Goal: Task Accomplishment & Management: Manage account settings

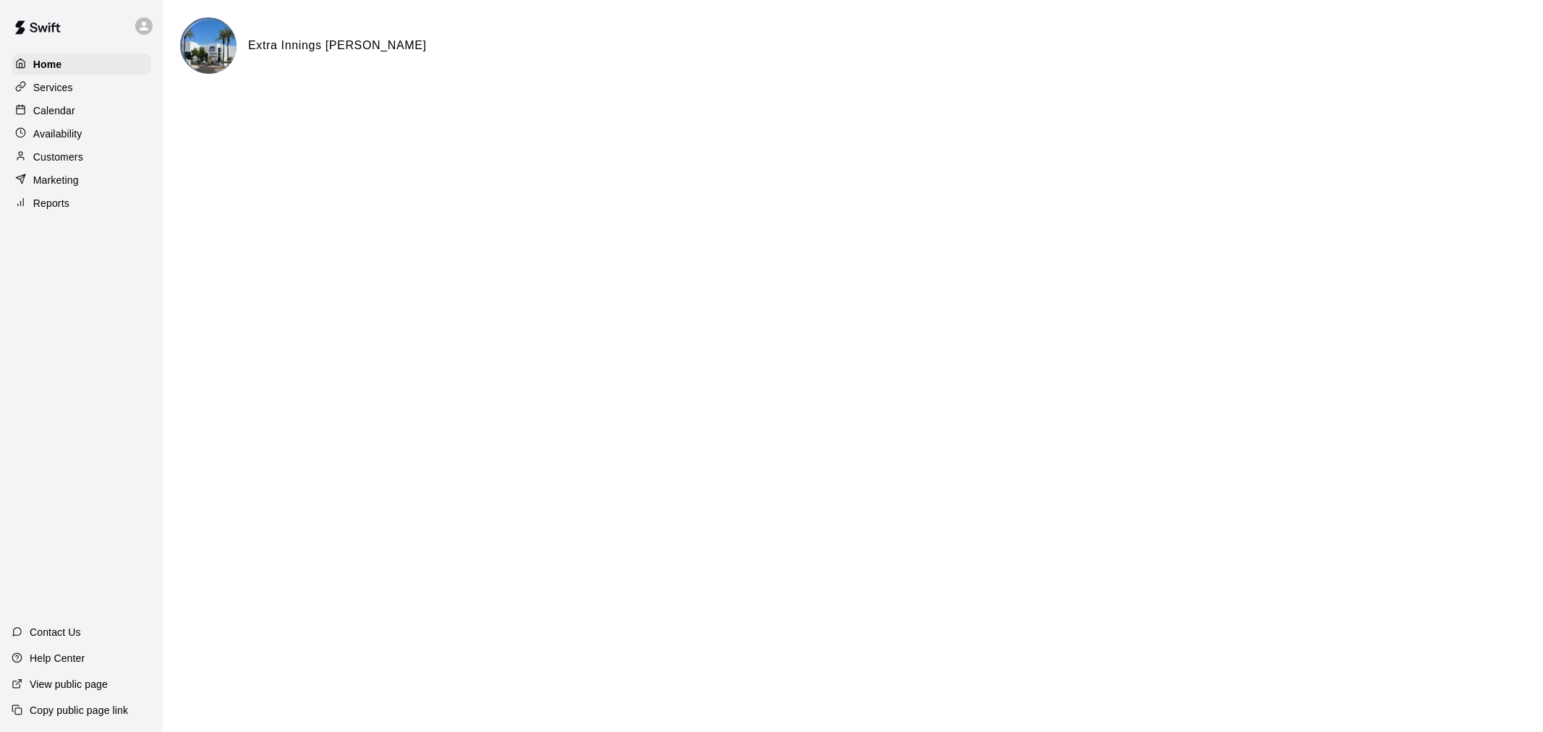
click at [54, 104] on div "Calendar" at bounding box center [82, 111] width 140 height 22
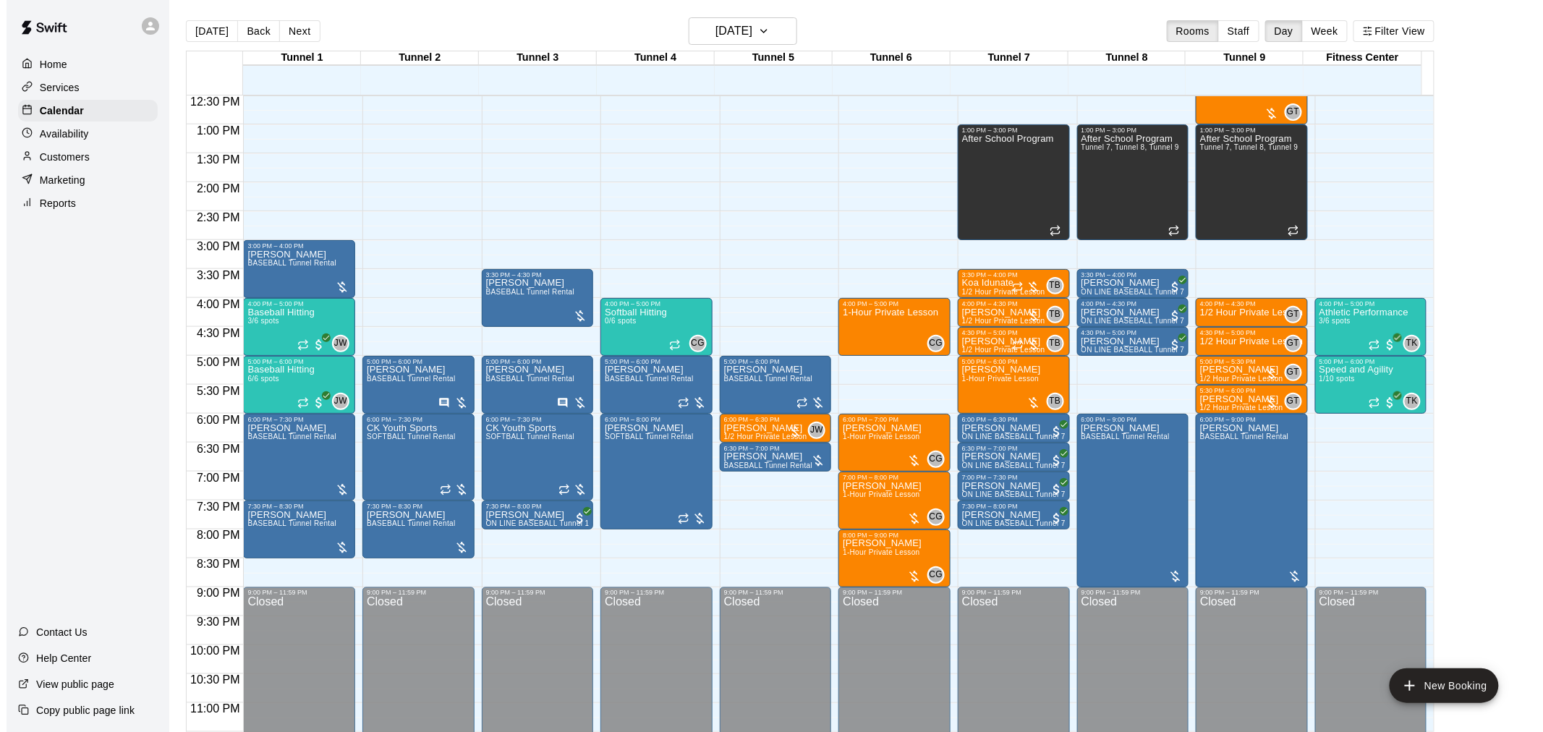
scroll to position [735, 0]
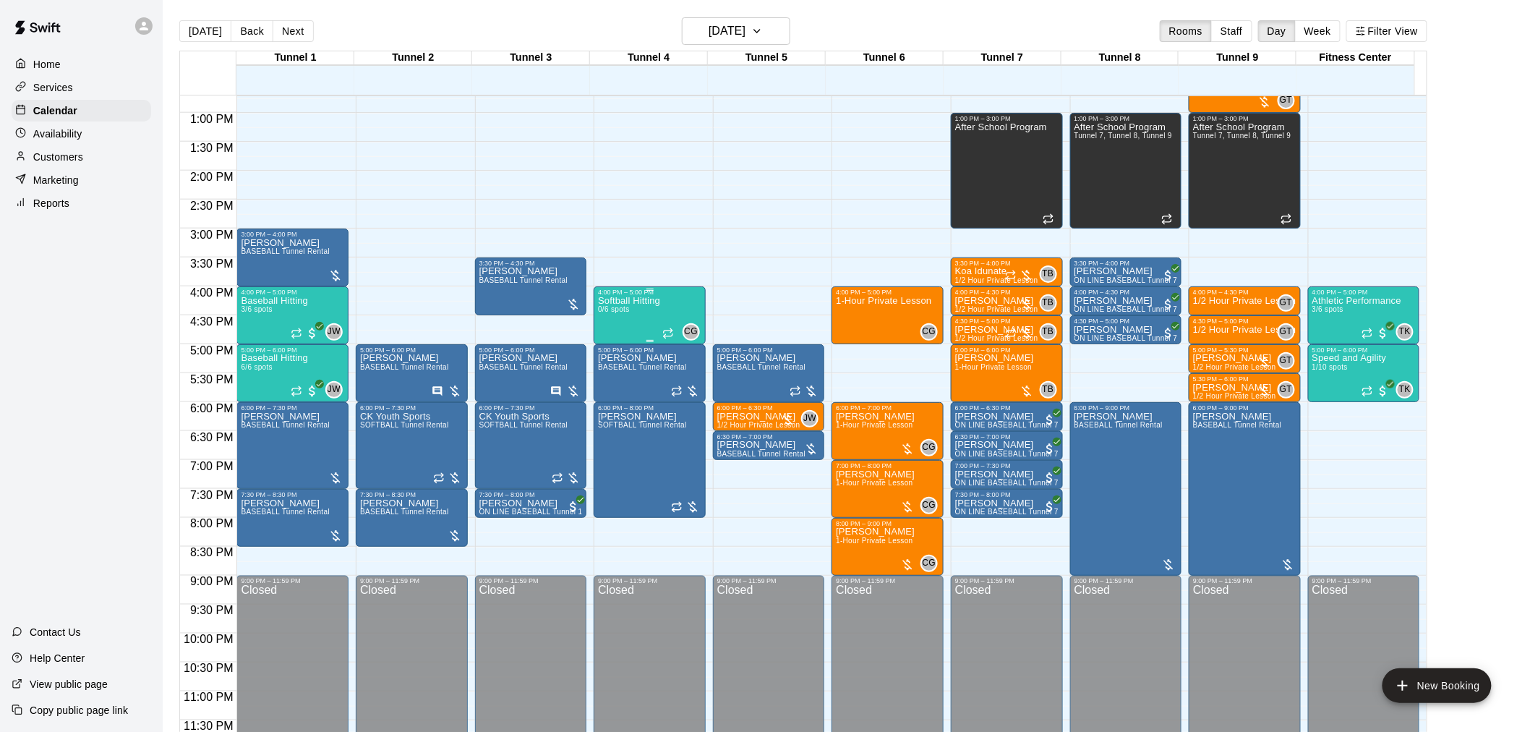
click at [621, 331] on div "Softball Hitting 0/6 spots" at bounding box center [629, 662] width 62 height 732
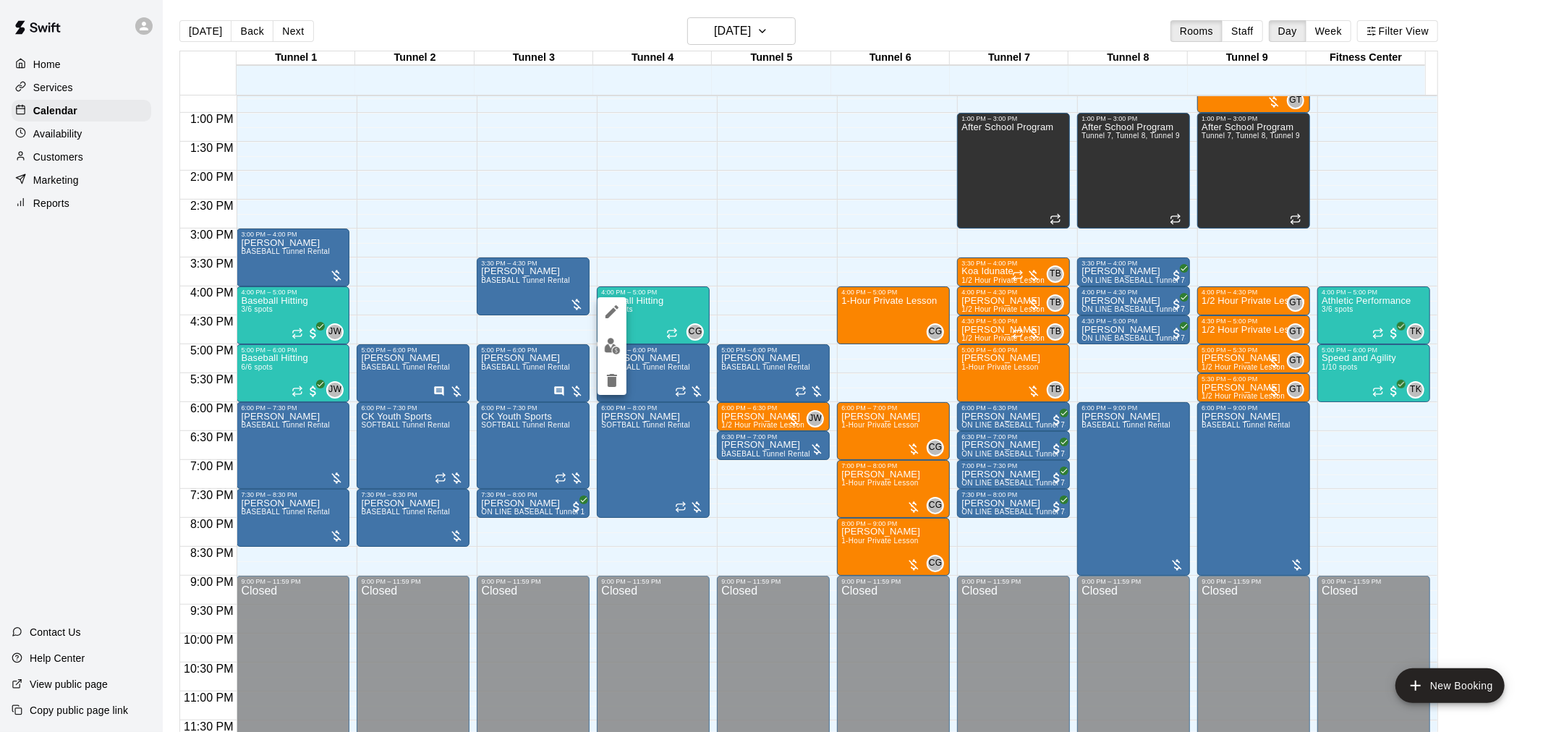
click at [67, 290] on div at bounding box center [771, 366] width 1543 height 732
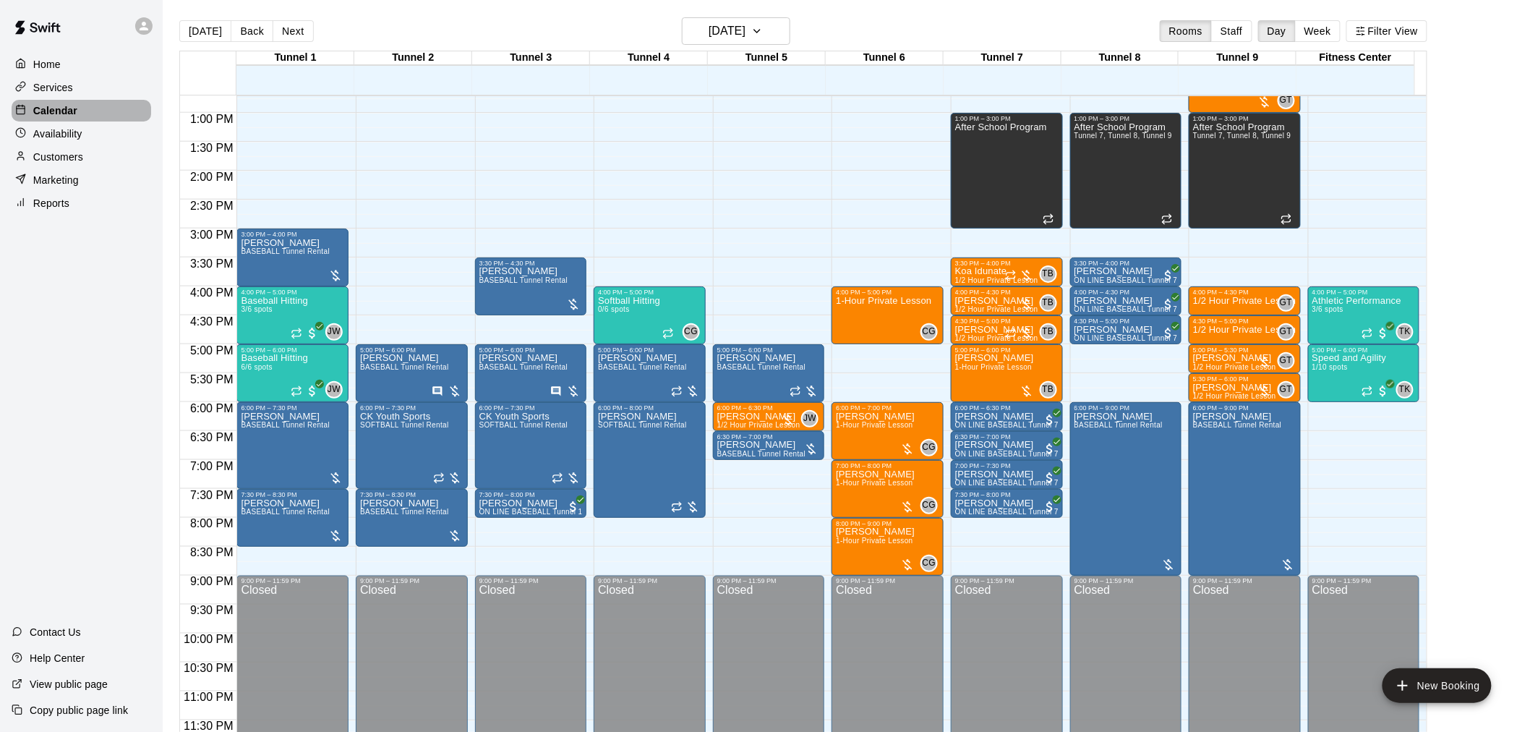
click at [114, 114] on div "Calendar" at bounding box center [82, 111] width 140 height 22
click at [121, 154] on div "Customers" at bounding box center [82, 157] width 140 height 22
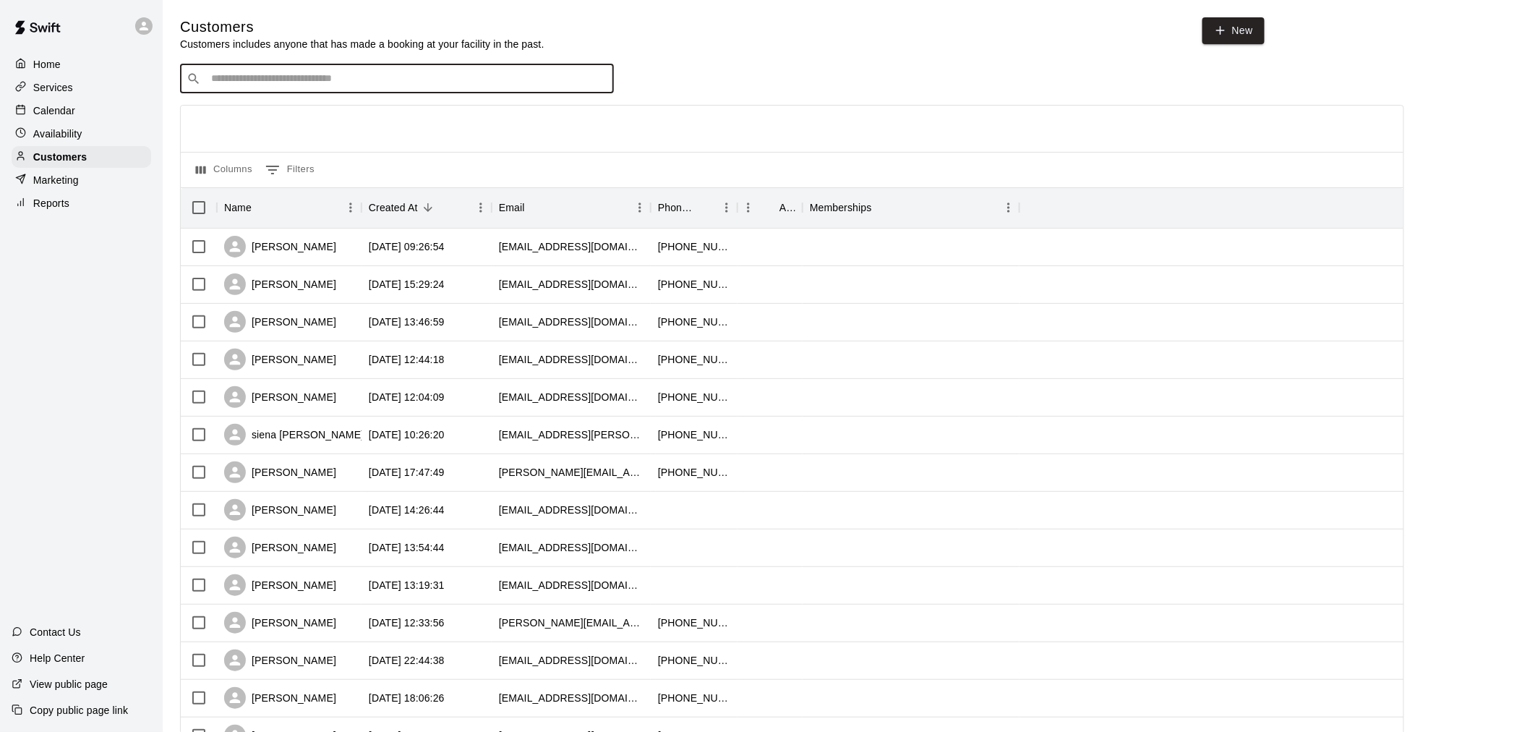
click at [380, 74] on input "Search customers by name or email" at bounding box center [407, 79] width 401 height 14
type input "**********"
click at [360, 128] on div "[PERSON_NAME] MVP 25 Membership [EMAIL_ADDRESS][DOMAIN_NAME]" at bounding box center [313, 119] width 184 height 31
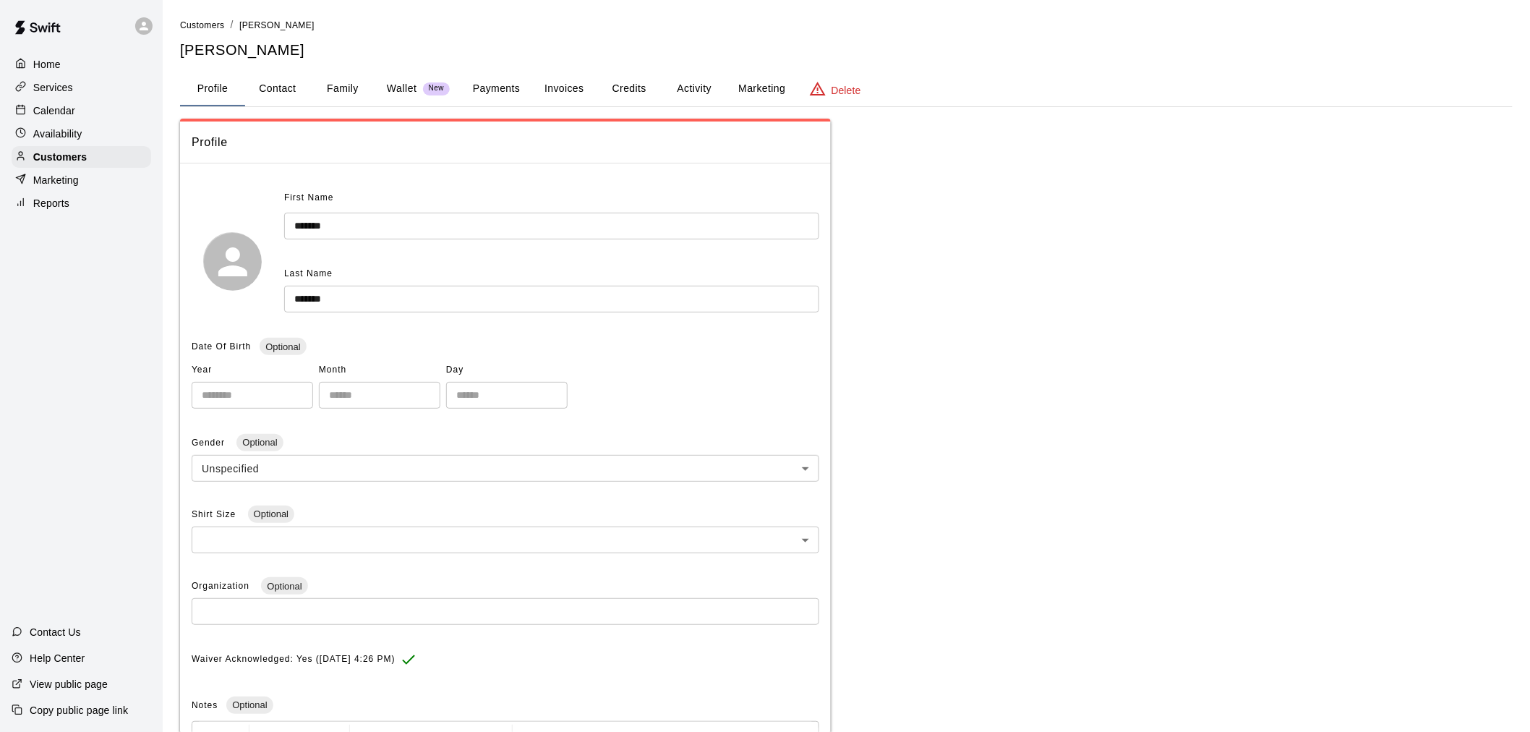
click at [258, 84] on button "Contact" at bounding box center [277, 89] width 65 height 35
select select "**"
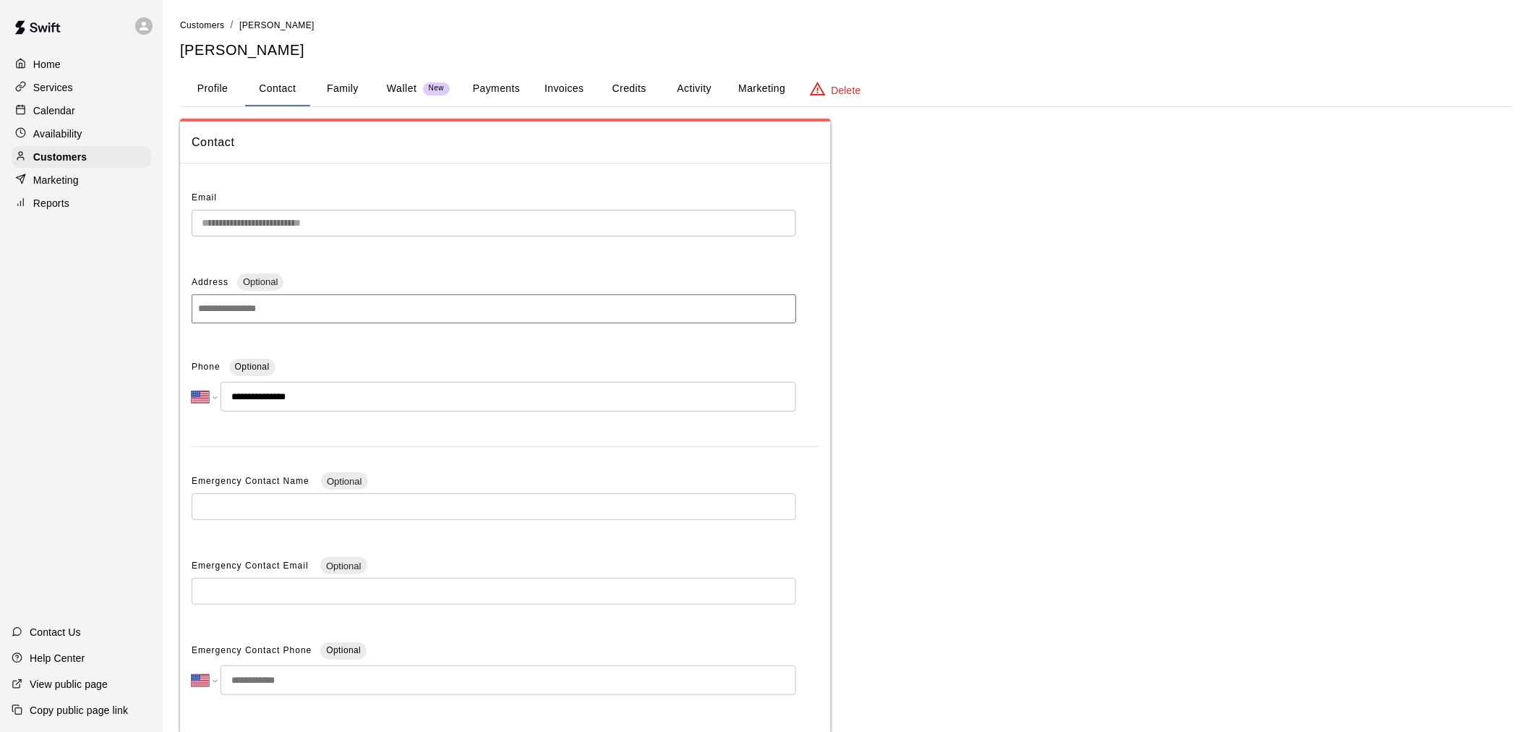
click at [482, 104] on button "Payments" at bounding box center [496, 89] width 70 height 35
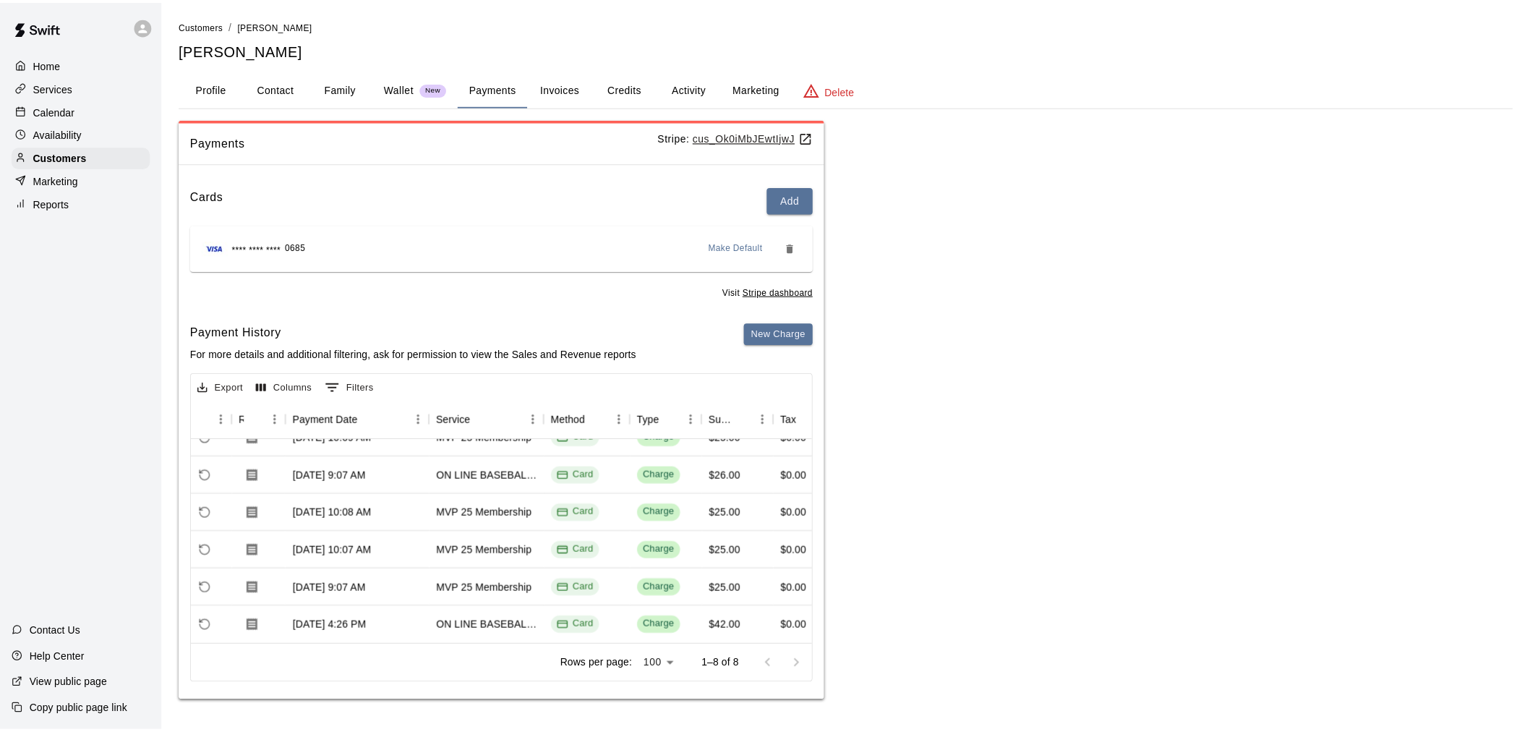
scroll to position [119, 89]
click at [580, 82] on button "Invoices" at bounding box center [564, 89] width 65 height 35
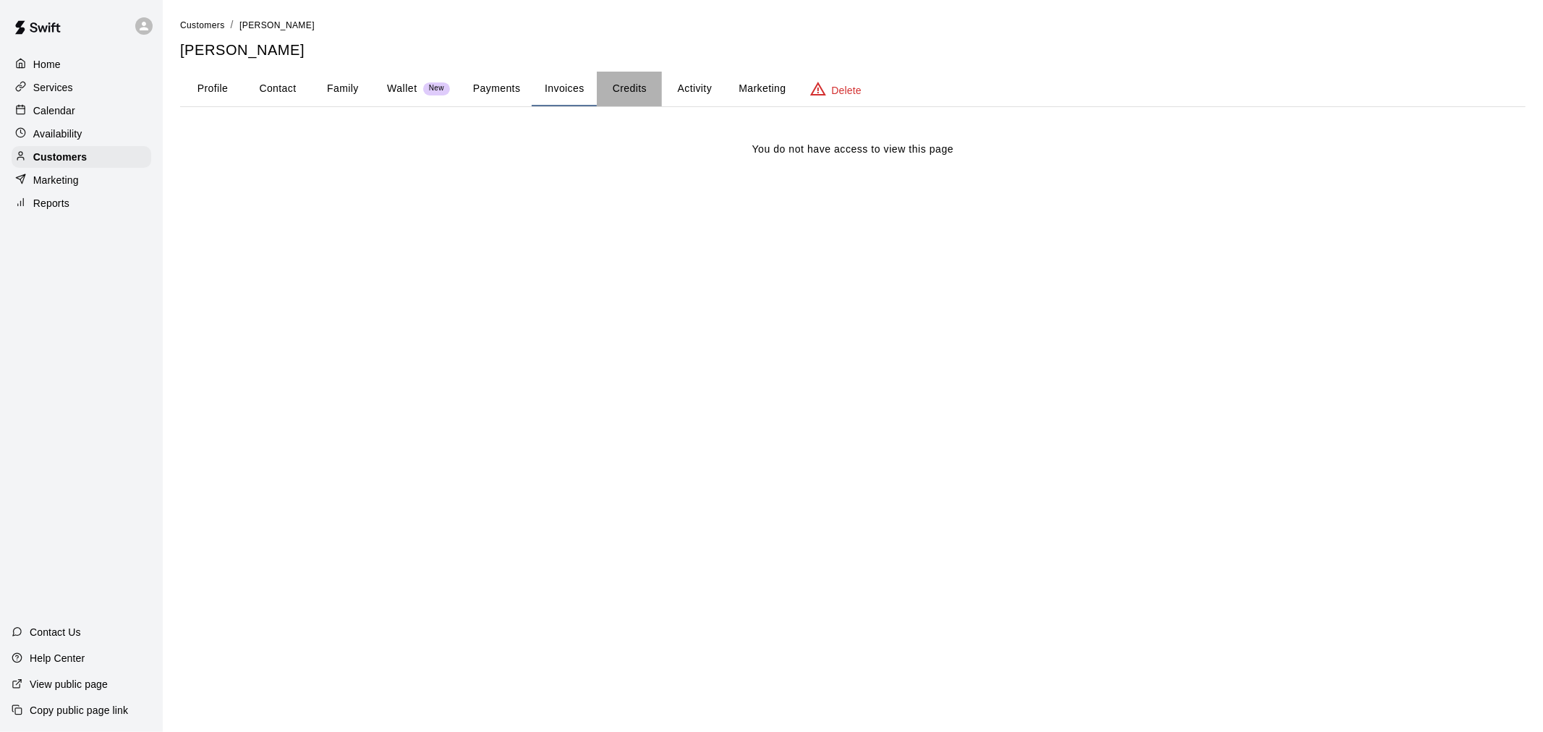
click at [641, 85] on button "Credits" at bounding box center [629, 89] width 65 height 35
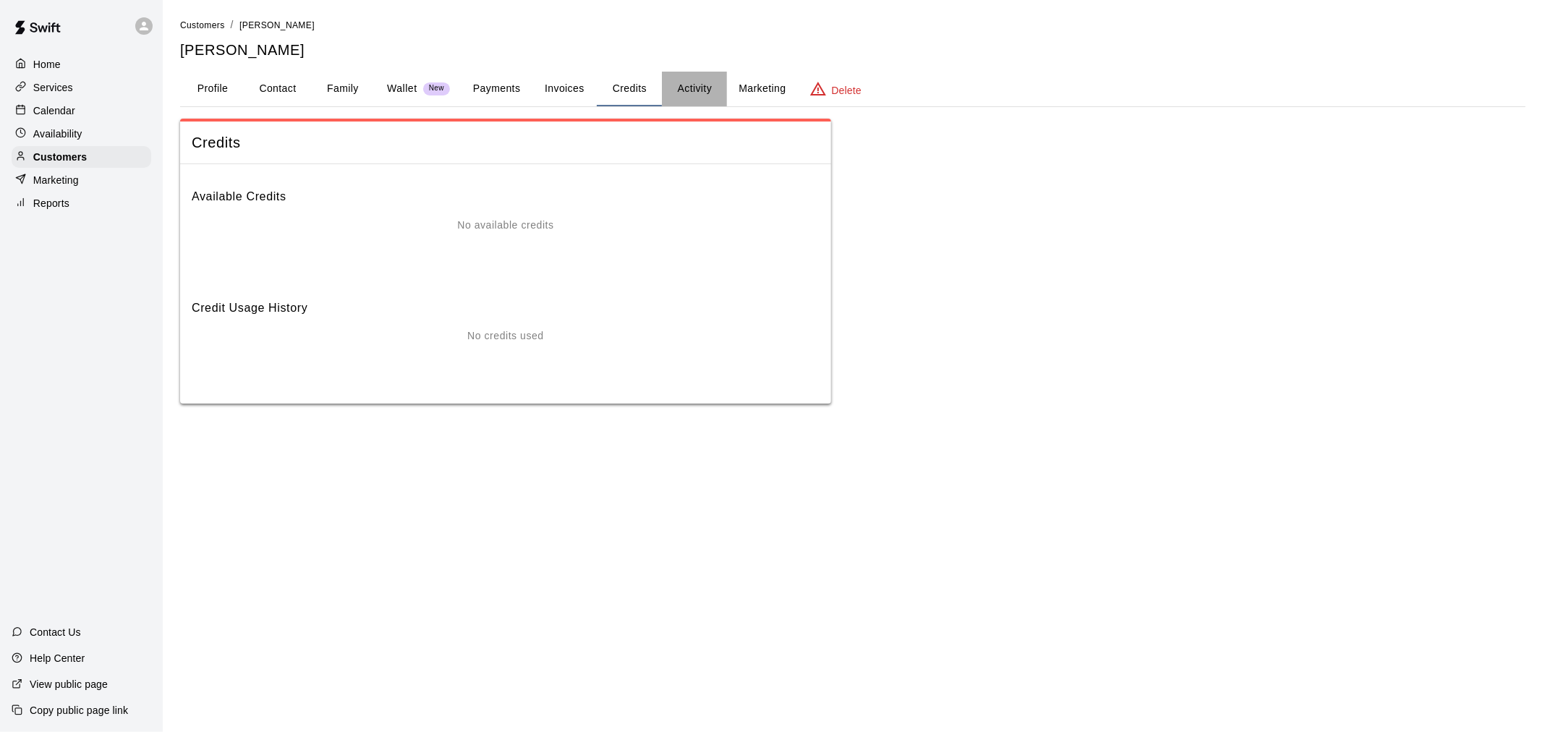
click at [678, 90] on button "Activity" at bounding box center [694, 89] width 65 height 35
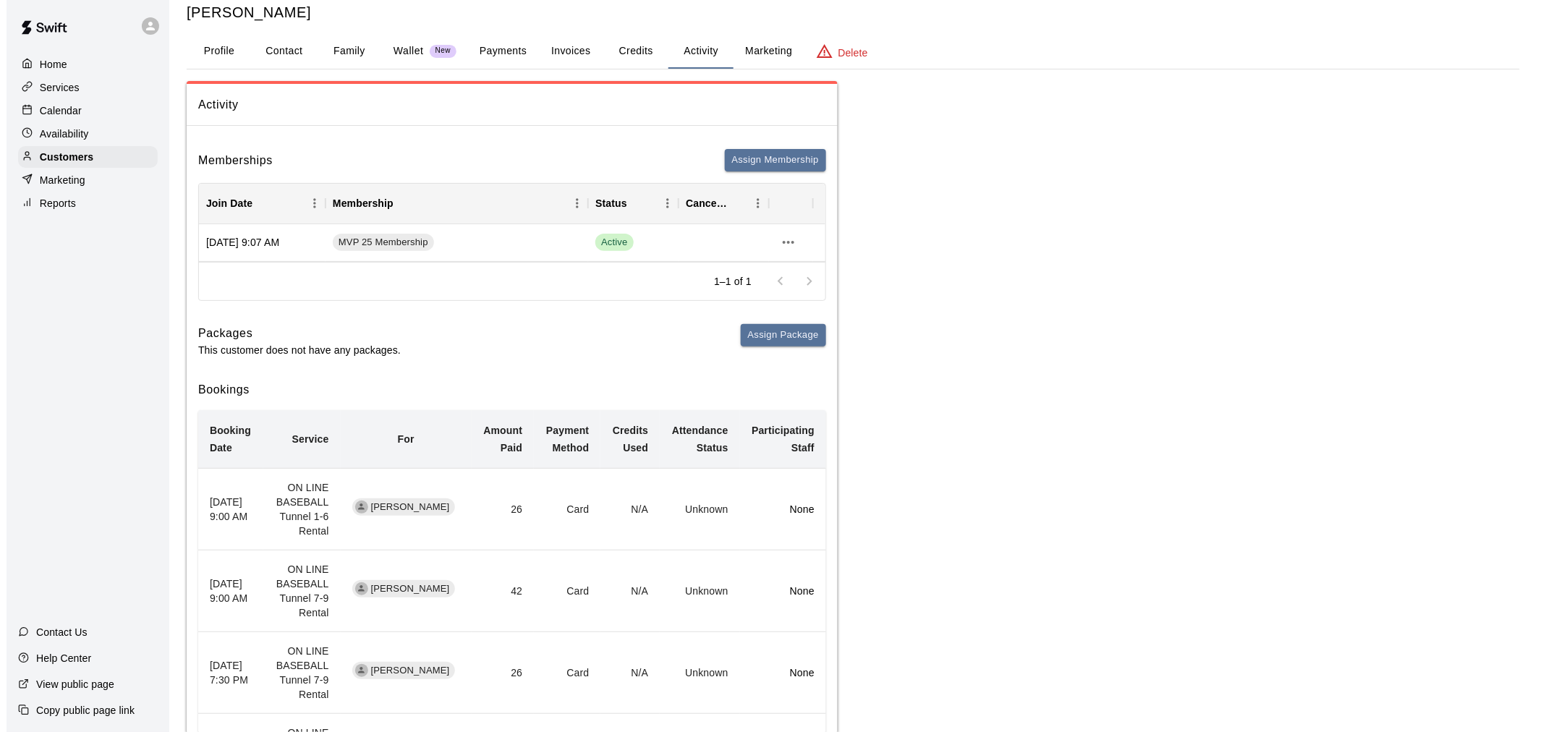
scroll to position [0, 0]
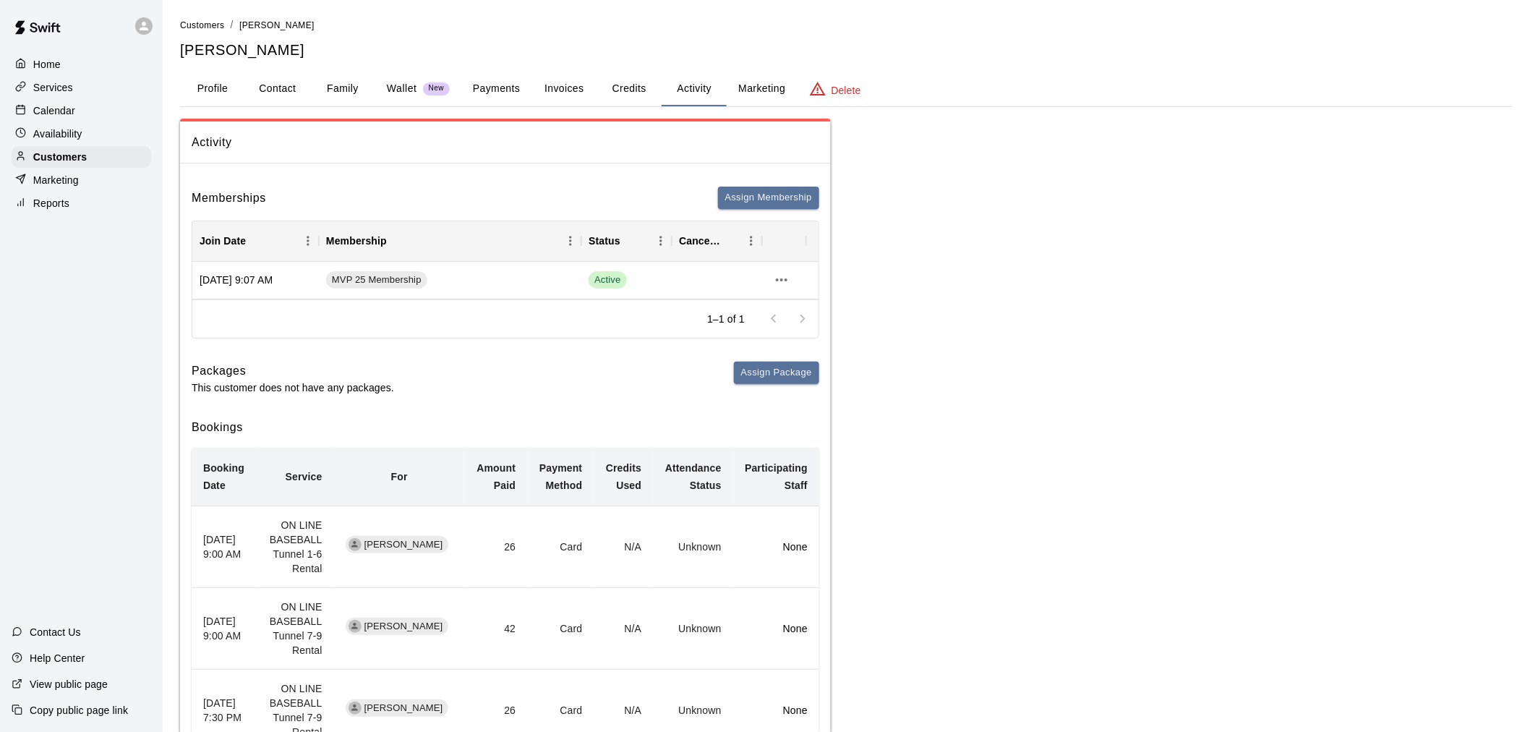
click at [521, 74] on button "Payments" at bounding box center [496, 89] width 70 height 35
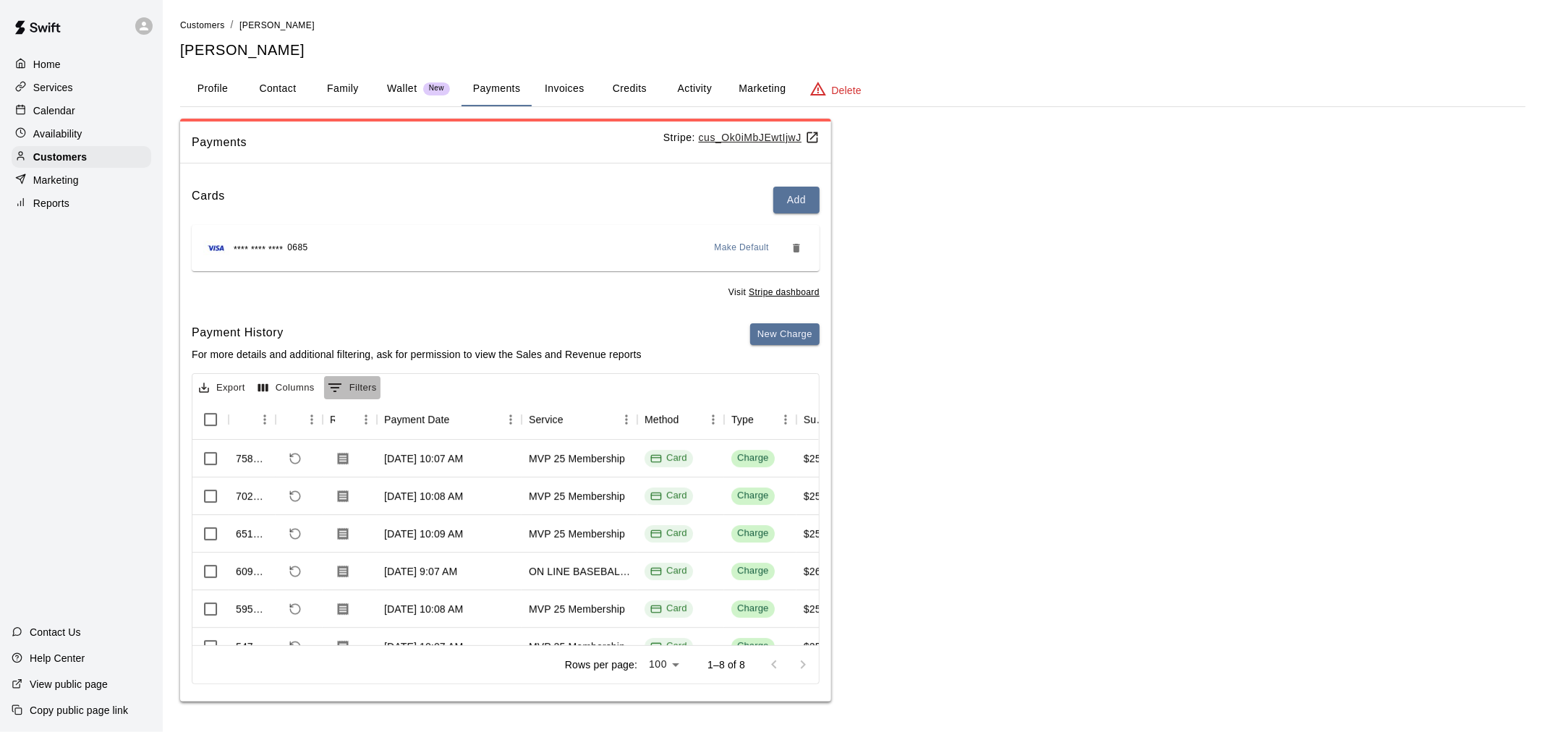
click at [359, 385] on button "0 Filters" at bounding box center [352, 387] width 56 height 23
click at [386, 471] on select "**********" at bounding box center [374, 466] width 87 height 21
click at [378, 386] on button "0 Filters" at bounding box center [352, 387] width 56 height 23
click at [277, 385] on button "Columns" at bounding box center [287, 388] width 64 height 22
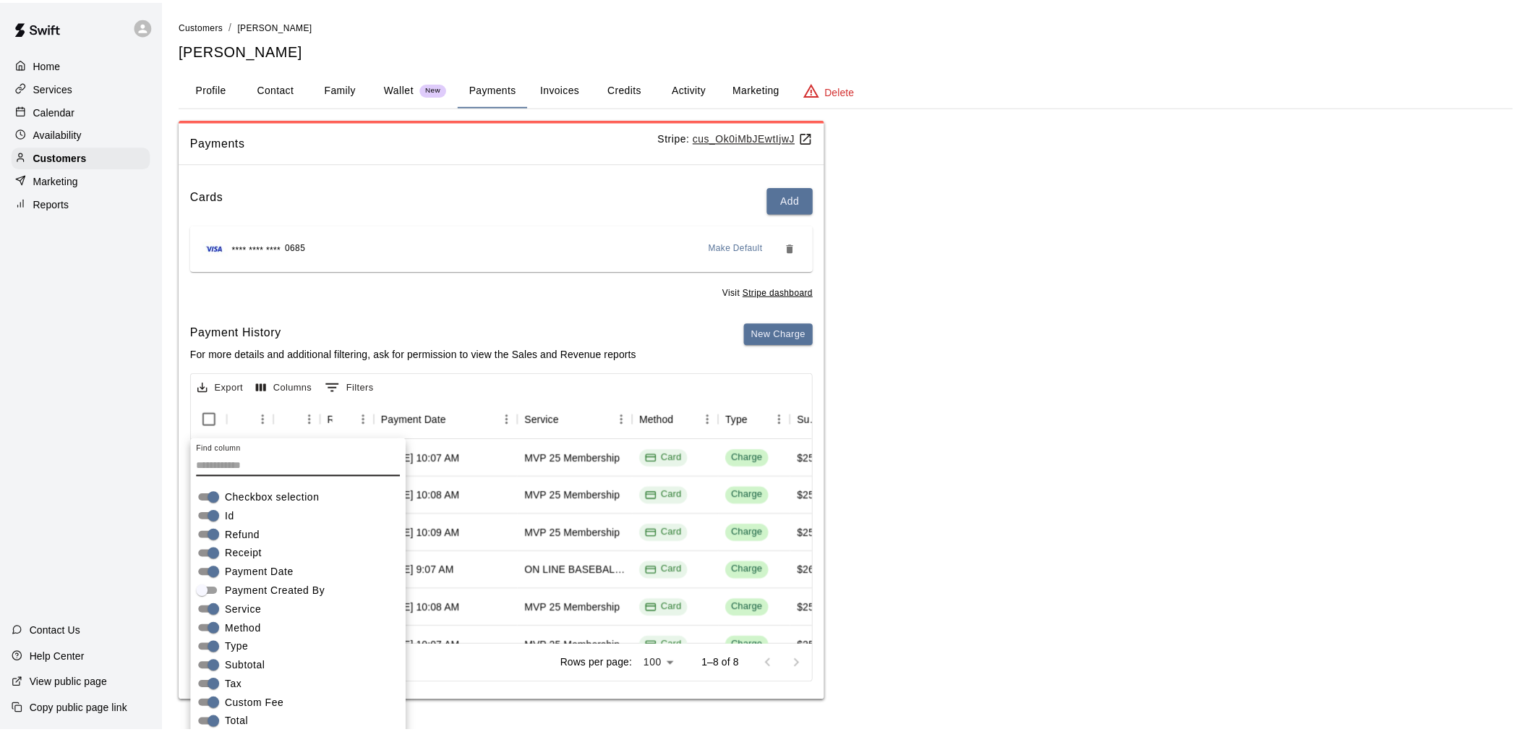
scroll to position [32, 0]
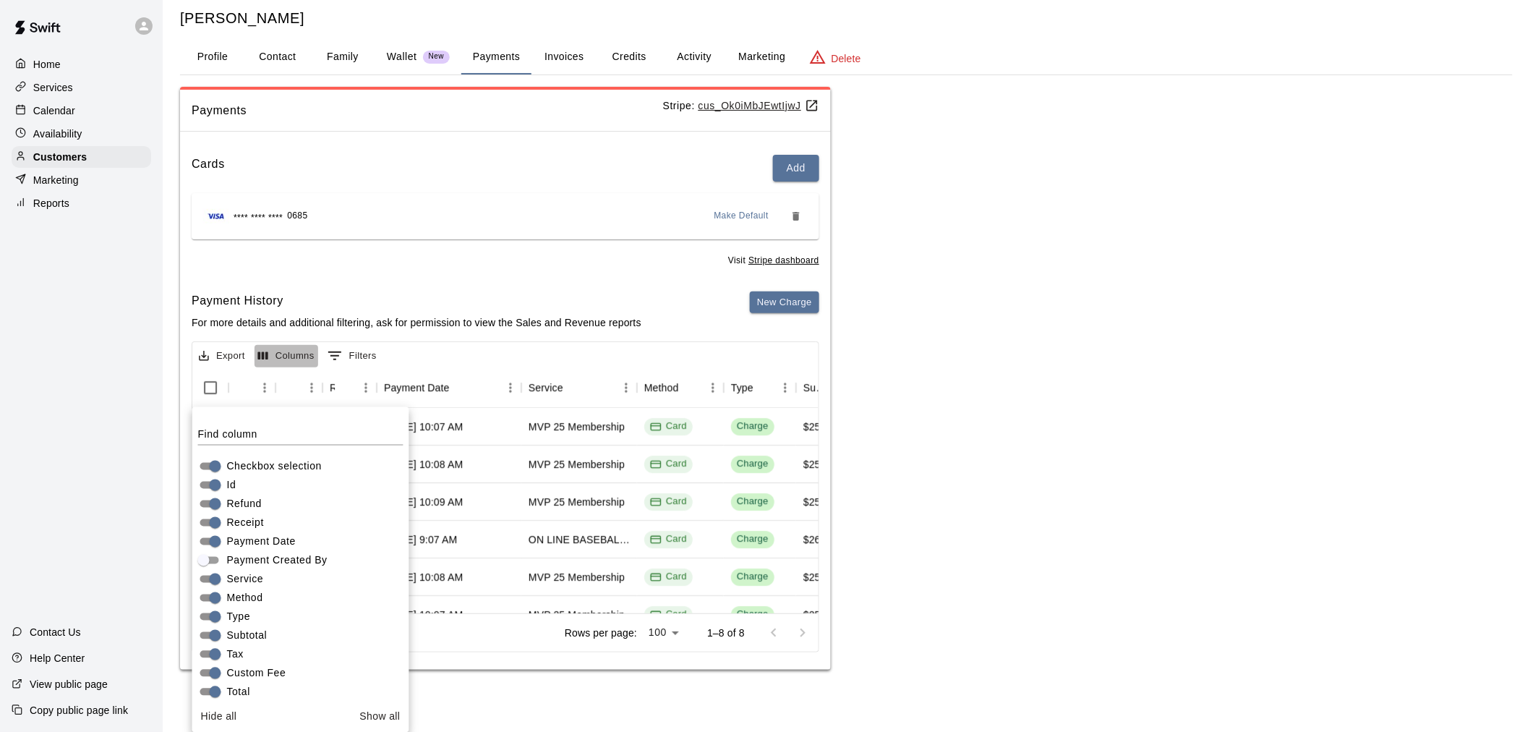
click at [299, 351] on button "Columns" at bounding box center [287, 356] width 64 height 22
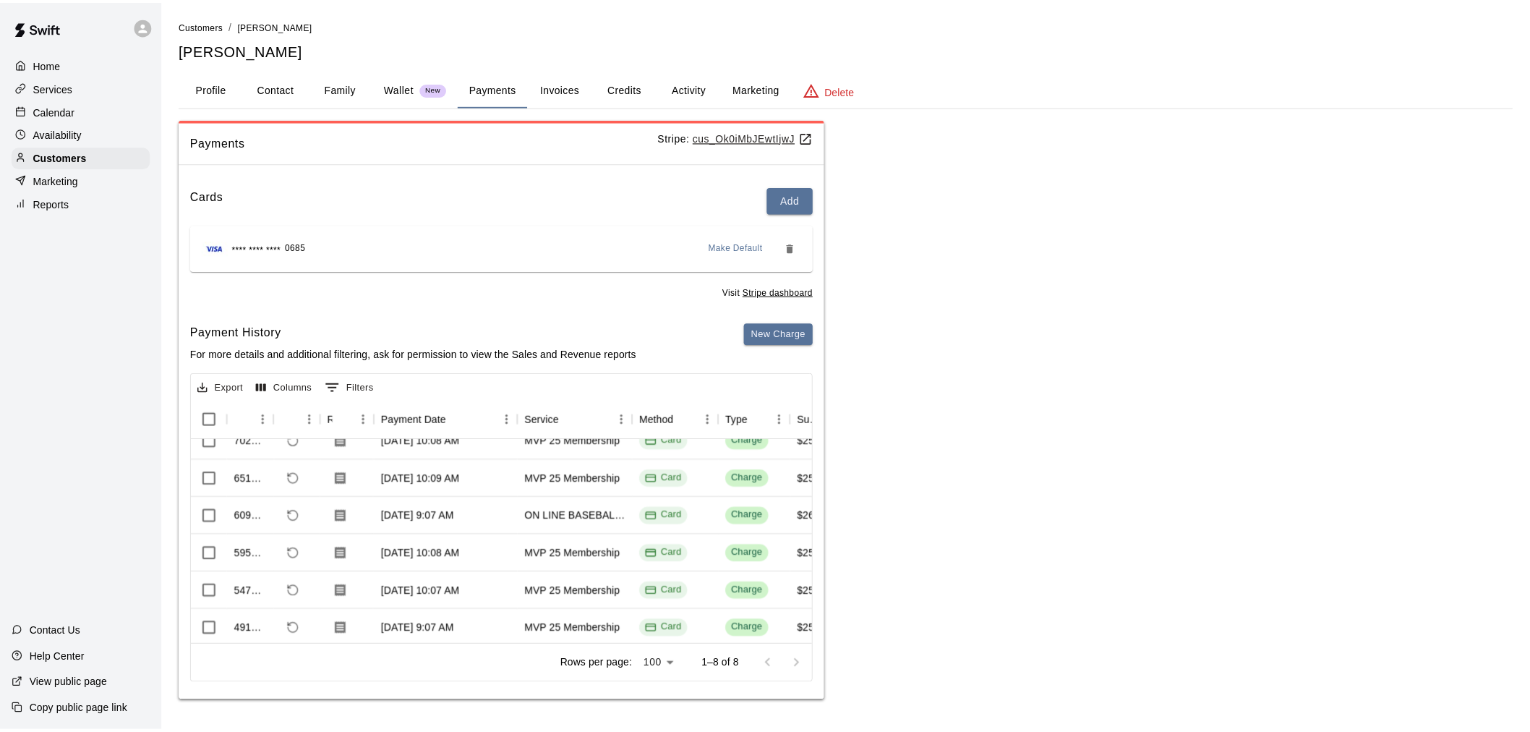
scroll to position [119, 0]
click at [692, 108] on div "Customers / [PERSON_NAME] [PERSON_NAME] Profile Contact Family Wallet New Payme…" at bounding box center [852, 359] width 1345 height 684
click at [683, 76] on button "Activity" at bounding box center [694, 89] width 65 height 35
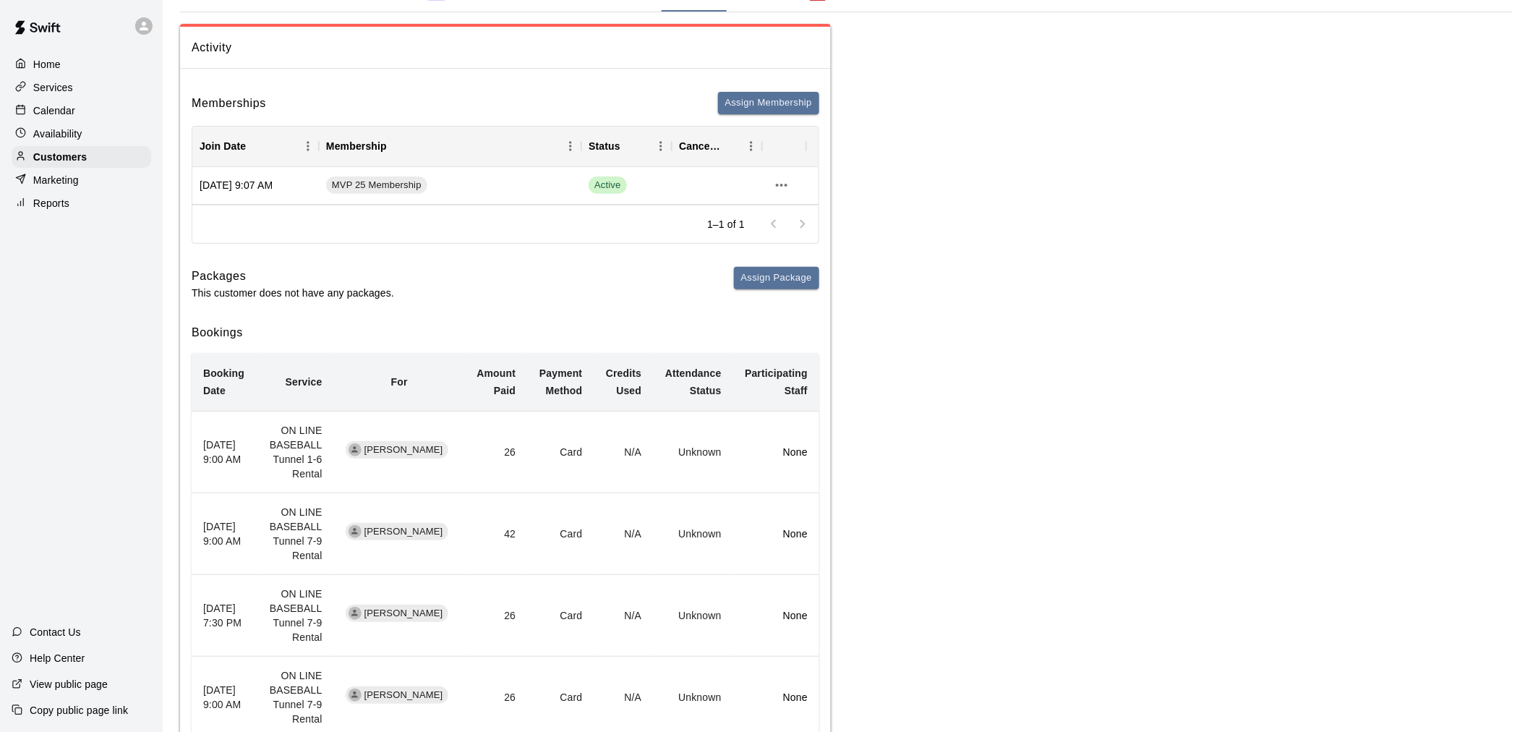
scroll to position [0, 0]
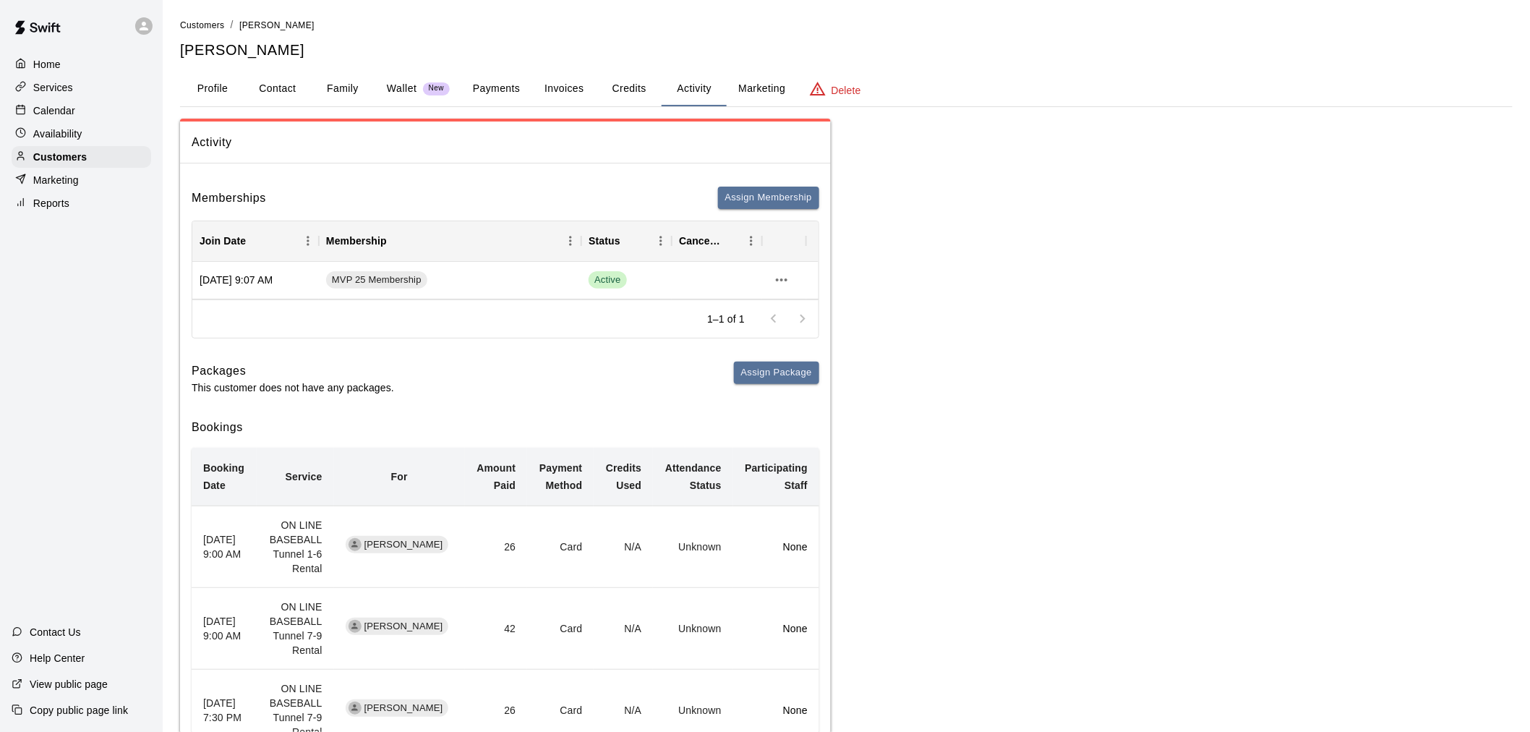
click at [367, 82] on button "Family" at bounding box center [342, 89] width 65 height 35
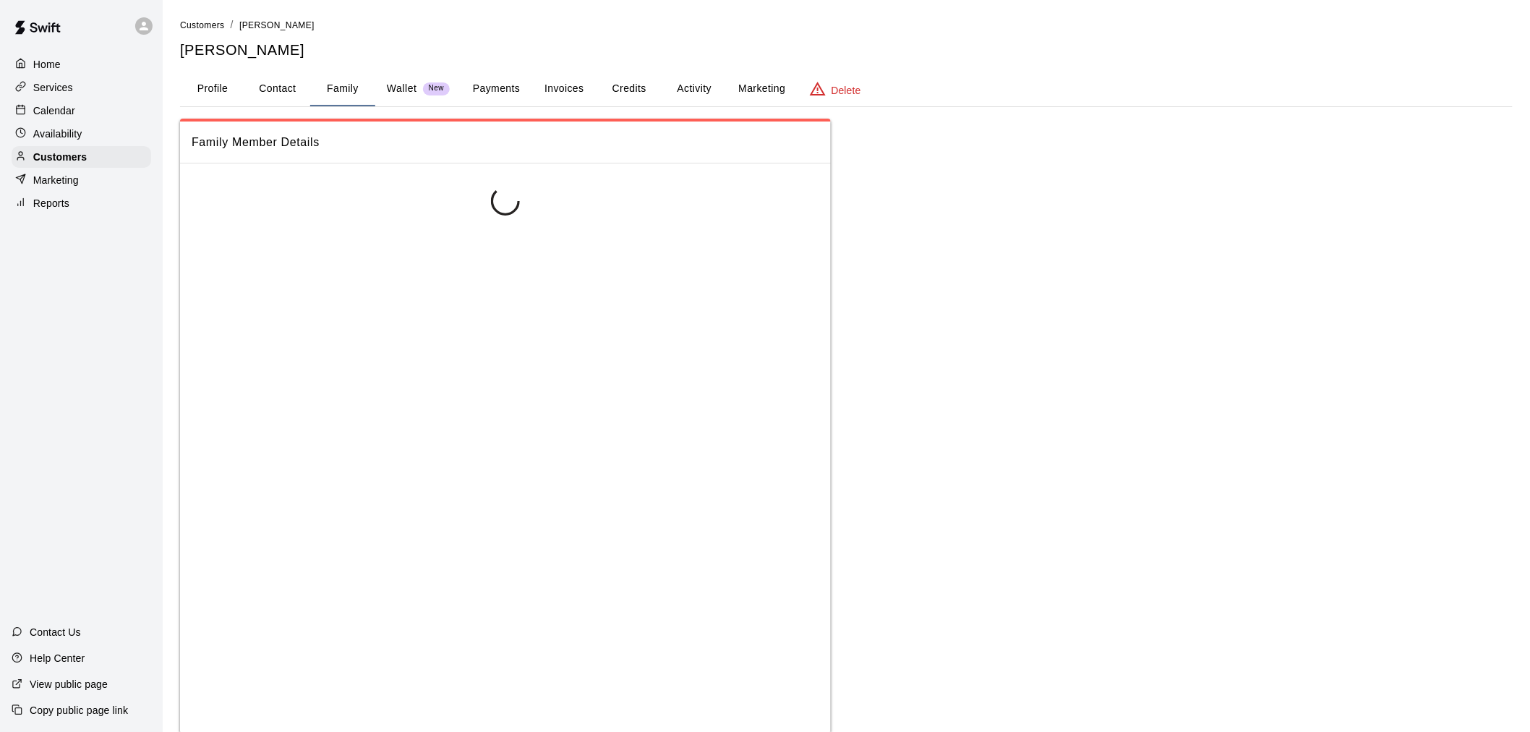
click at [483, 84] on button "Payments" at bounding box center [496, 89] width 70 height 35
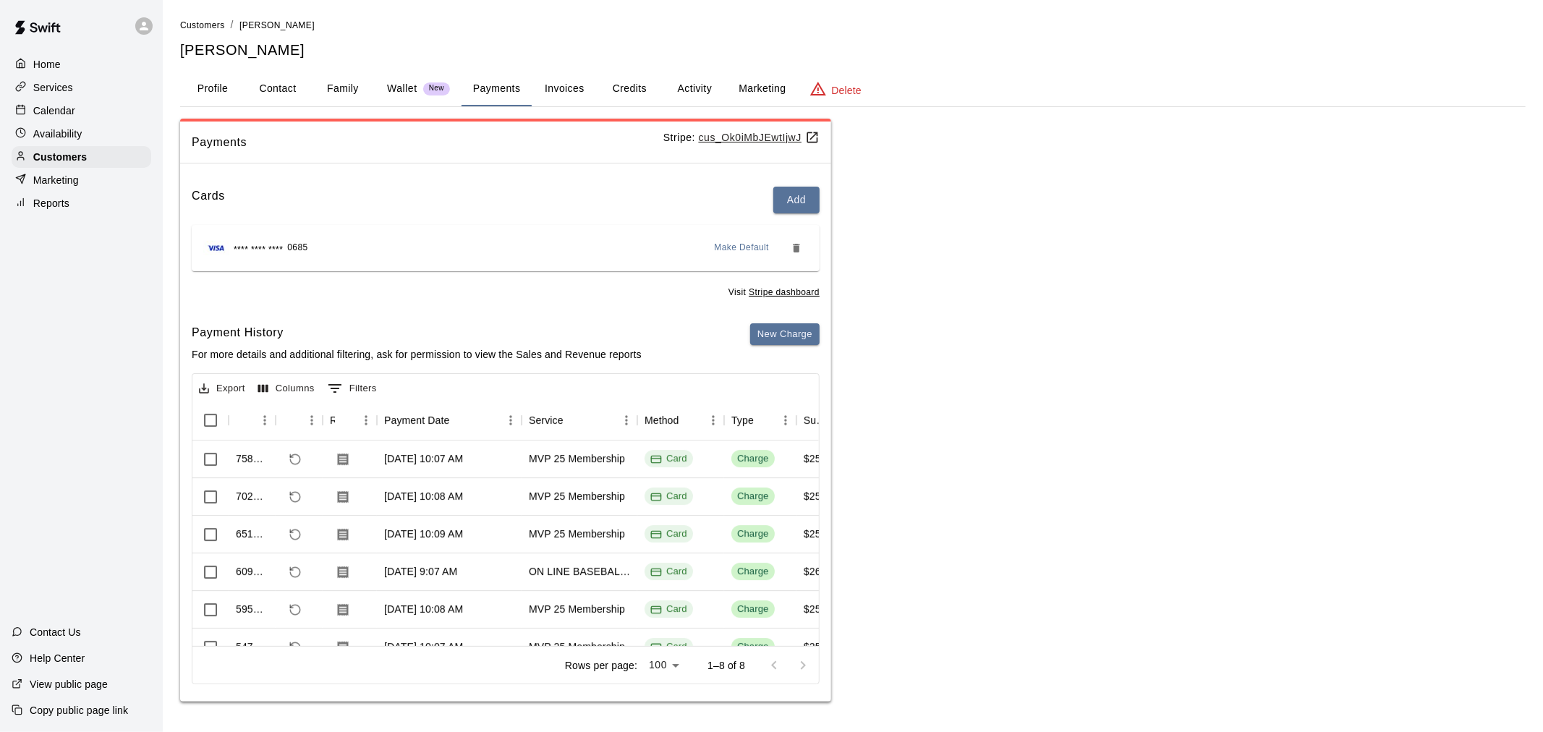
click at [746, 142] on p "Stripe: cus_Ok0iMbJEwtIjwJ" at bounding box center [741, 137] width 156 height 15
click at [749, 136] on u "cus_Ok0iMbJEwtIjwJ" at bounding box center [759, 138] width 121 height 12
click at [336, 74] on button "Family" at bounding box center [342, 89] width 65 height 35
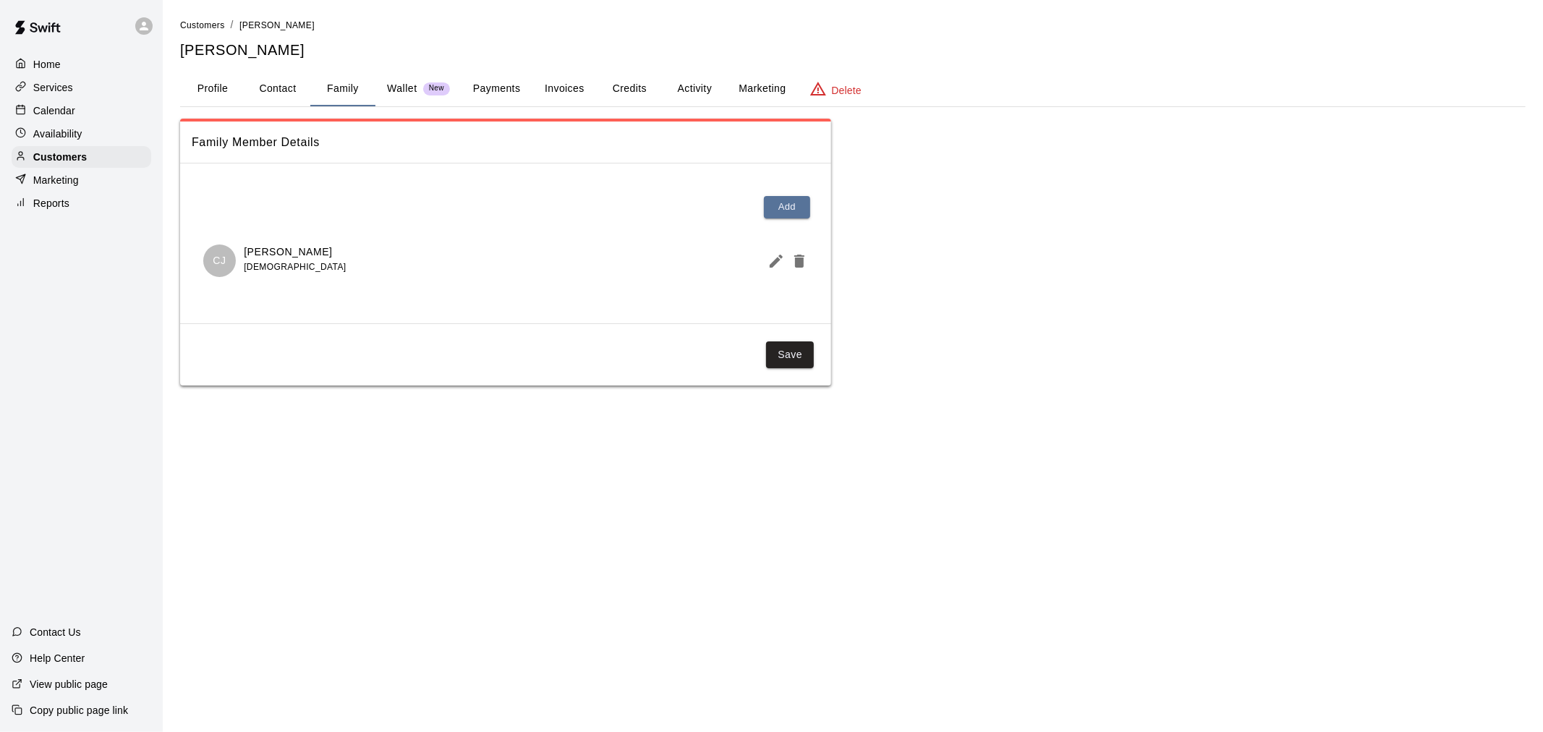
click at [291, 78] on button "Contact" at bounding box center [277, 89] width 65 height 35
select select "**"
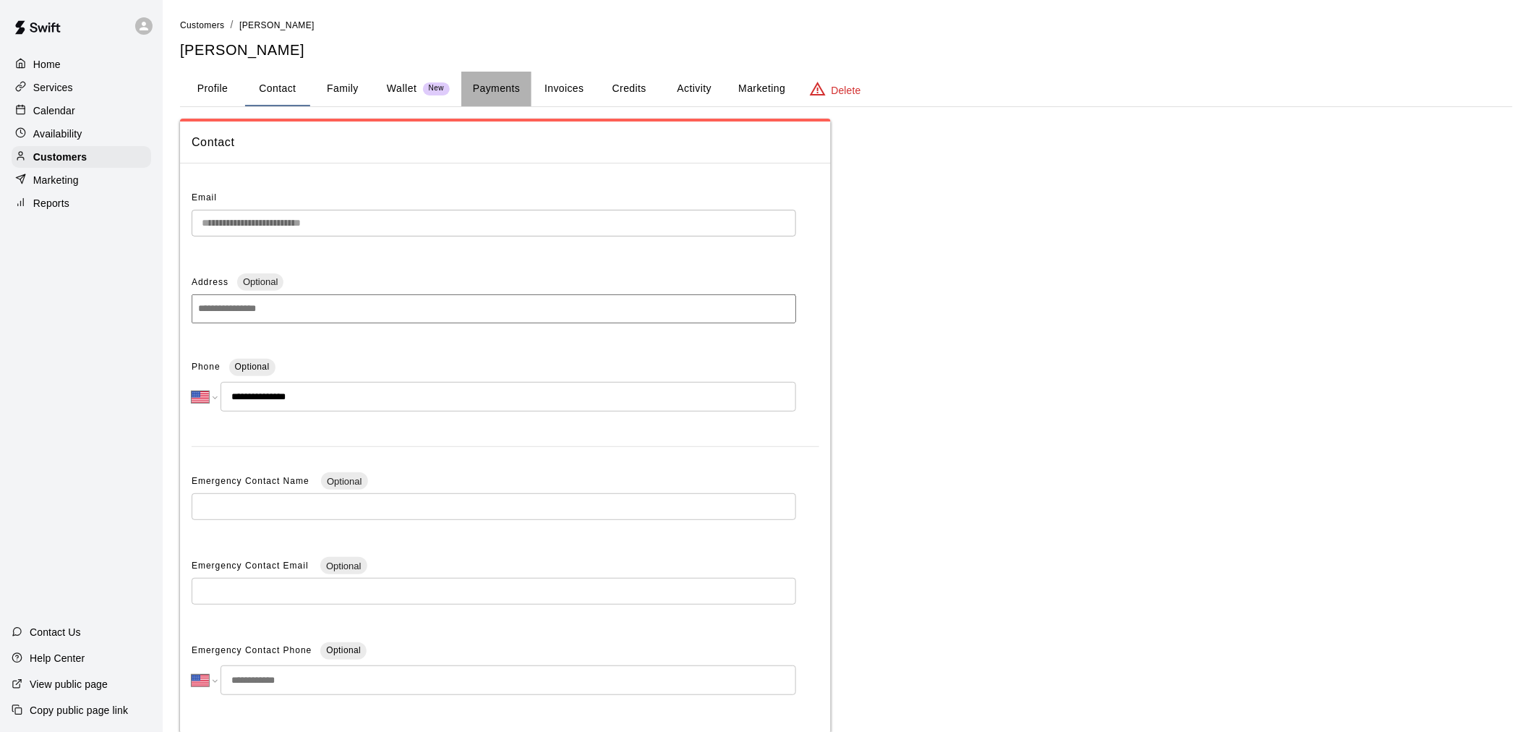
click at [483, 82] on button "Payments" at bounding box center [496, 89] width 70 height 35
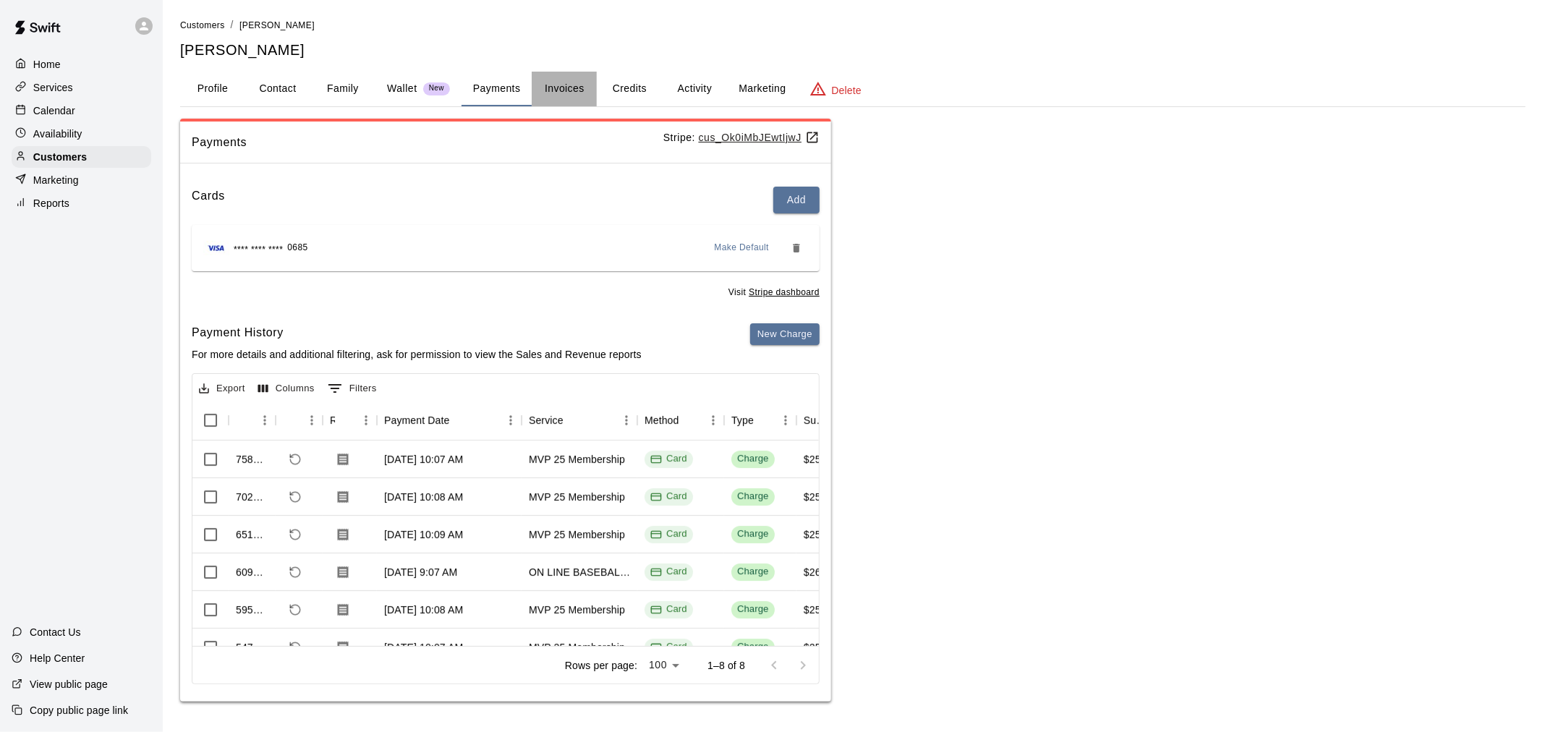
click at [574, 88] on button "Invoices" at bounding box center [564, 89] width 65 height 35
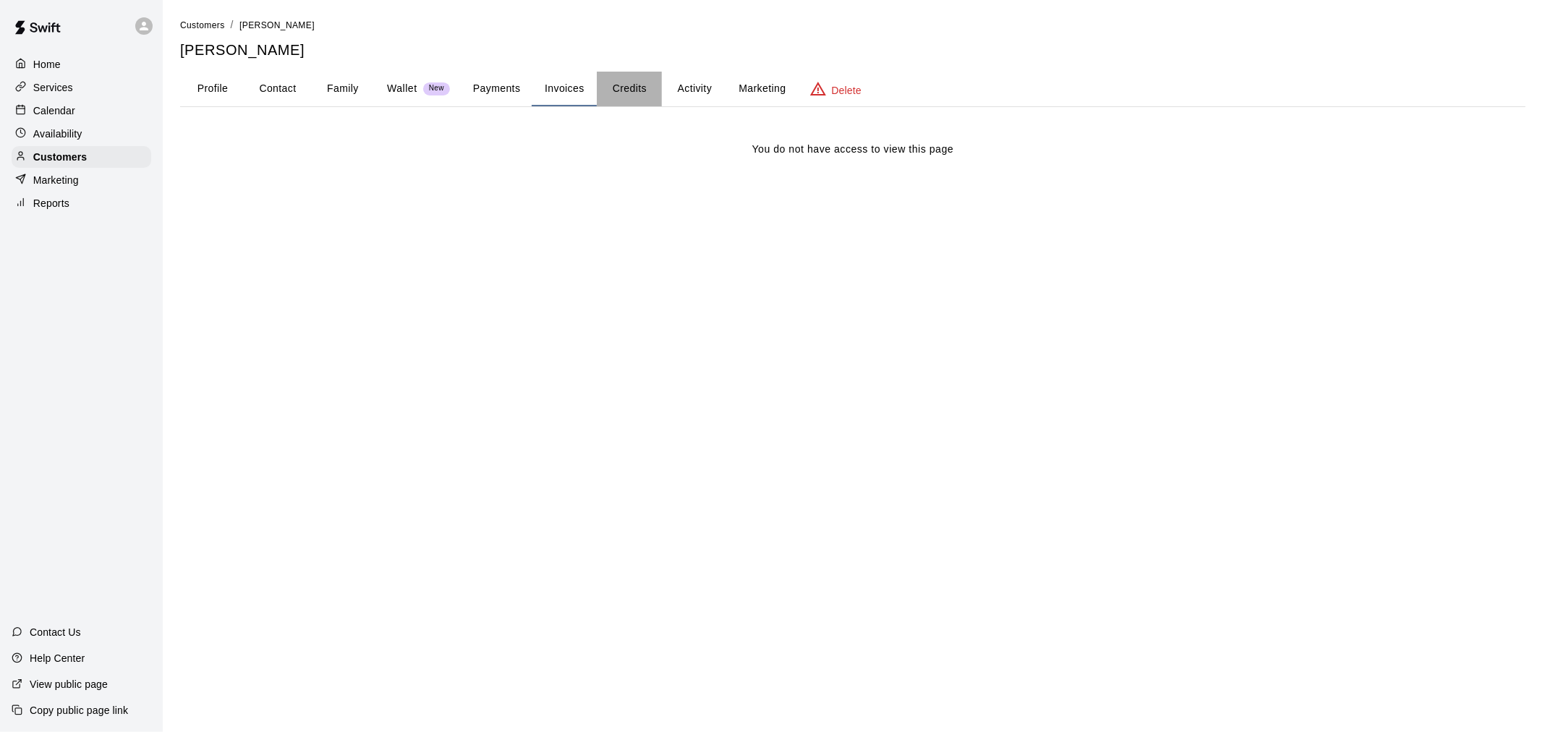
click at [618, 85] on button "Credits" at bounding box center [629, 89] width 65 height 35
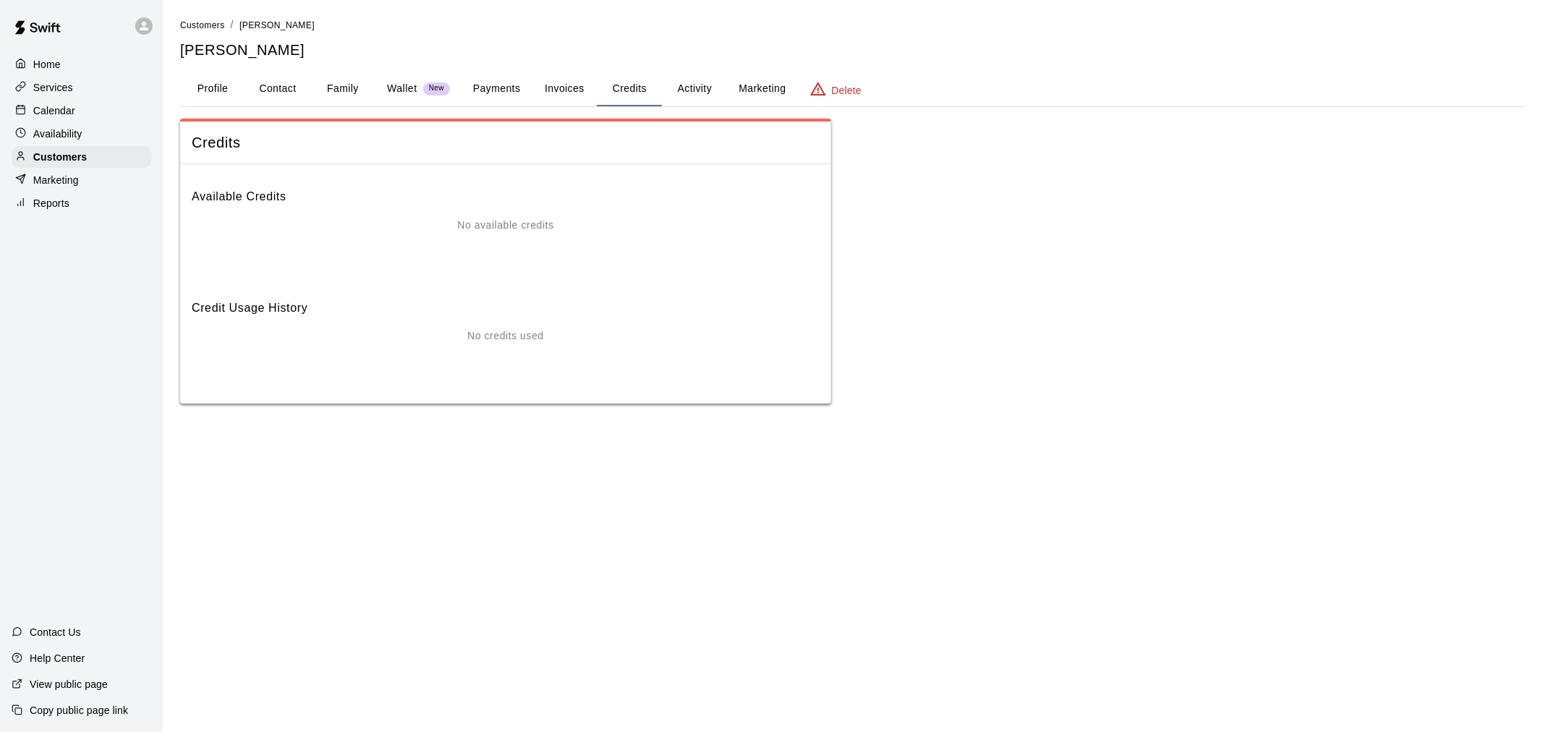
click at [690, 84] on button "Activity" at bounding box center [694, 89] width 65 height 35
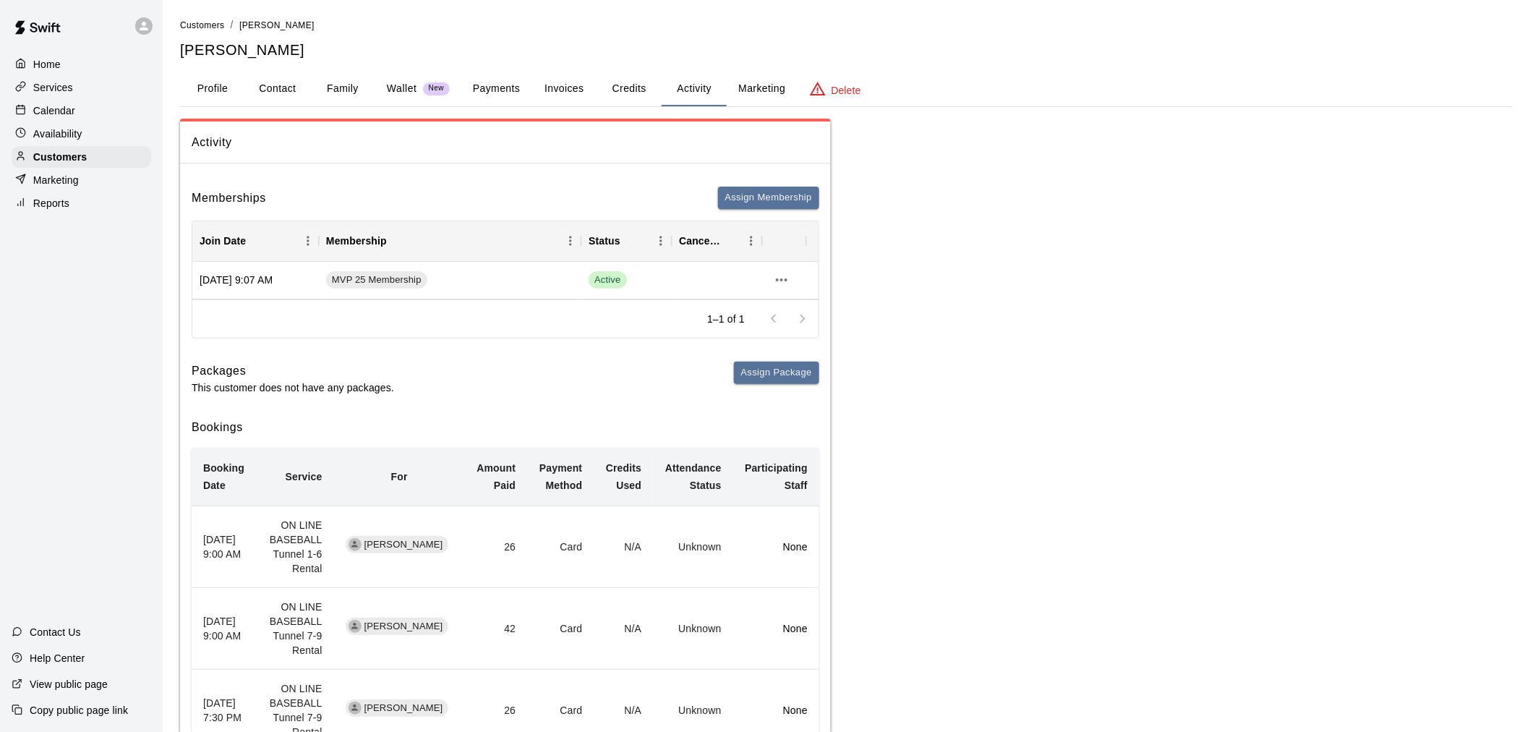
scroll to position [80, 0]
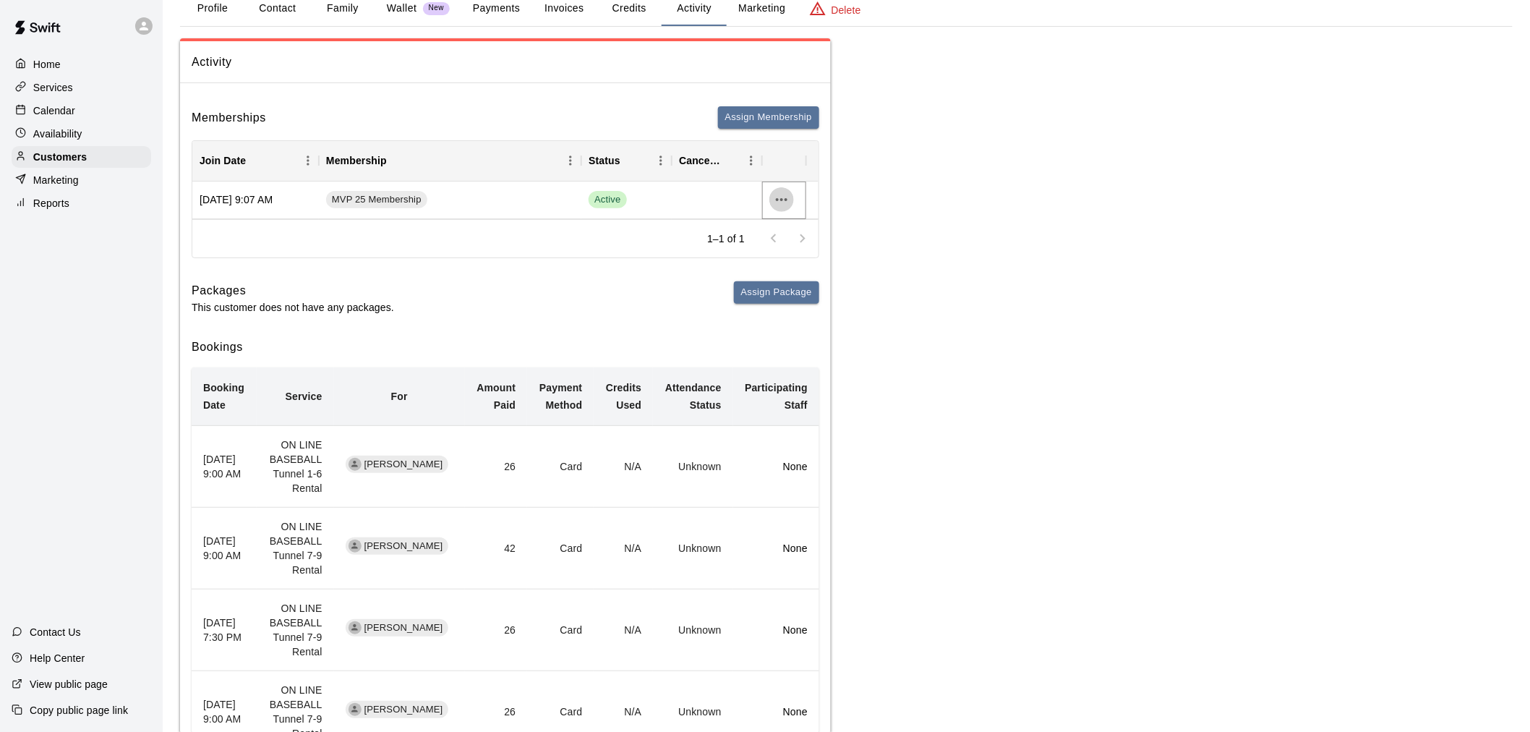
click at [776, 193] on icon "more actions" at bounding box center [781, 199] width 17 height 17
click at [793, 217] on li "View details" at bounding box center [810, 229] width 82 height 24
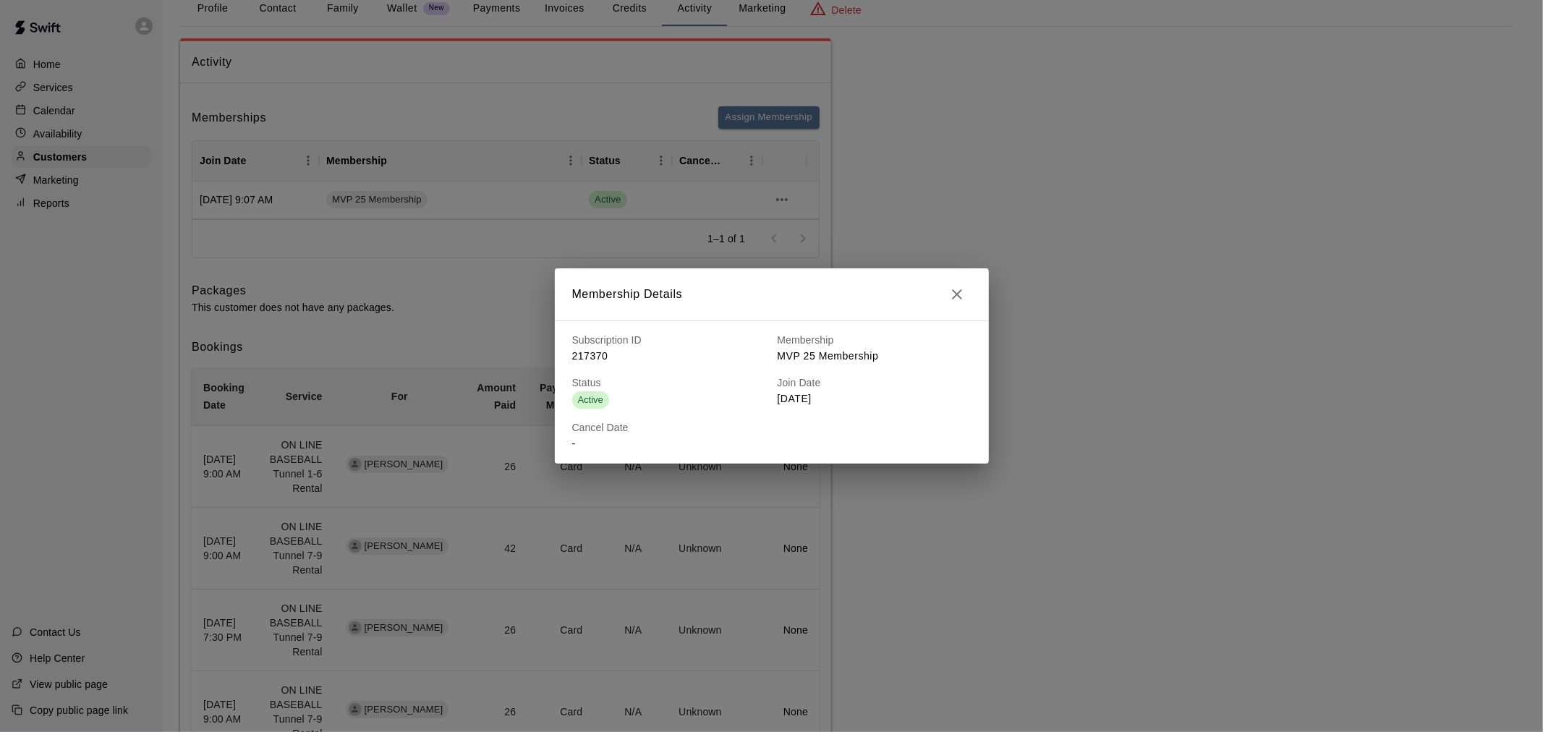
click at [960, 300] on icon "button" at bounding box center [956, 294] width 17 height 17
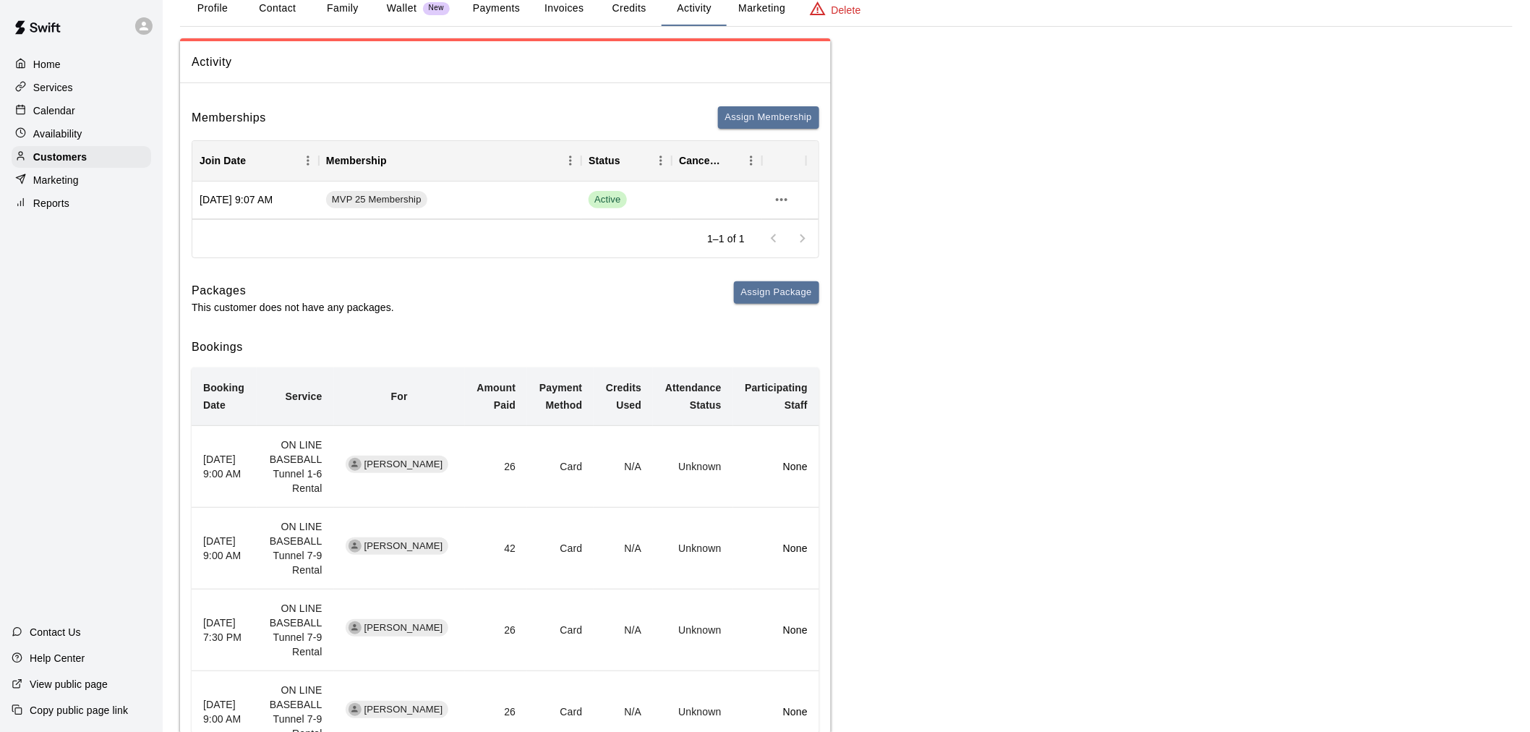
click at [606, 297] on div "Packages This customer does not have any packages. Assign Package" at bounding box center [506, 297] width 628 height 33
click at [109, 116] on div "Calendar" at bounding box center [82, 111] width 140 height 22
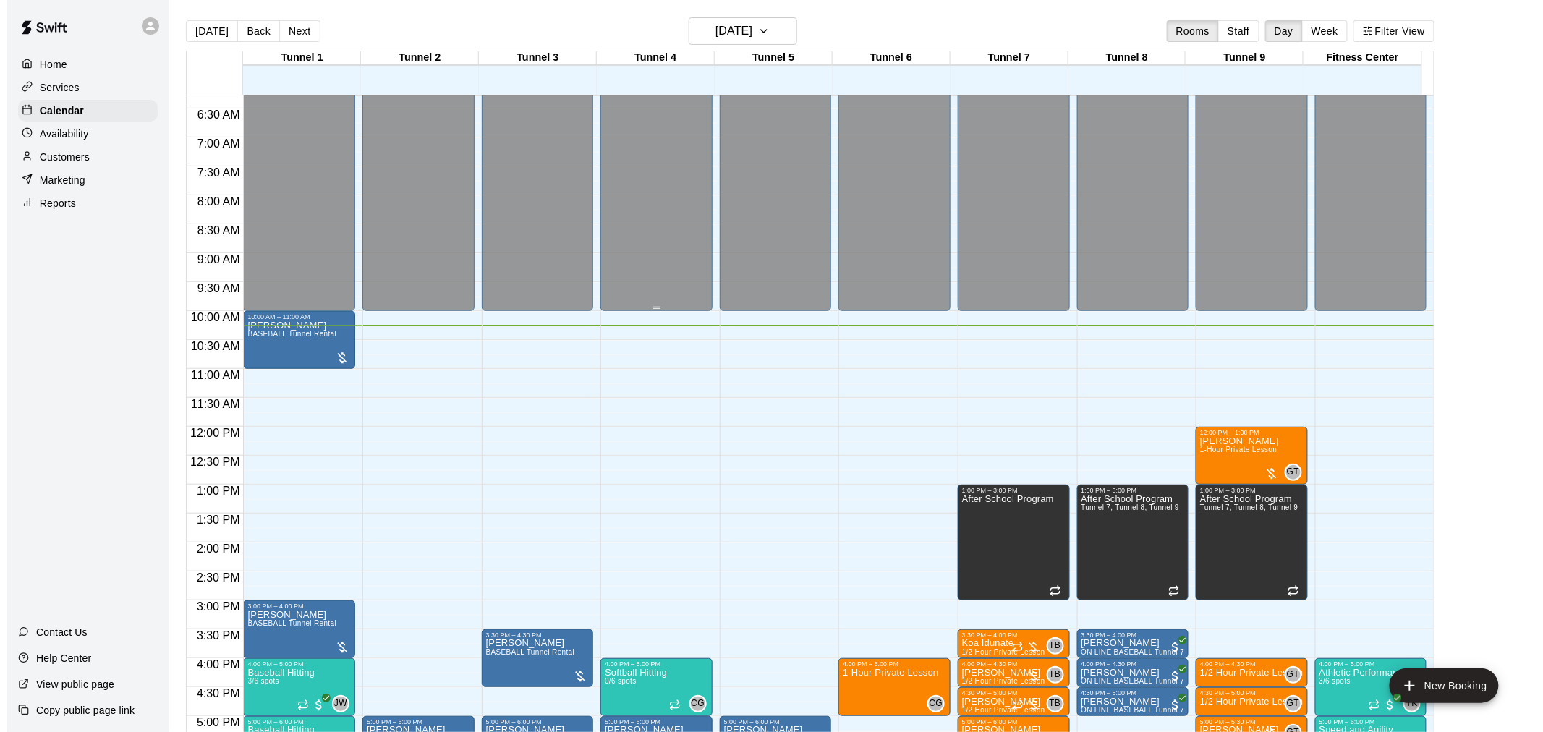
scroll to position [351, 0]
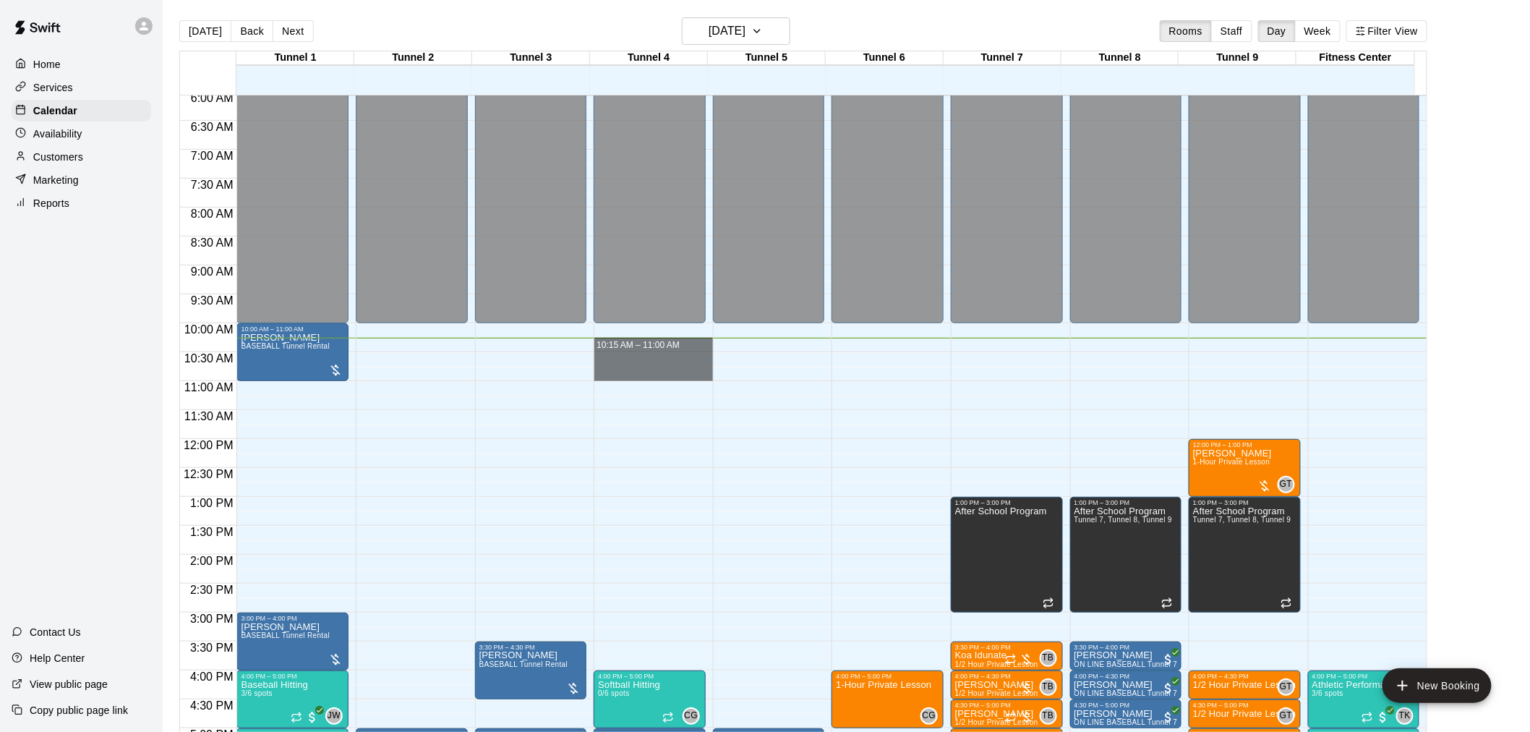
drag, startPoint x: 621, startPoint y: 351, endPoint x: 627, endPoint y: 377, distance: 26.1
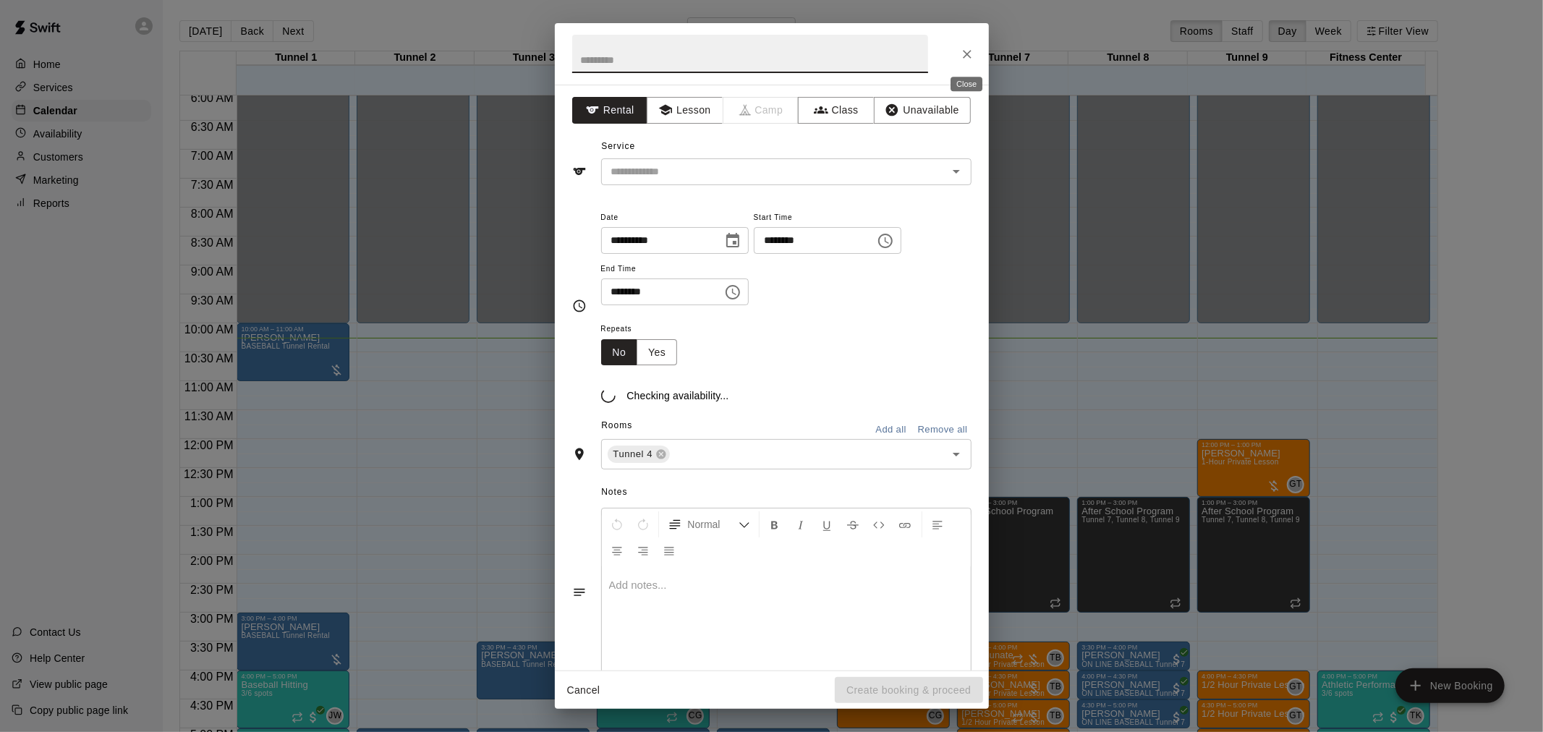
click at [966, 55] on icon "Close" at bounding box center [967, 54] width 14 height 14
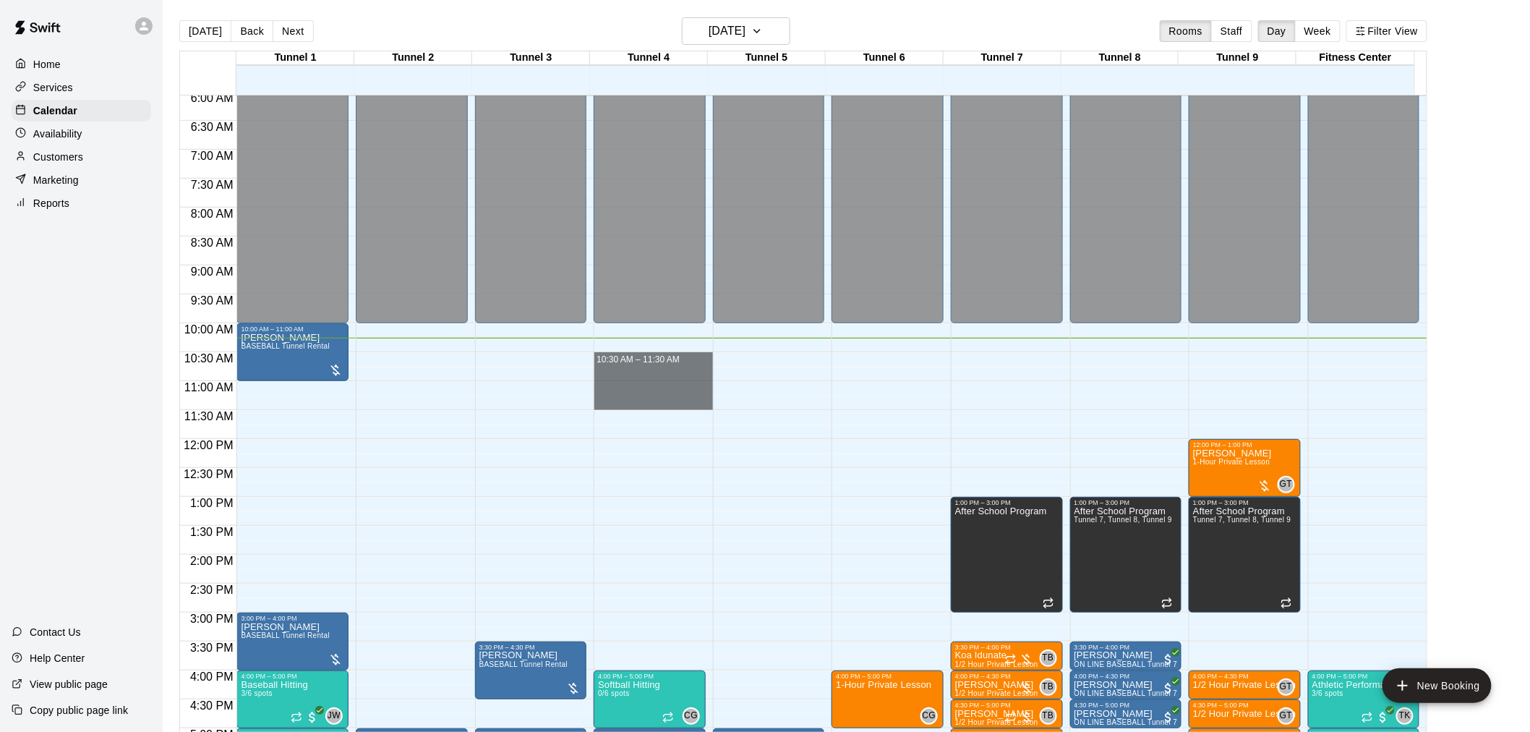
drag, startPoint x: 626, startPoint y: 358, endPoint x: 626, endPoint y: 400, distance: 41.9
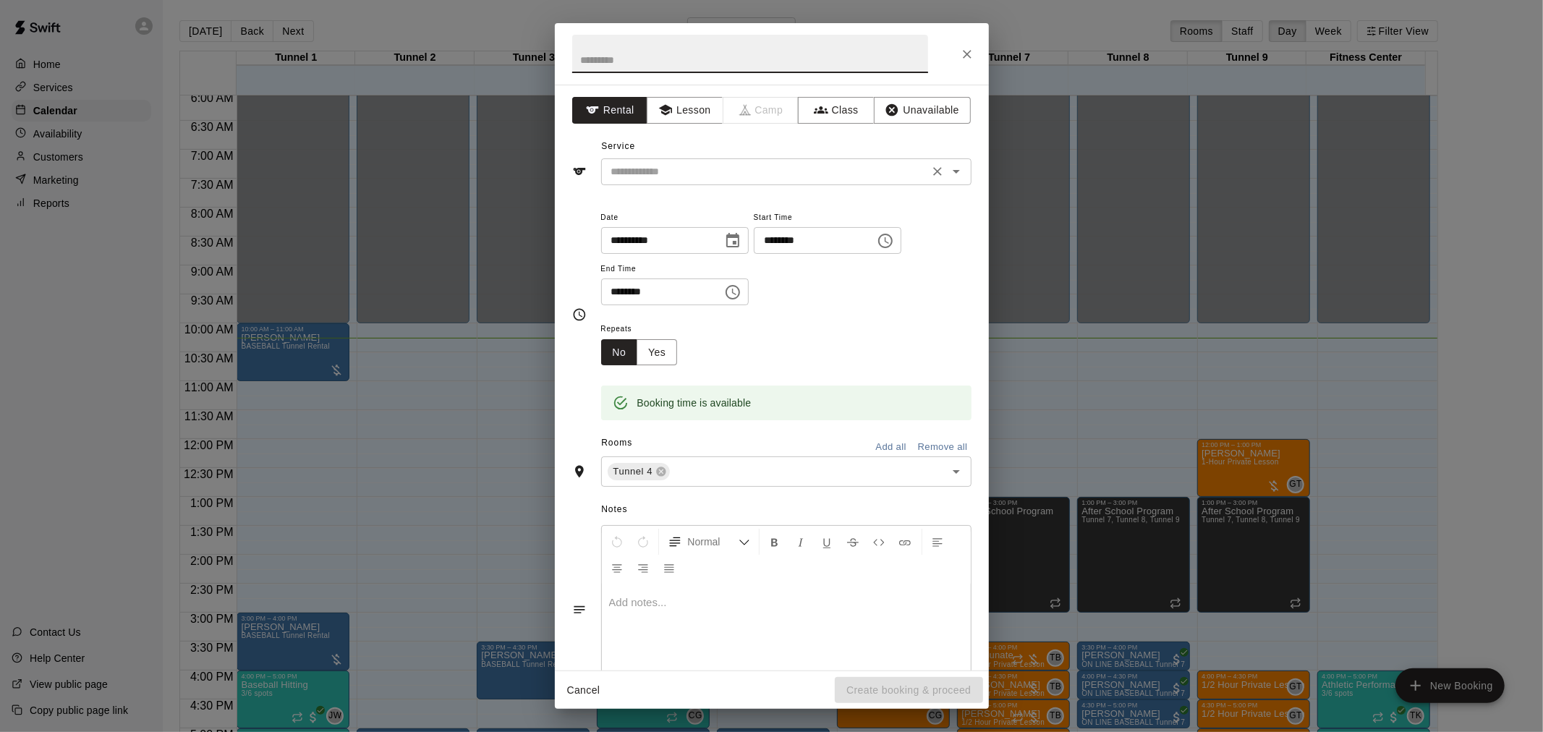
click at [727, 170] on input "text" at bounding box center [764, 172] width 319 height 18
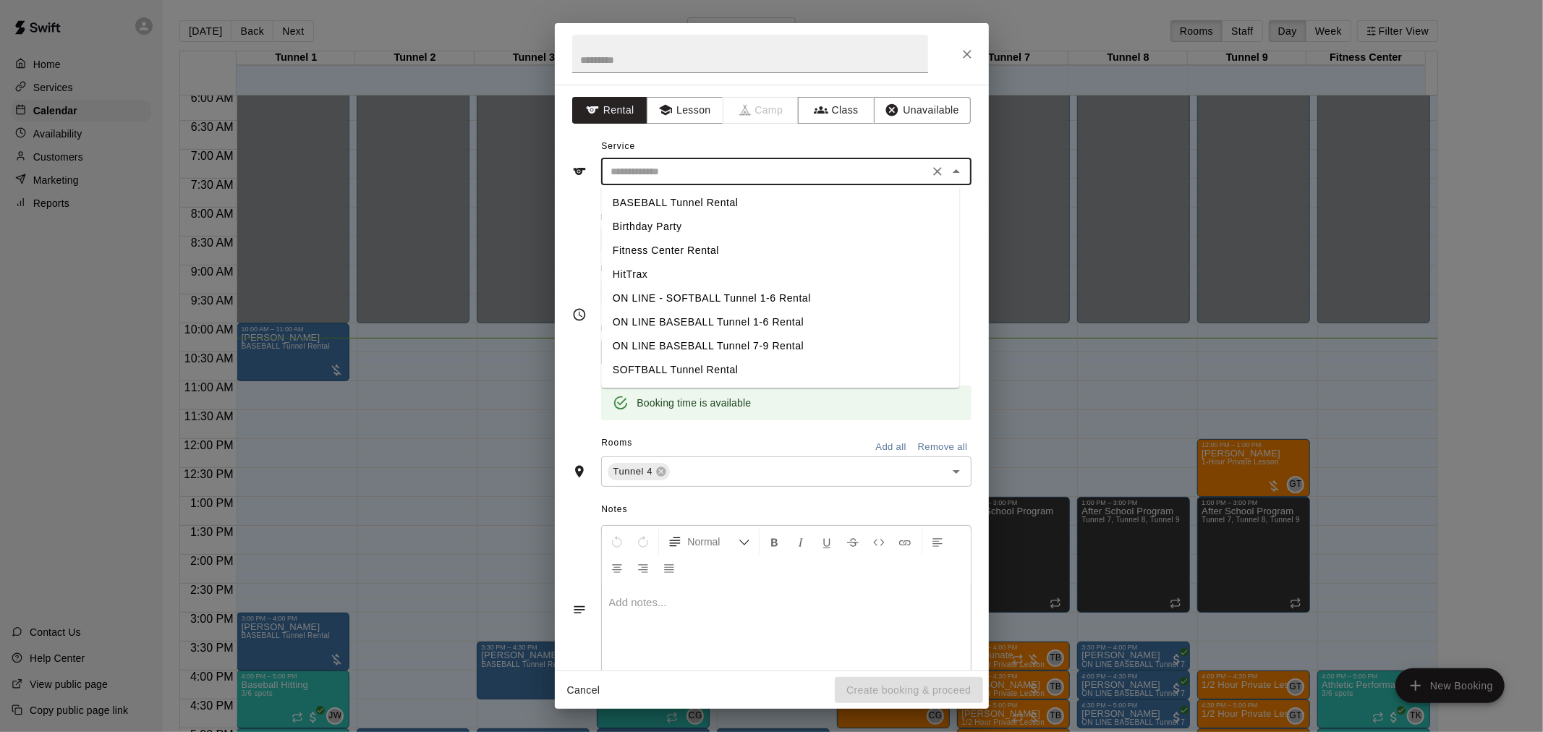
click at [707, 373] on li "SOFTBALL Tunnel Rental" at bounding box center [780, 370] width 358 height 24
type input "**********"
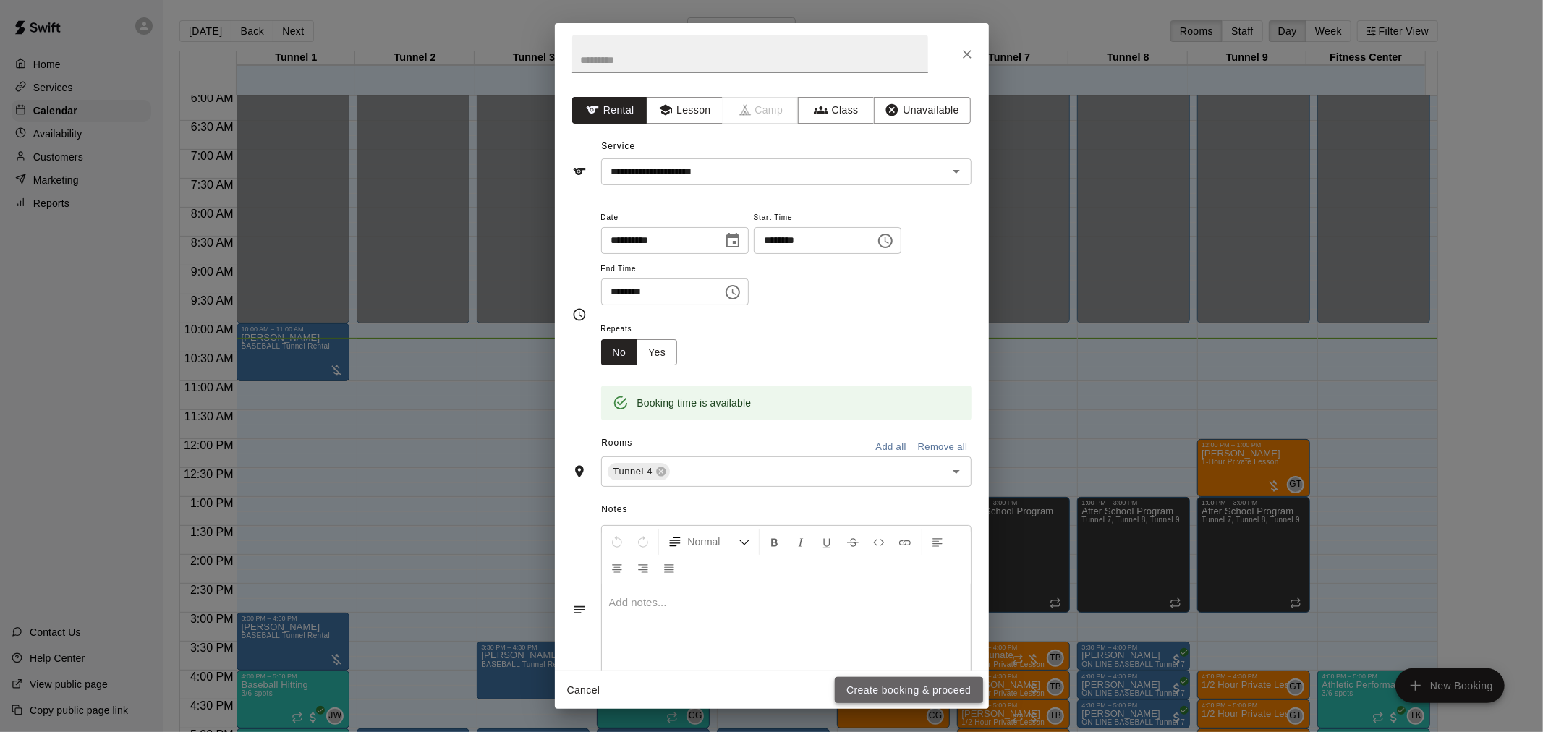
click at [915, 658] on button "Create booking & proceed" at bounding box center [909, 690] width 148 height 27
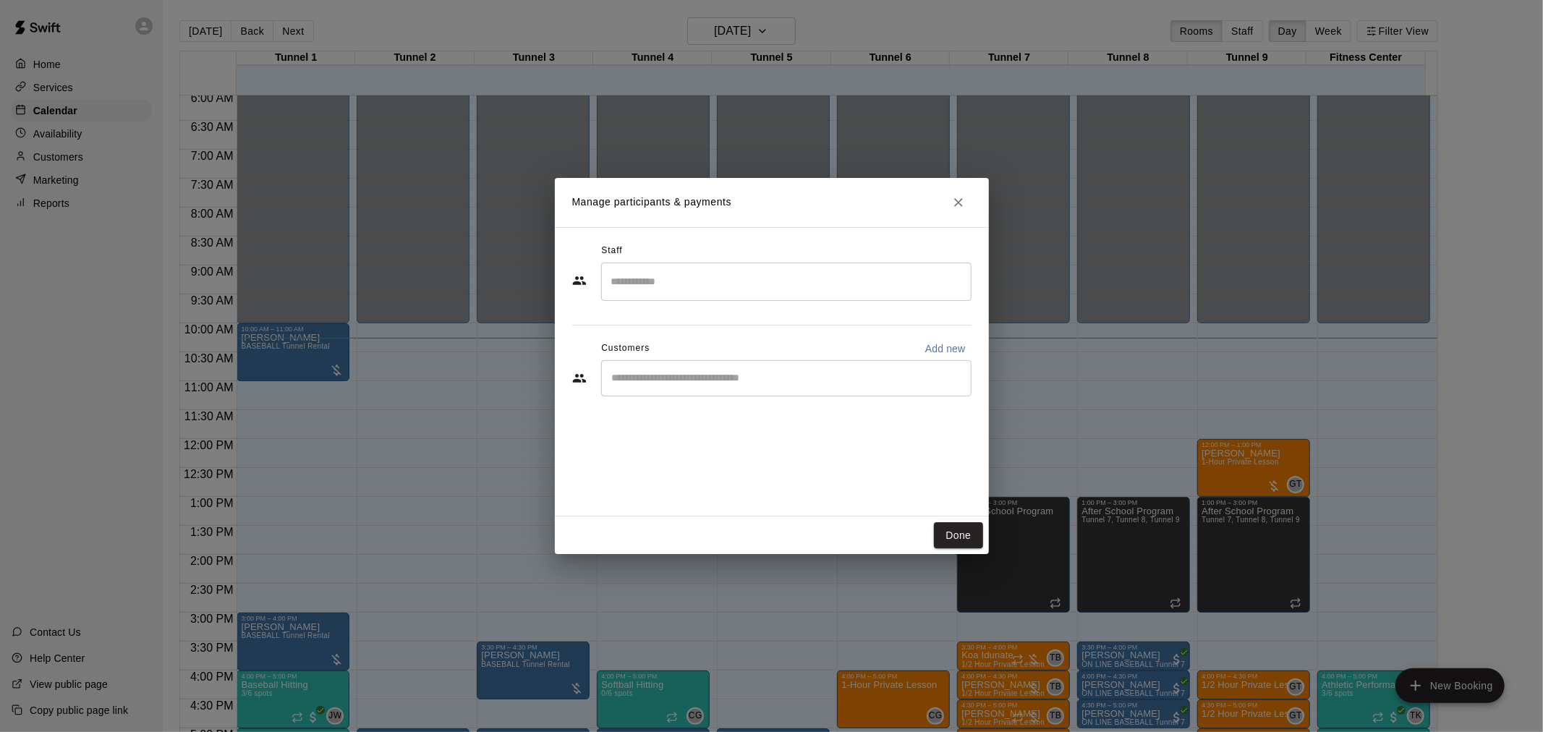
click at [720, 383] on input "Start typing to search customers..." at bounding box center [785, 378] width 357 height 14
click at [927, 345] on p "Add new" at bounding box center [945, 348] width 40 height 14
select select "**"
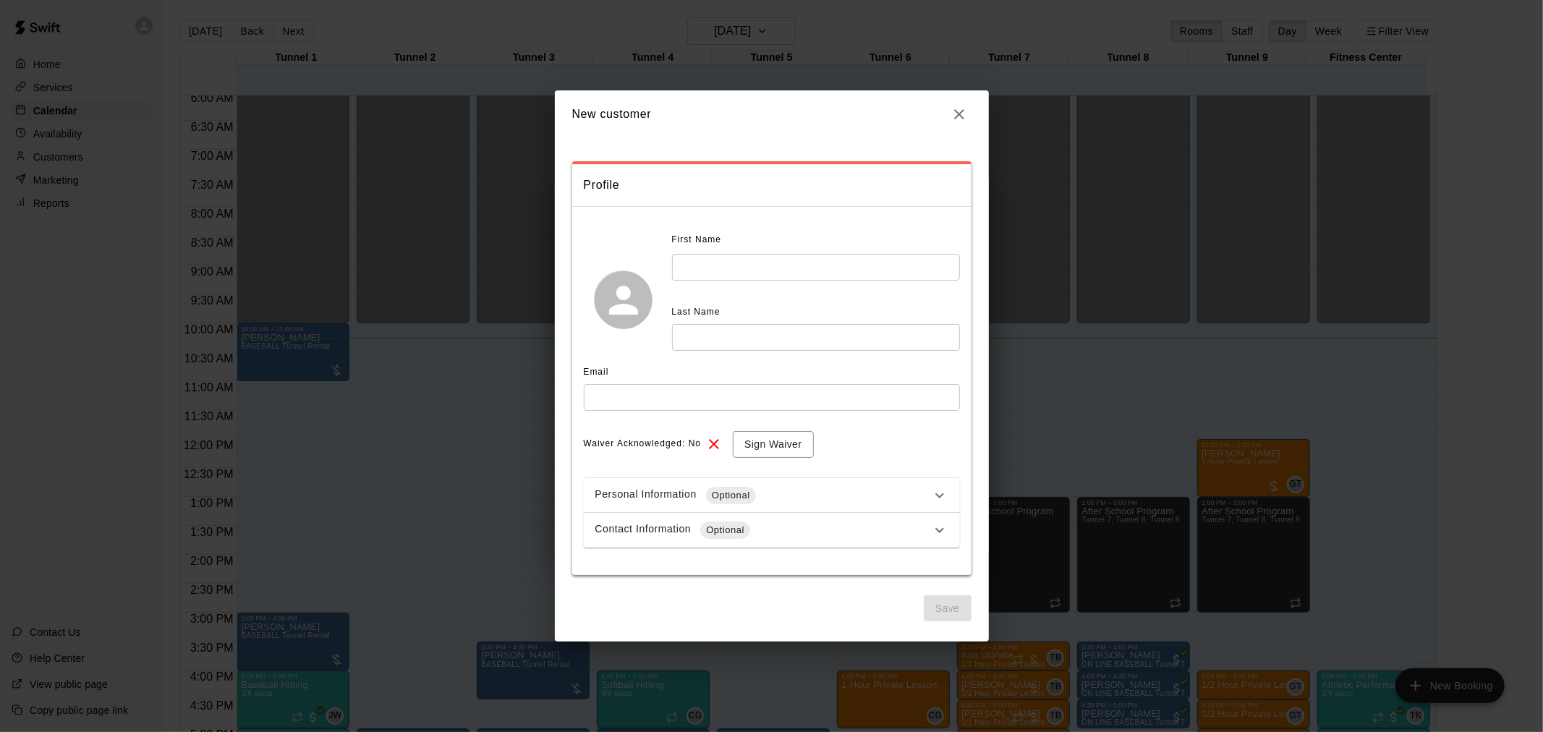
click at [709, 275] on input "text" at bounding box center [816, 267] width 288 height 27
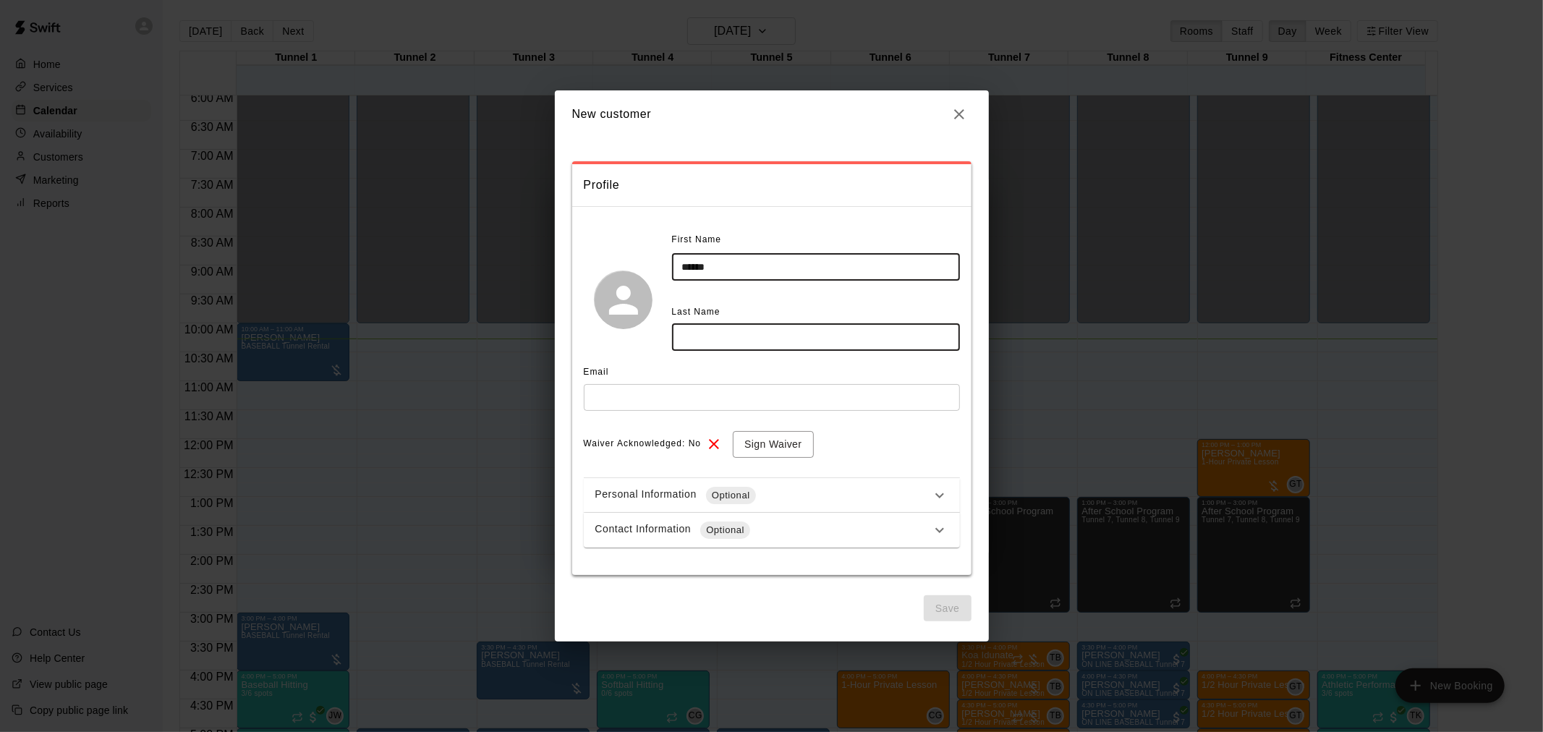
click at [731, 275] on input "******" at bounding box center [816, 267] width 288 height 27
type input "*******"
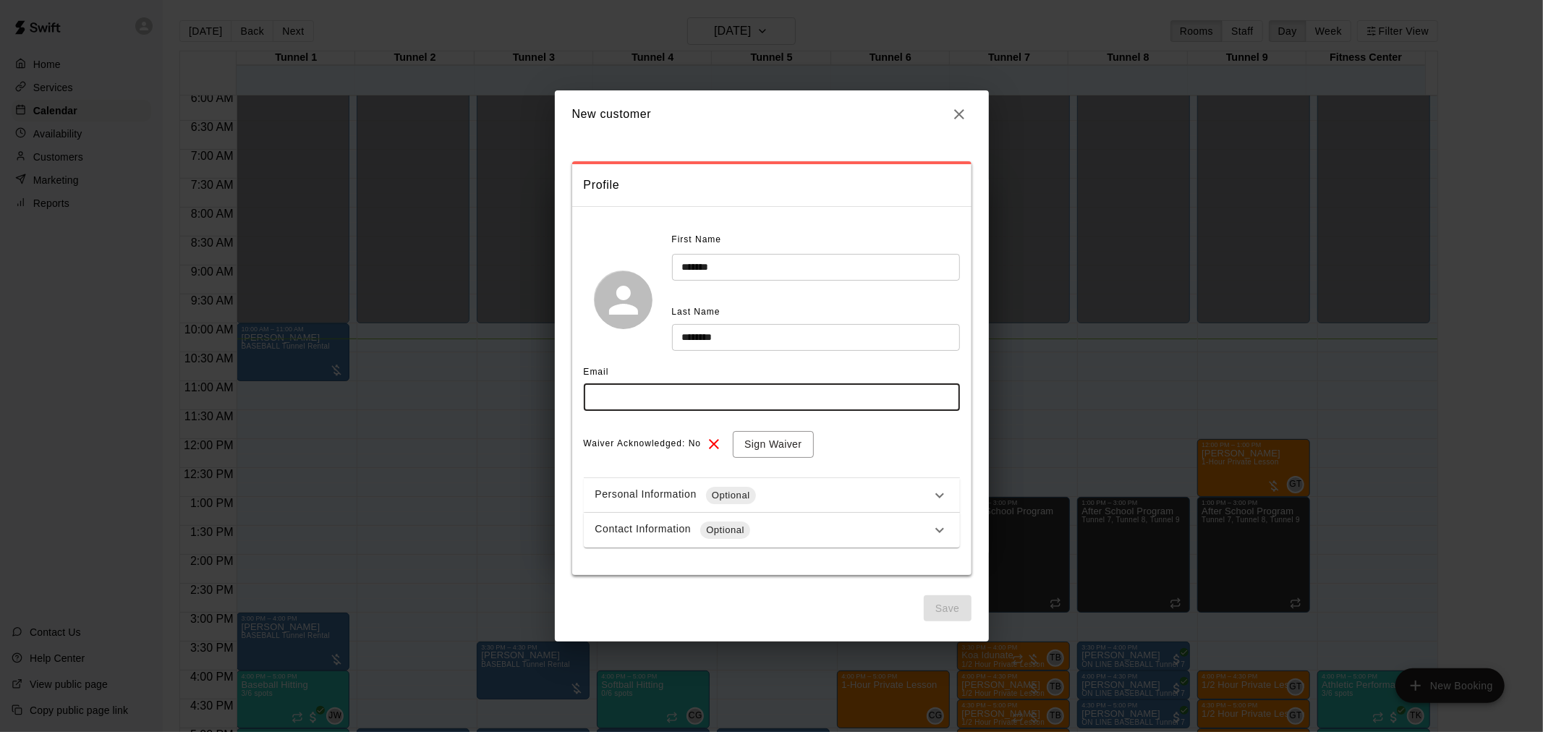
click at [741, 331] on input "********" at bounding box center [816, 337] width 288 height 27
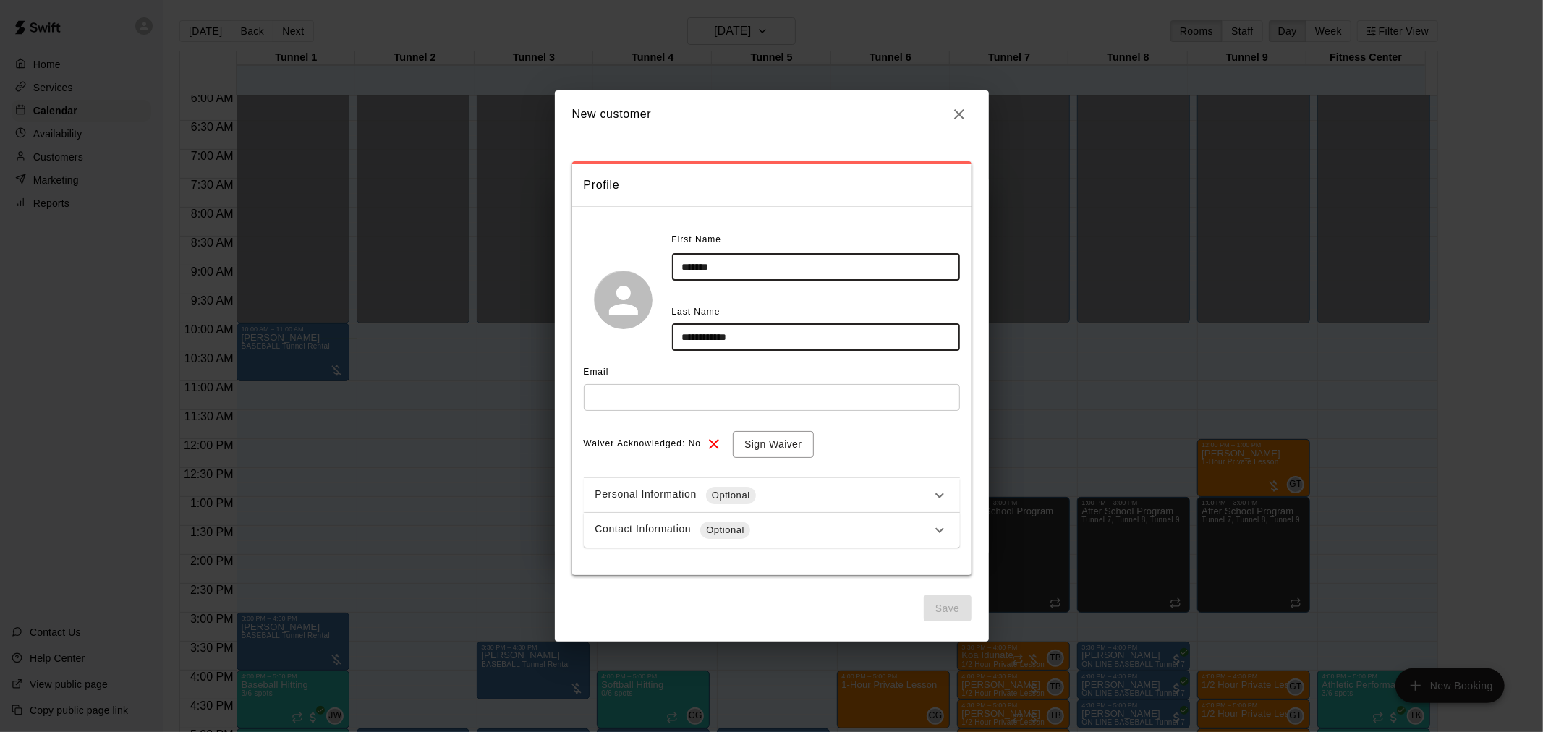
type input "**********"
click at [653, 395] on input "text" at bounding box center [772, 397] width 376 height 27
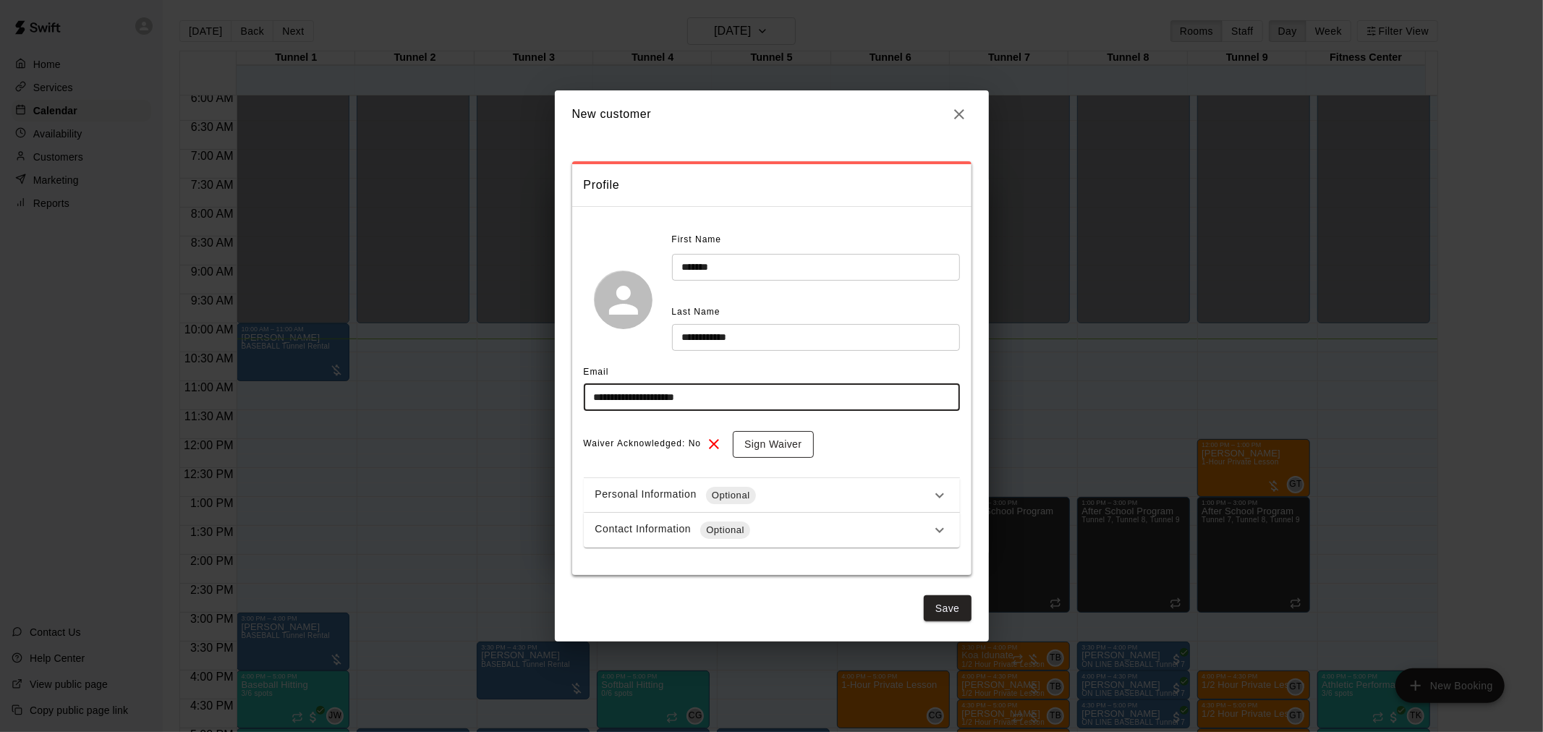
type input "**********"
click at [767, 448] on button "Sign Waiver" at bounding box center [773, 444] width 80 height 27
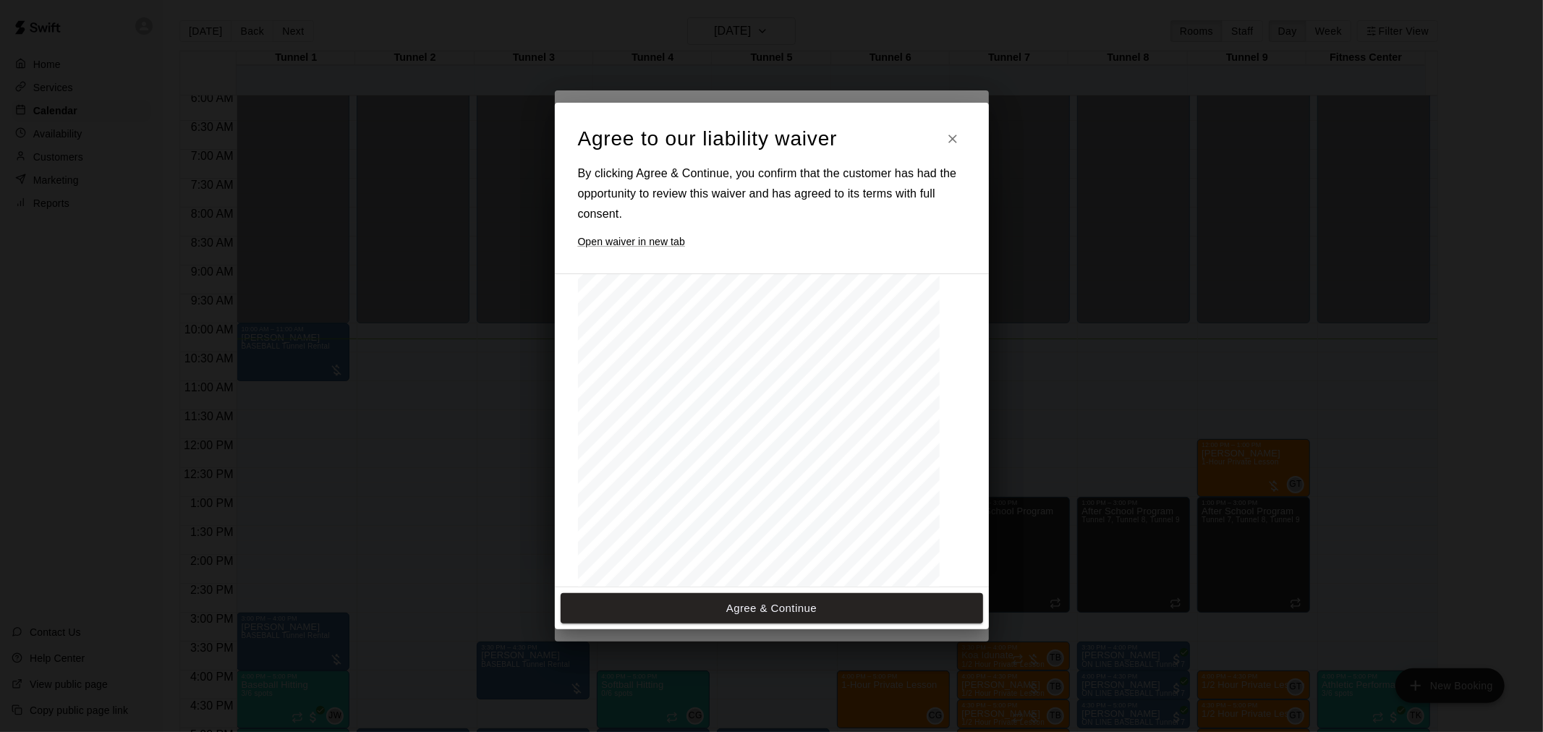
scroll to position [634, 0]
click at [836, 610] on button "Agree & Continue" at bounding box center [771, 608] width 422 height 30
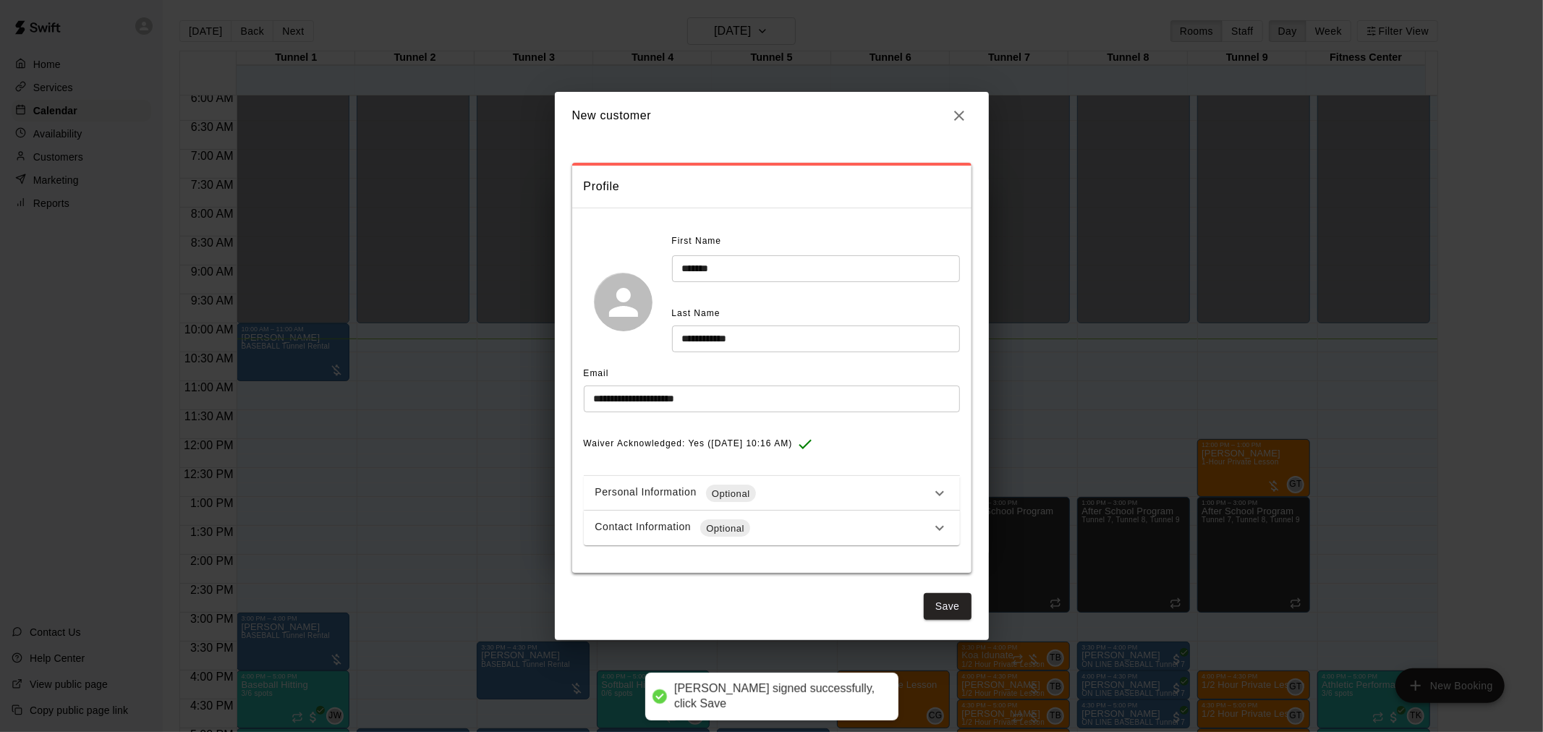
click at [898, 532] on div "Contact Information Optional" at bounding box center [763, 527] width 336 height 17
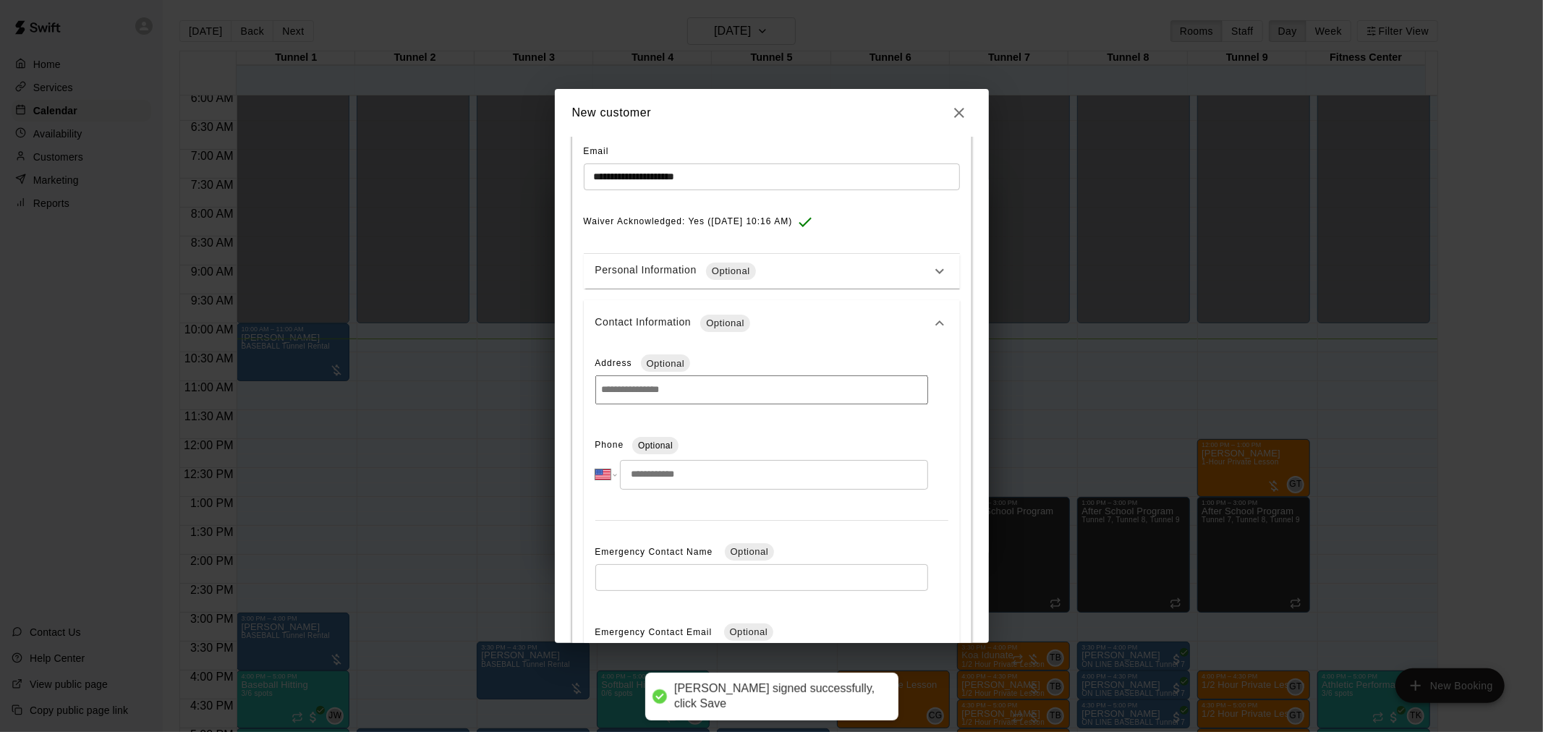
scroll to position [241, 0]
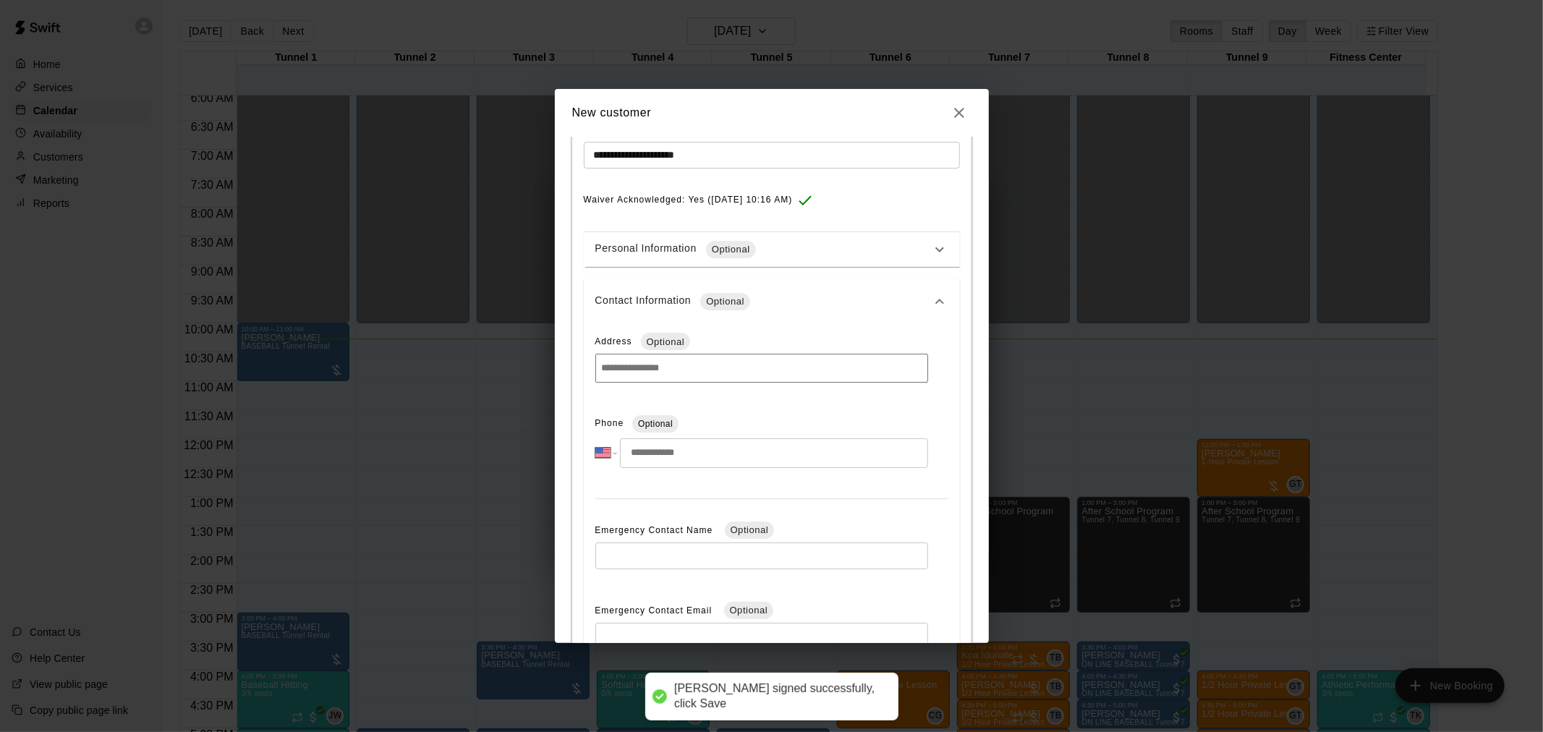
click at [673, 458] on input "tel" at bounding box center [773, 453] width 307 height 30
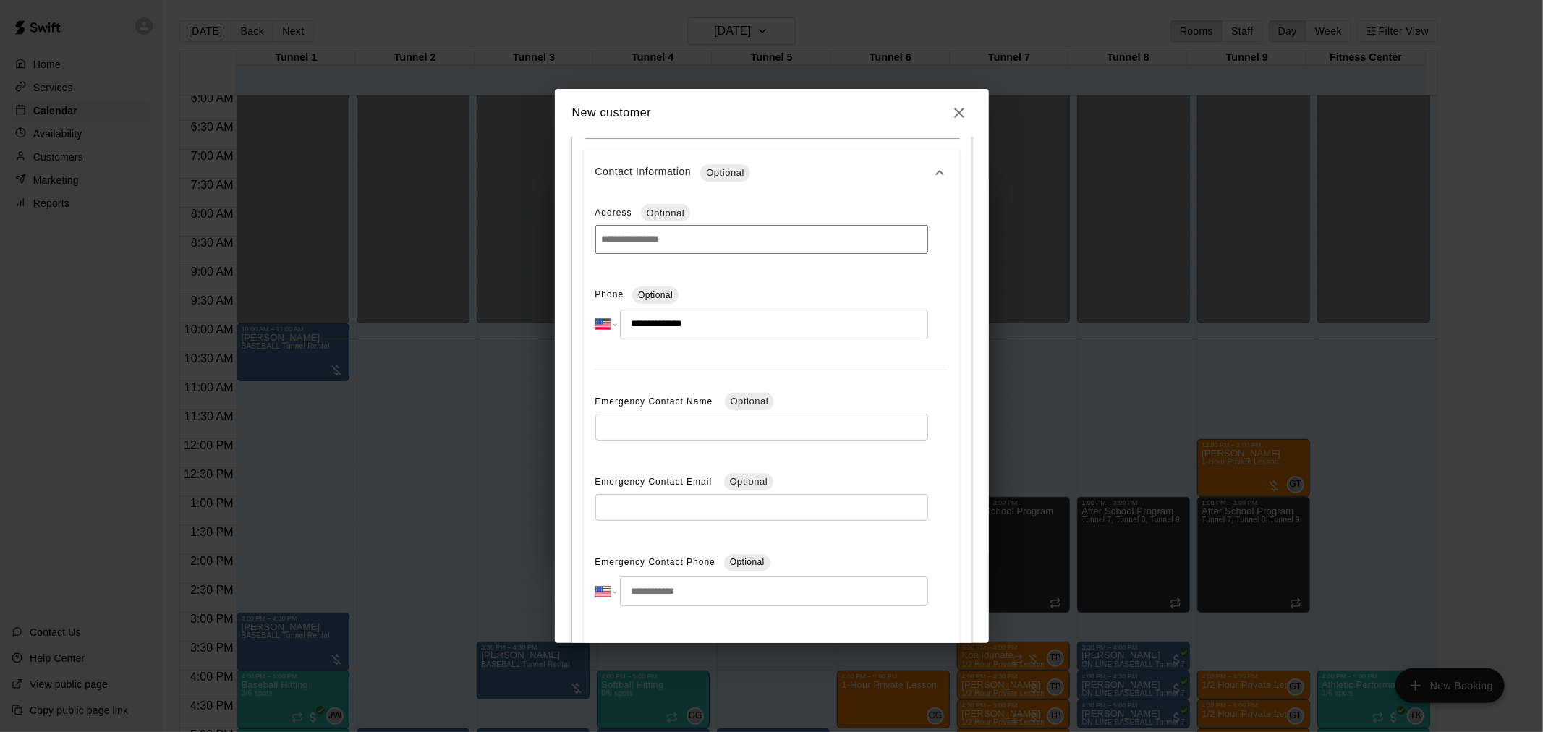
scroll to position [461, 0]
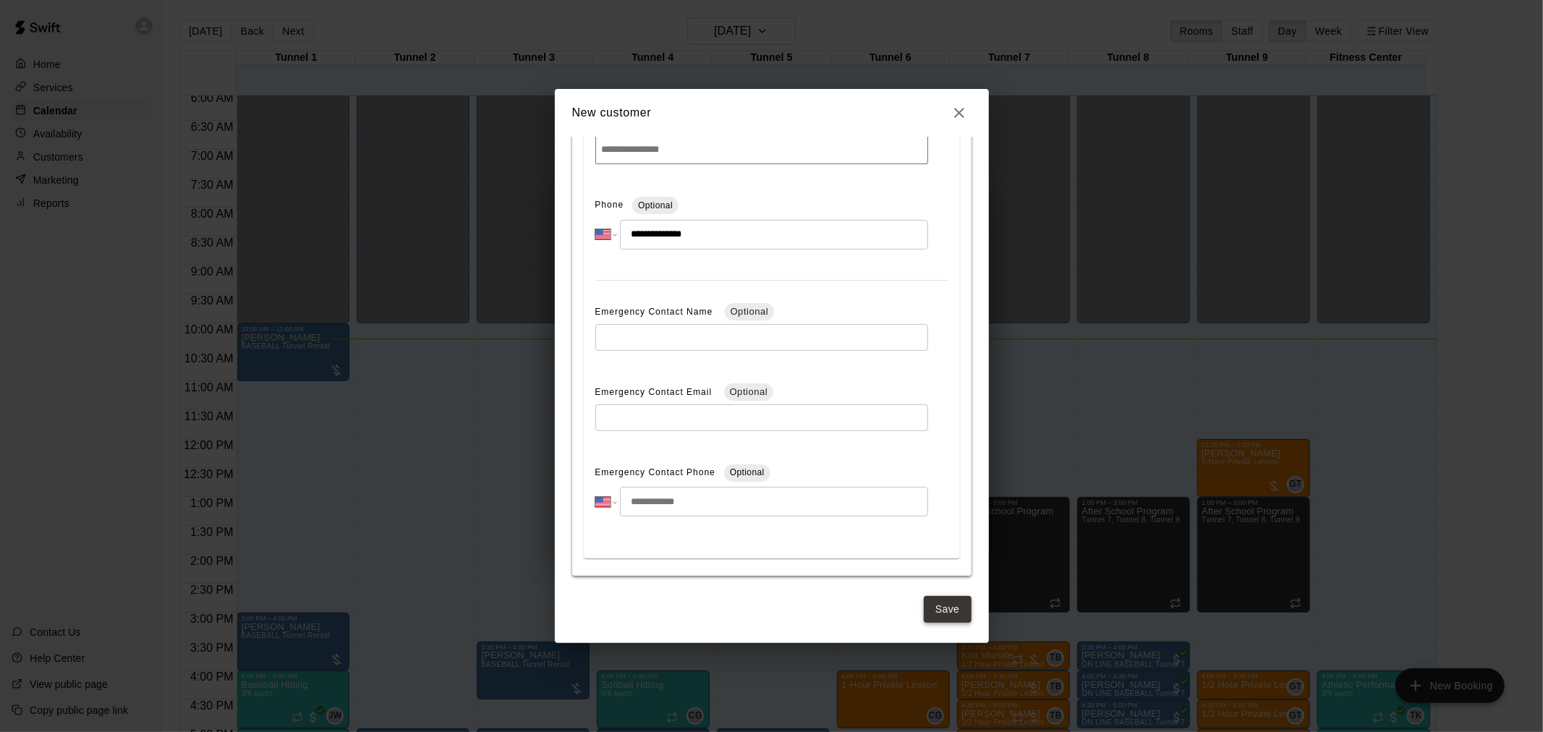
type input "**********"
click at [930, 609] on button "Save" at bounding box center [948, 609] width 48 height 27
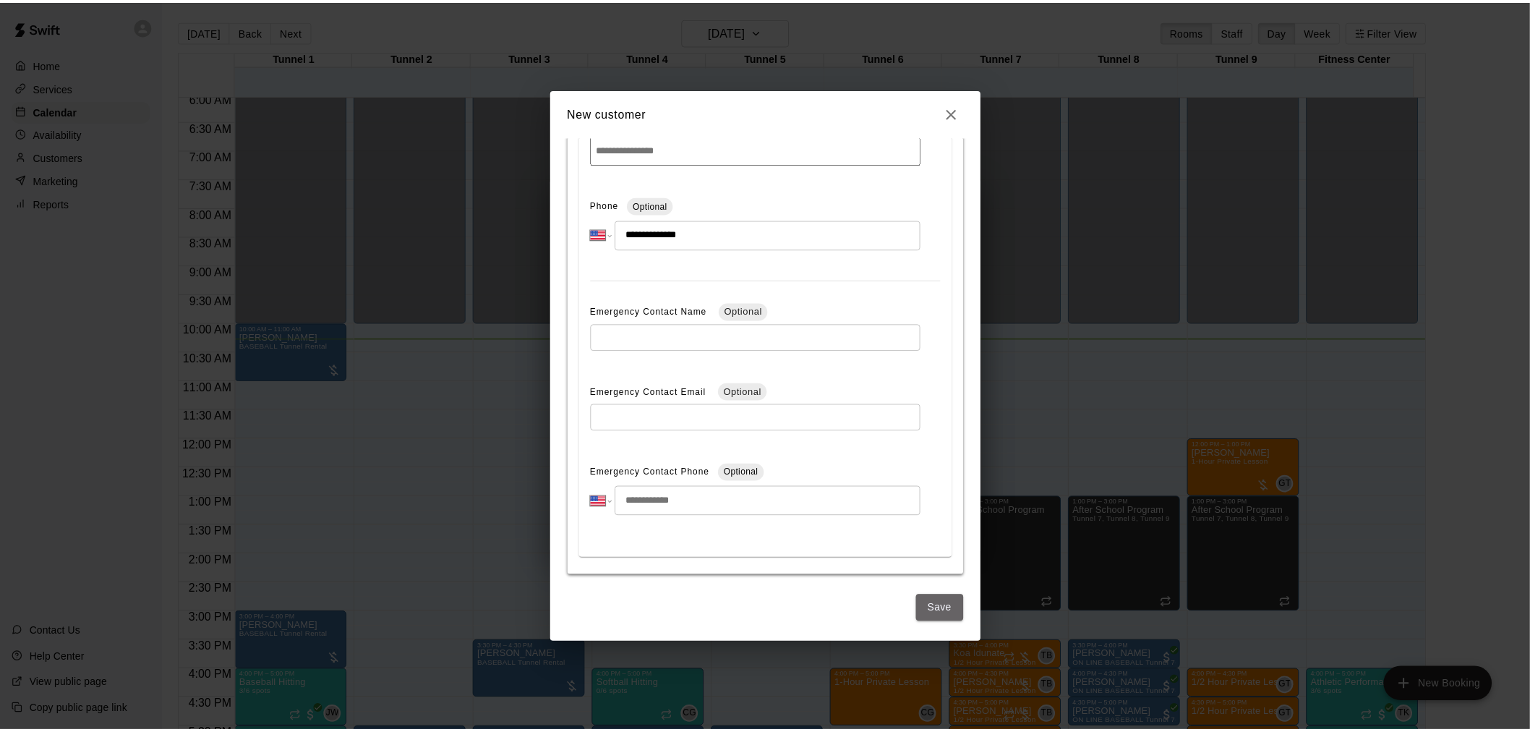
scroll to position [0, 0]
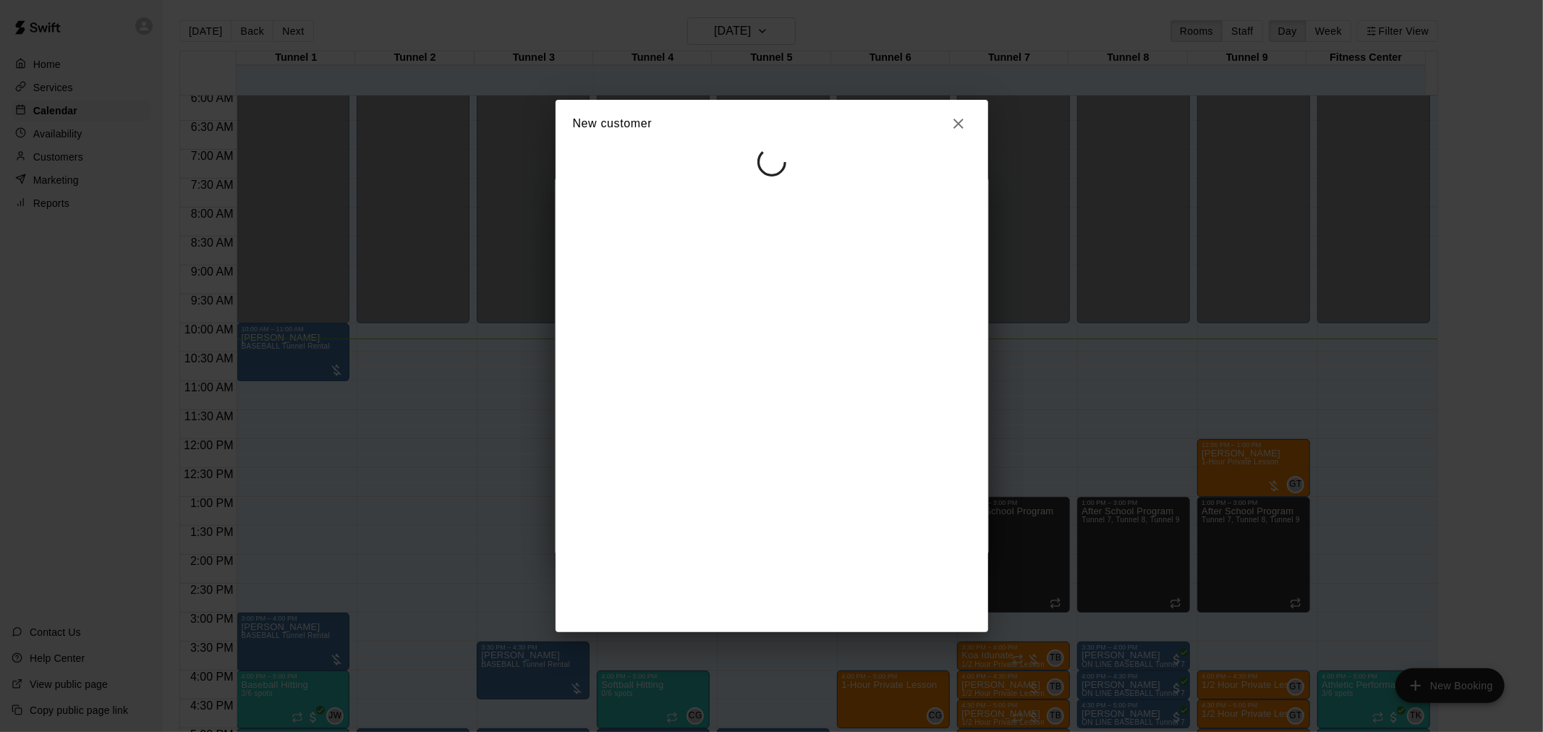
select select "**"
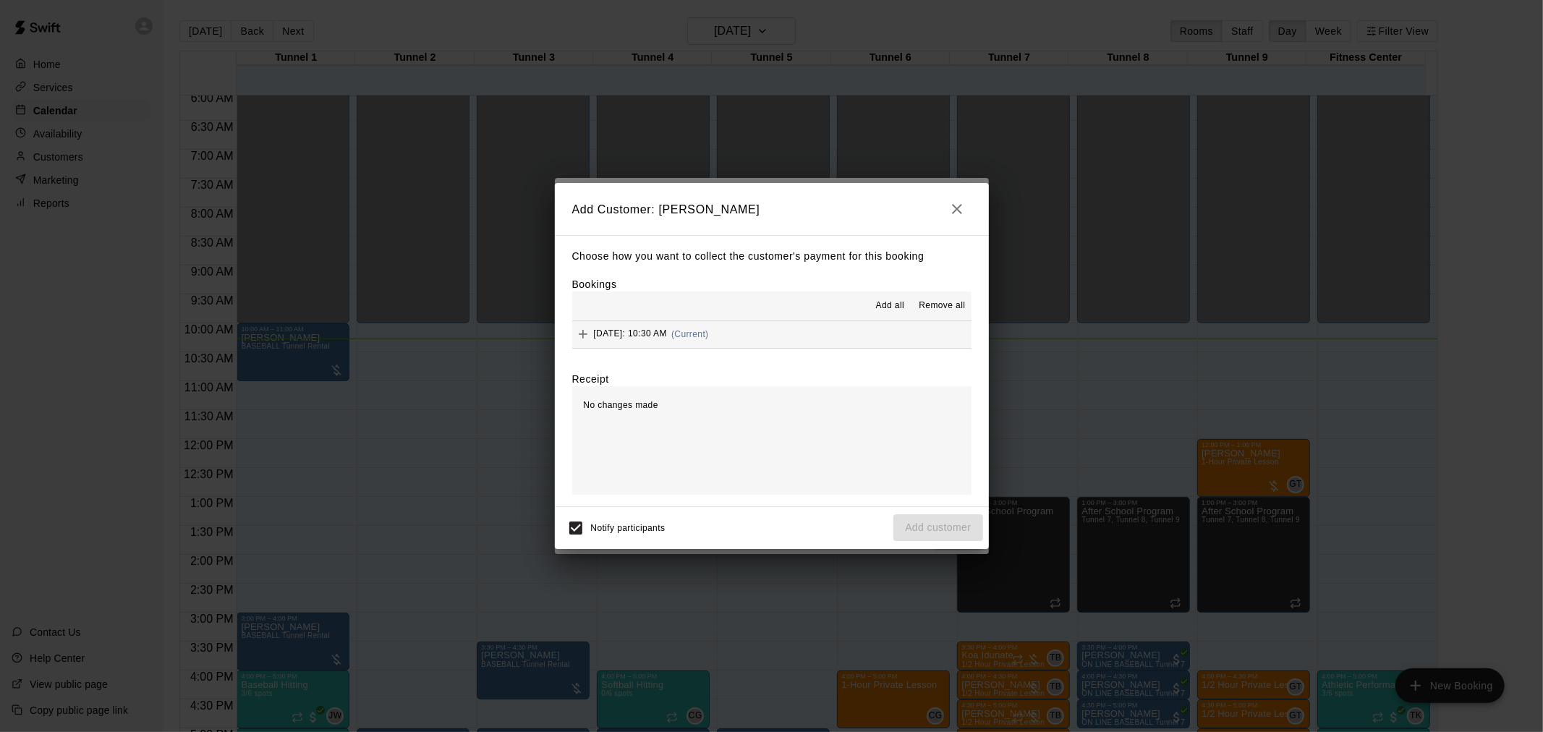
click at [774, 342] on button "[DATE]: 10:30 AM (Current)" at bounding box center [771, 334] width 399 height 27
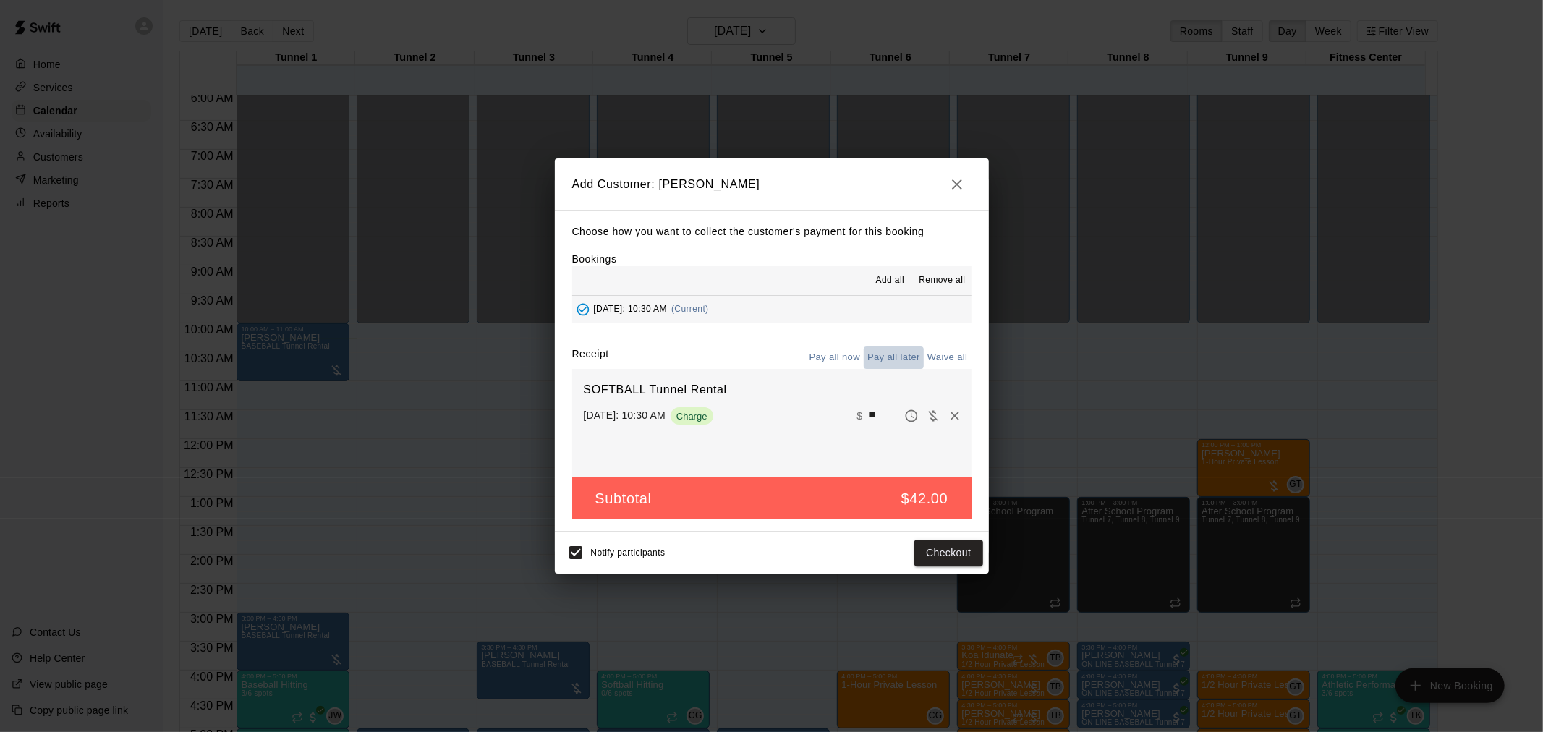
click at [912, 358] on button "Pay all later" at bounding box center [894, 357] width 60 height 22
click at [857, 357] on button "Pay all now" at bounding box center [835, 357] width 59 height 22
click at [940, 553] on button "Checkout" at bounding box center [948, 553] width 68 height 27
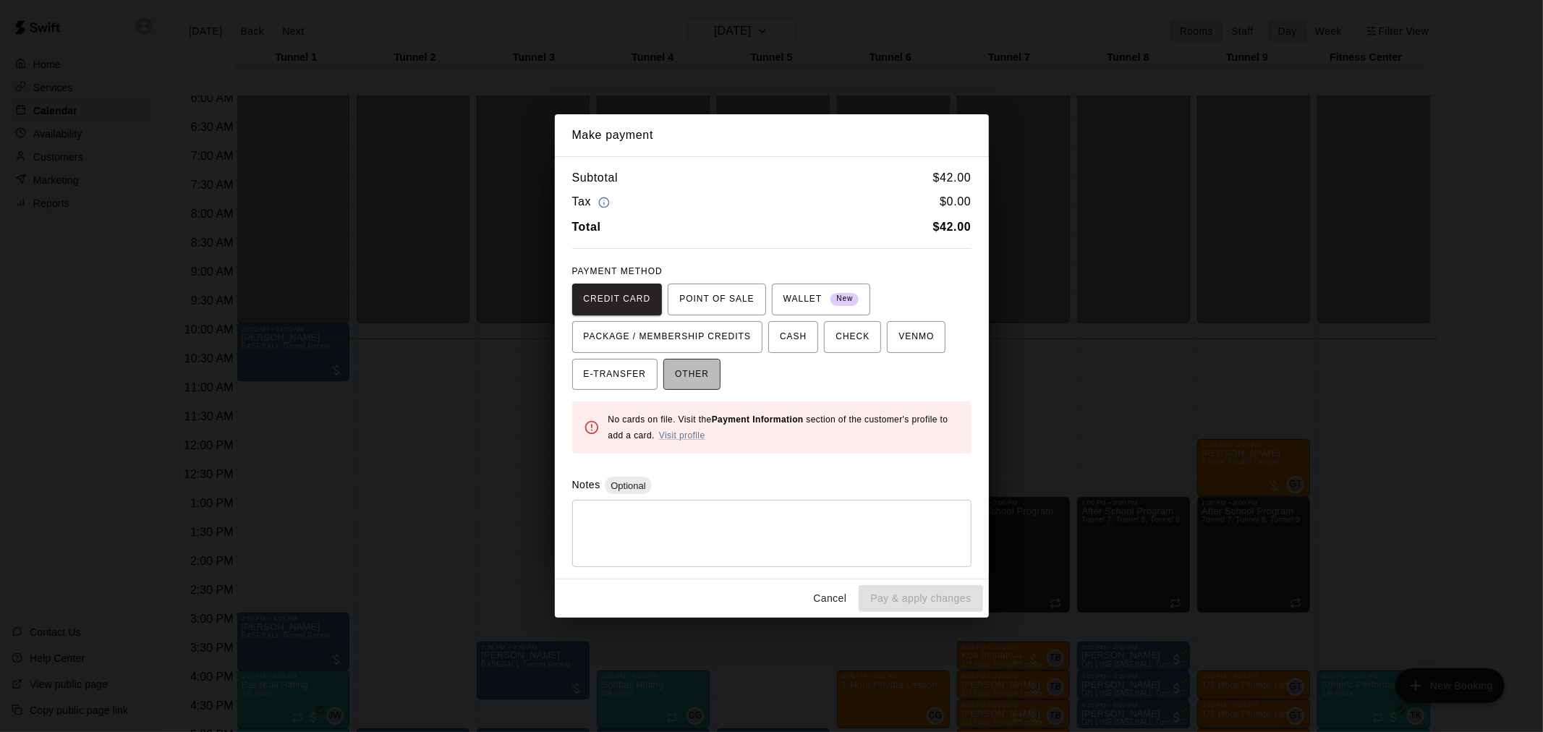
click at [682, 372] on span "OTHER" at bounding box center [692, 374] width 34 height 23
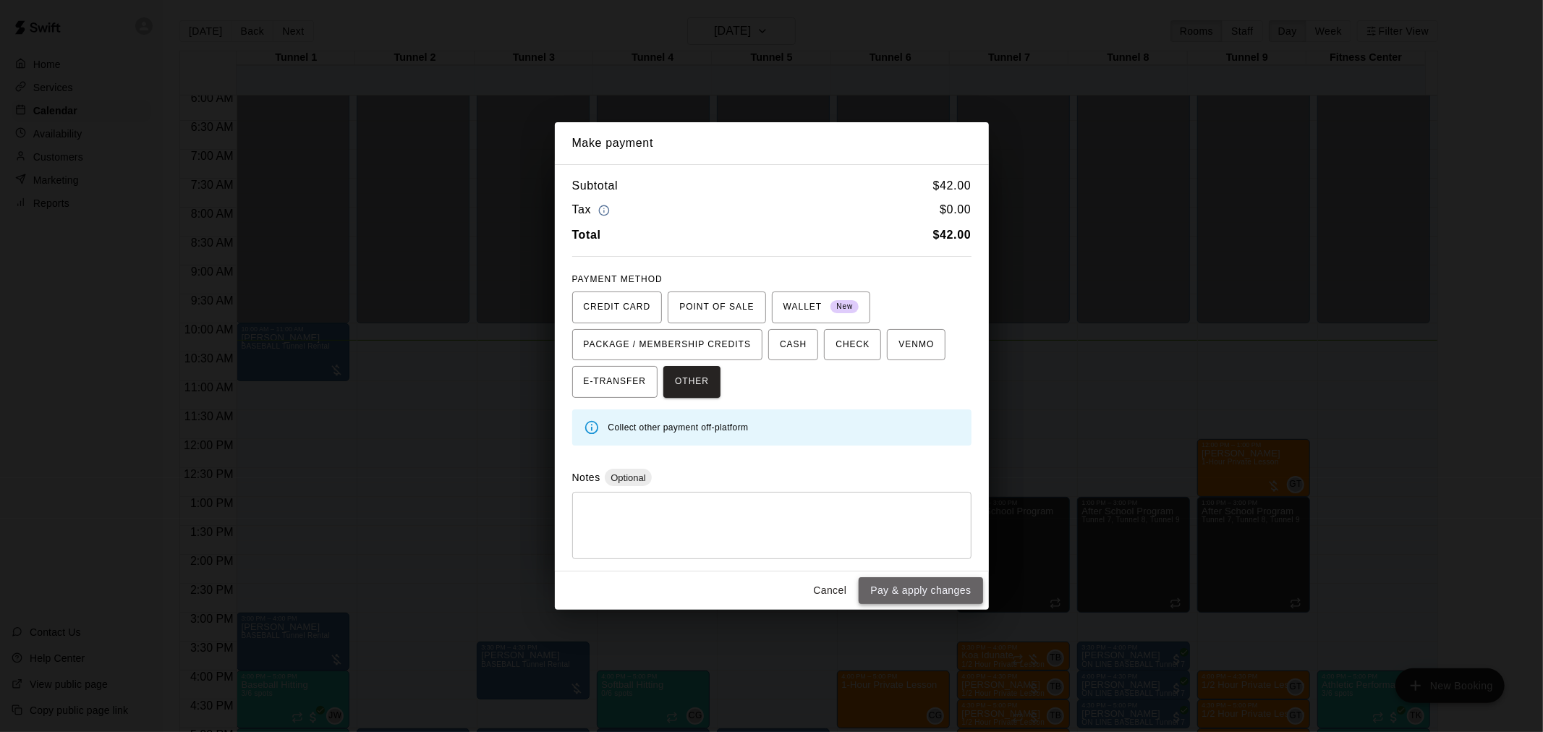
click at [916, 579] on button "Pay & apply changes" at bounding box center [920, 590] width 124 height 27
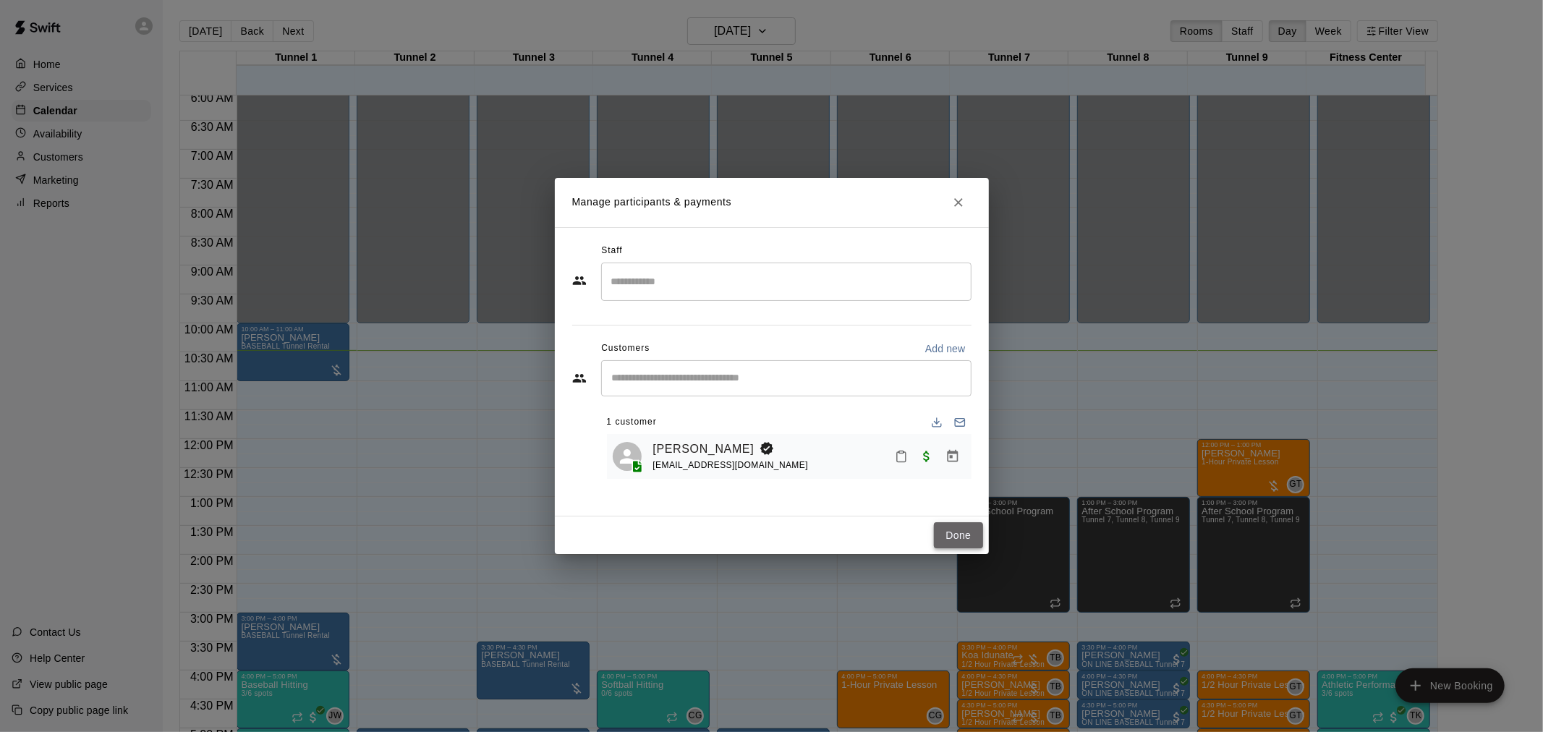
click at [946, 536] on button "Done" at bounding box center [958, 535] width 48 height 27
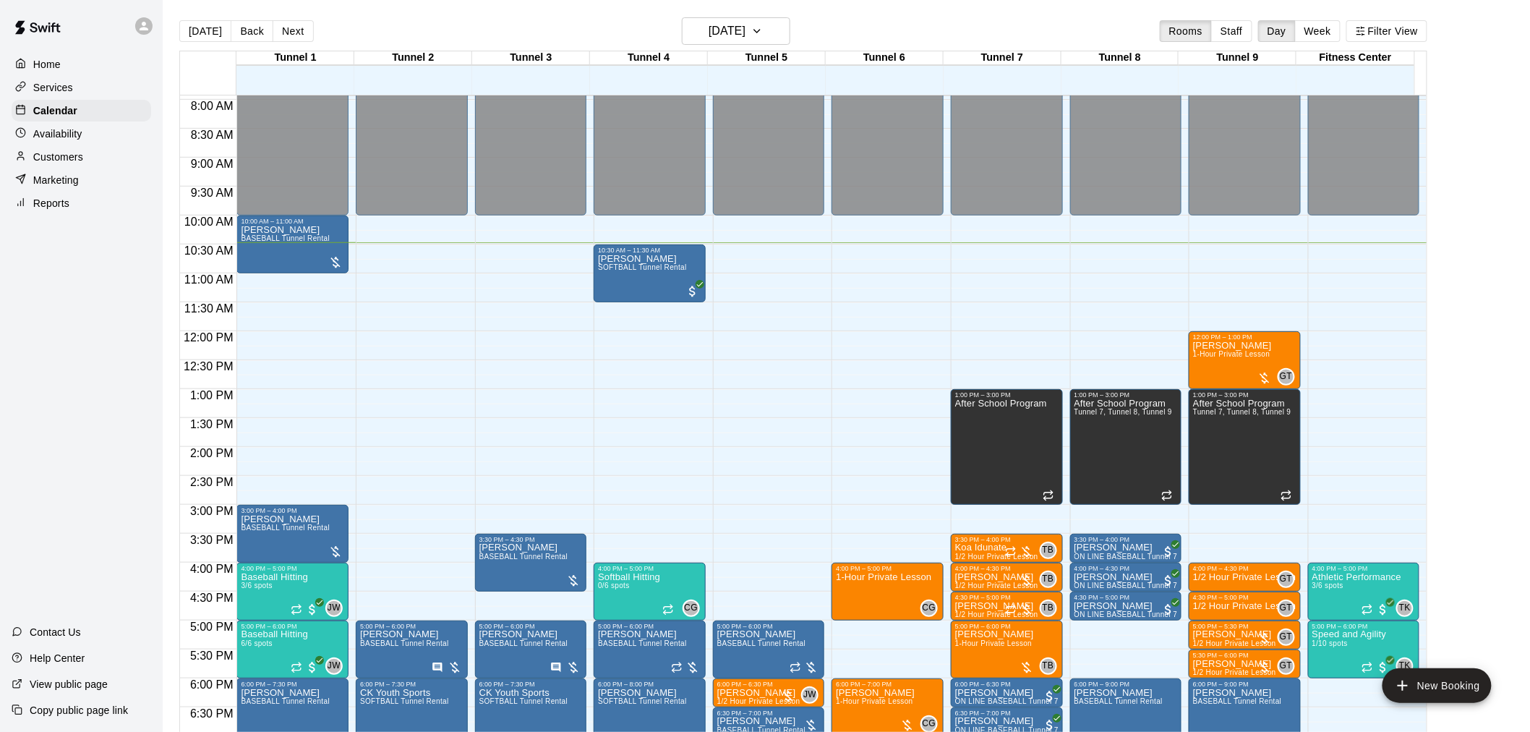
scroll to position [593, 0]
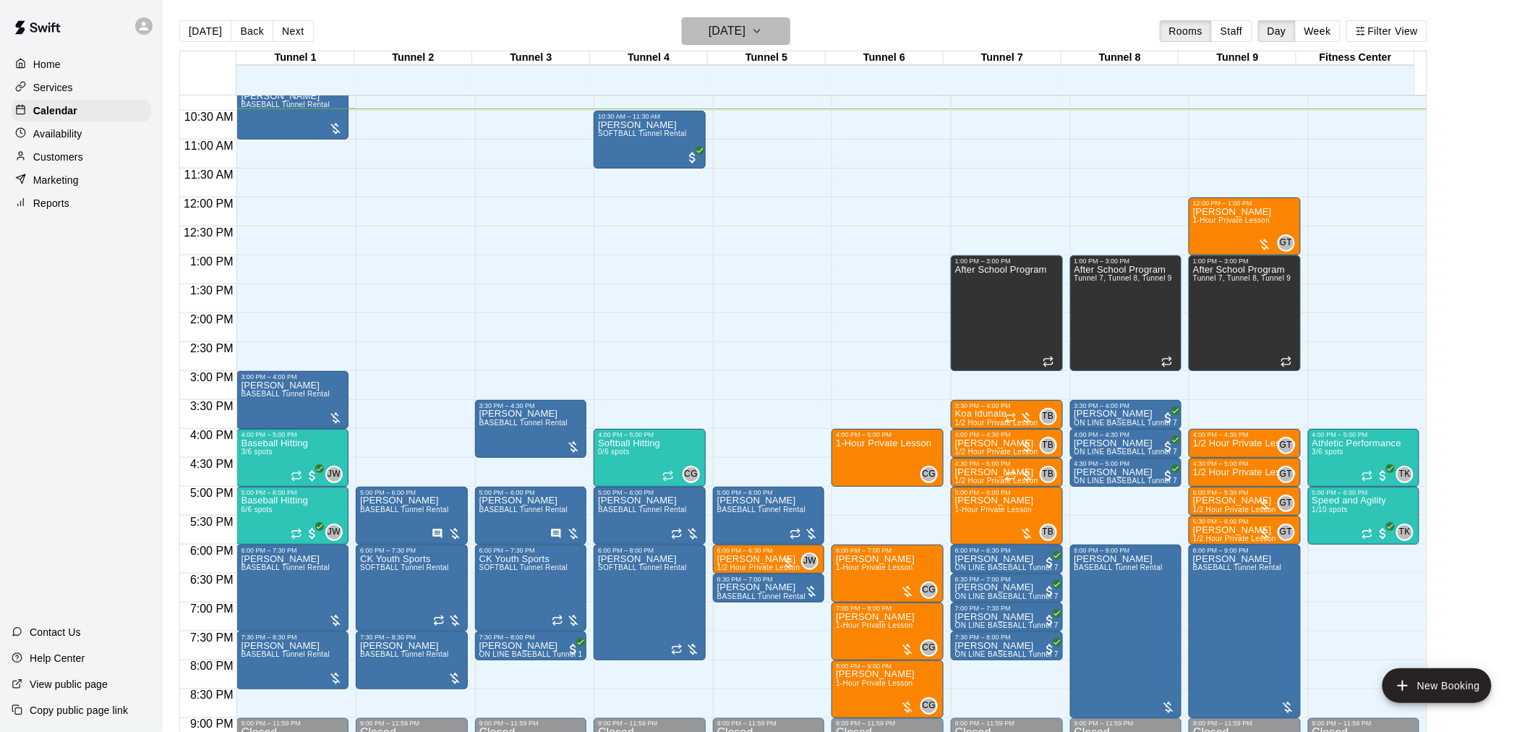
click at [746, 25] on h6 "[DATE]" at bounding box center [727, 31] width 37 height 20
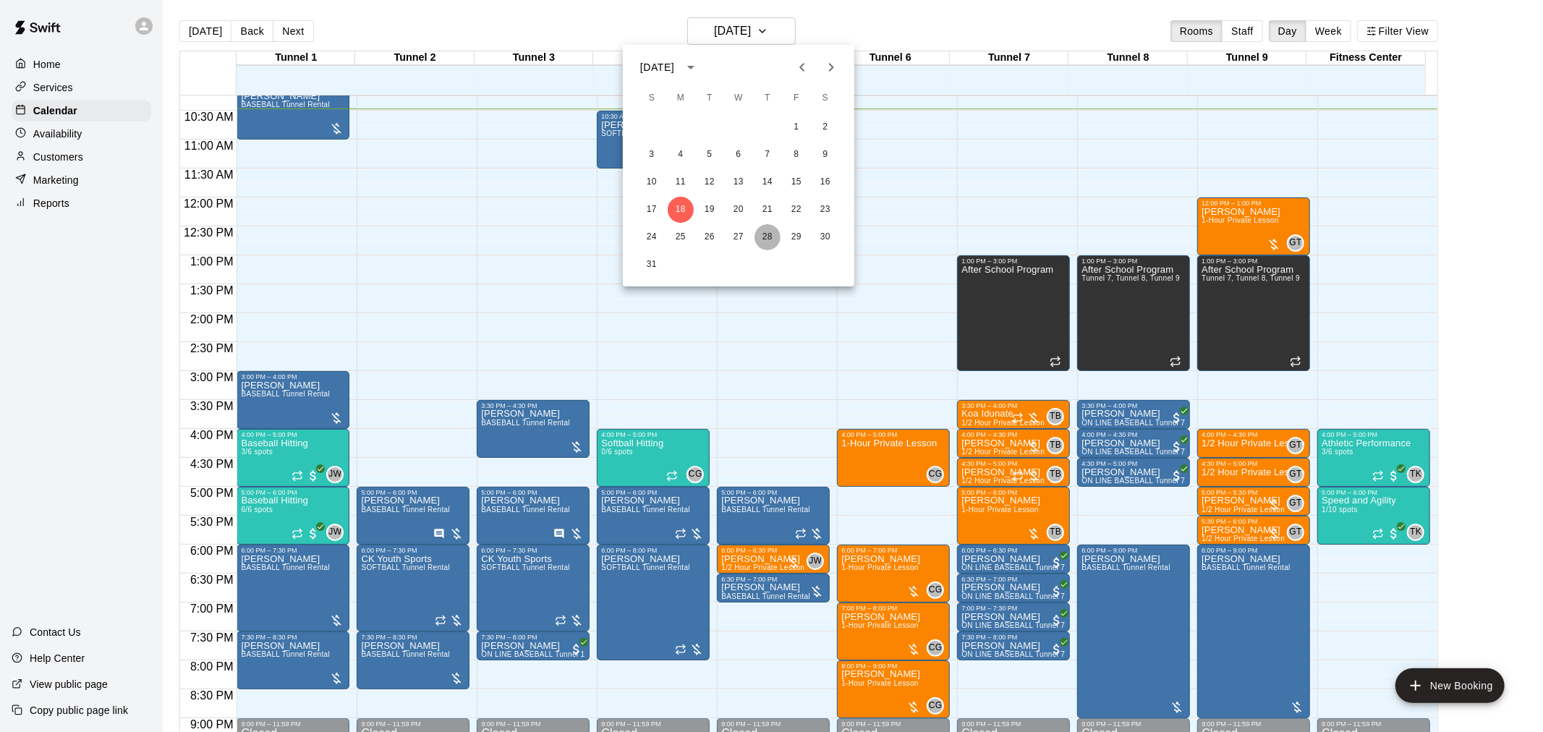
click at [770, 234] on button "28" at bounding box center [767, 237] width 26 height 26
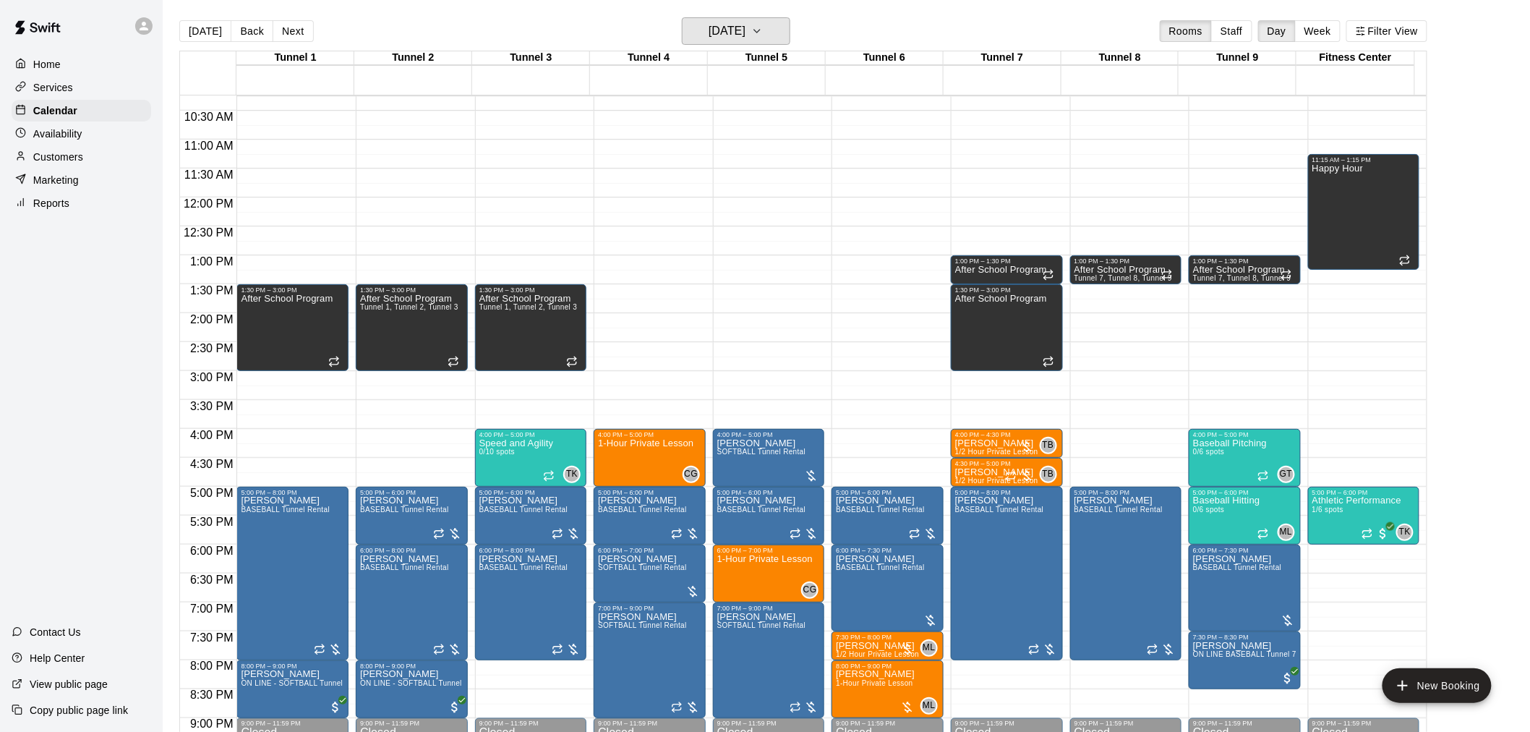
scroll to position [735, 0]
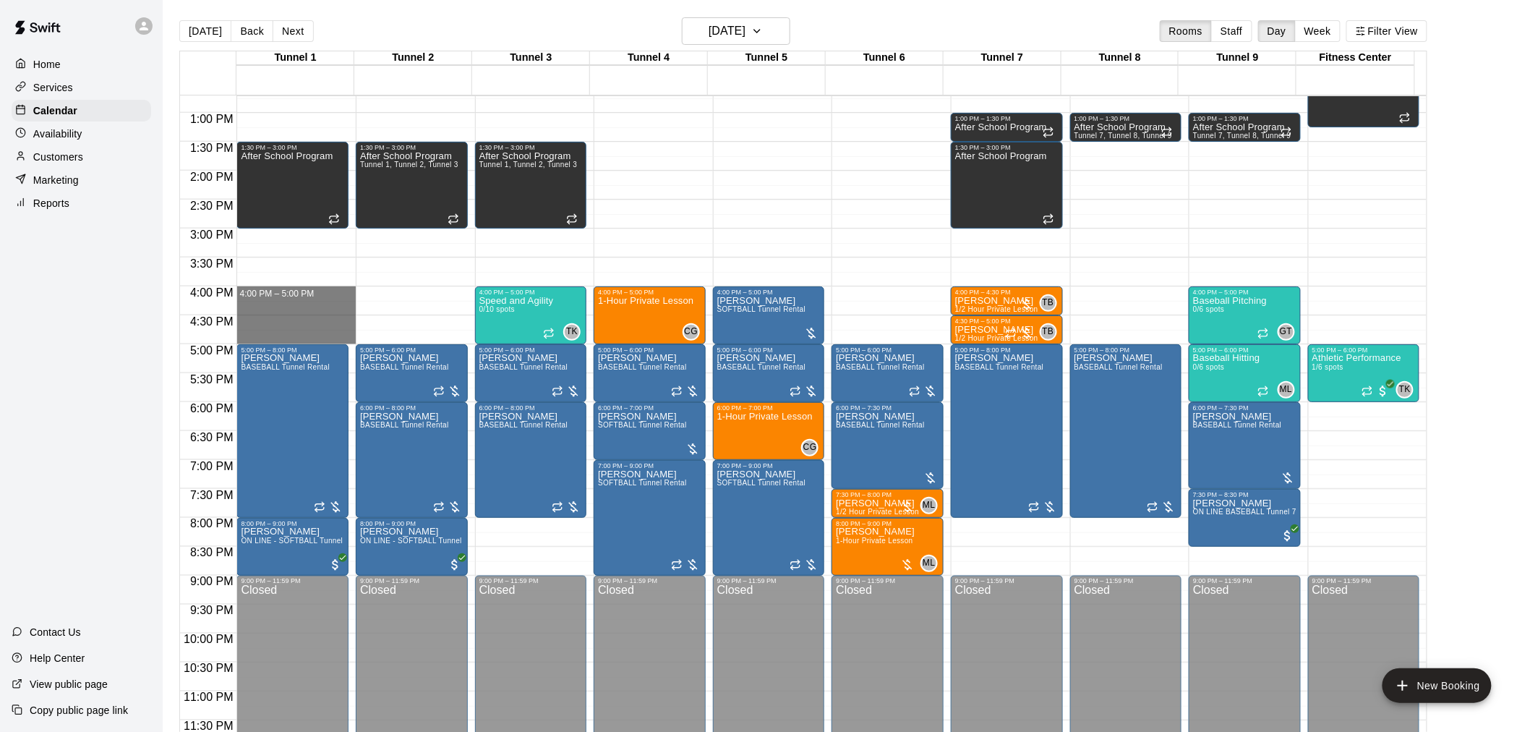
drag, startPoint x: 286, startPoint y: 292, endPoint x: 285, endPoint y: 333, distance: 40.5
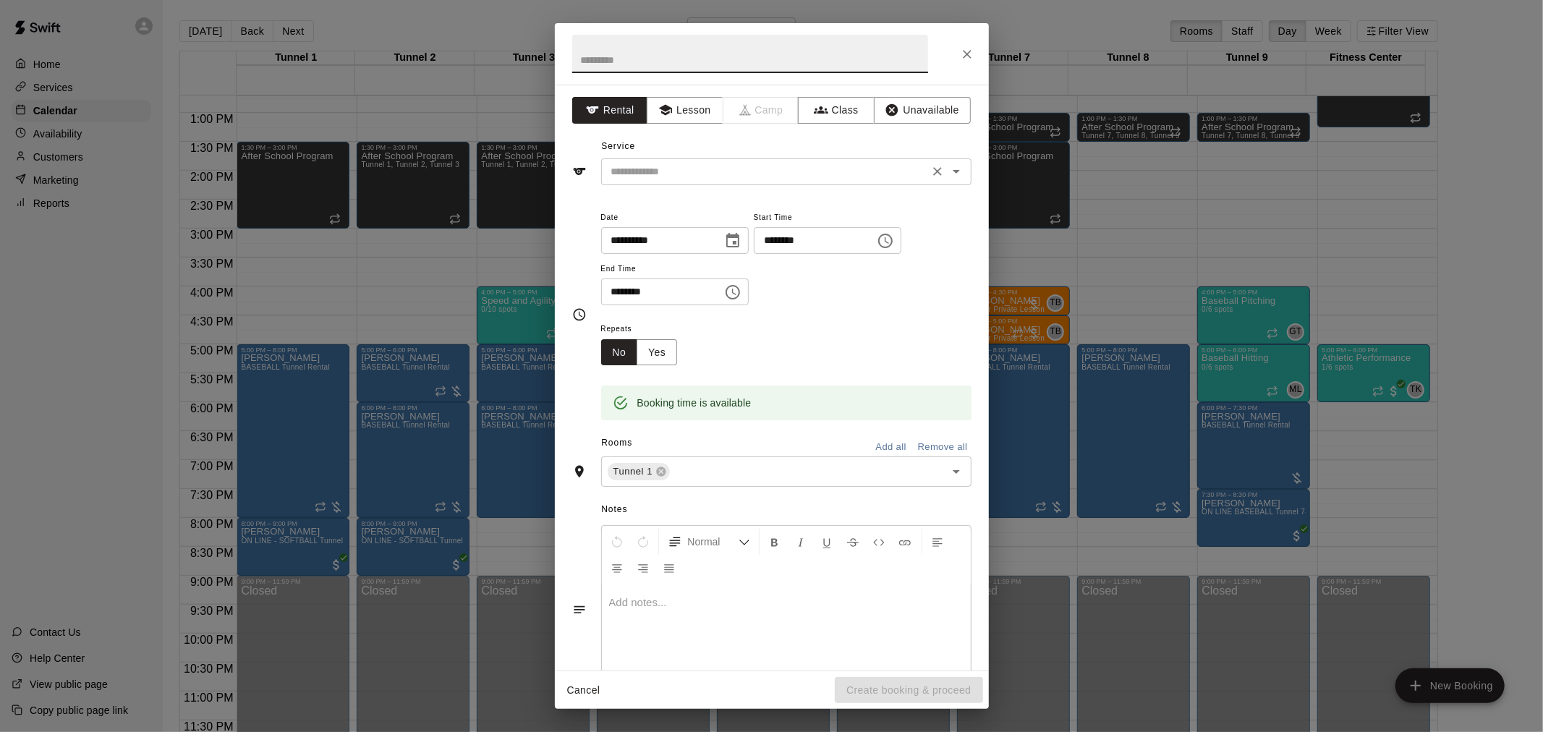
click at [699, 182] on div "​" at bounding box center [786, 171] width 370 height 27
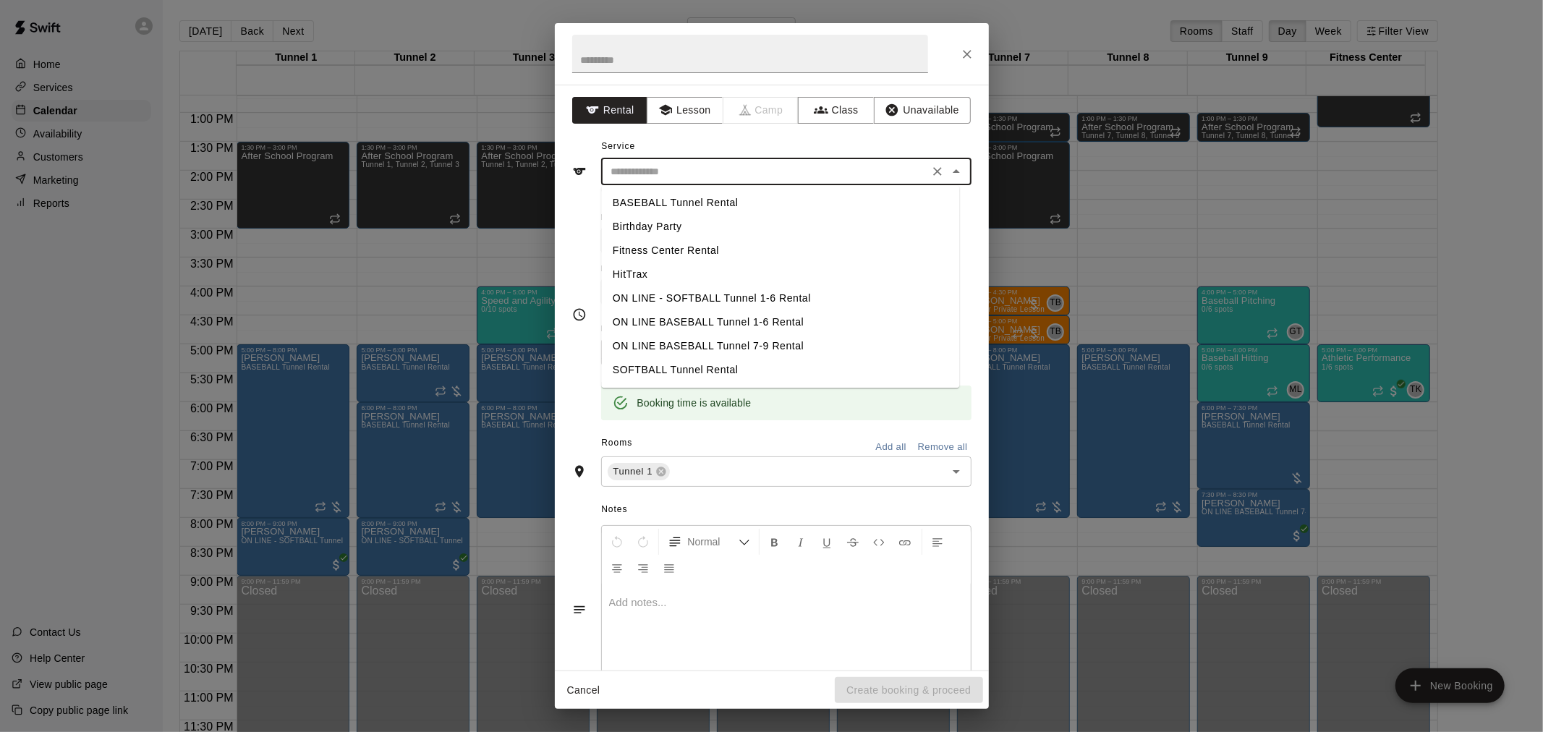
click at [713, 371] on li "SOFTBALL Tunnel Rental" at bounding box center [780, 370] width 358 height 24
type input "**********"
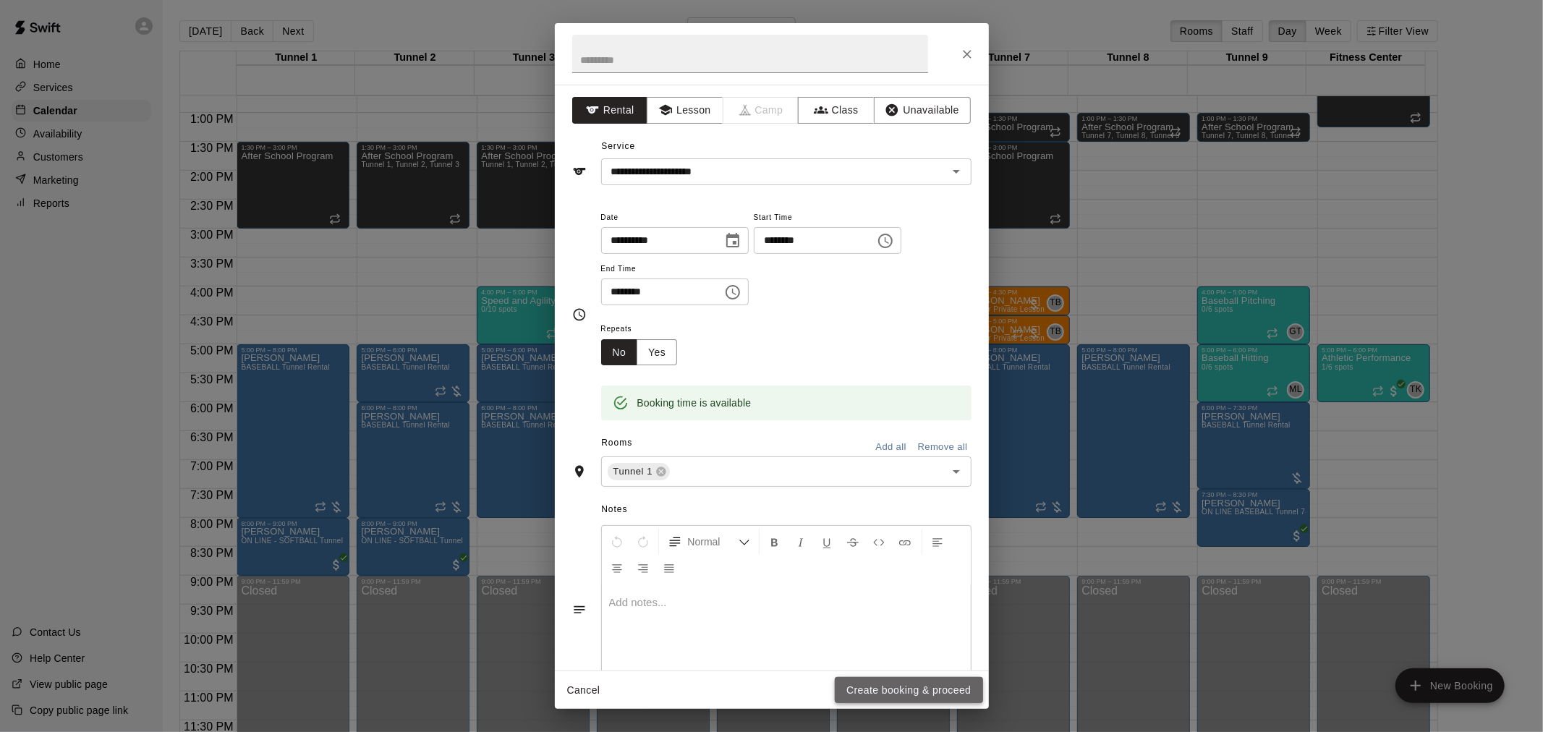
click at [926, 658] on button "Create booking & proceed" at bounding box center [909, 690] width 148 height 27
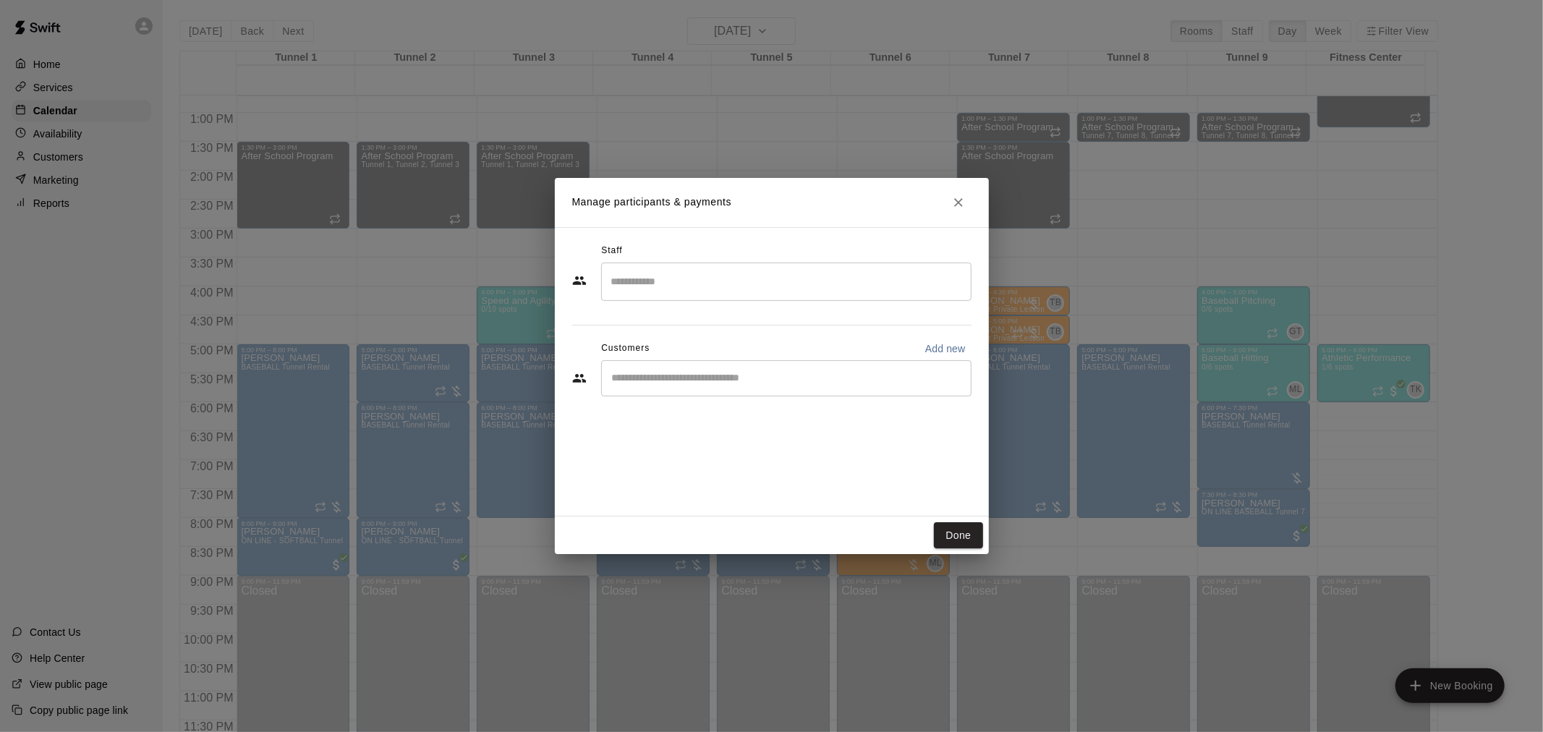
click at [951, 199] on icon "Close" at bounding box center [958, 202] width 14 height 14
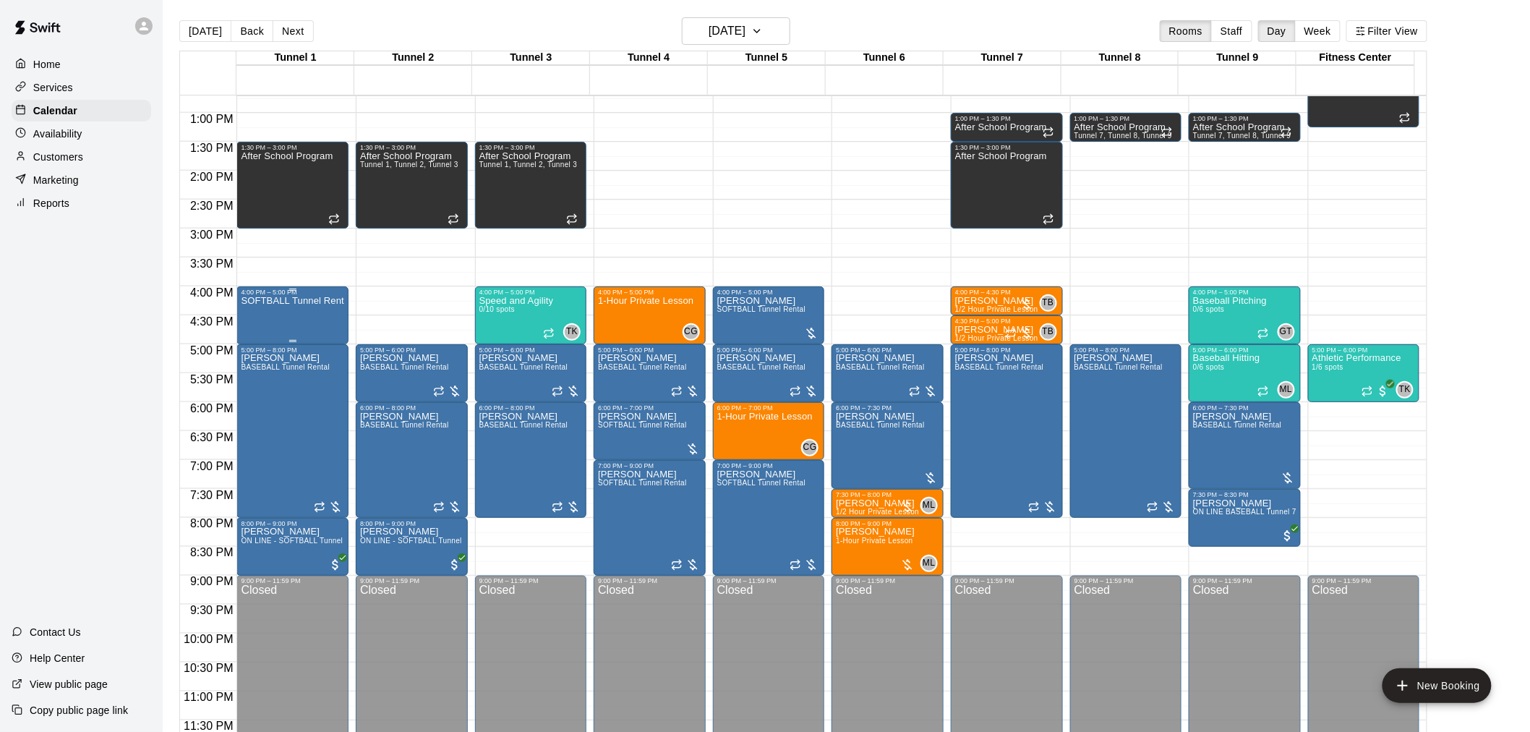
click at [278, 326] on div "SOFTBALL Tunnel Rental" at bounding box center [292, 662] width 103 height 732
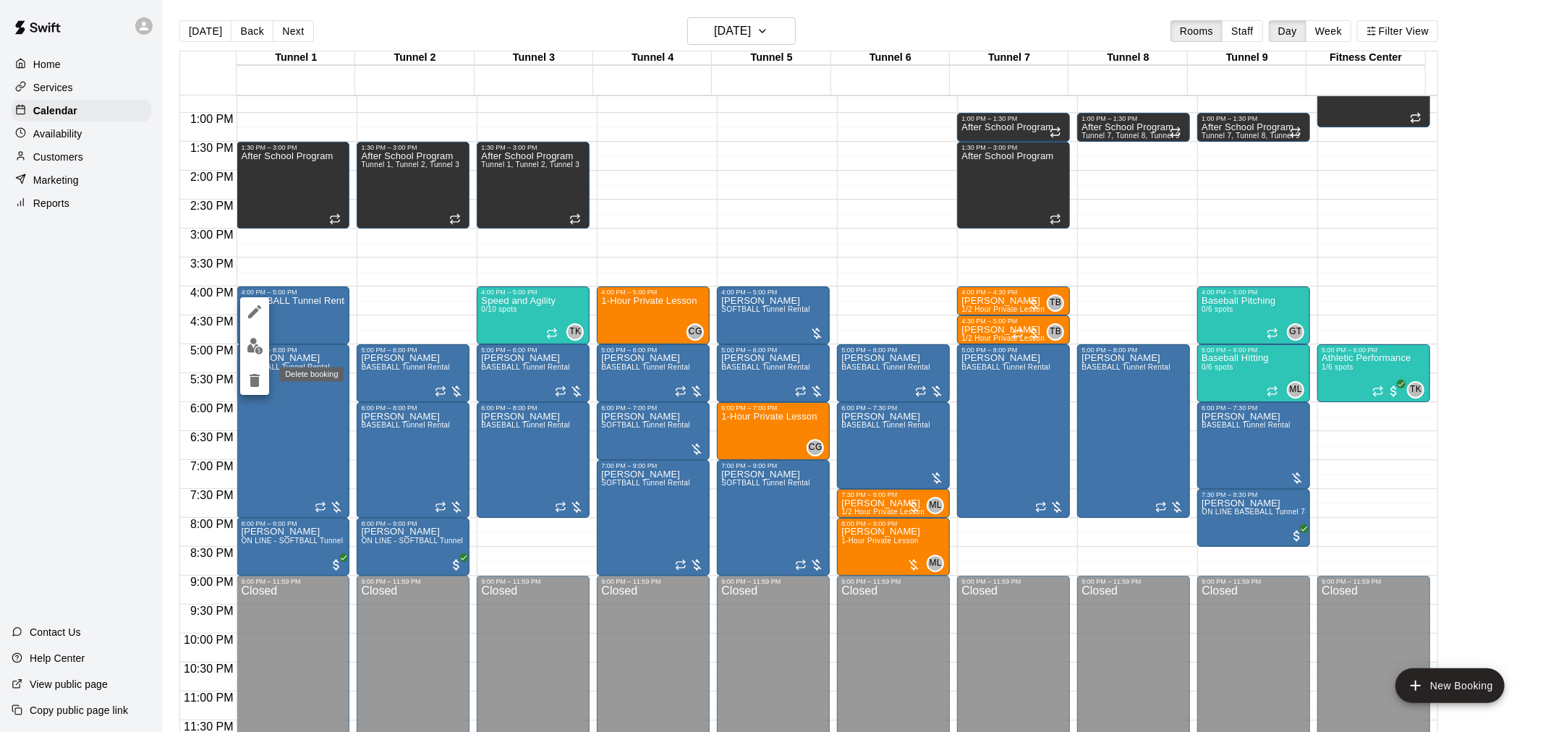
click at [247, 384] on icon "delete" at bounding box center [254, 380] width 17 height 17
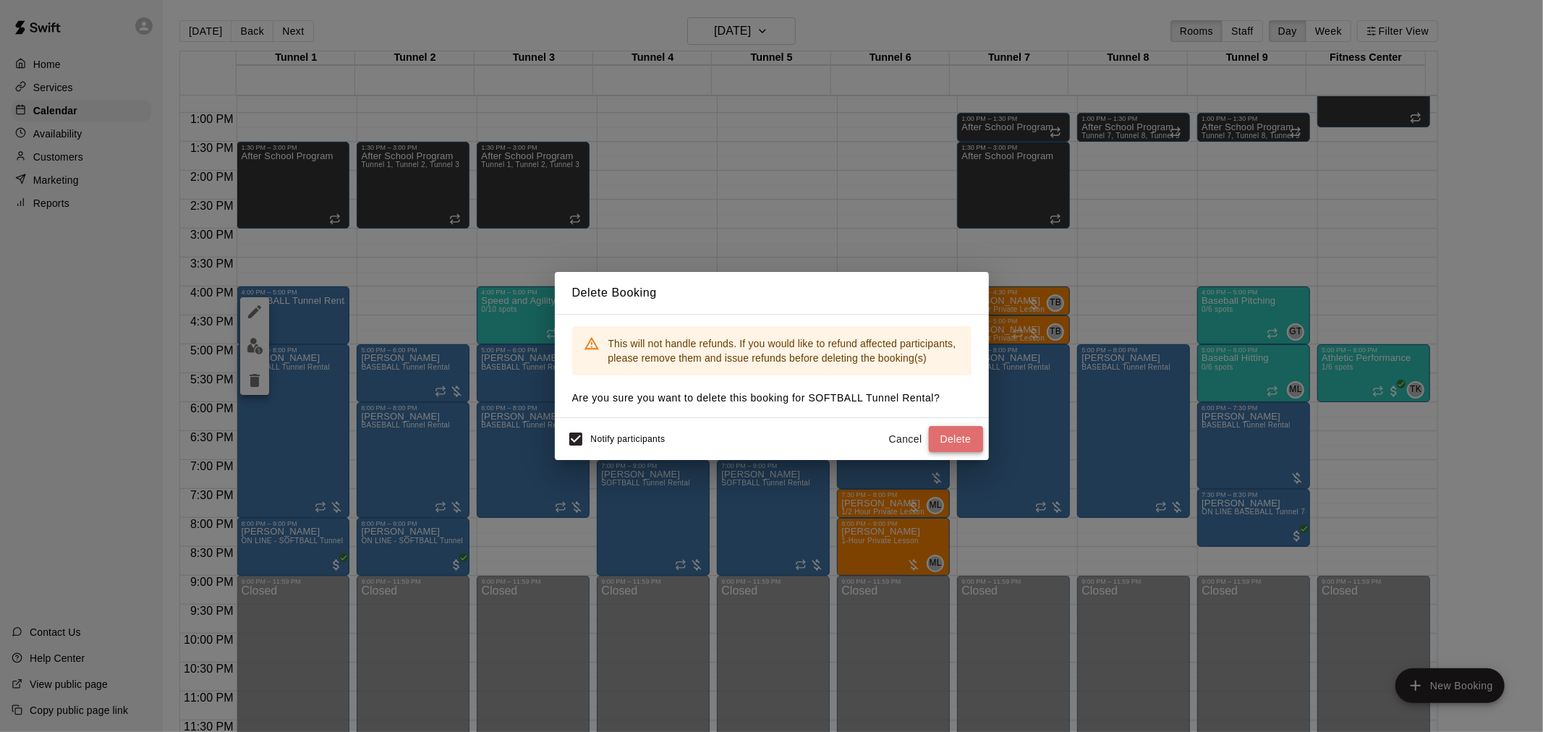
click at [964, 448] on button "Delete" at bounding box center [956, 439] width 54 height 27
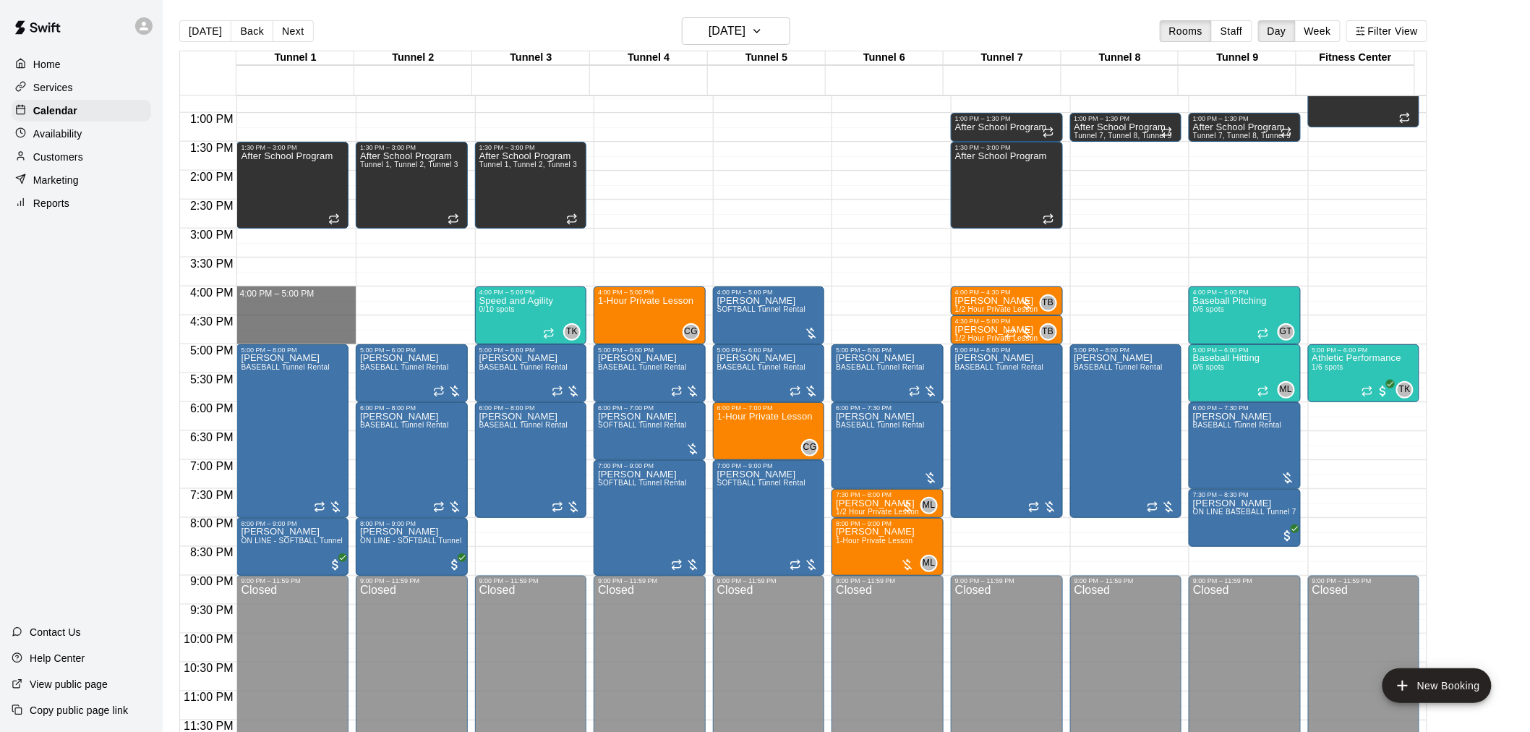
drag, startPoint x: 276, startPoint y: 292, endPoint x: 271, endPoint y: 334, distance: 42.2
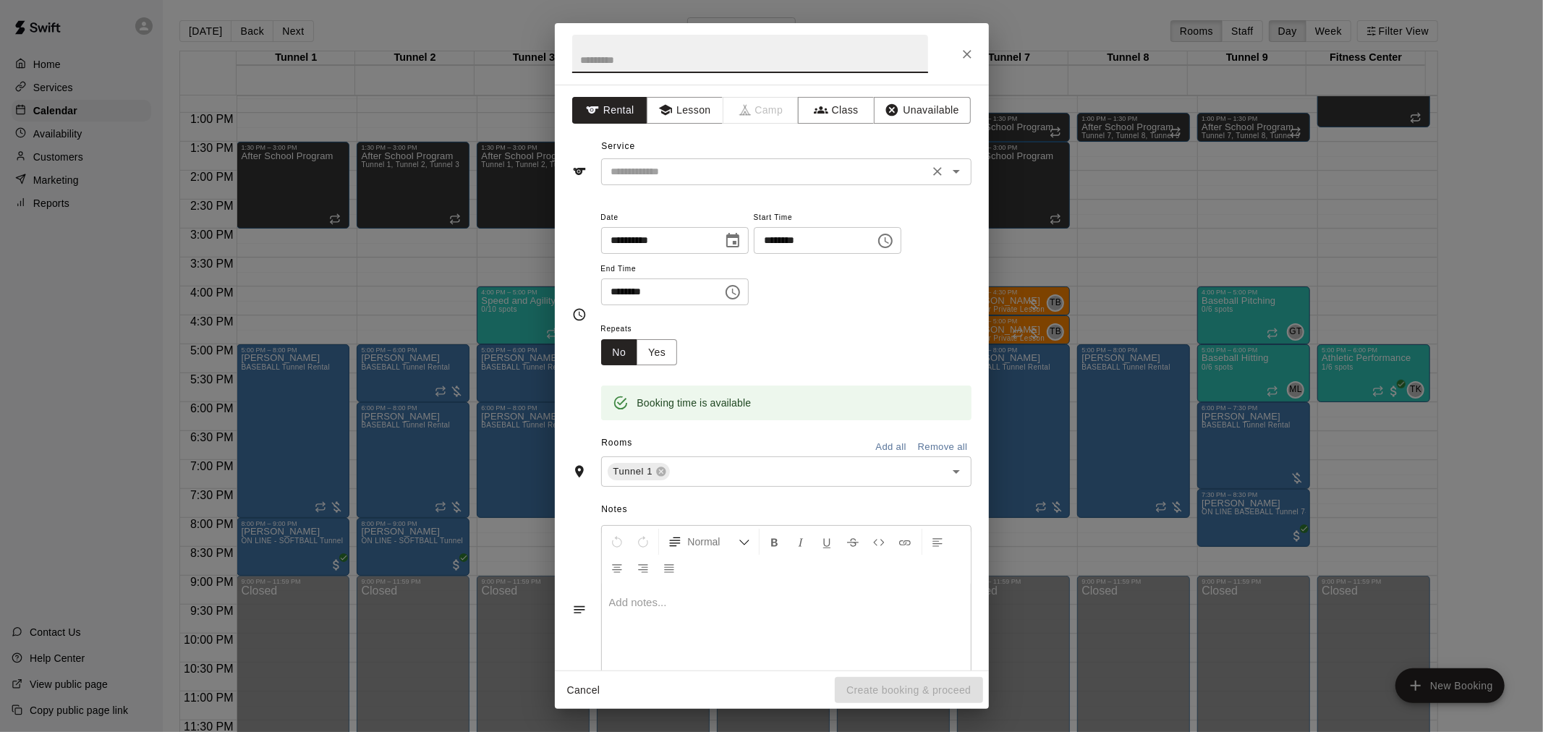
click at [741, 166] on input "text" at bounding box center [764, 172] width 319 height 18
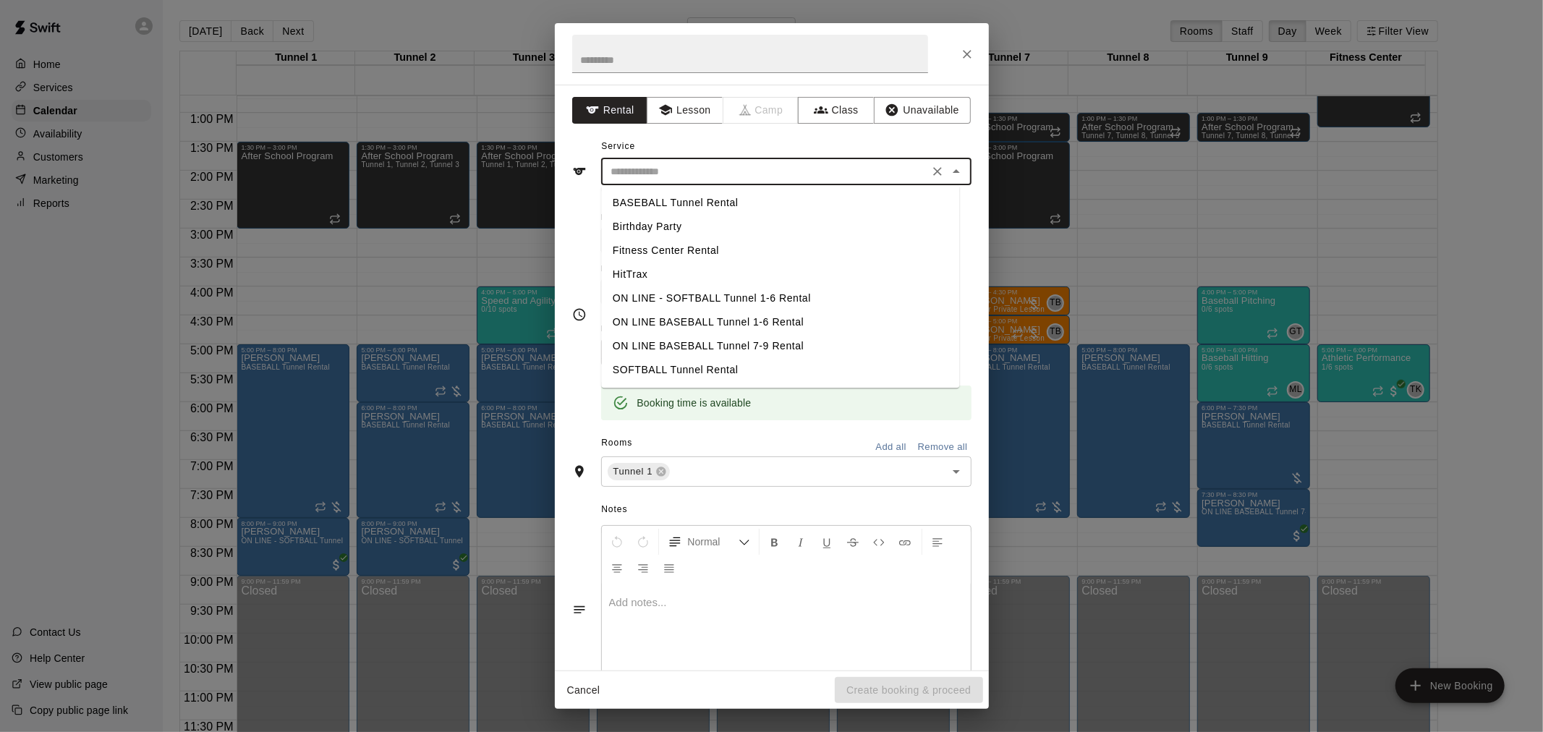
click at [682, 208] on li "BASEBALL Tunnel Rental" at bounding box center [780, 203] width 358 height 24
type input "**********"
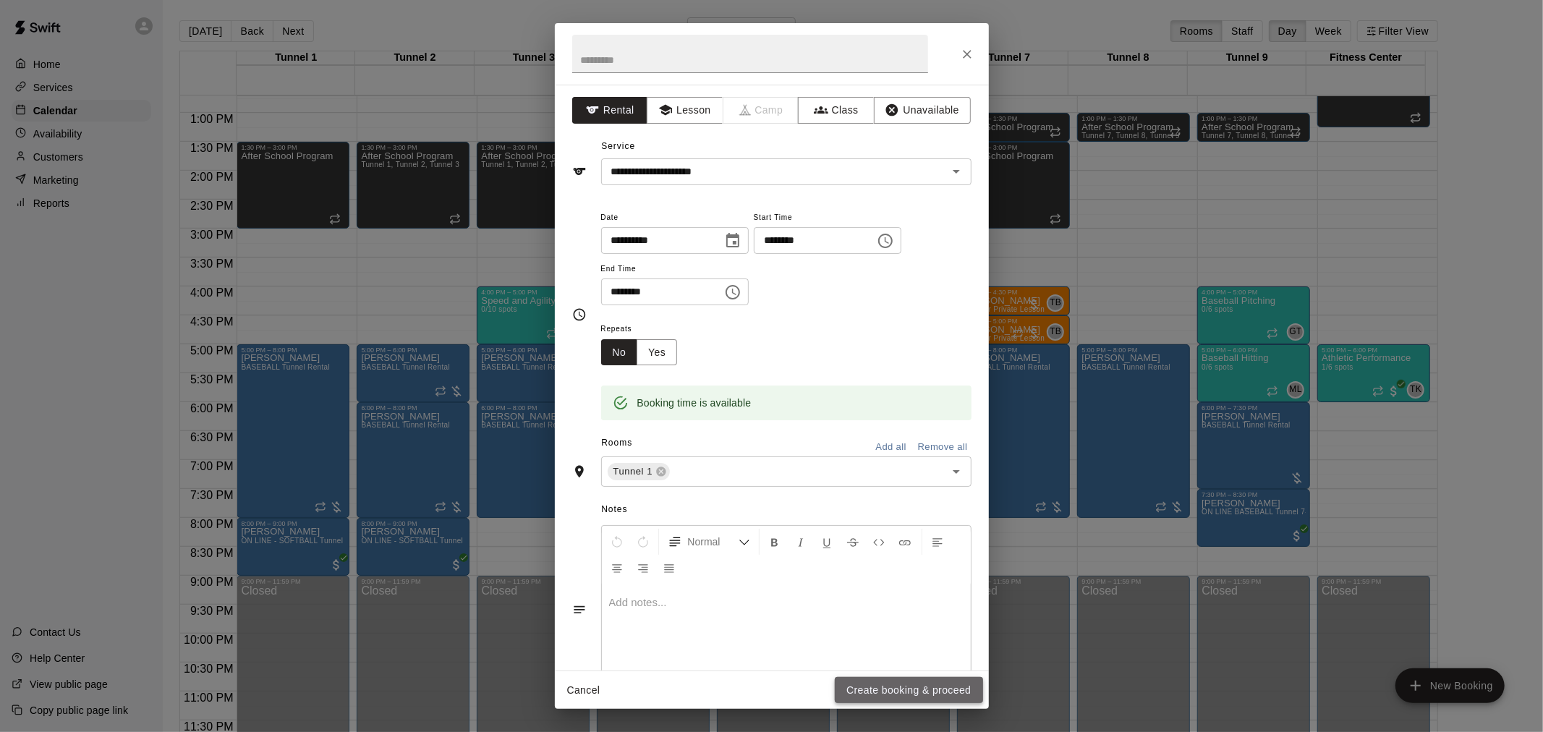
click at [859, 658] on button "Create booking & proceed" at bounding box center [909, 690] width 148 height 27
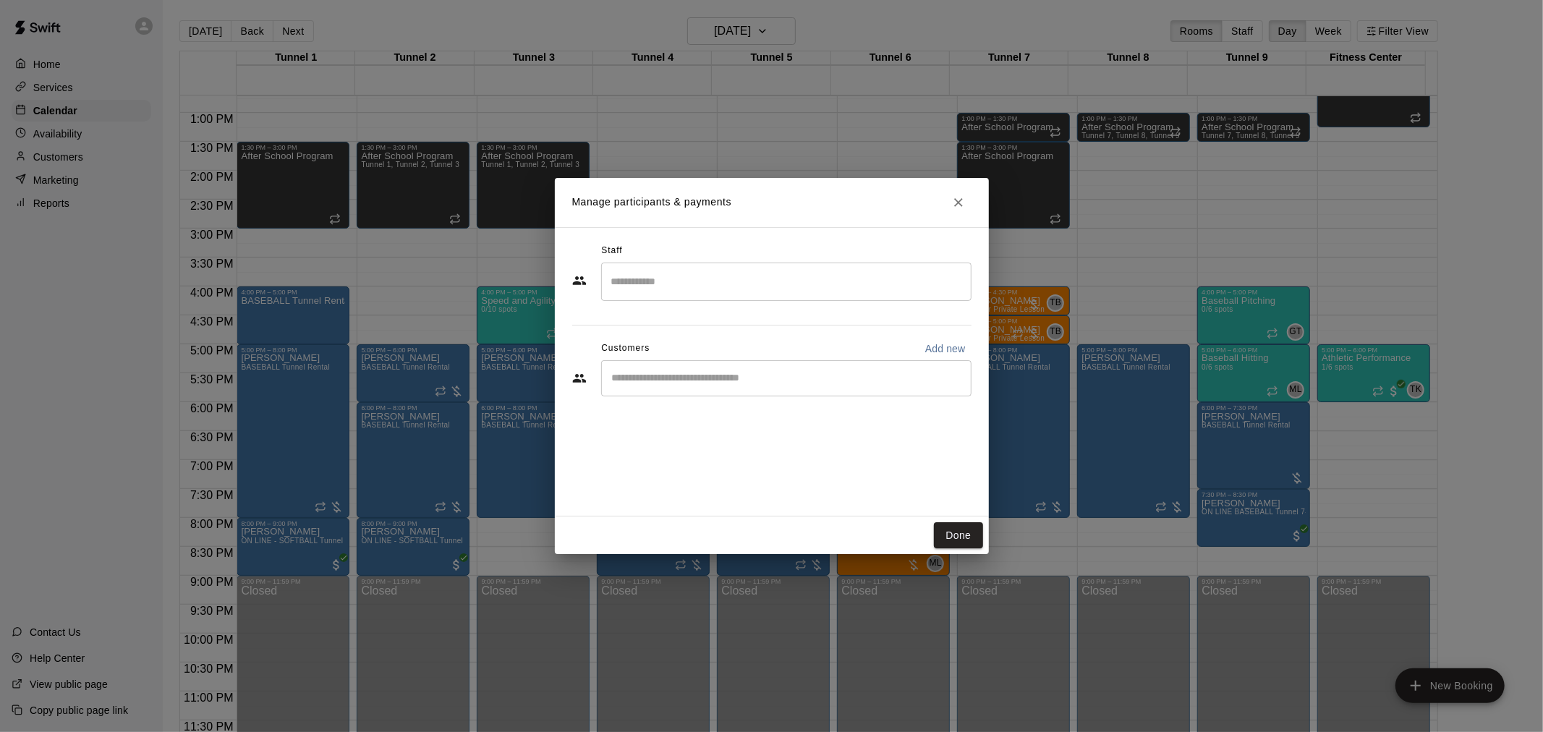
click at [673, 367] on div "​" at bounding box center [786, 378] width 370 height 36
type input "******"
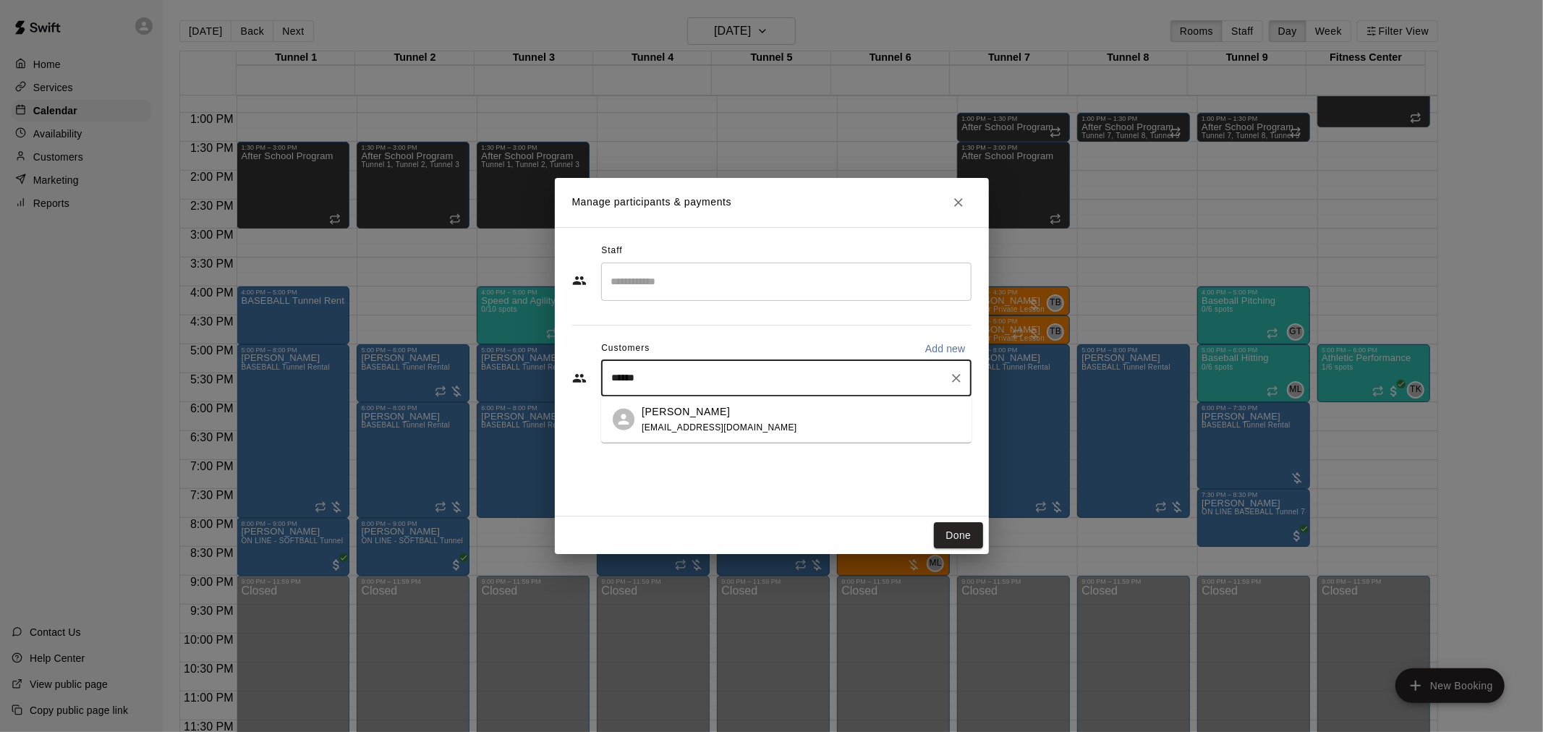
click at [702, 418] on div "[PERSON_NAME] [EMAIL_ADDRESS][DOMAIN_NAME]" at bounding box center [718, 419] width 155 height 31
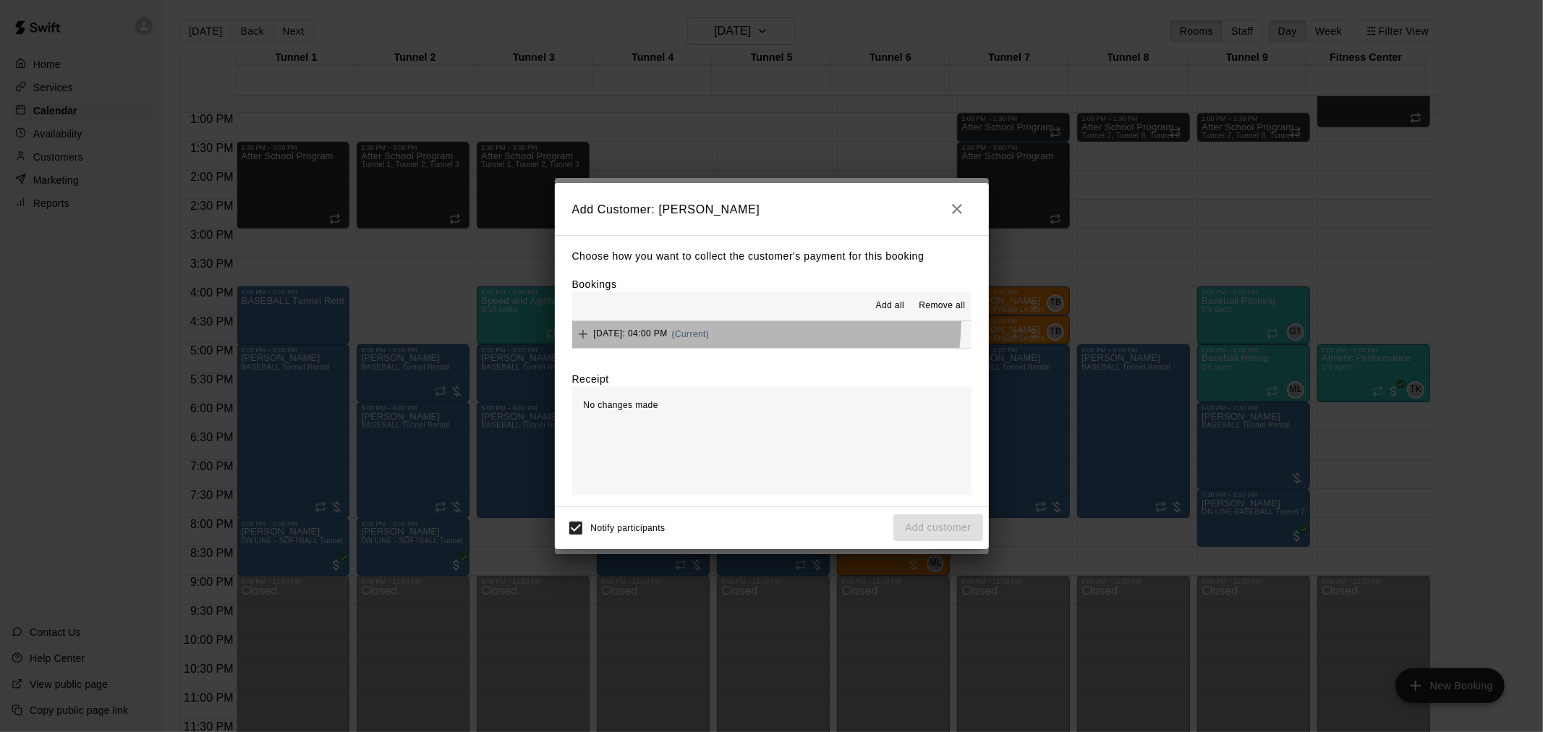
click at [738, 323] on button "[DATE]: 04:00 PM (Current)" at bounding box center [771, 334] width 399 height 27
click at [735, 336] on div "Choose how you want to collect the customer's payment for this booking Bookings…" at bounding box center [772, 370] width 434 height 271
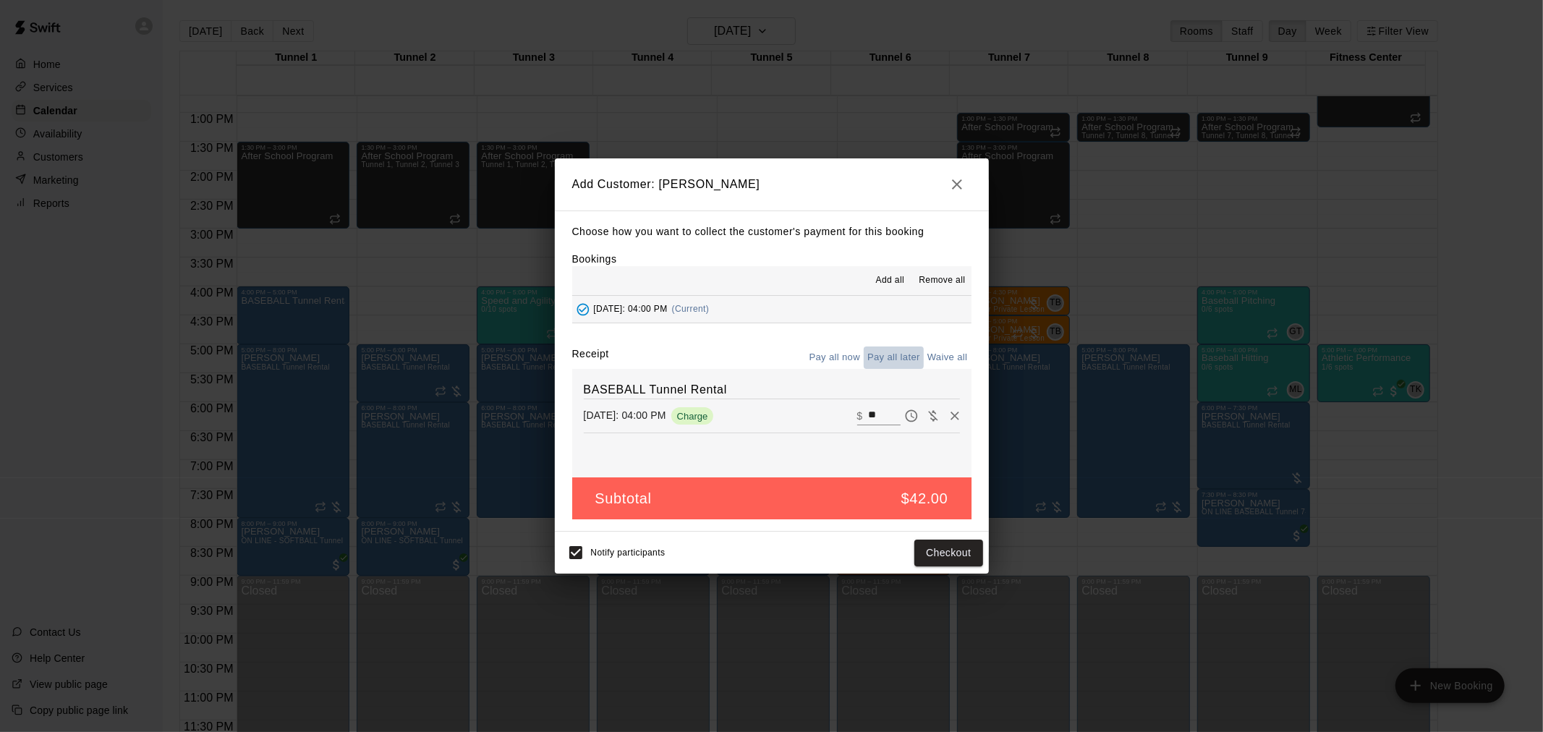
click at [887, 366] on button "Pay all later" at bounding box center [894, 357] width 60 height 22
click at [937, 550] on button "Add customer" at bounding box center [937, 553] width 89 height 27
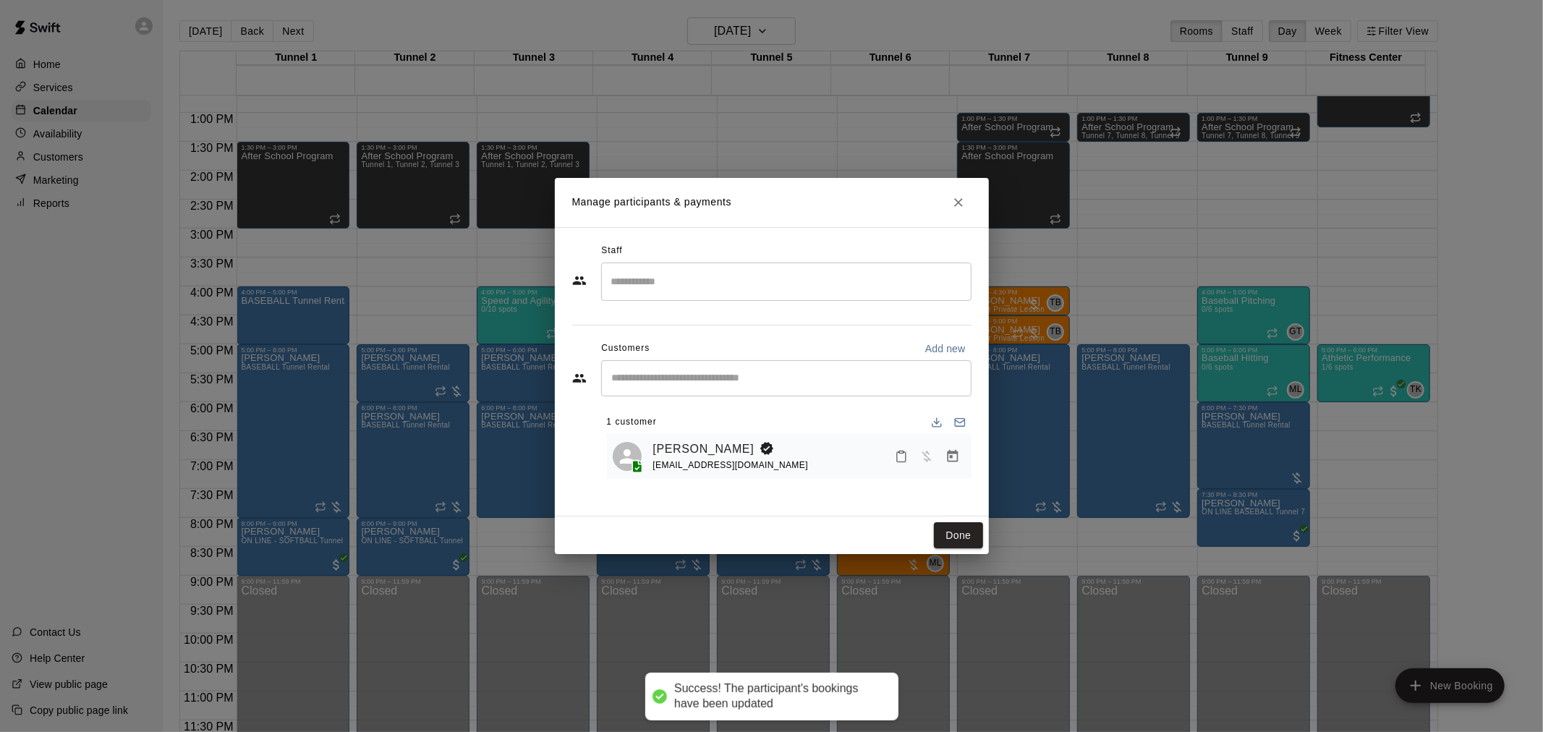
click at [967, 524] on button "Done" at bounding box center [958, 535] width 48 height 27
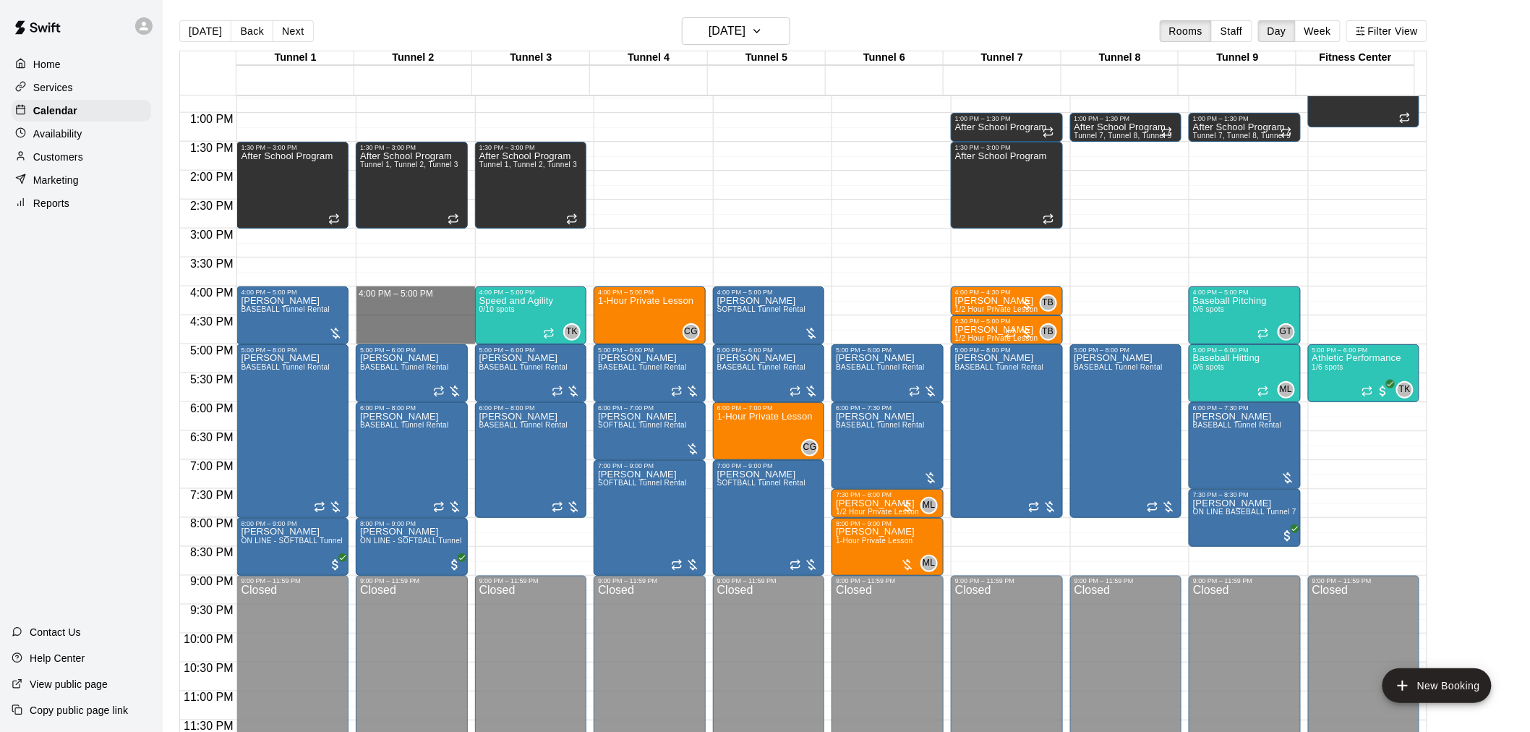
drag, startPoint x: 380, startPoint y: 292, endPoint x: 379, endPoint y: 338, distance: 46.3
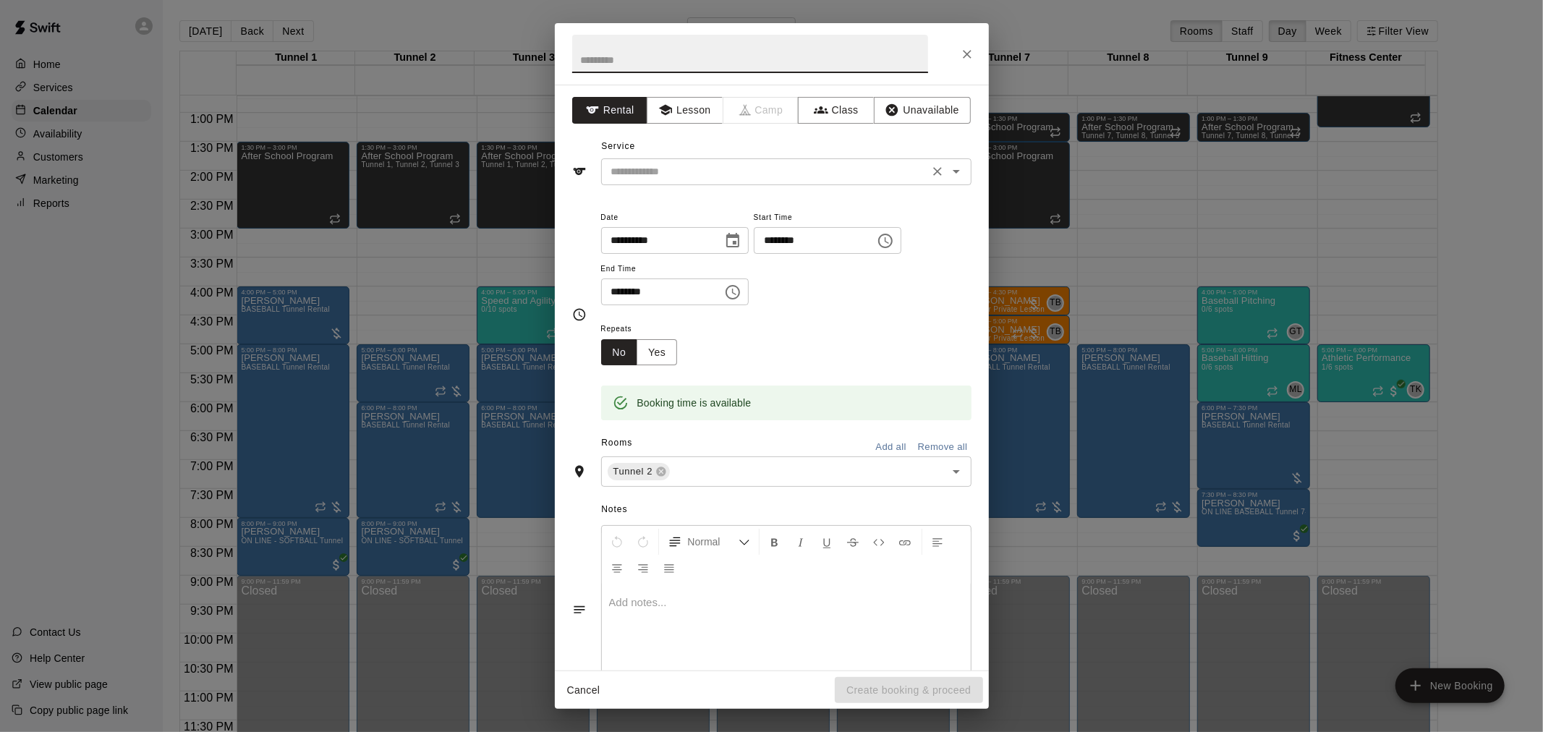
click at [717, 182] on div "​" at bounding box center [786, 171] width 370 height 27
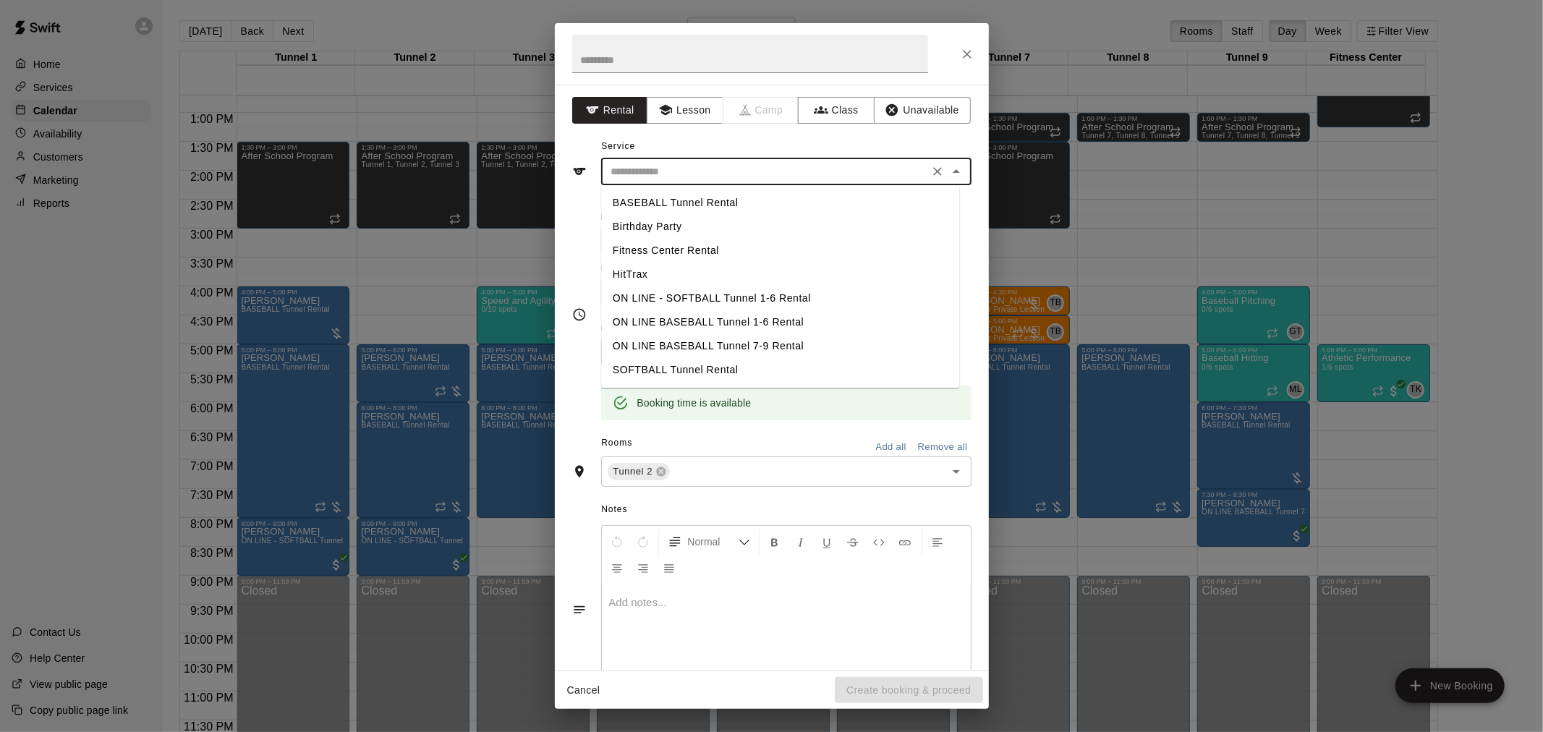
click at [681, 206] on li "BASEBALL Tunnel Rental" at bounding box center [780, 203] width 358 height 24
type input "**********"
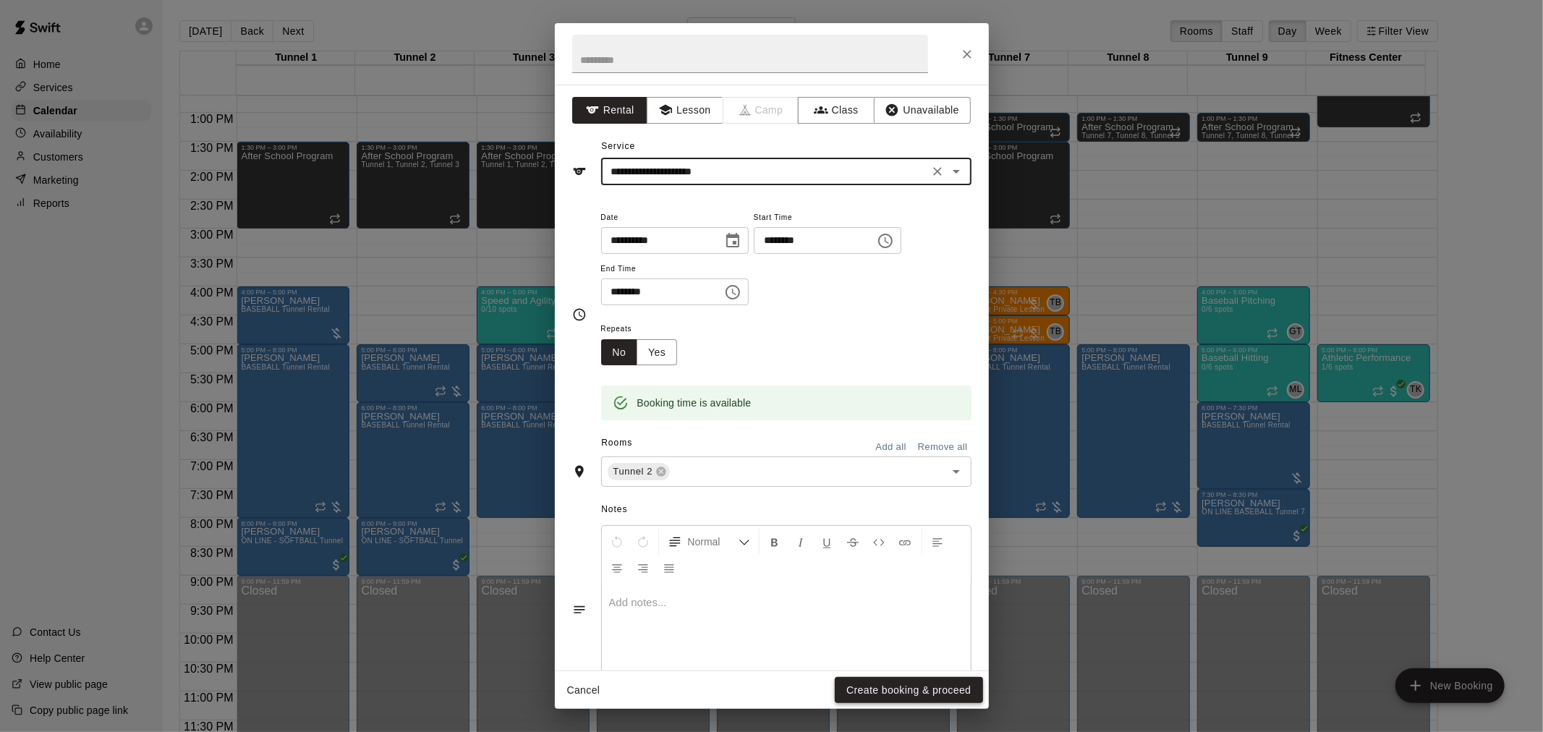
click at [897, 658] on button "Create booking & proceed" at bounding box center [909, 690] width 148 height 27
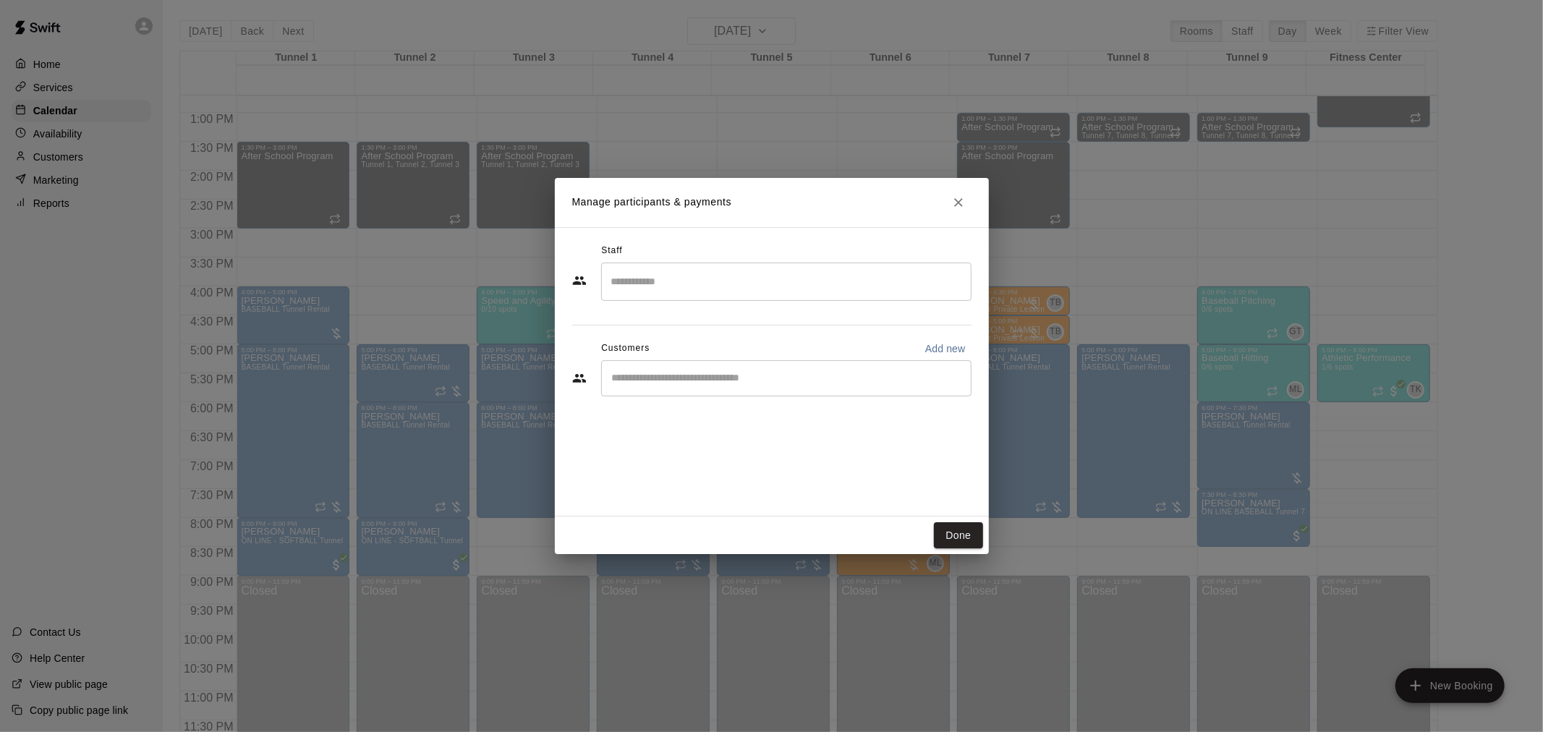
click at [707, 377] on input "Start typing to search customers..." at bounding box center [785, 378] width 357 height 14
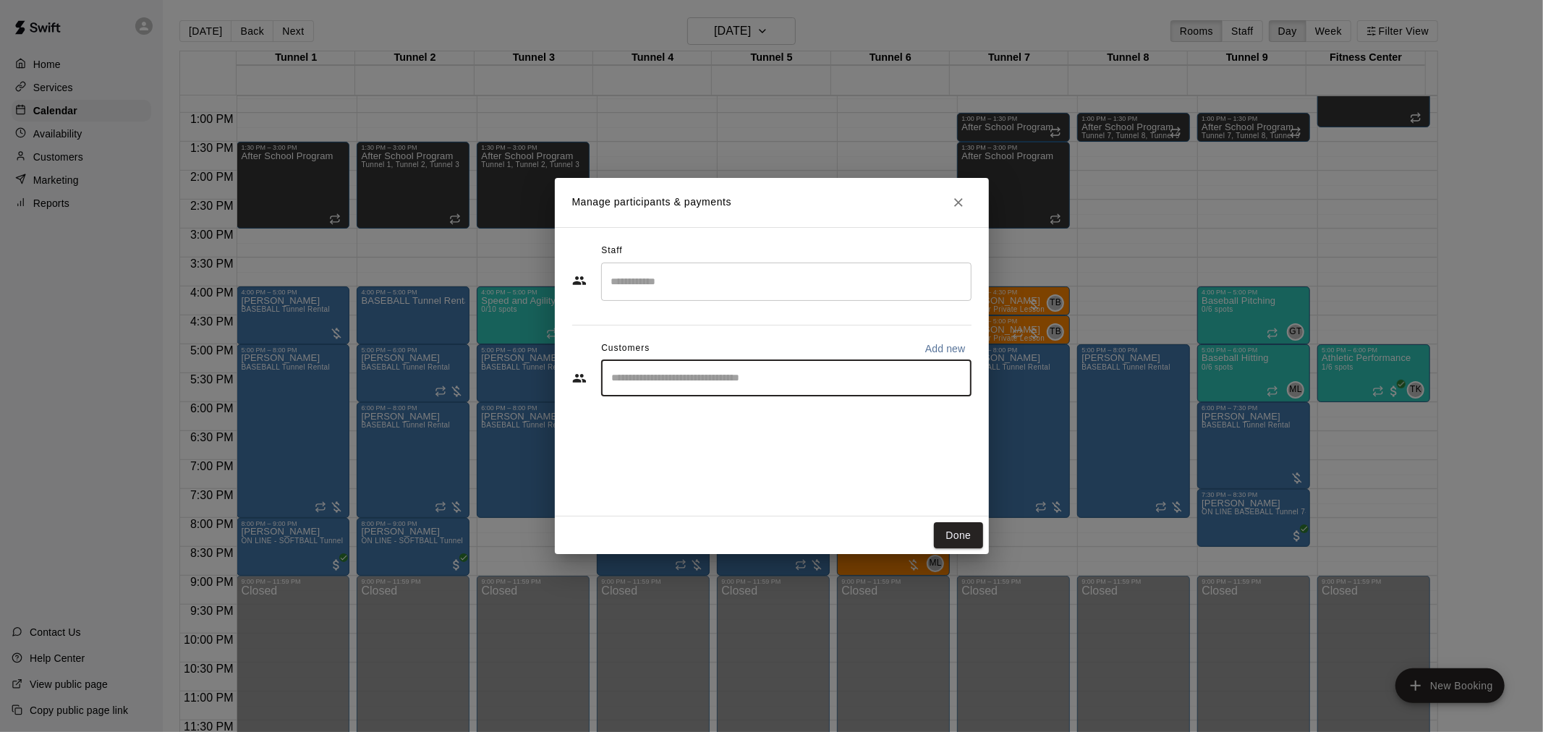
type input "*"
type input "******"
click at [671, 407] on p "[PERSON_NAME]" at bounding box center [685, 411] width 88 height 15
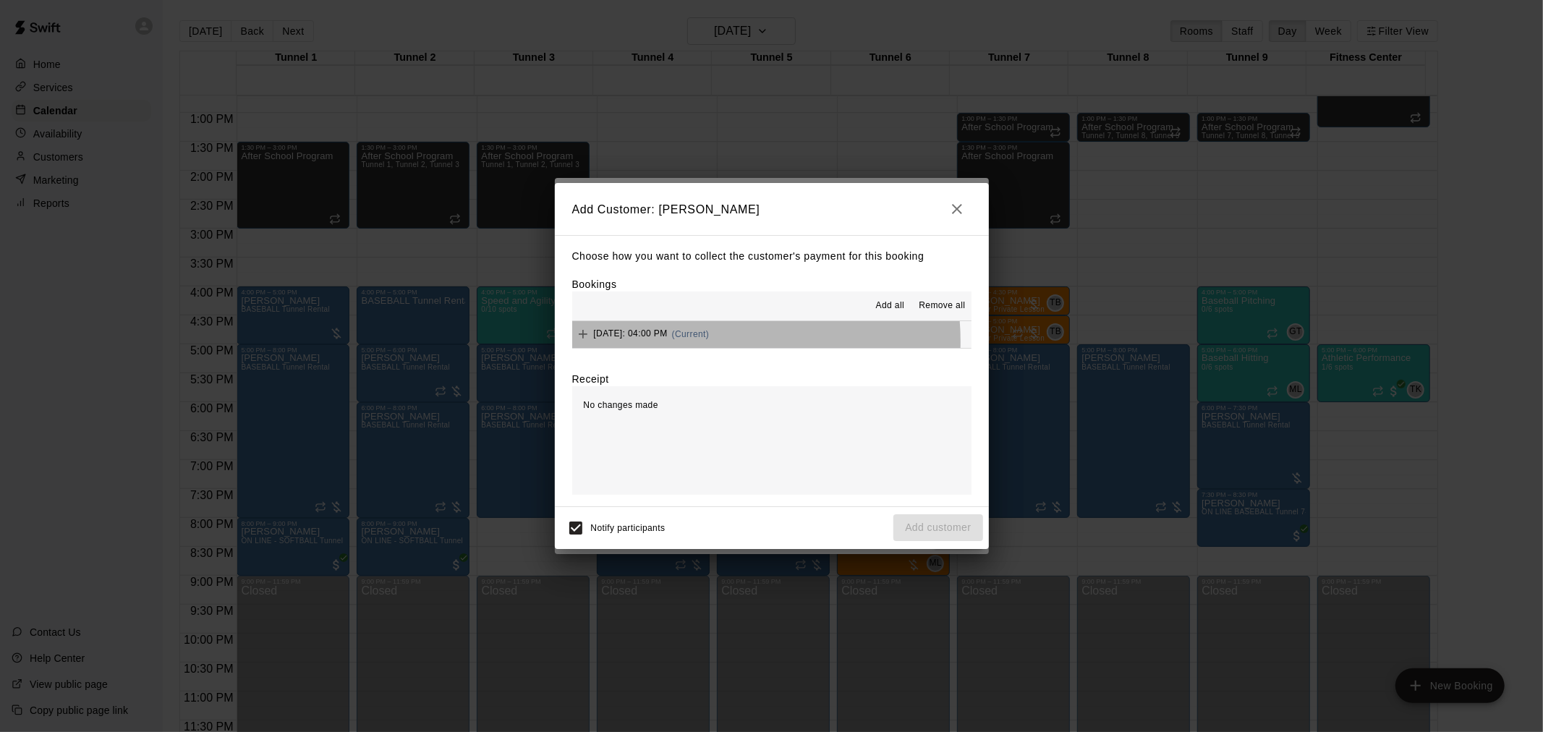
click at [696, 343] on div "[DATE]: 04:00 PM (Current)" at bounding box center [640, 334] width 137 height 22
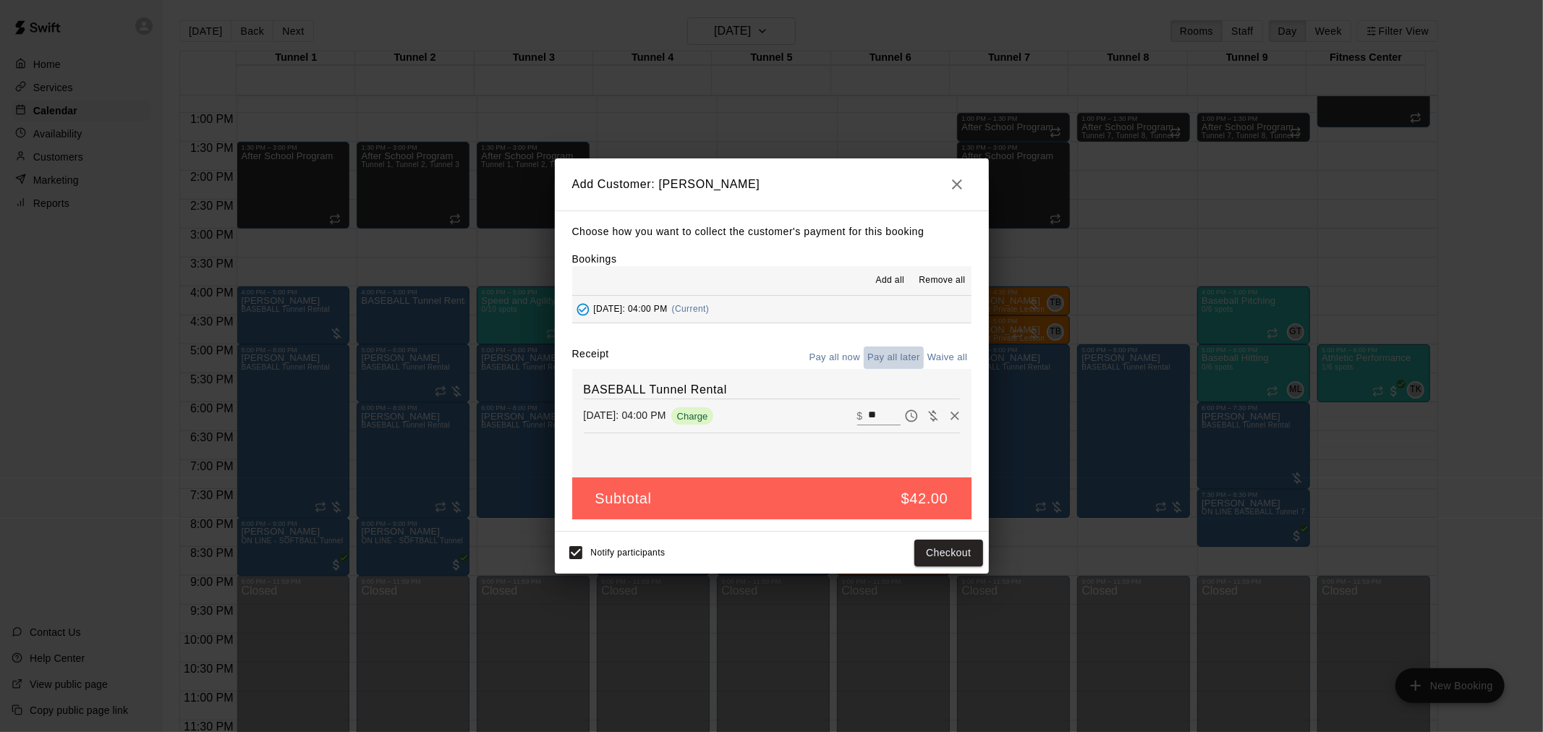
click at [882, 359] on button "Pay all later" at bounding box center [894, 357] width 60 height 22
click at [937, 553] on button "Add customer" at bounding box center [937, 553] width 89 height 27
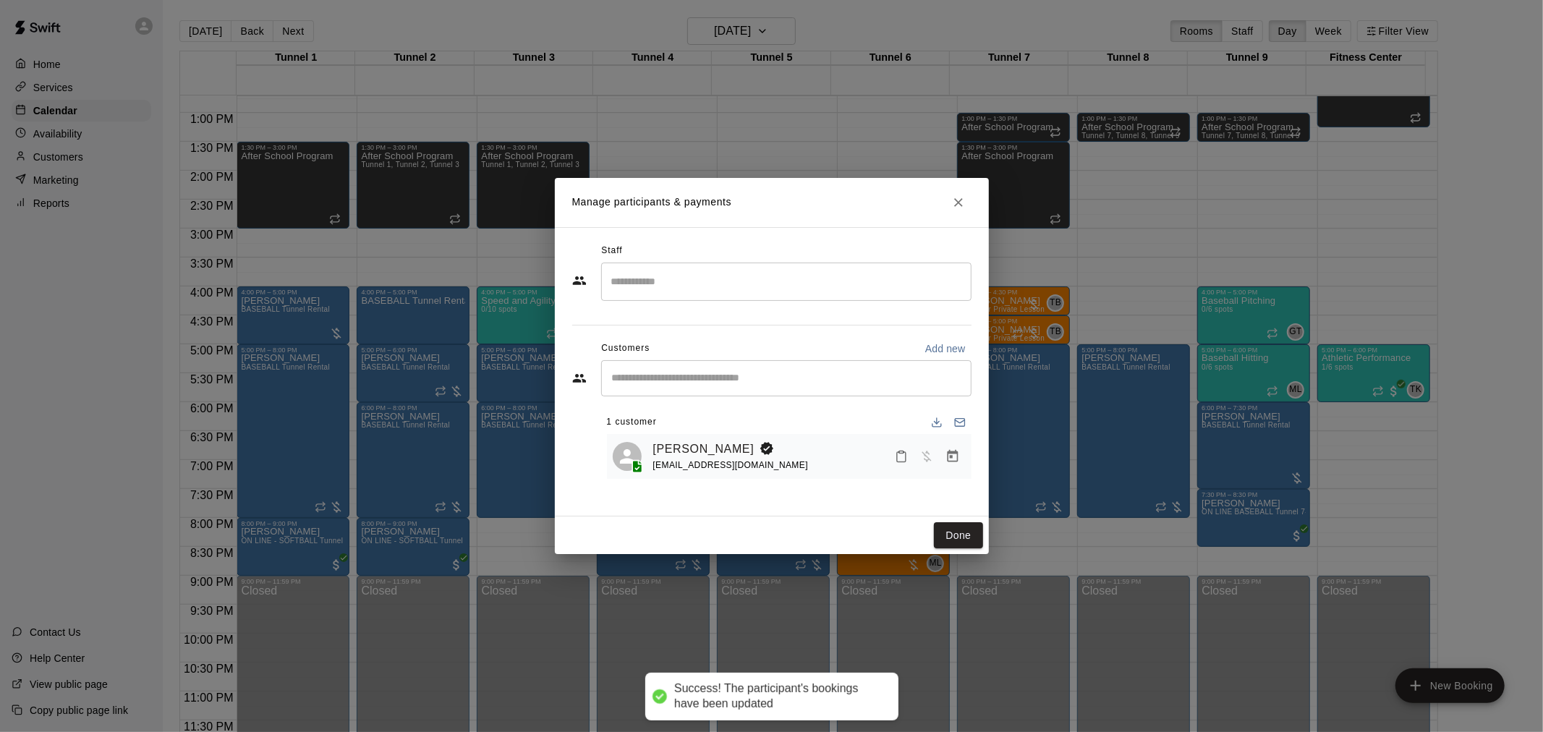
click at [950, 532] on button "Done" at bounding box center [958, 535] width 48 height 27
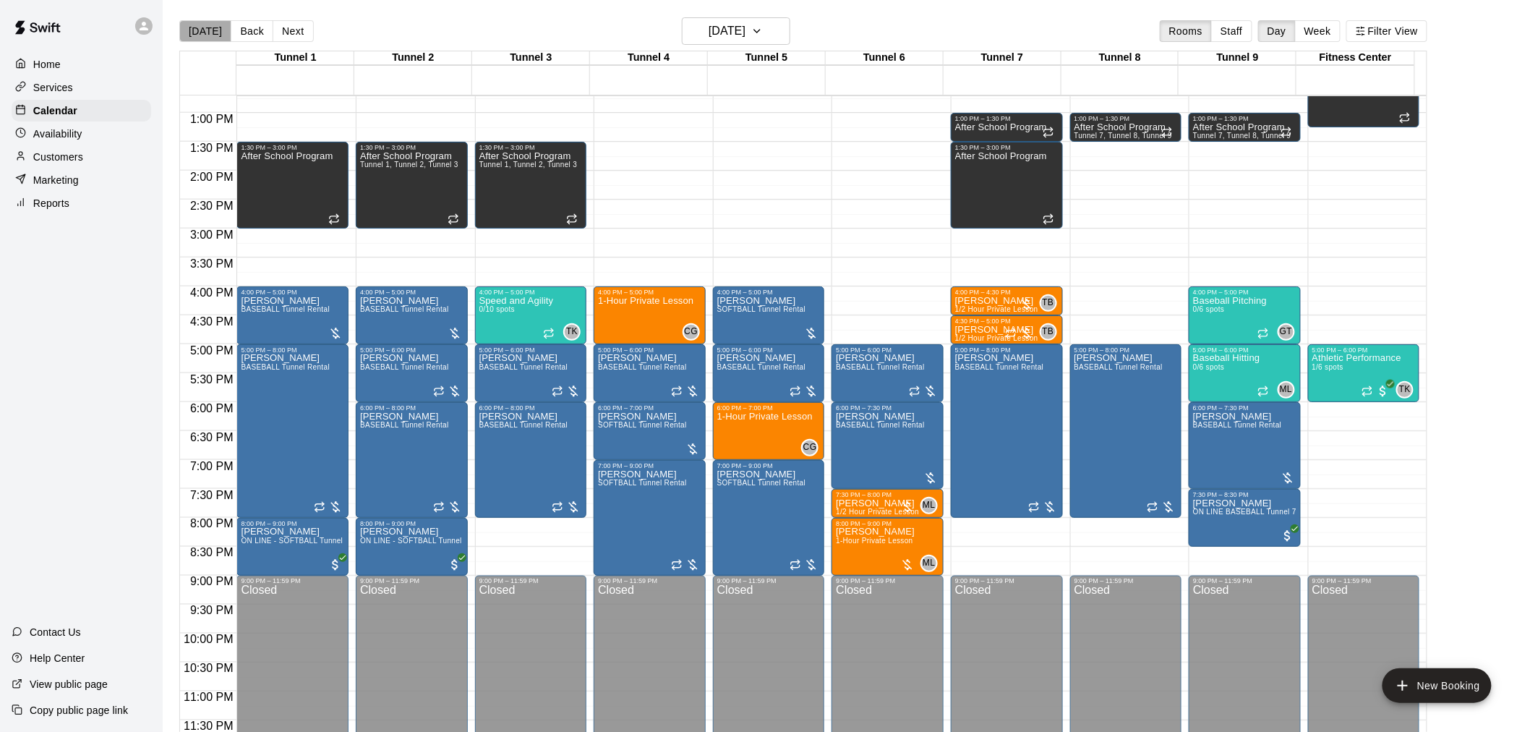
click at [221, 22] on button "[DATE]" at bounding box center [205, 31] width 52 height 22
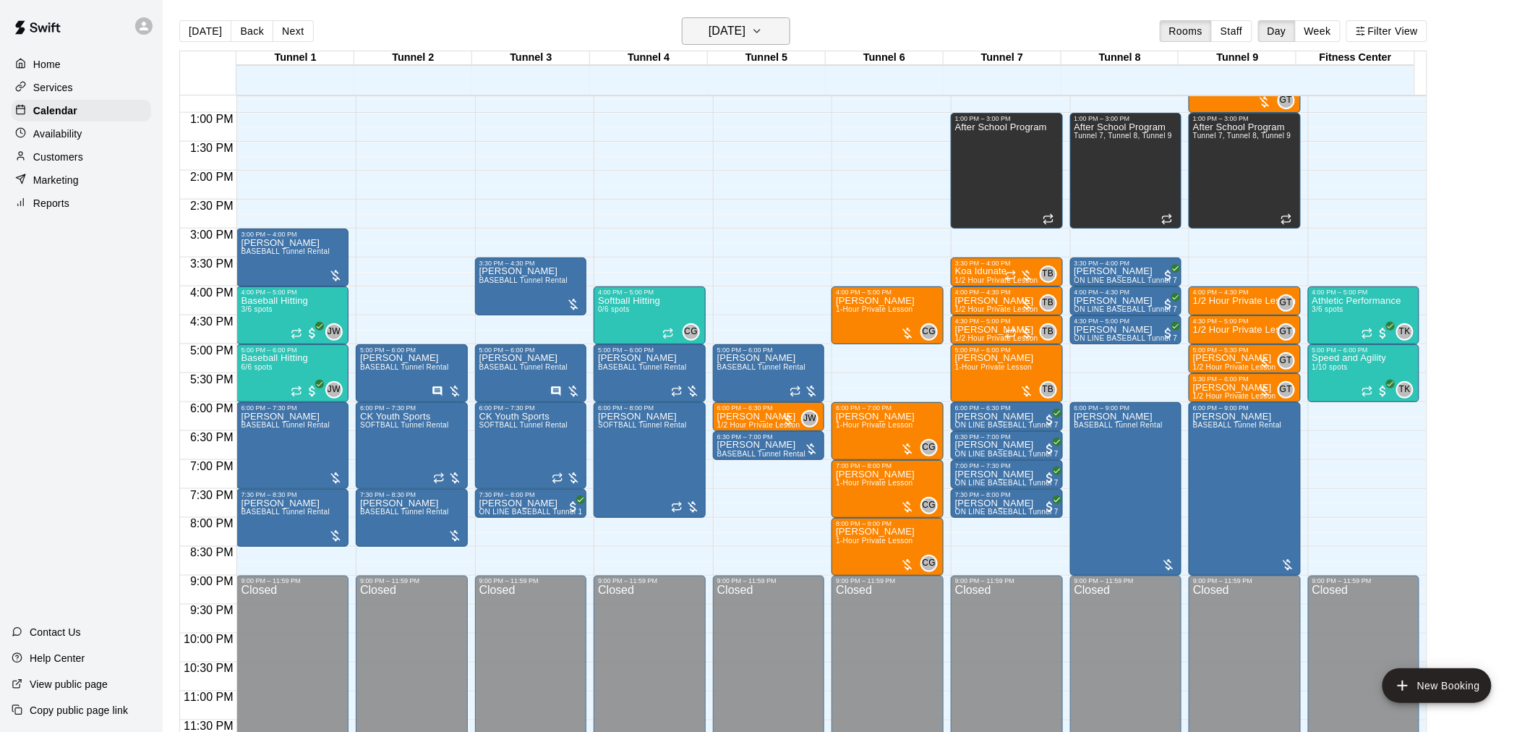
click at [778, 40] on button "[DATE]" at bounding box center [736, 30] width 108 height 27
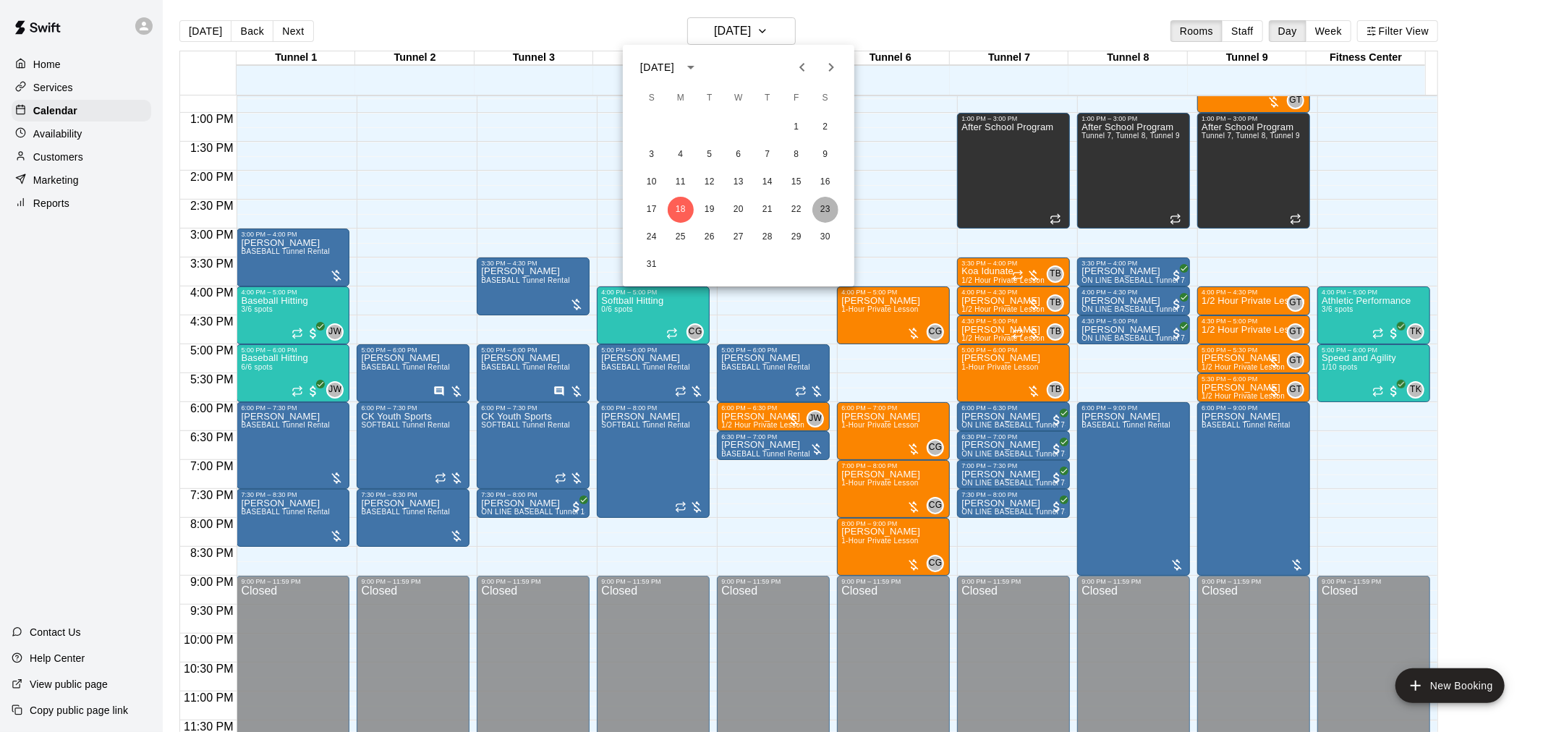
click at [823, 200] on button "23" at bounding box center [825, 210] width 26 height 26
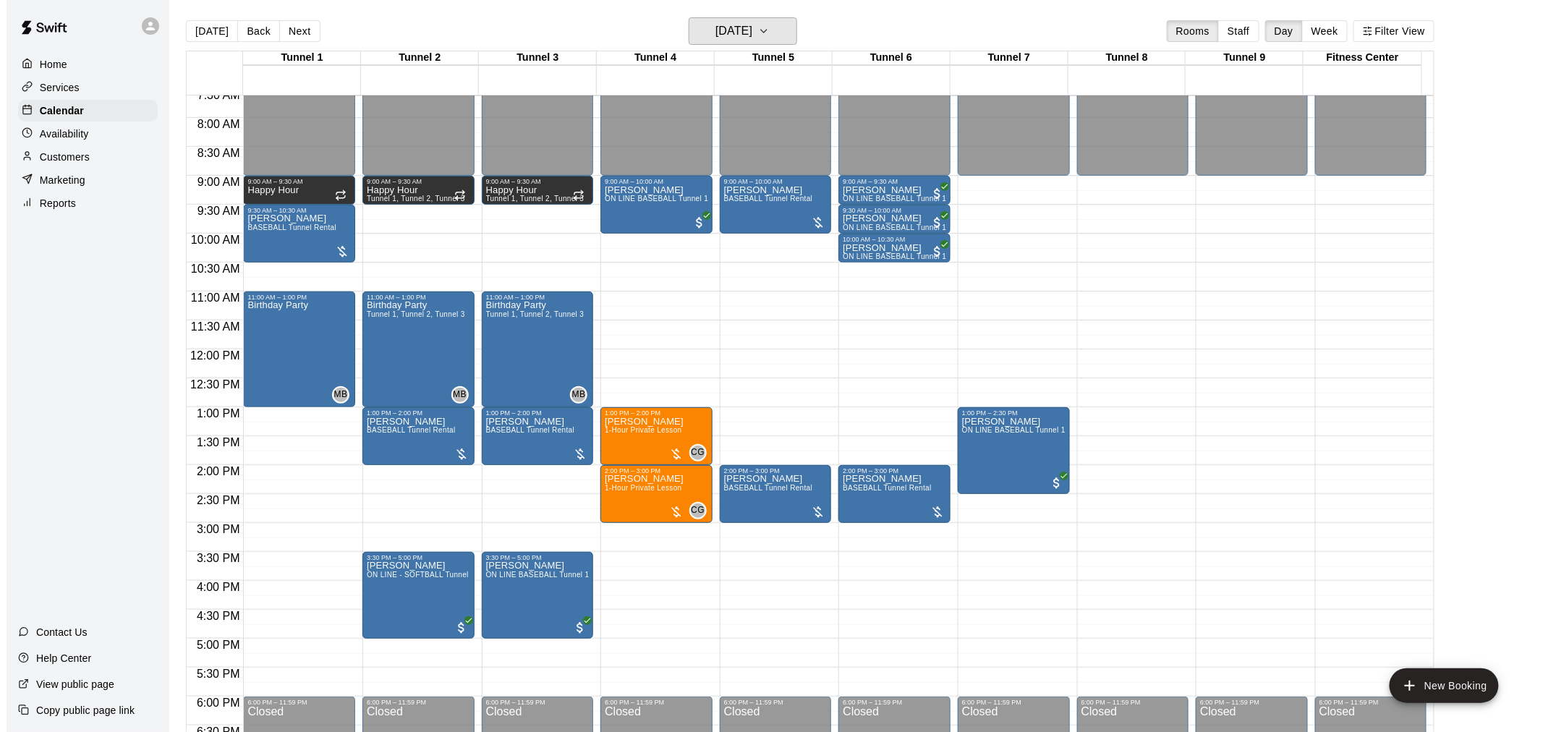
scroll to position [414, 0]
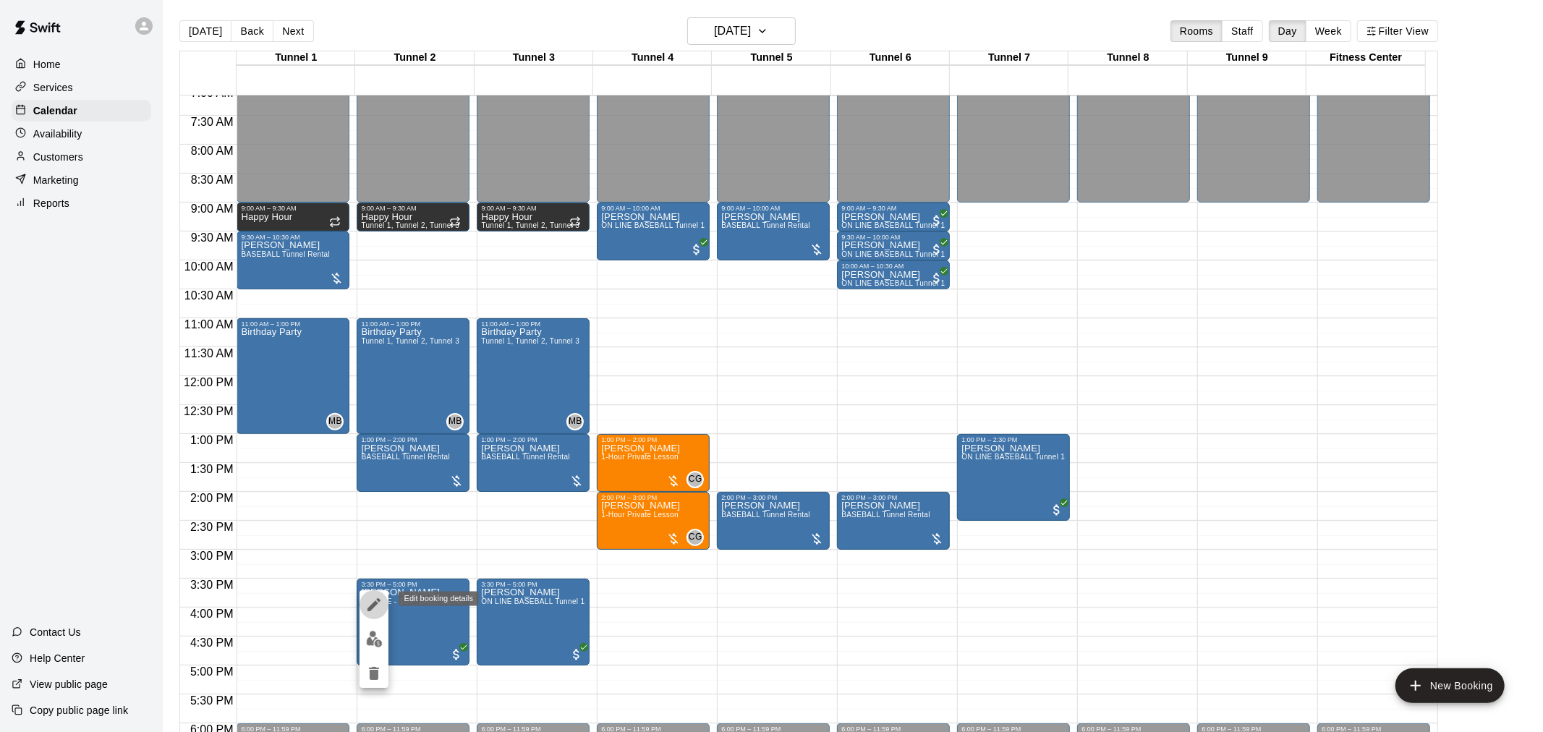
click at [372, 609] on icon "edit" at bounding box center [373, 604] width 17 height 17
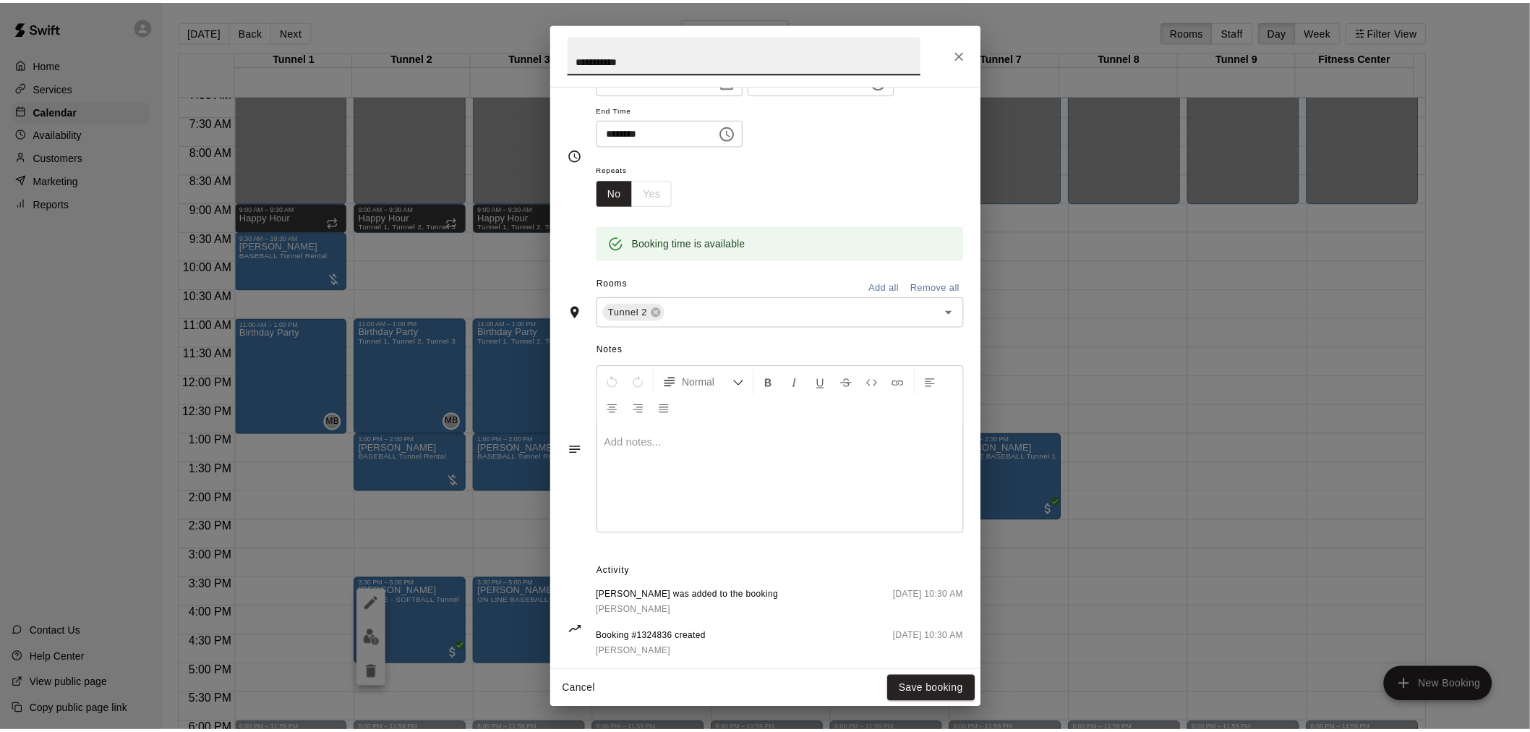
scroll to position [161, 0]
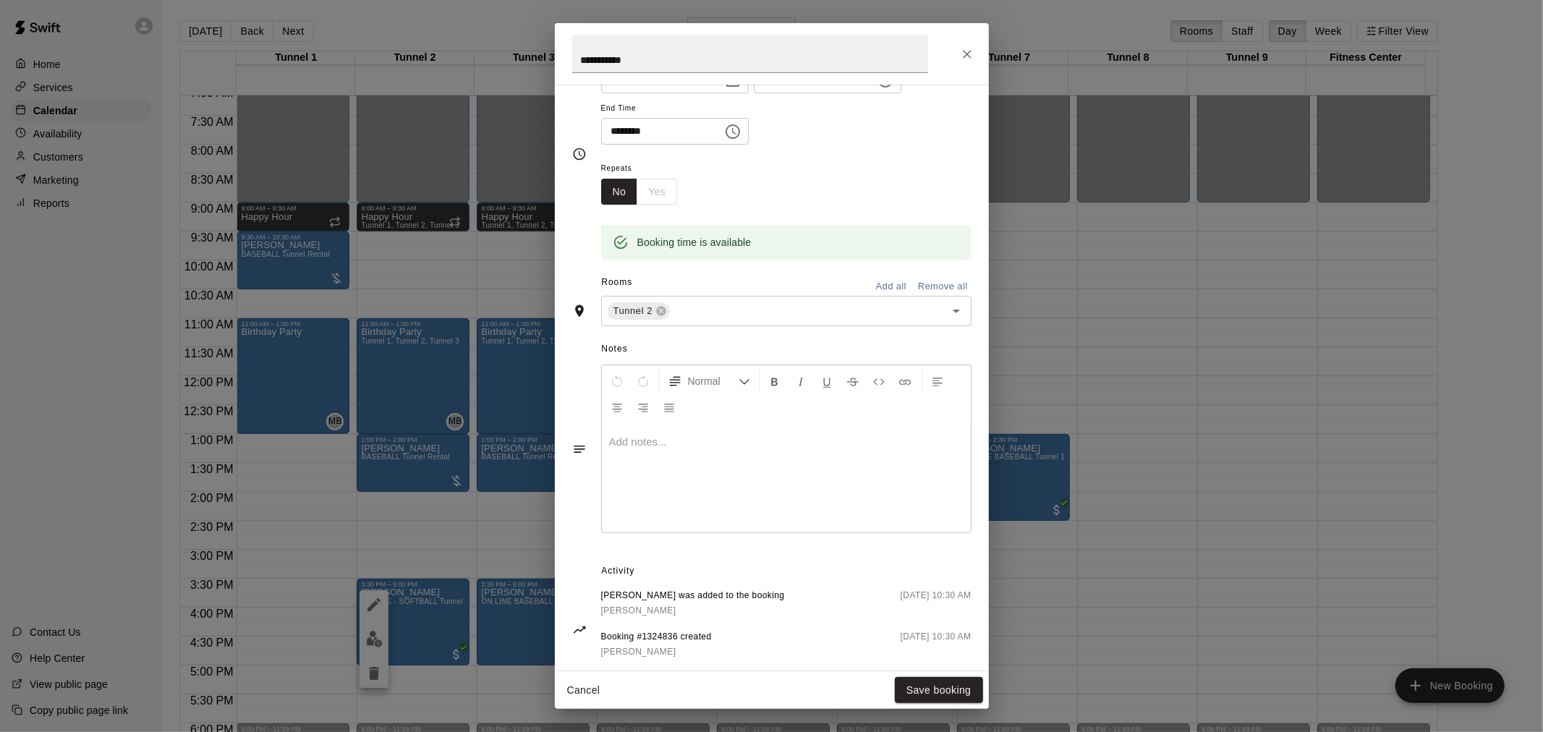
click at [670, 437] on p at bounding box center [786, 442] width 354 height 14
click at [931, 658] on button "Save booking" at bounding box center [939, 690] width 88 height 27
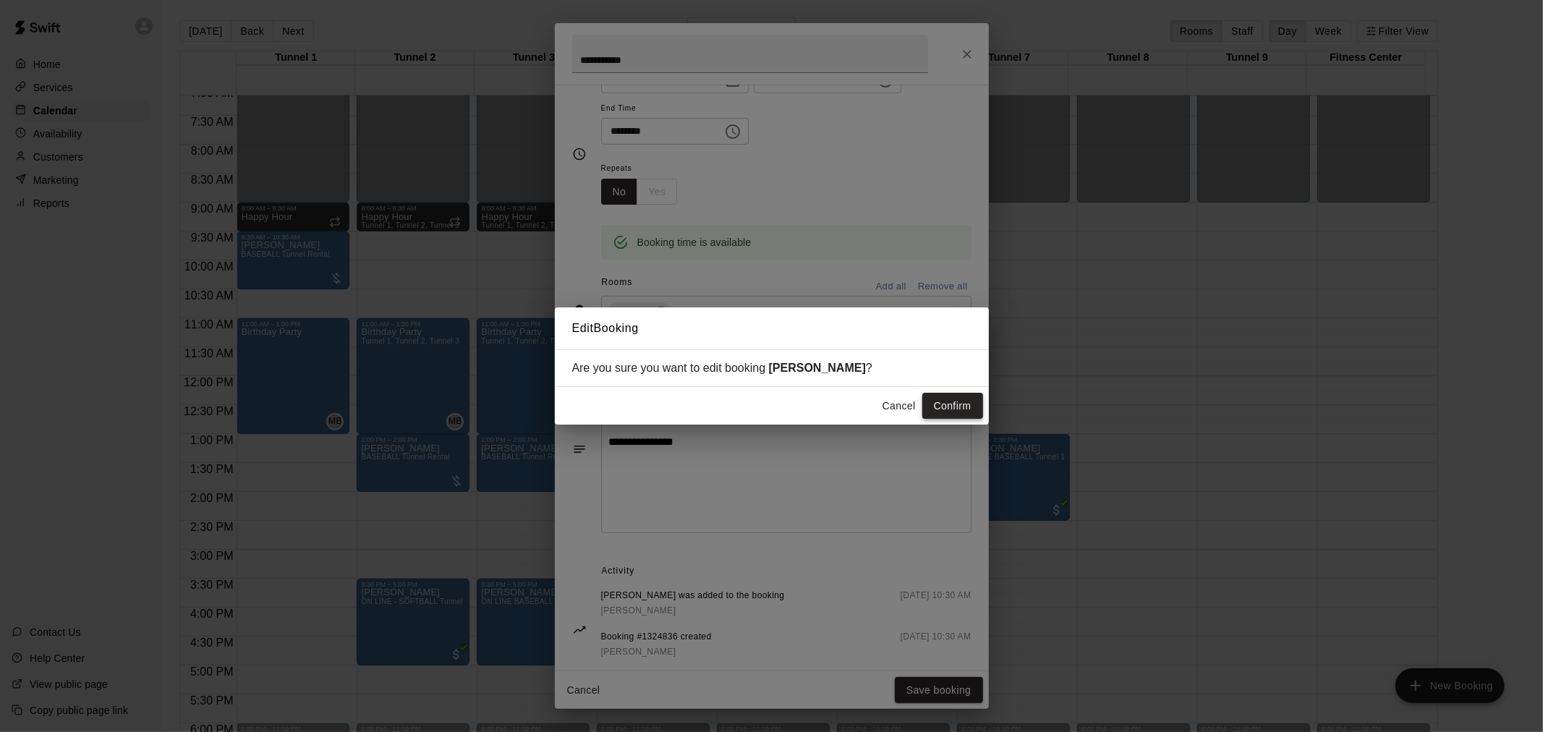
click at [965, 398] on button "Confirm" at bounding box center [952, 406] width 61 height 27
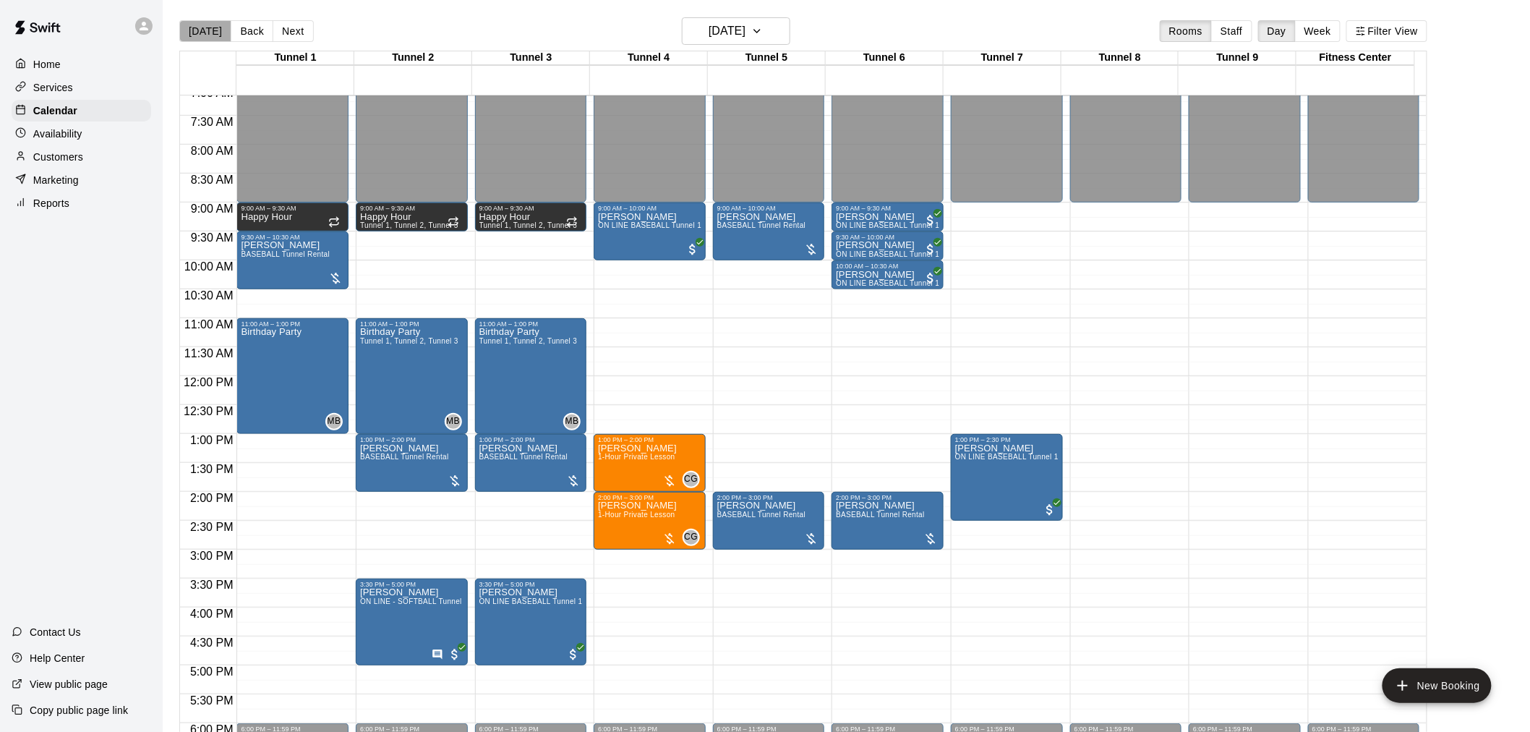
click at [206, 40] on button "[DATE]" at bounding box center [205, 31] width 52 height 22
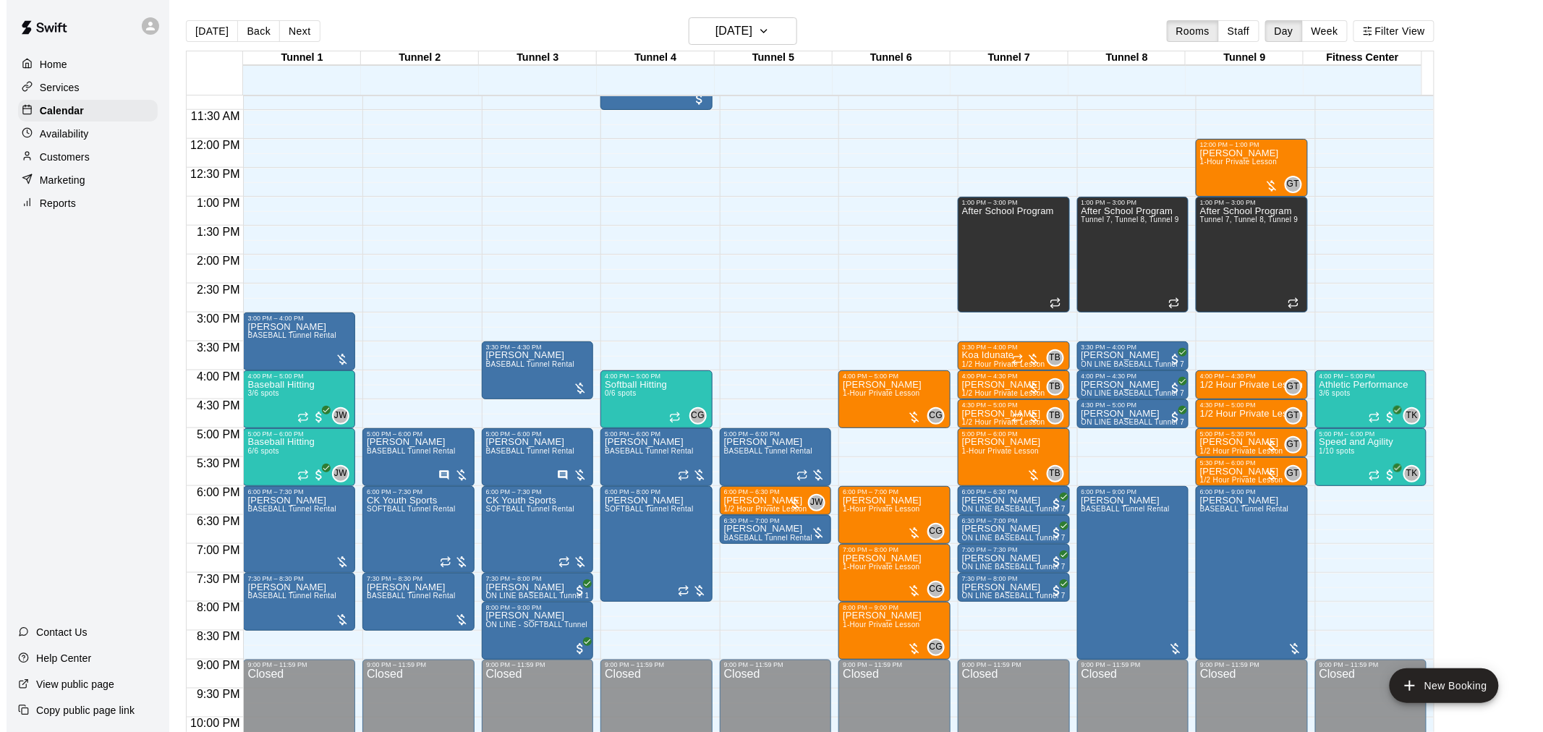
scroll to position [655, 0]
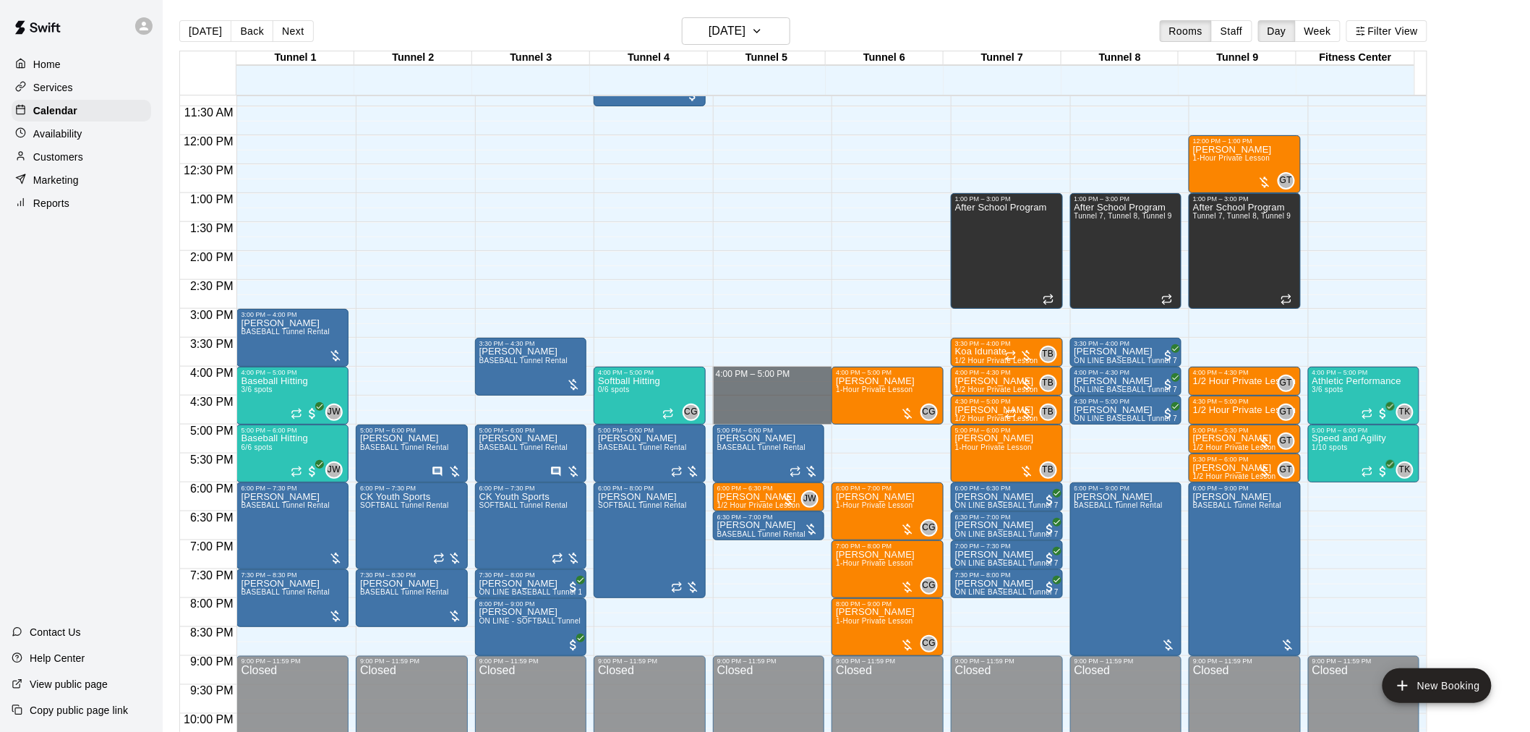
drag, startPoint x: 752, startPoint y: 370, endPoint x: 756, endPoint y: 411, distance: 40.7
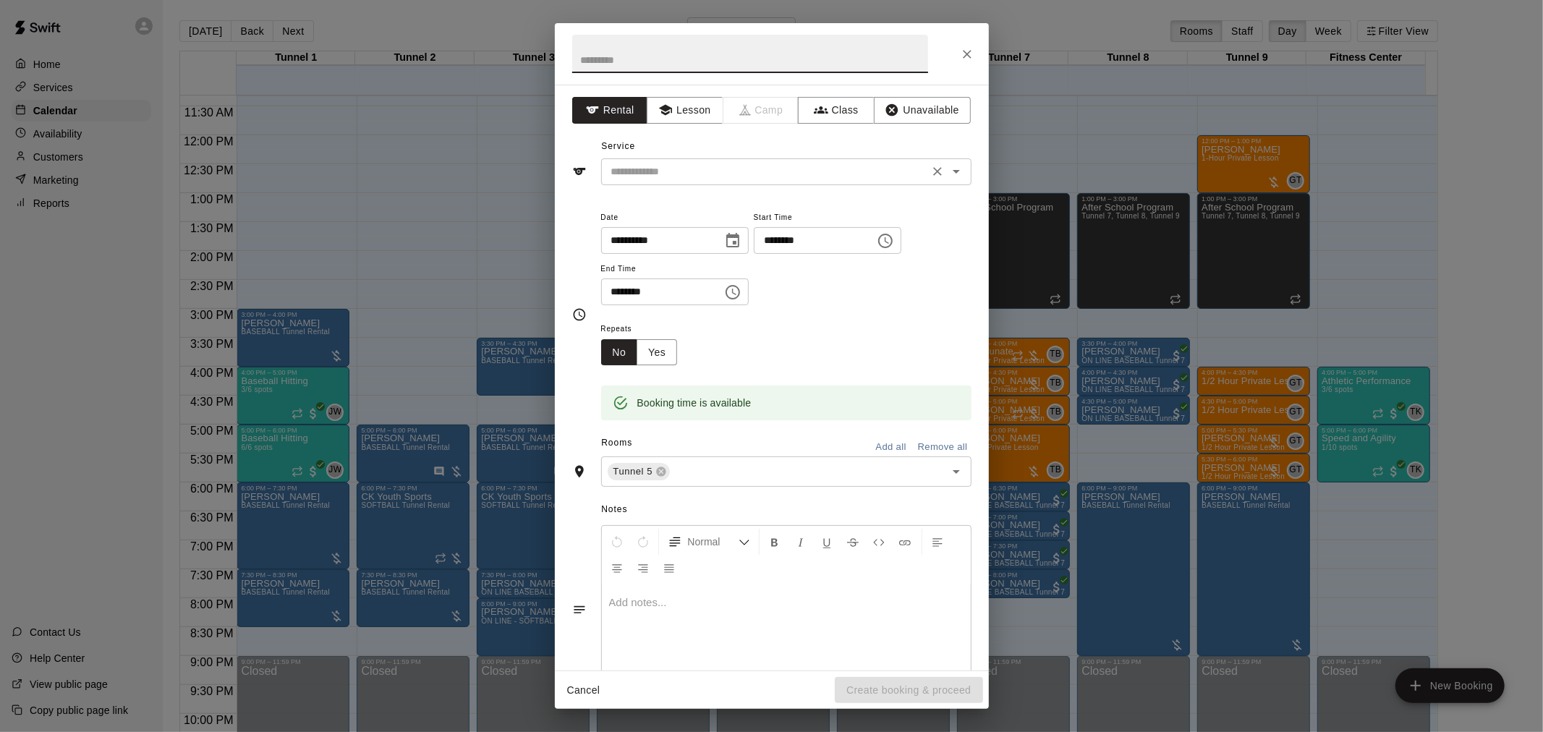
click at [727, 169] on input "text" at bounding box center [764, 172] width 319 height 18
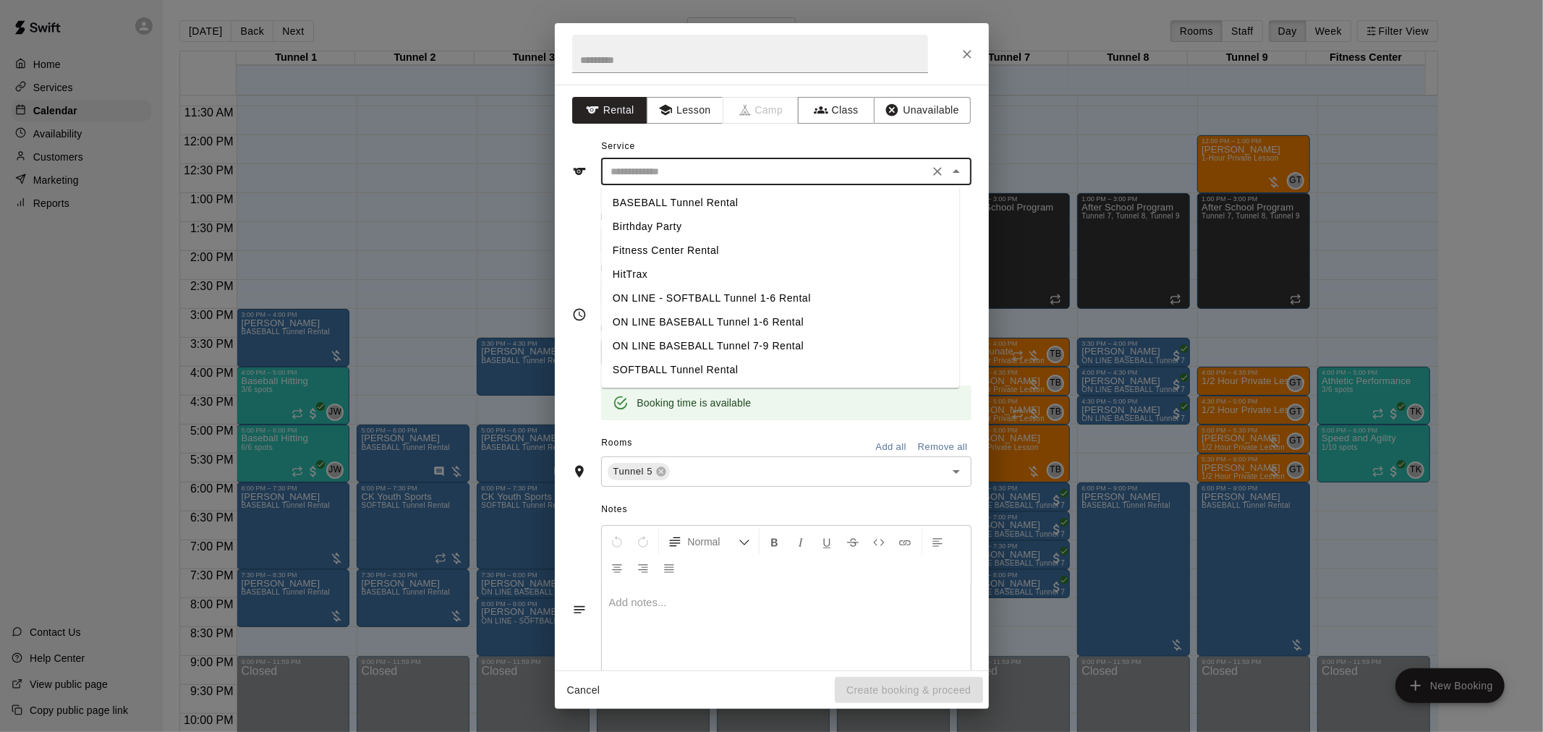
click at [723, 198] on li "BASEBALL Tunnel Rental" at bounding box center [780, 203] width 358 height 24
type input "**********"
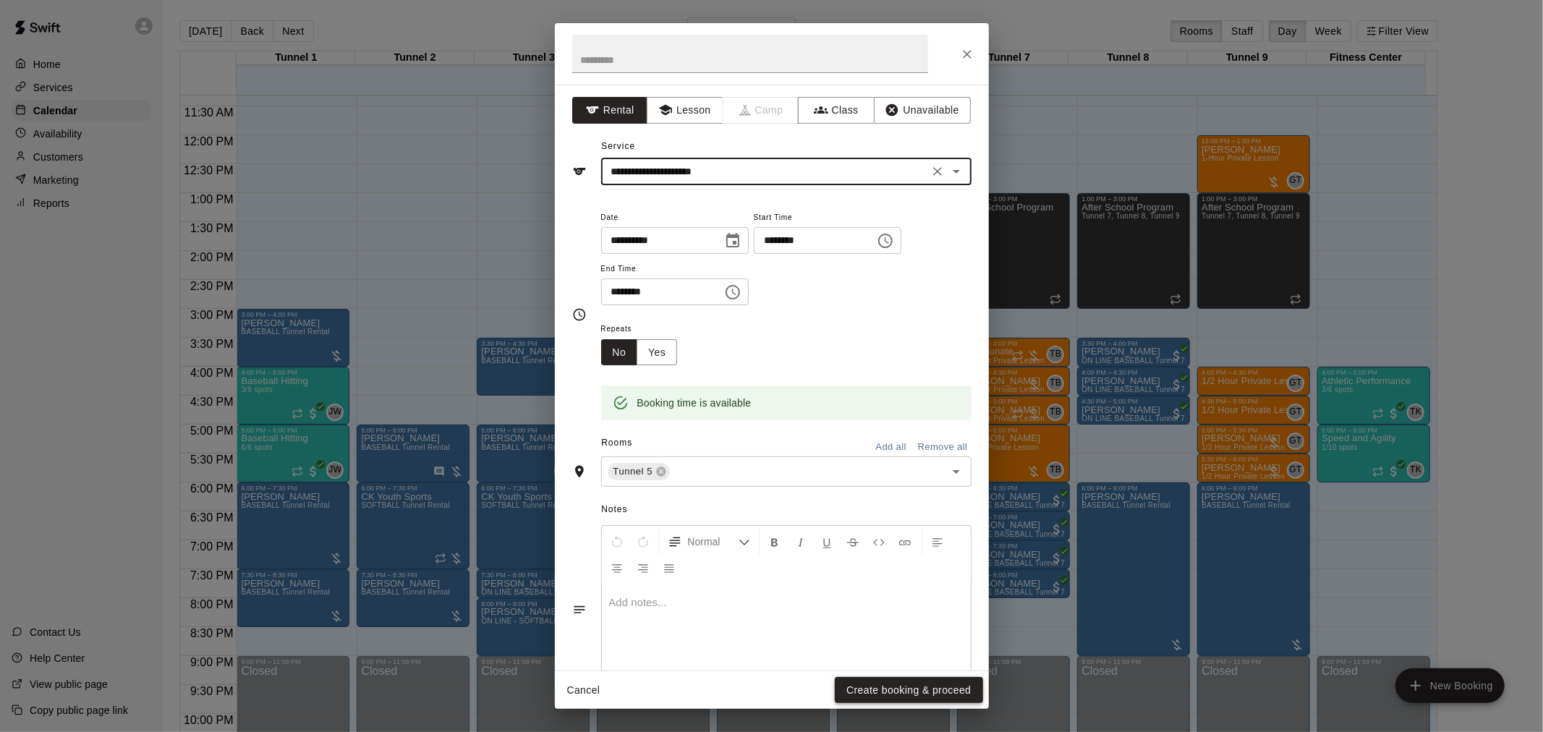
click at [877, 658] on button "Create booking & proceed" at bounding box center [909, 690] width 148 height 27
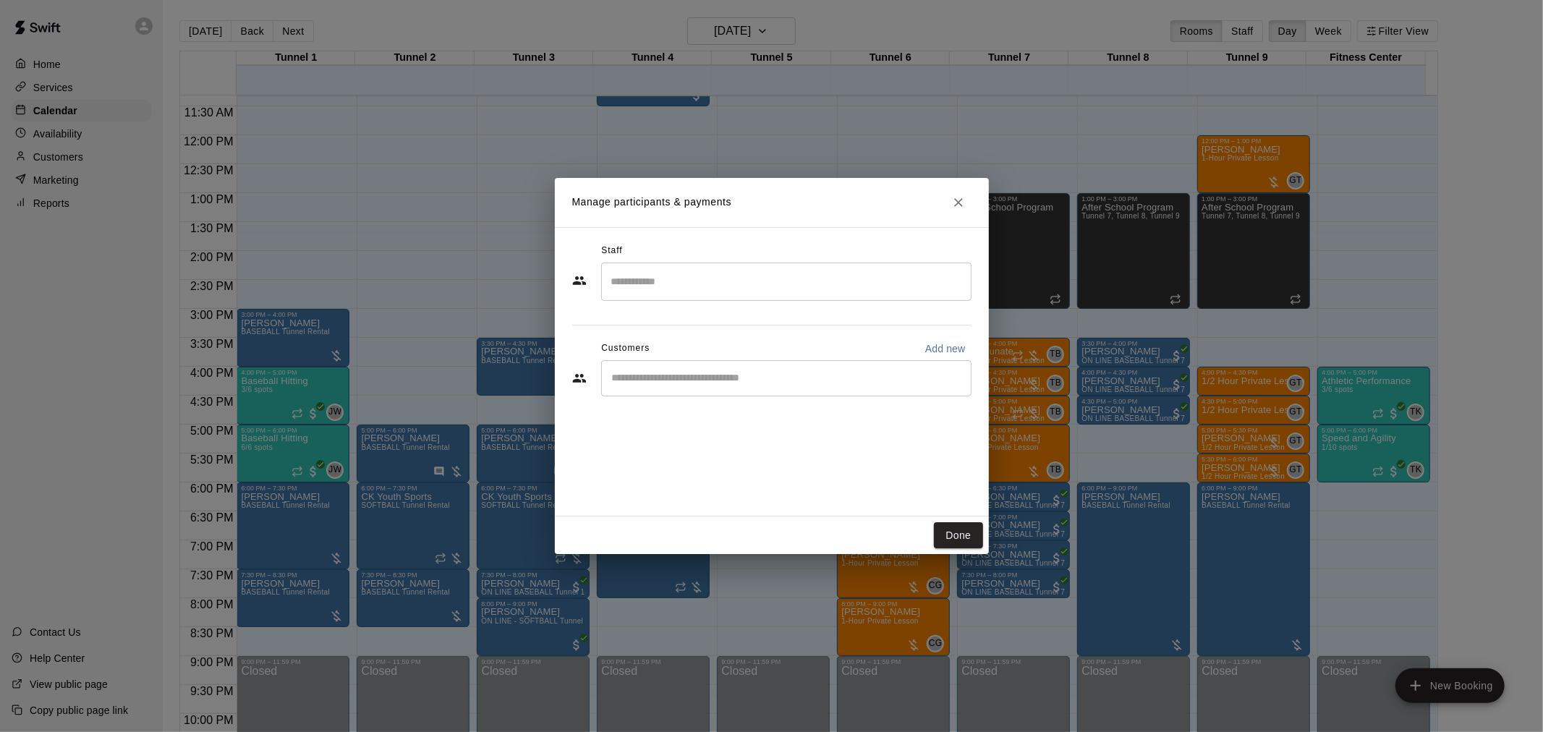
click at [817, 409] on div "Staff ​ Customers Add new ​" at bounding box center [771, 324] width 399 height 171
click at [811, 393] on div "​" at bounding box center [786, 378] width 370 height 36
type input "**********"
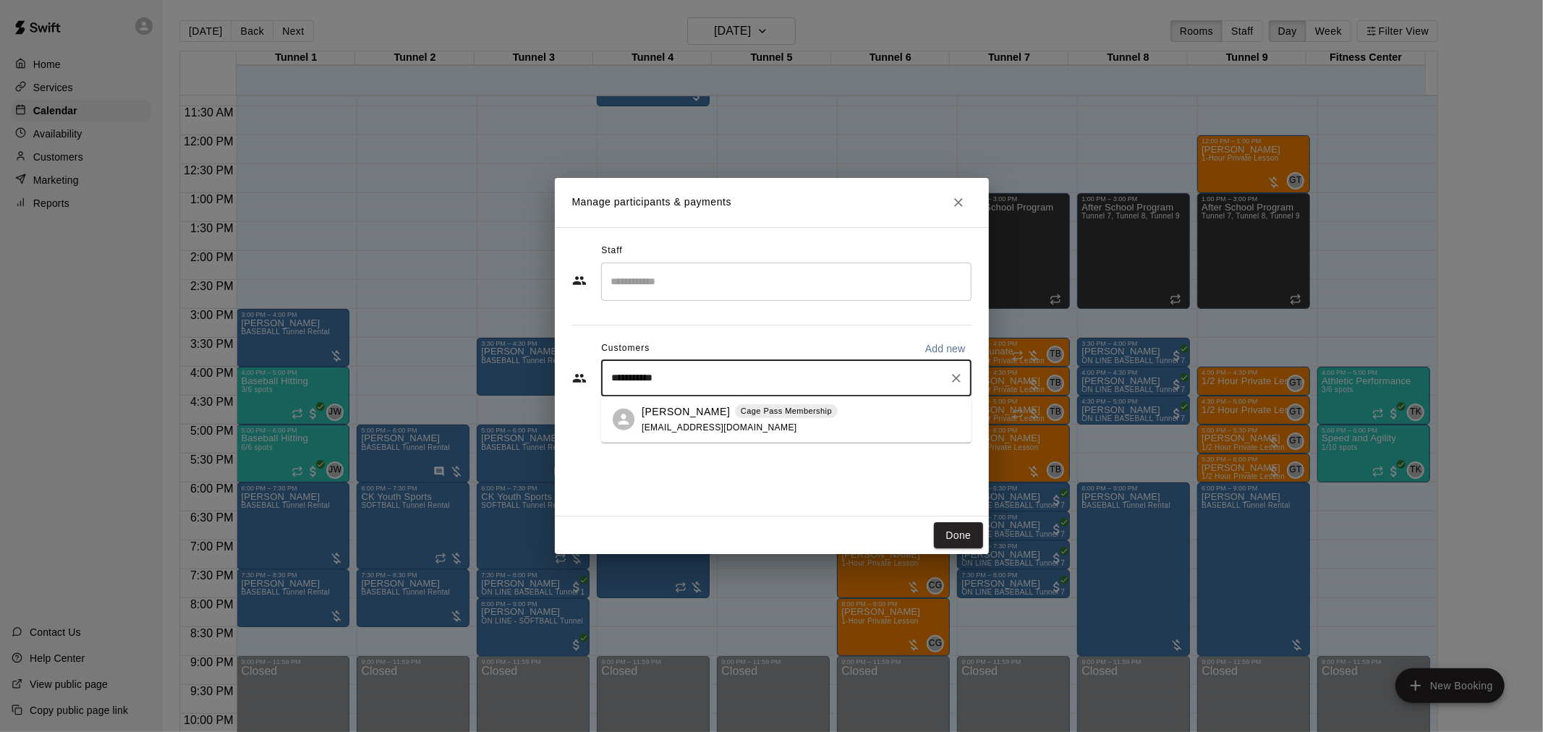
click at [673, 435] on div "[PERSON_NAME] Cage Pass Membership [EMAIL_ADDRESS][DOMAIN_NAME]" at bounding box center [786, 419] width 370 height 46
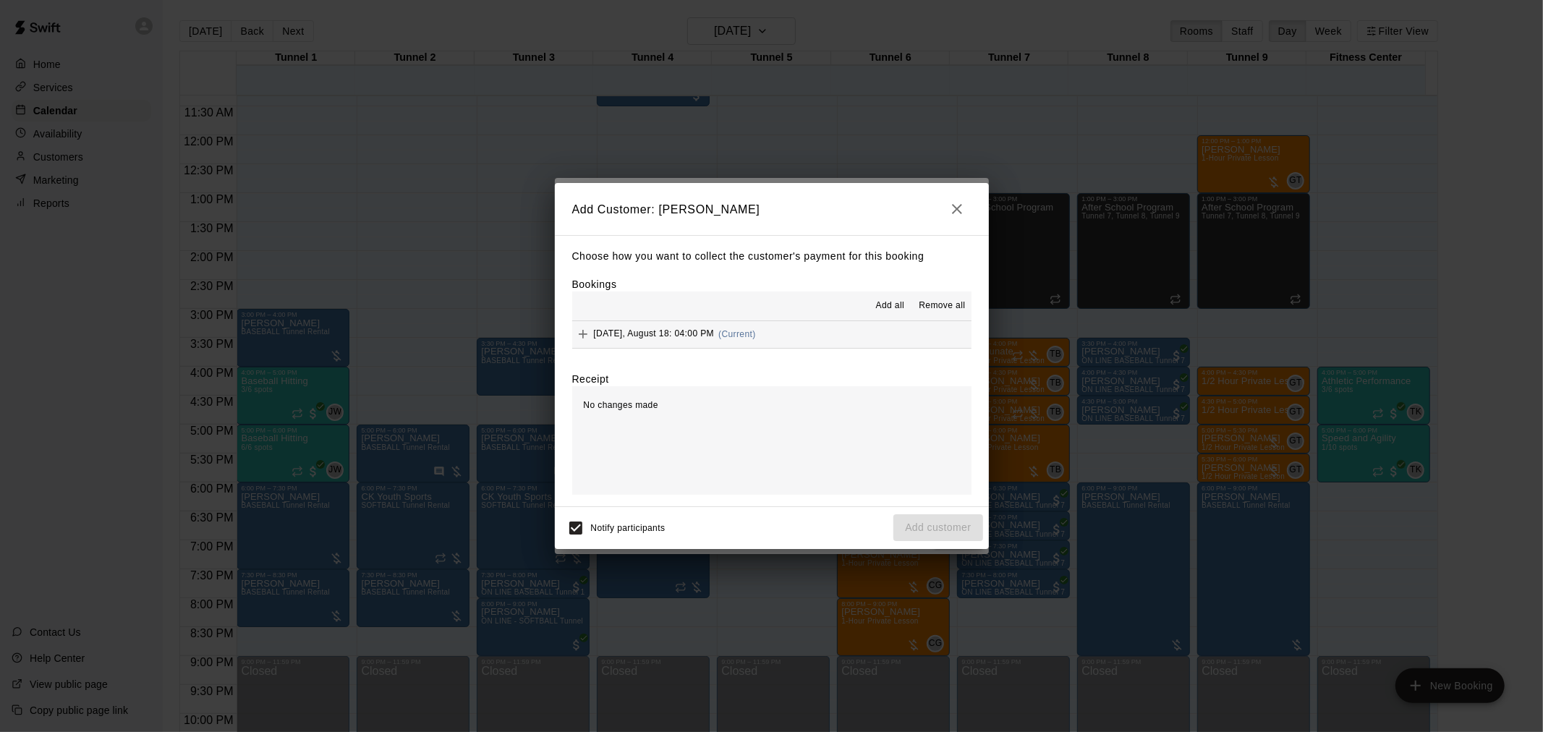
click at [742, 336] on span "(Current)" at bounding box center [737, 334] width 38 height 10
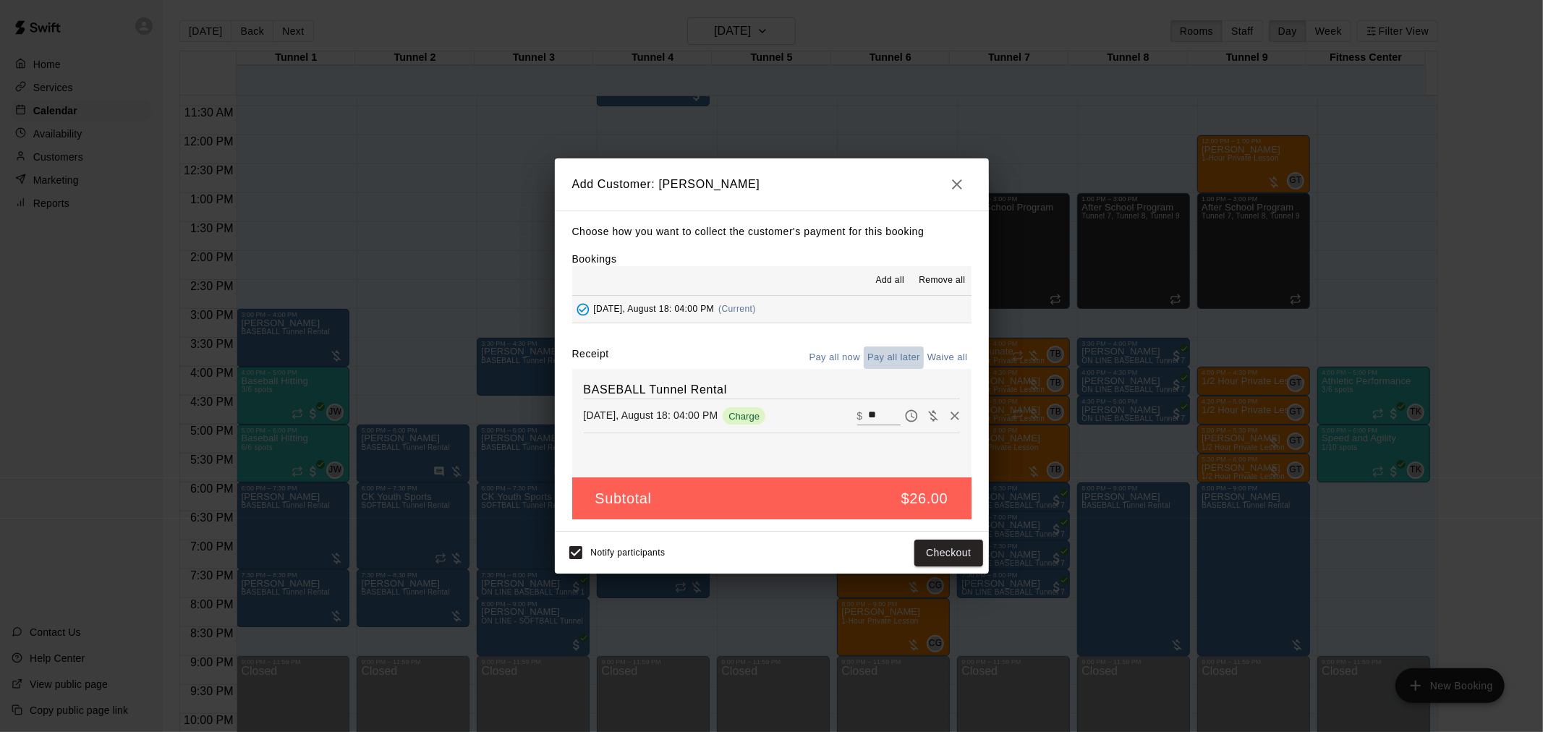
click at [874, 351] on button "Pay all later" at bounding box center [894, 357] width 60 height 22
click at [964, 550] on button "Add customer" at bounding box center [937, 553] width 89 height 27
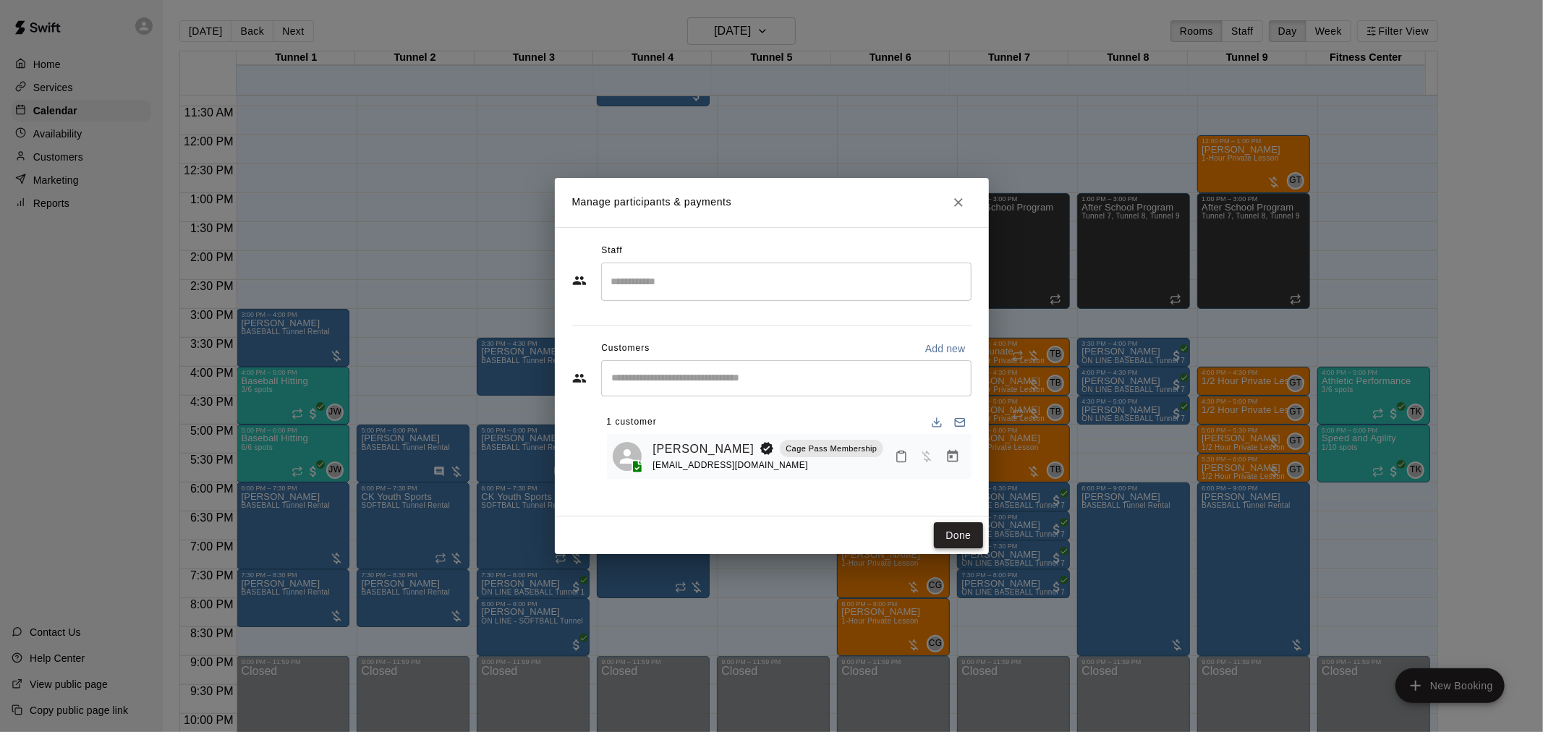
click at [952, 522] on button "Done" at bounding box center [958, 535] width 48 height 27
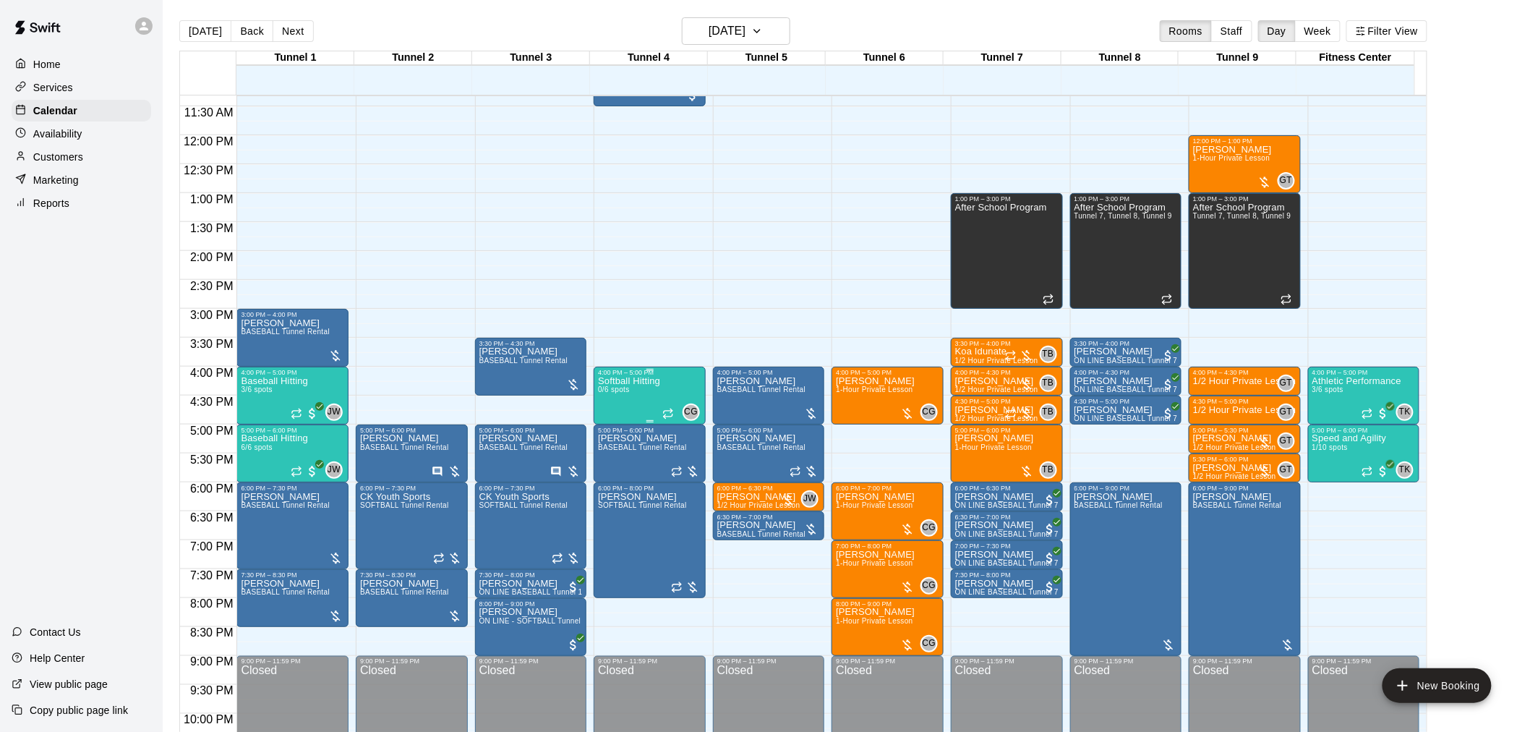
click at [666, 401] on div "Softball Hitting 0/6 spots CG 0" at bounding box center [649, 742] width 103 height 732
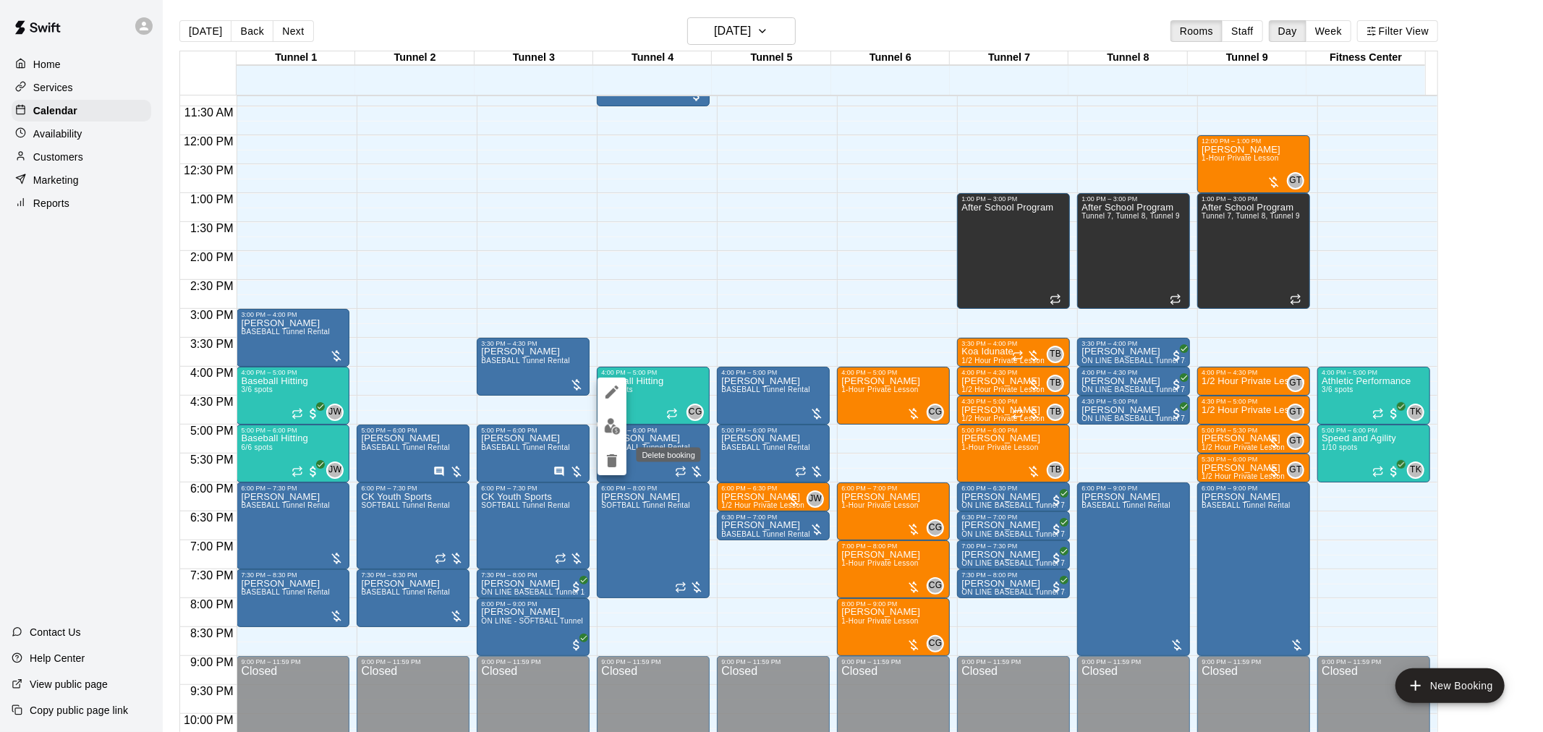
click at [605, 459] on icon "delete" at bounding box center [611, 460] width 17 height 17
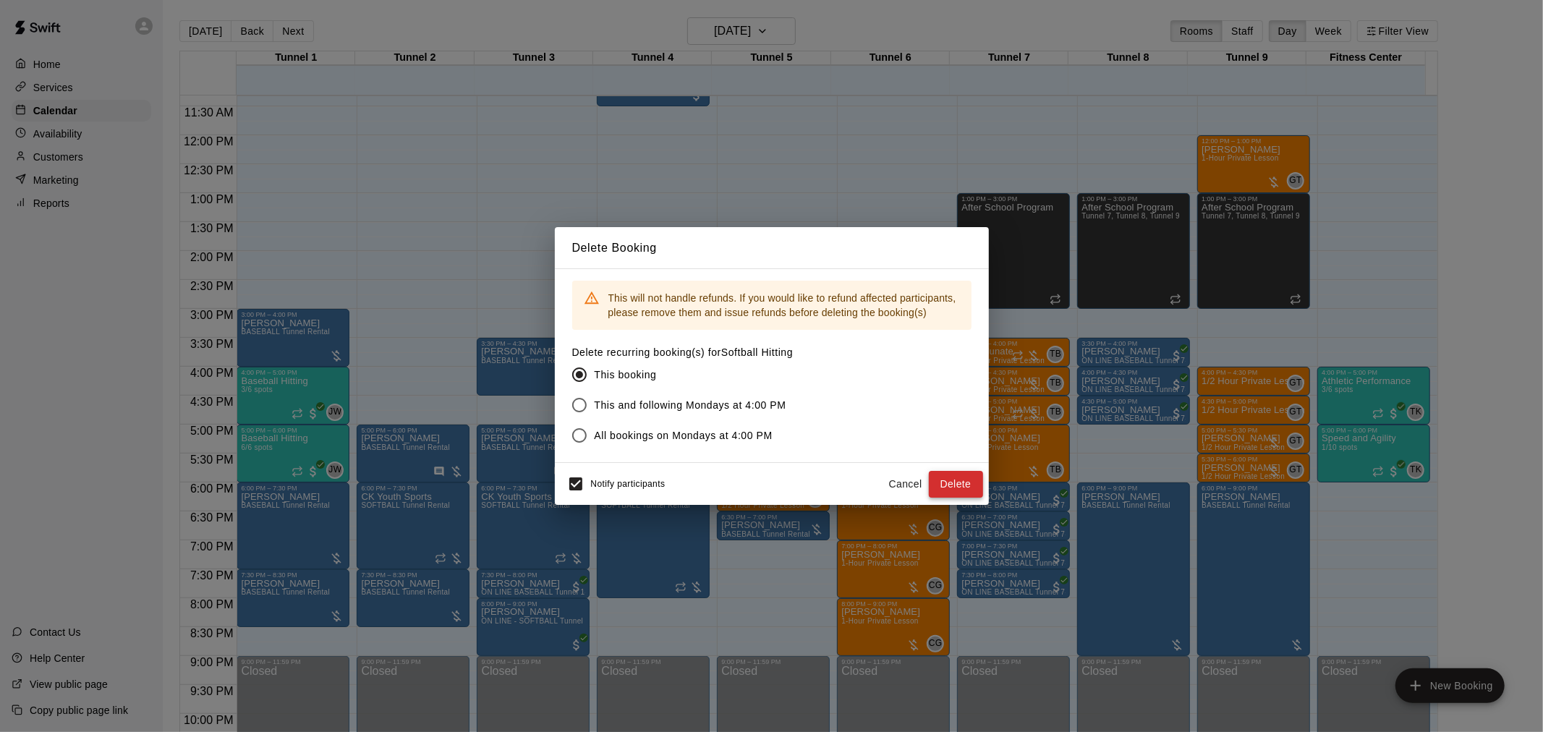
click at [965, 474] on button "Delete" at bounding box center [956, 484] width 54 height 27
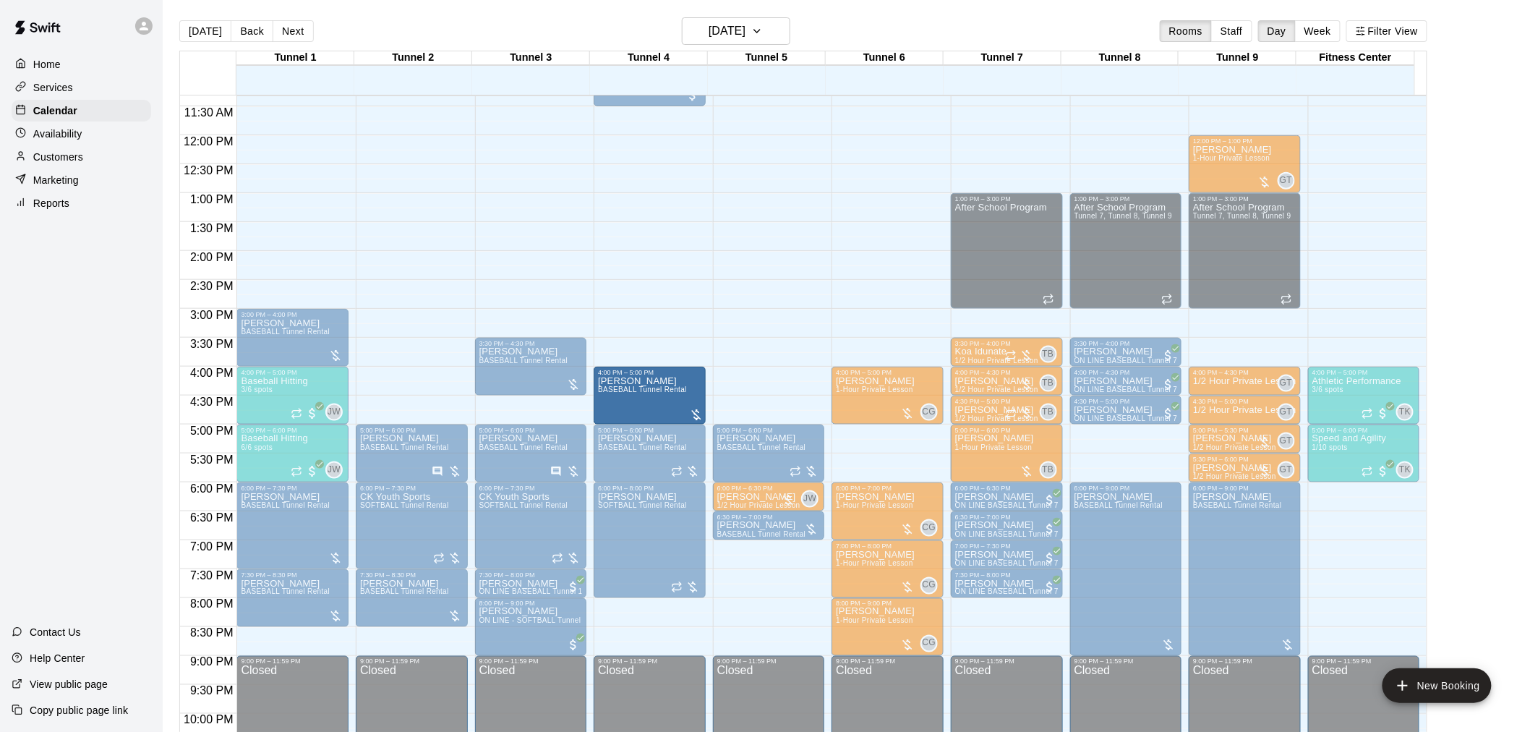
drag, startPoint x: 749, startPoint y: 391, endPoint x: 648, endPoint y: 398, distance: 100.7
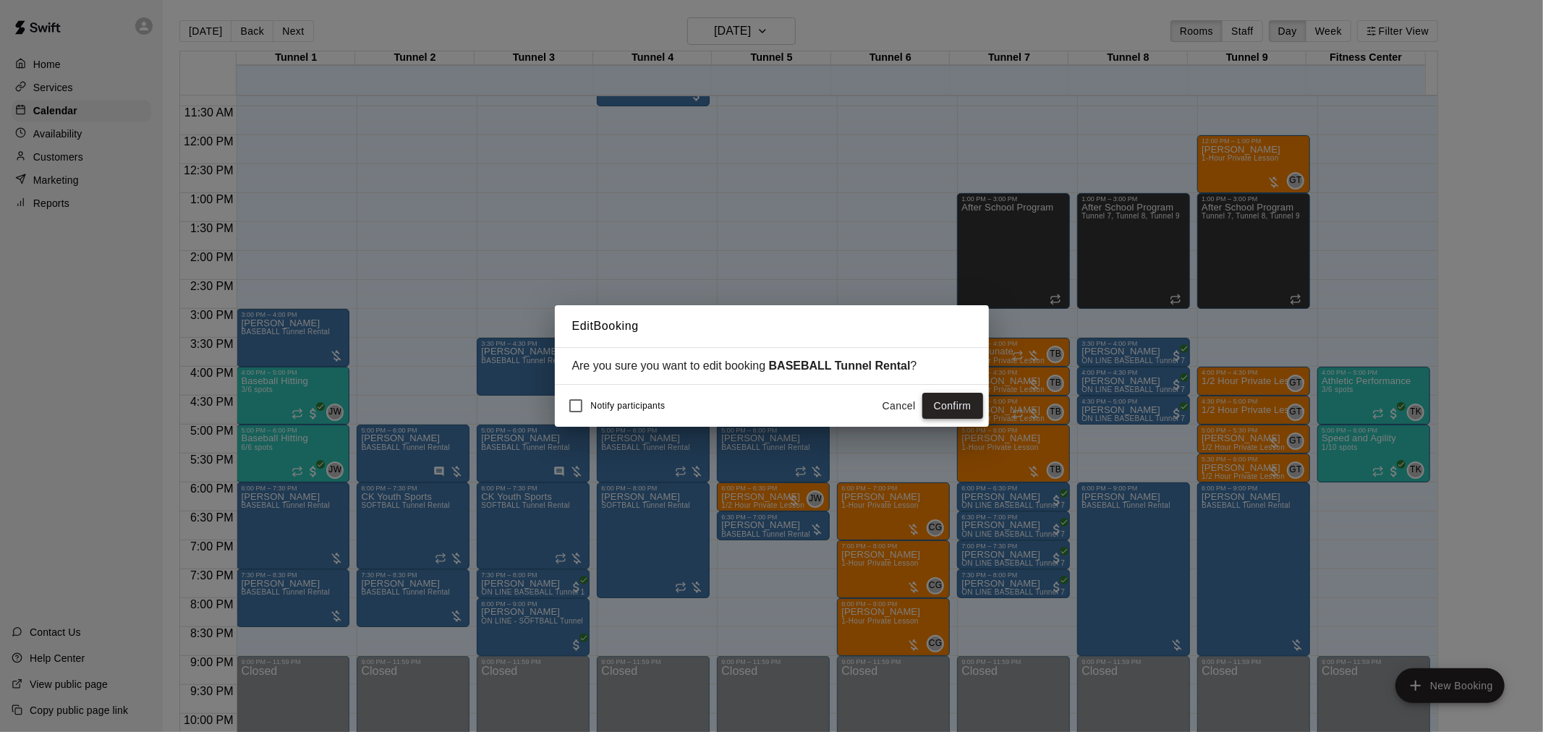
click at [965, 398] on button "Confirm" at bounding box center [952, 406] width 61 height 27
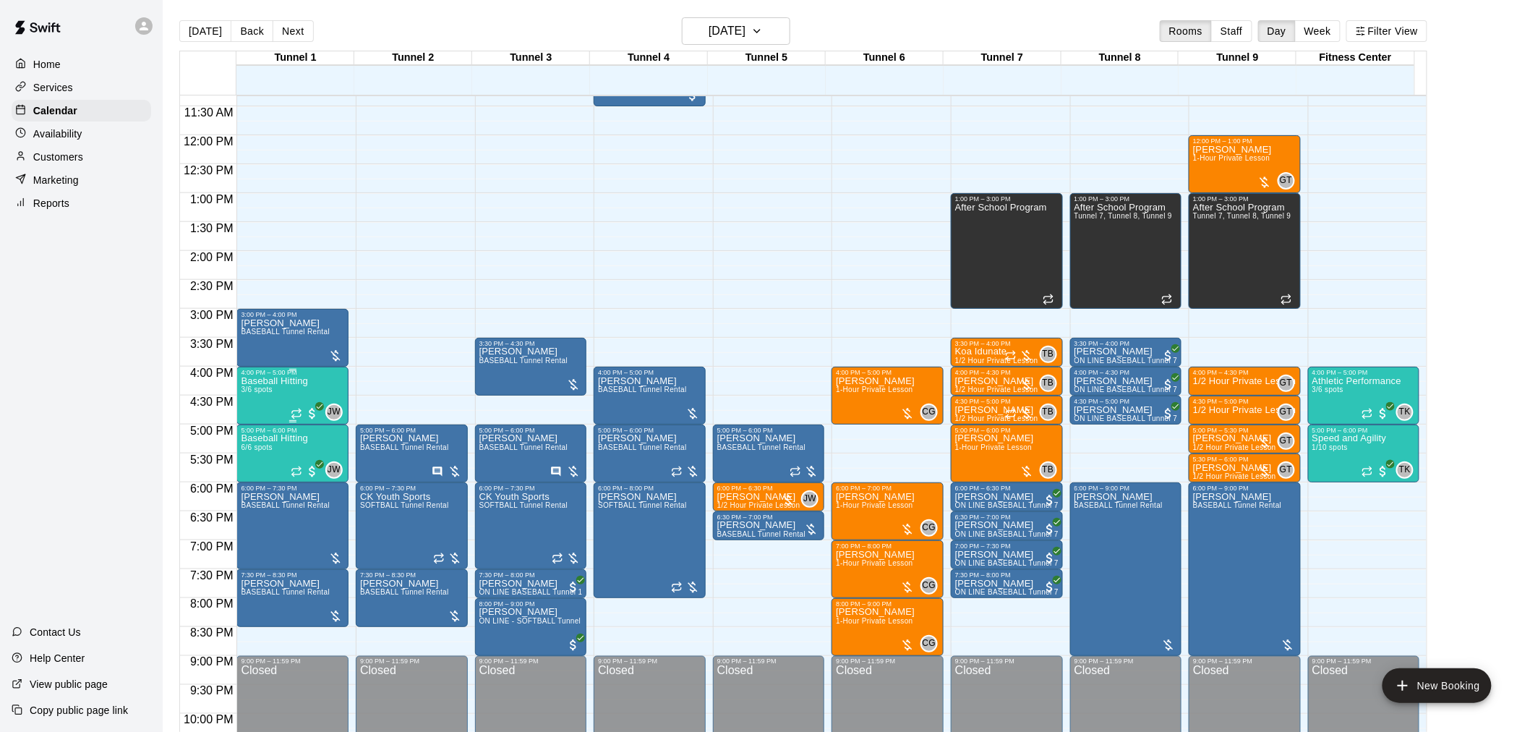
click at [275, 393] on div "Baseball Hitting 3/6 spots" at bounding box center [274, 742] width 67 height 732
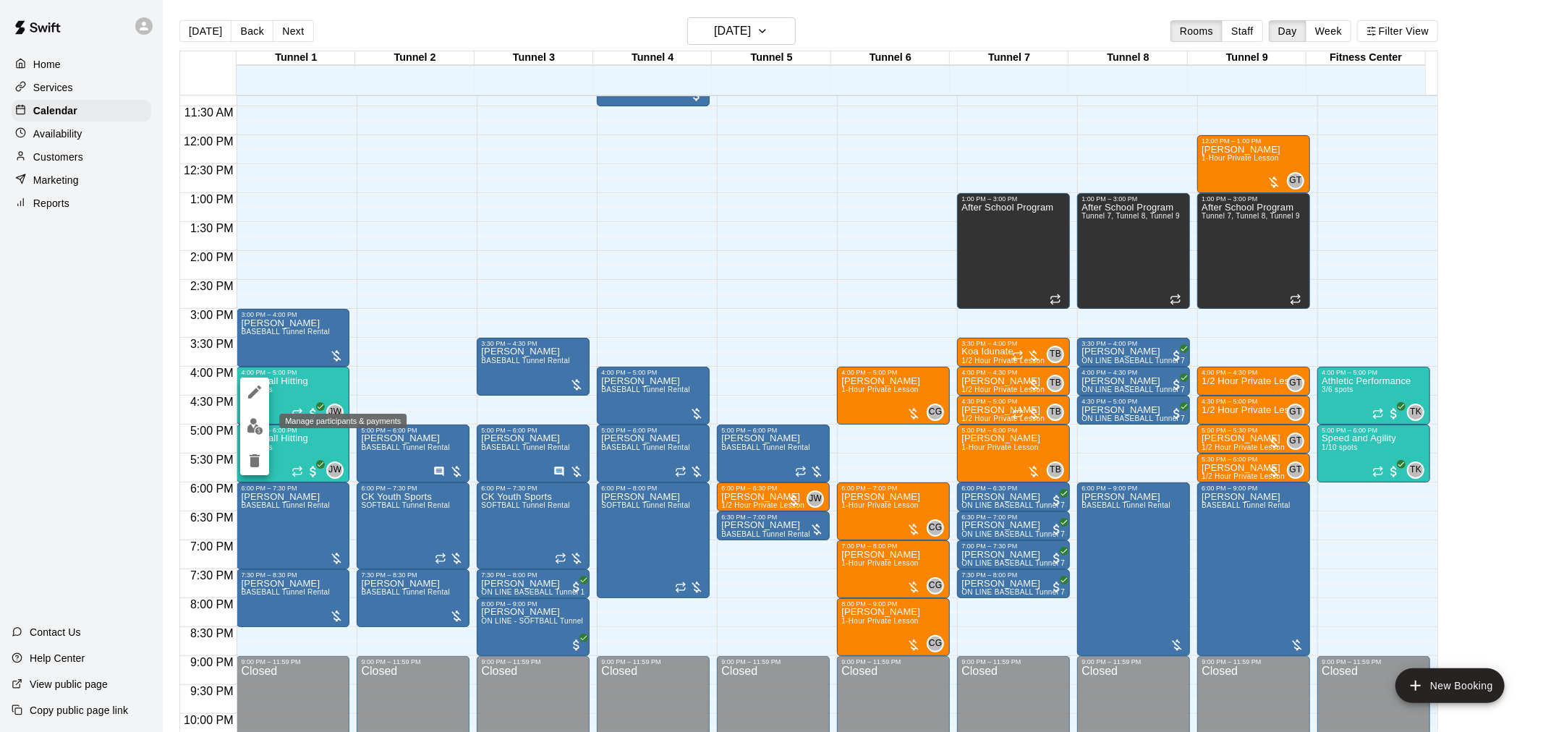
click at [259, 432] on img "edit" at bounding box center [255, 426] width 17 height 17
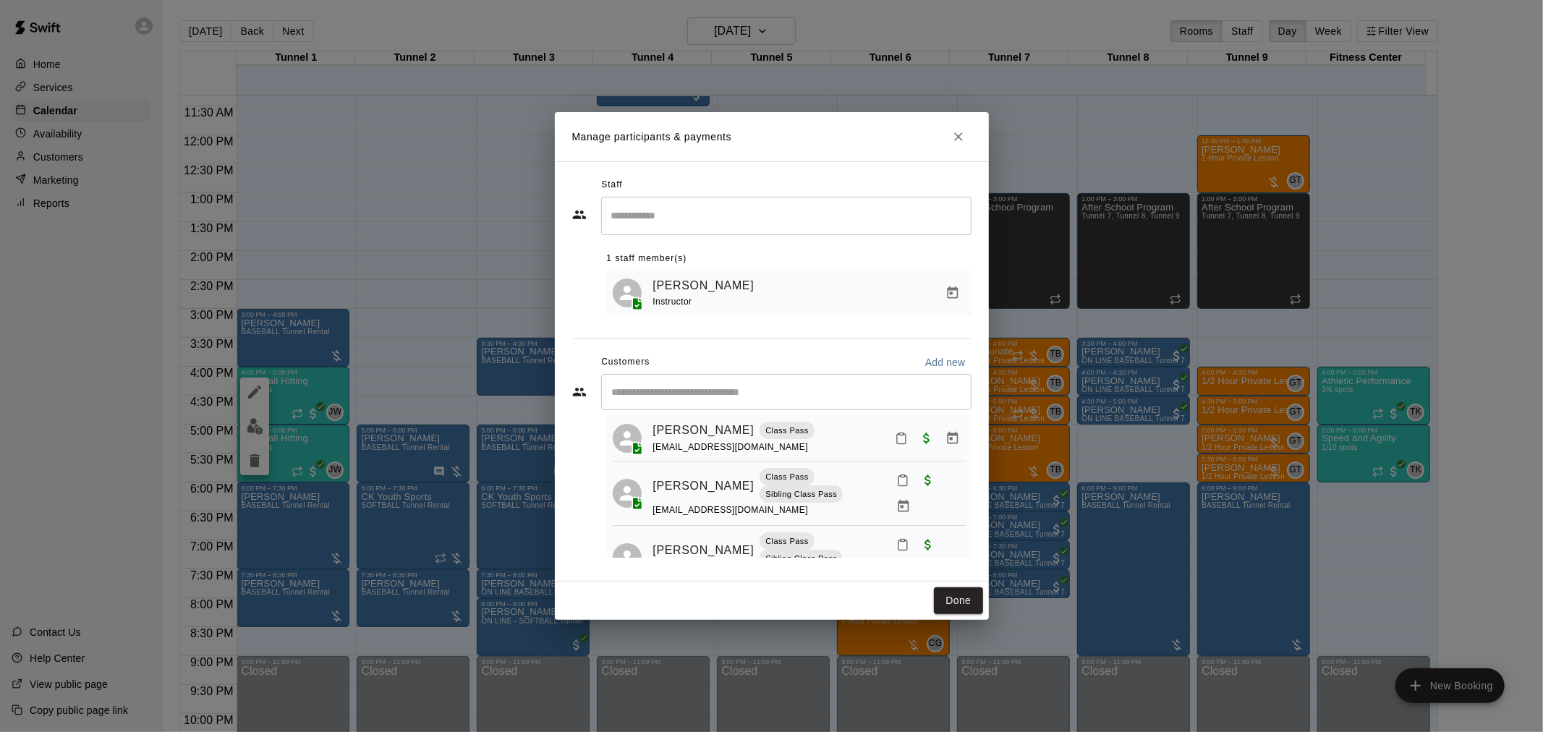
scroll to position [60, 0]
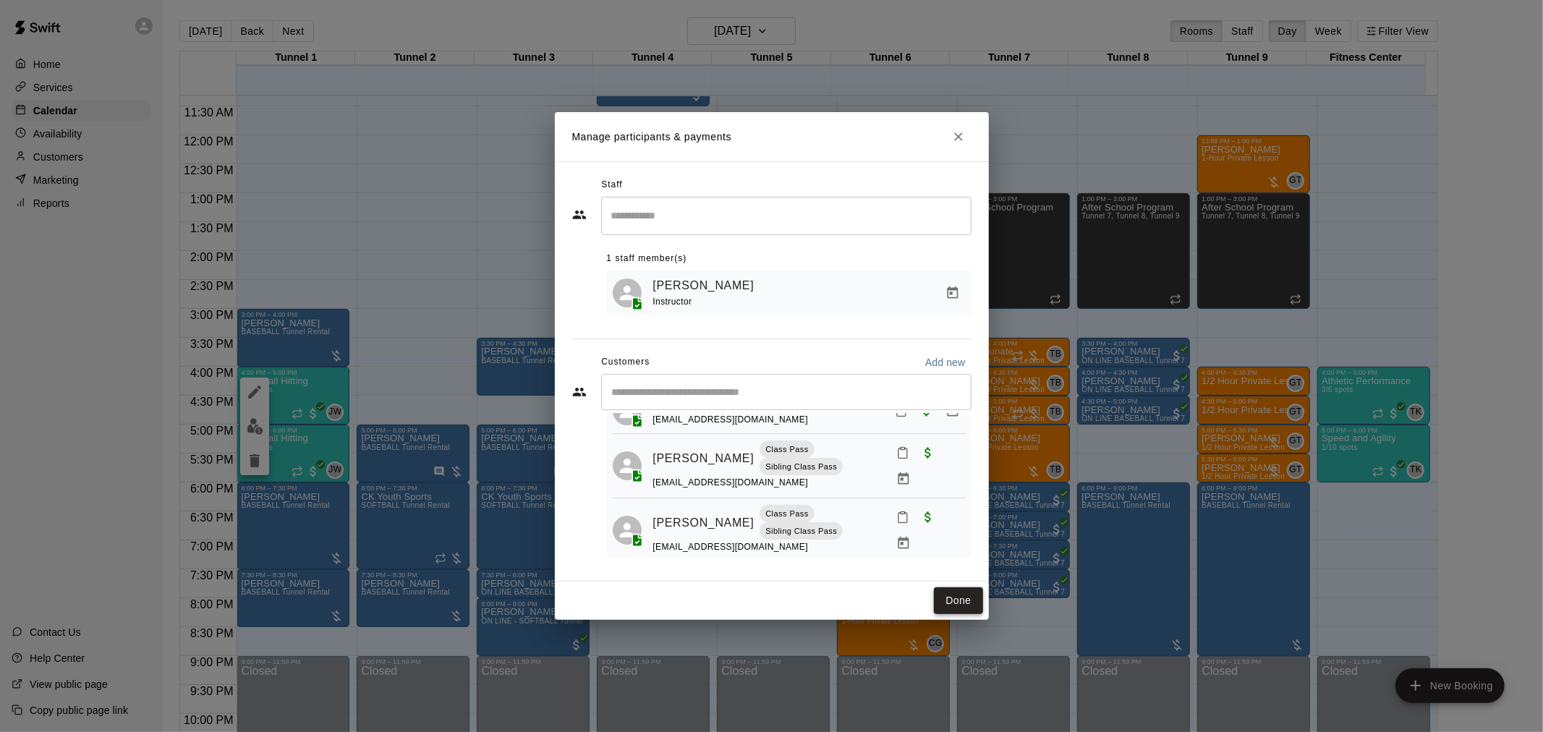
click at [958, 606] on button "Done" at bounding box center [958, 600] width 48 height 27
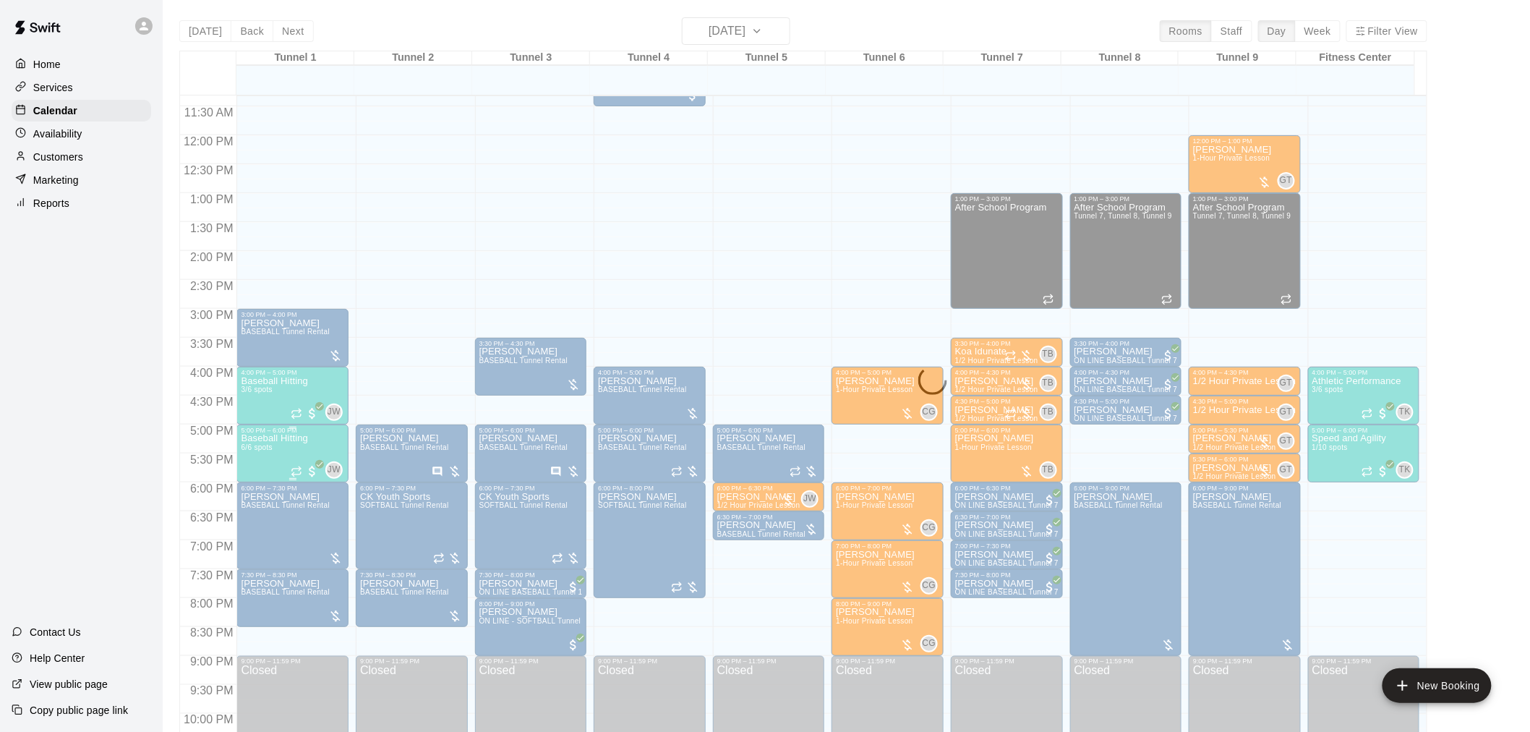
click at [257, 448] on span "6/6 spots" at bounding box center [257, 447] width 32 height 8
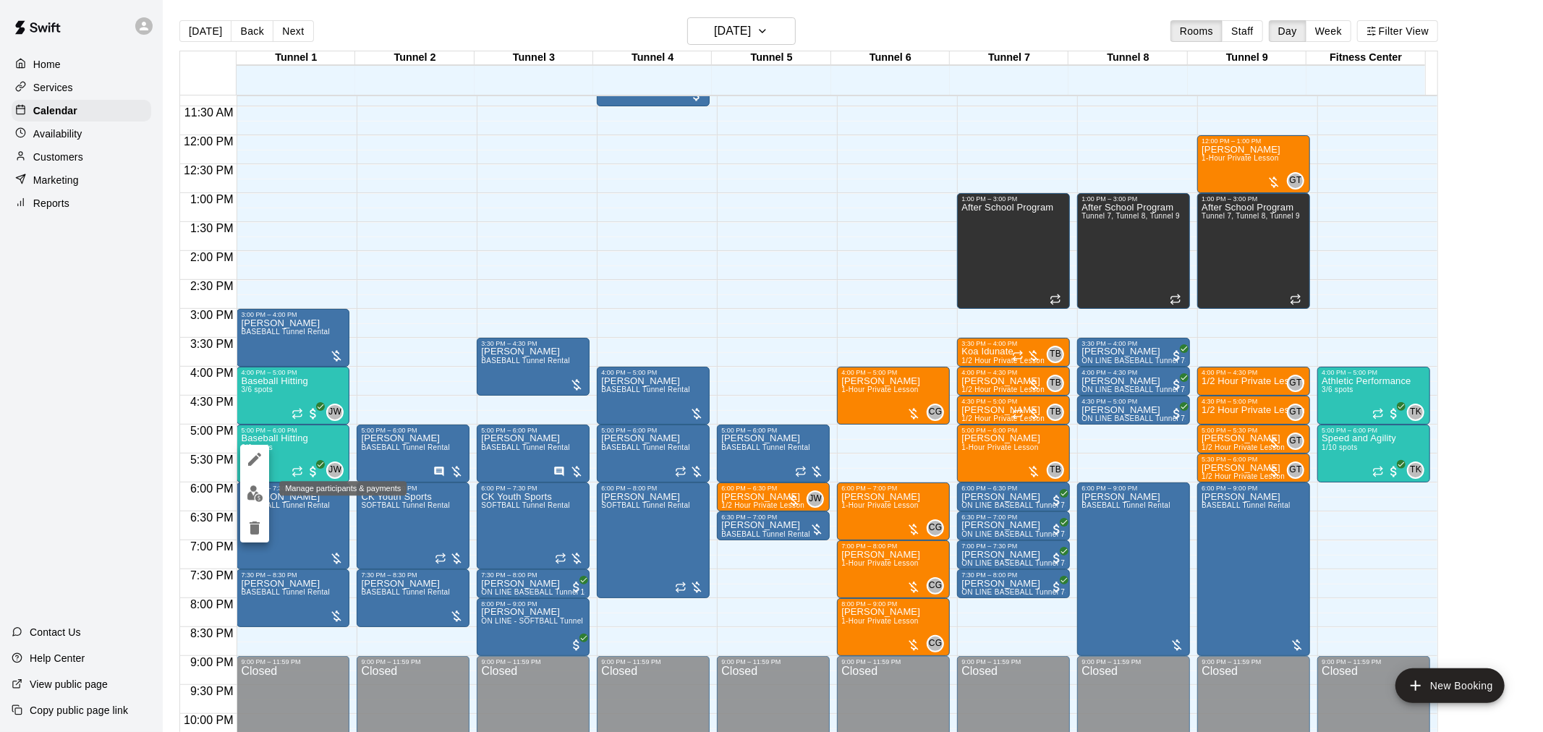
click at [258, 499] on img "edit" at bounding box center [255, 493] width 17 height 17
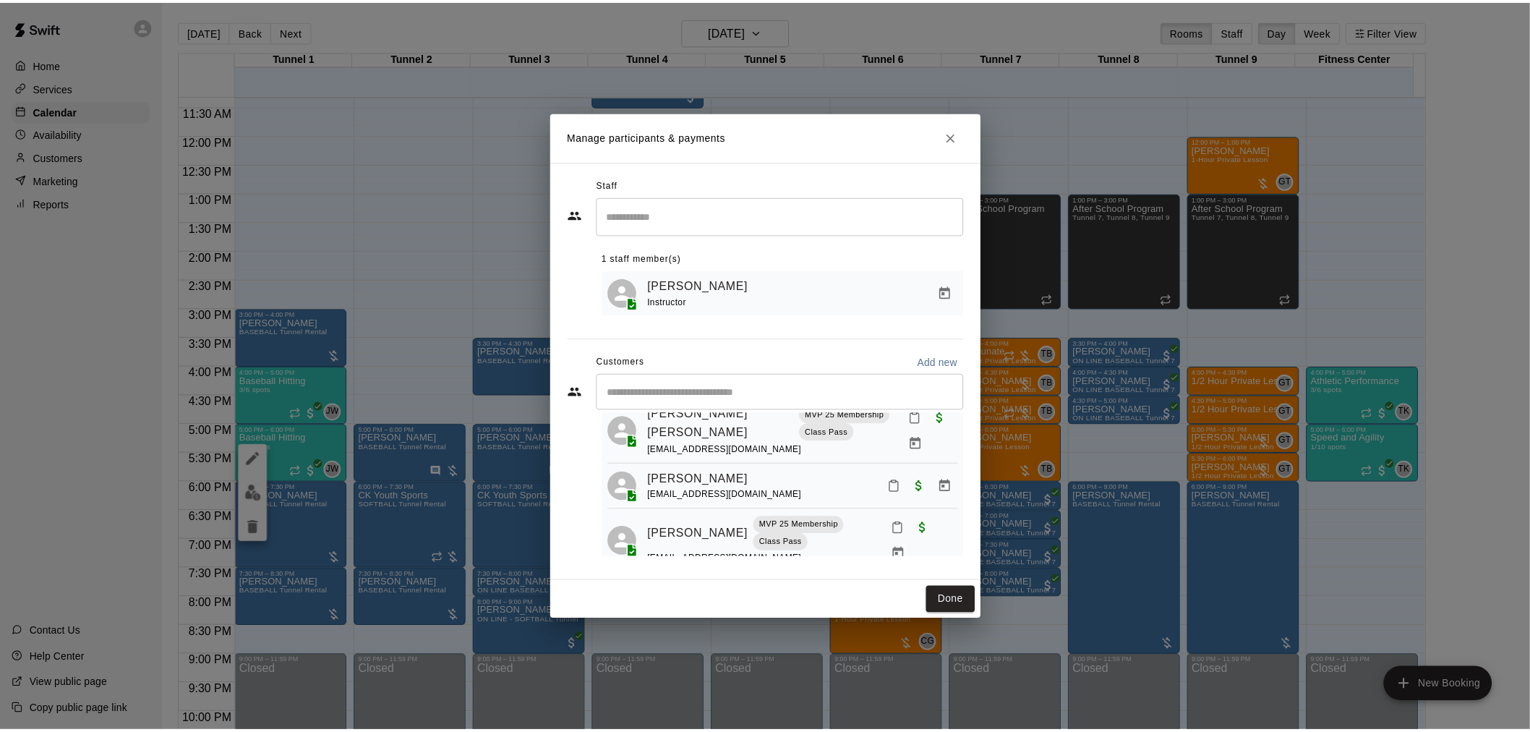
scroll to position [225, 0]
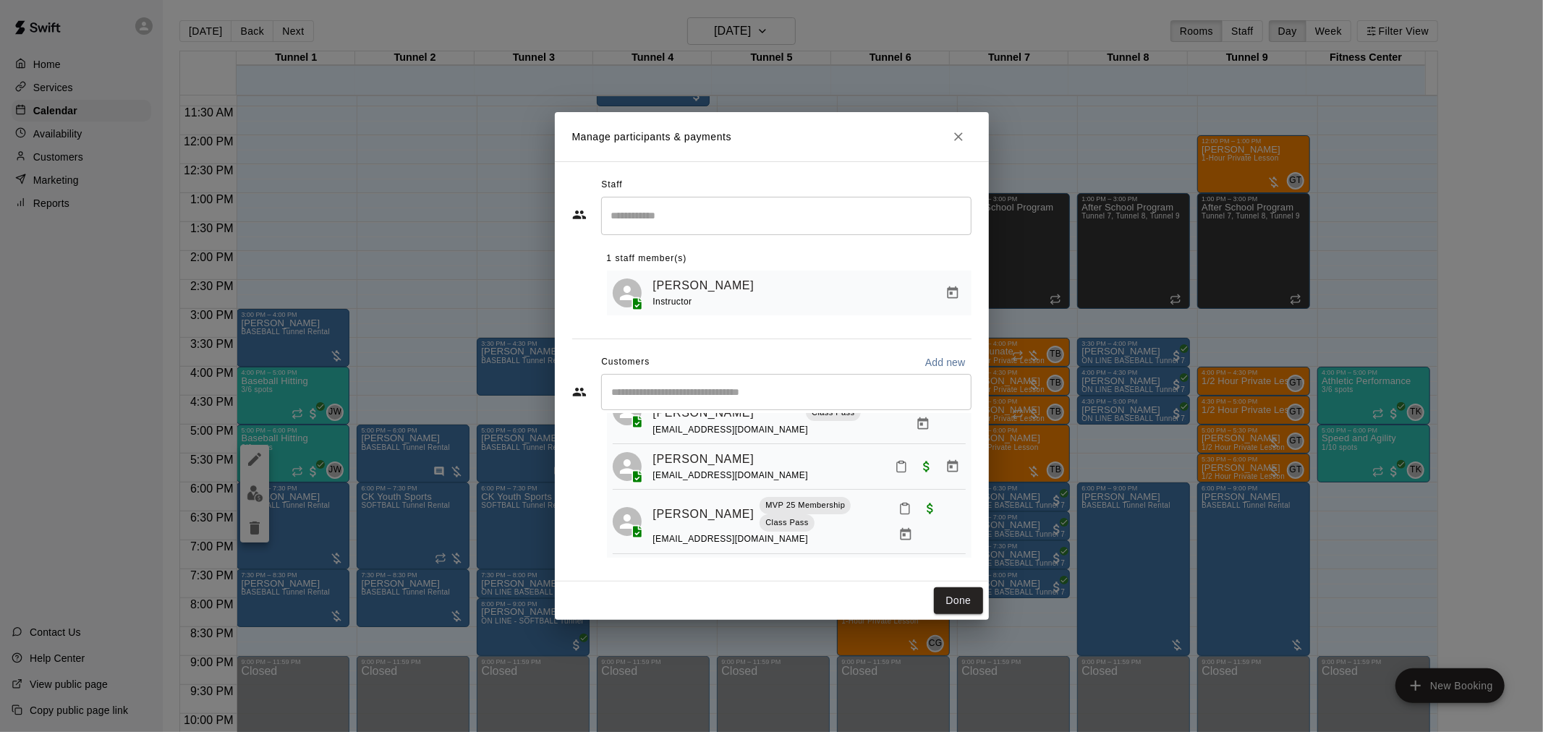
click at [955, 137] on icon "Close" at bounding box center [958, 136] width 14 height 14
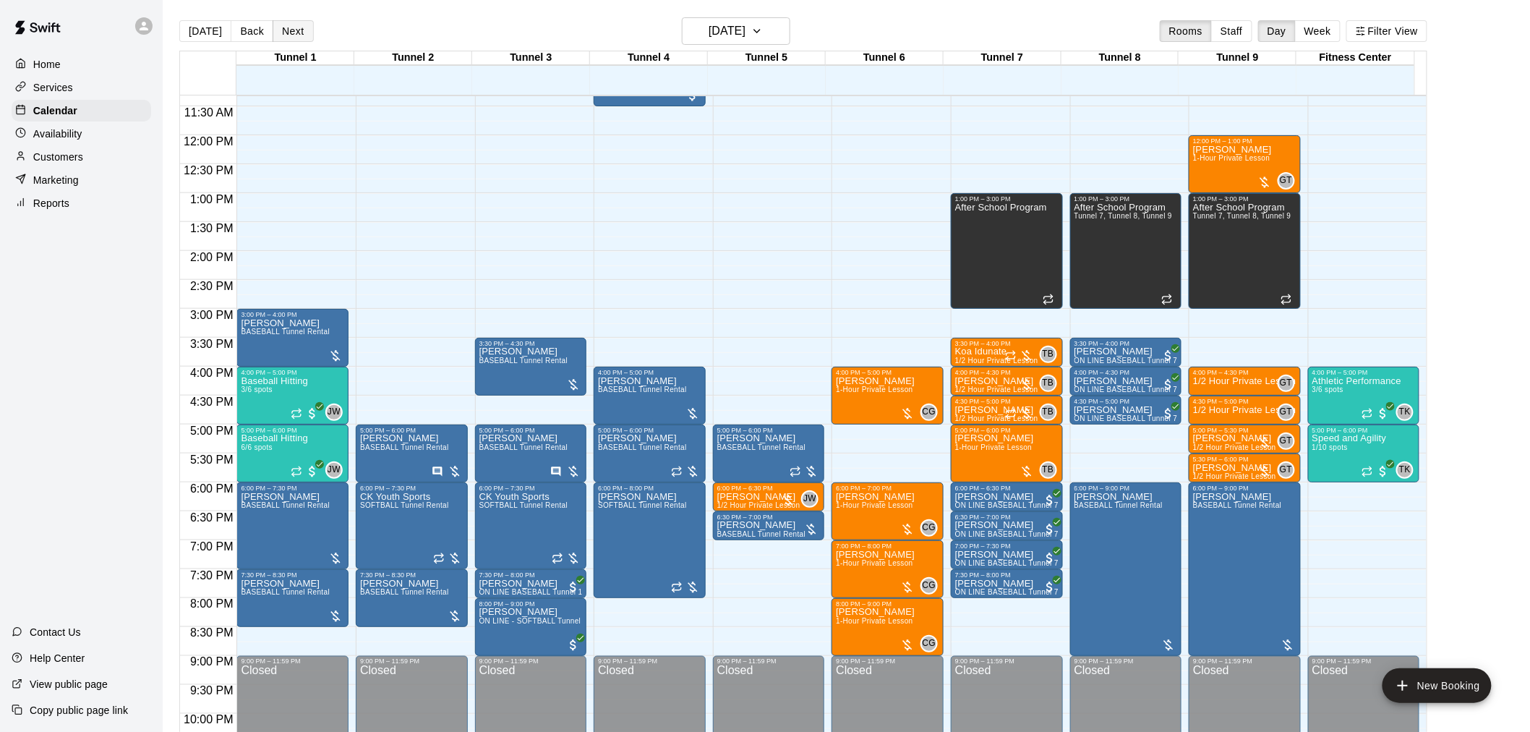
click at [273, 34] on button "Next" at bounding box center [293, 31] width 40 height 22
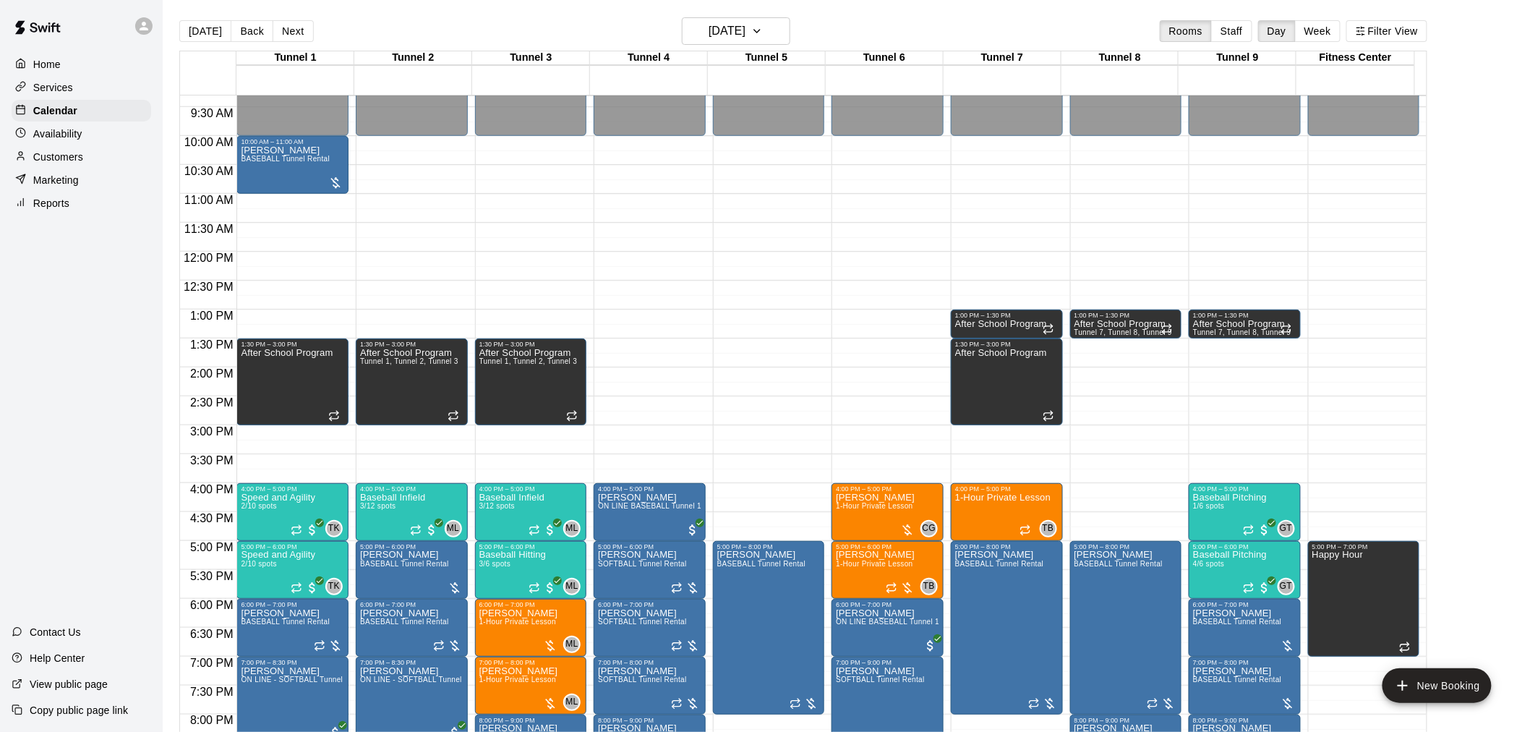
scroll to position [735, 0]
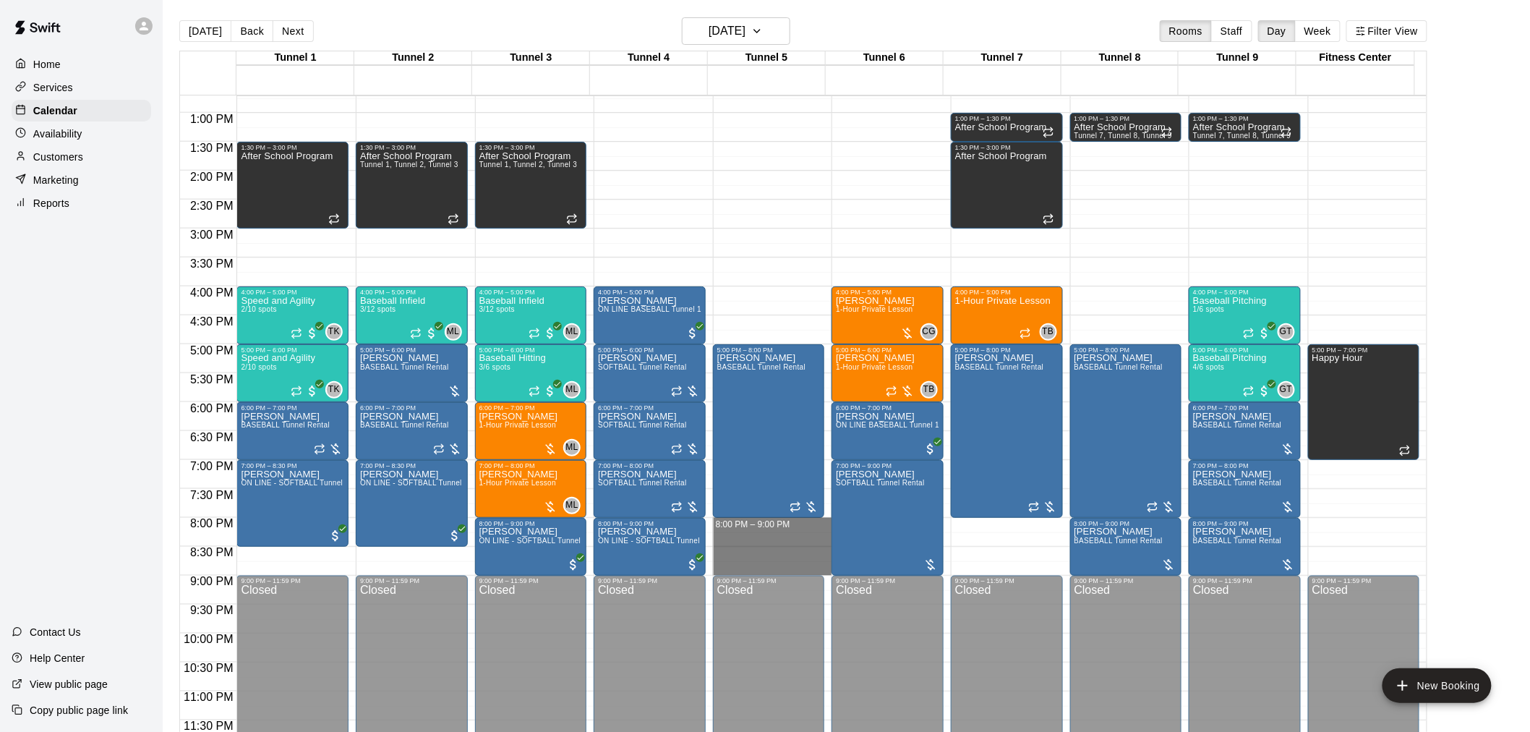
drag, startPoint x: 758, startPoint y: 521, endPoint x: 753, endPoint y: 562, distance: 40.8
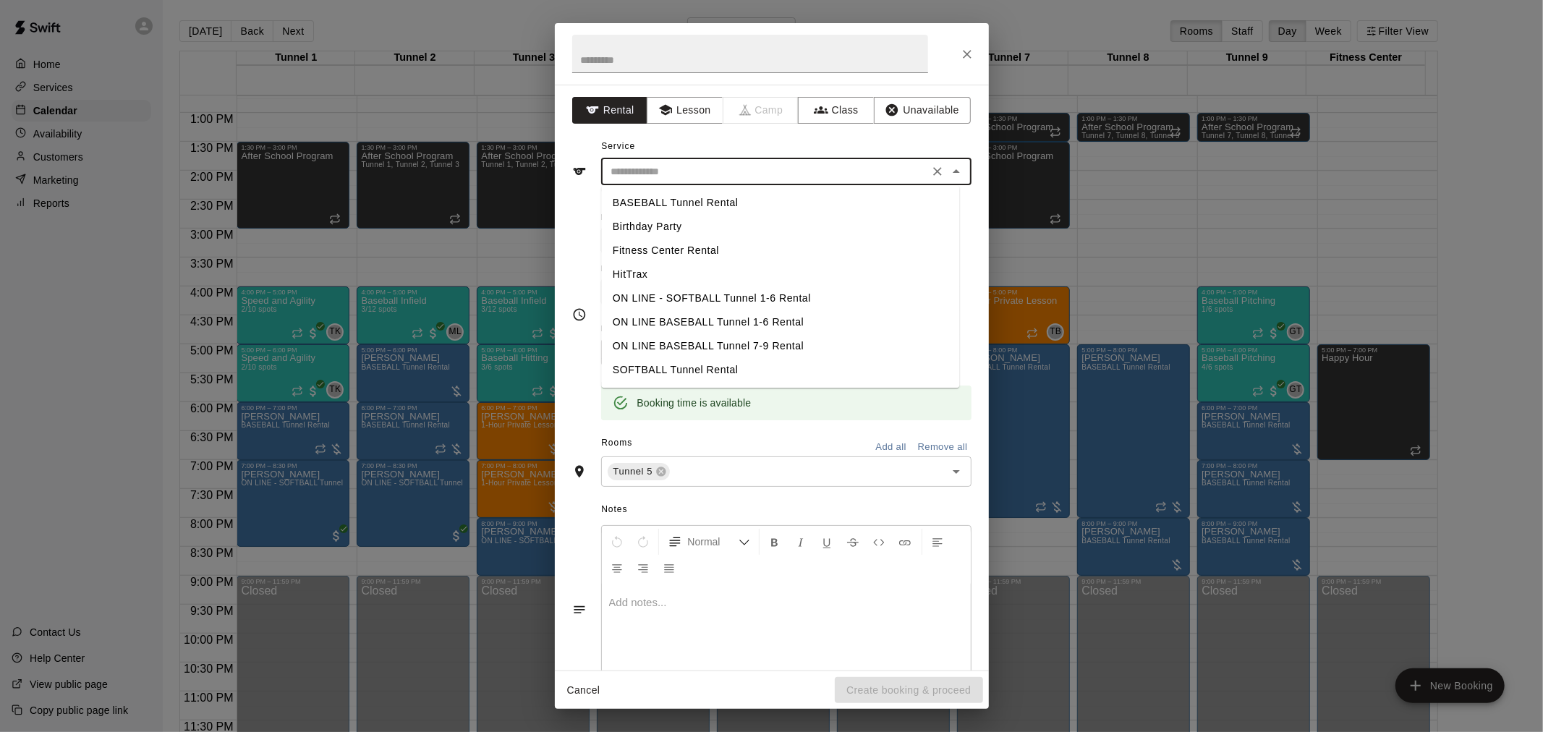
click at [669, 163] on input "text" at bounding box center [764, 172] width 319 height 18
click at [697, 367] on li "SOFTBALL Tunnel Rental" at bounding box center [780, 370] width 358 height 24
type input "**********"
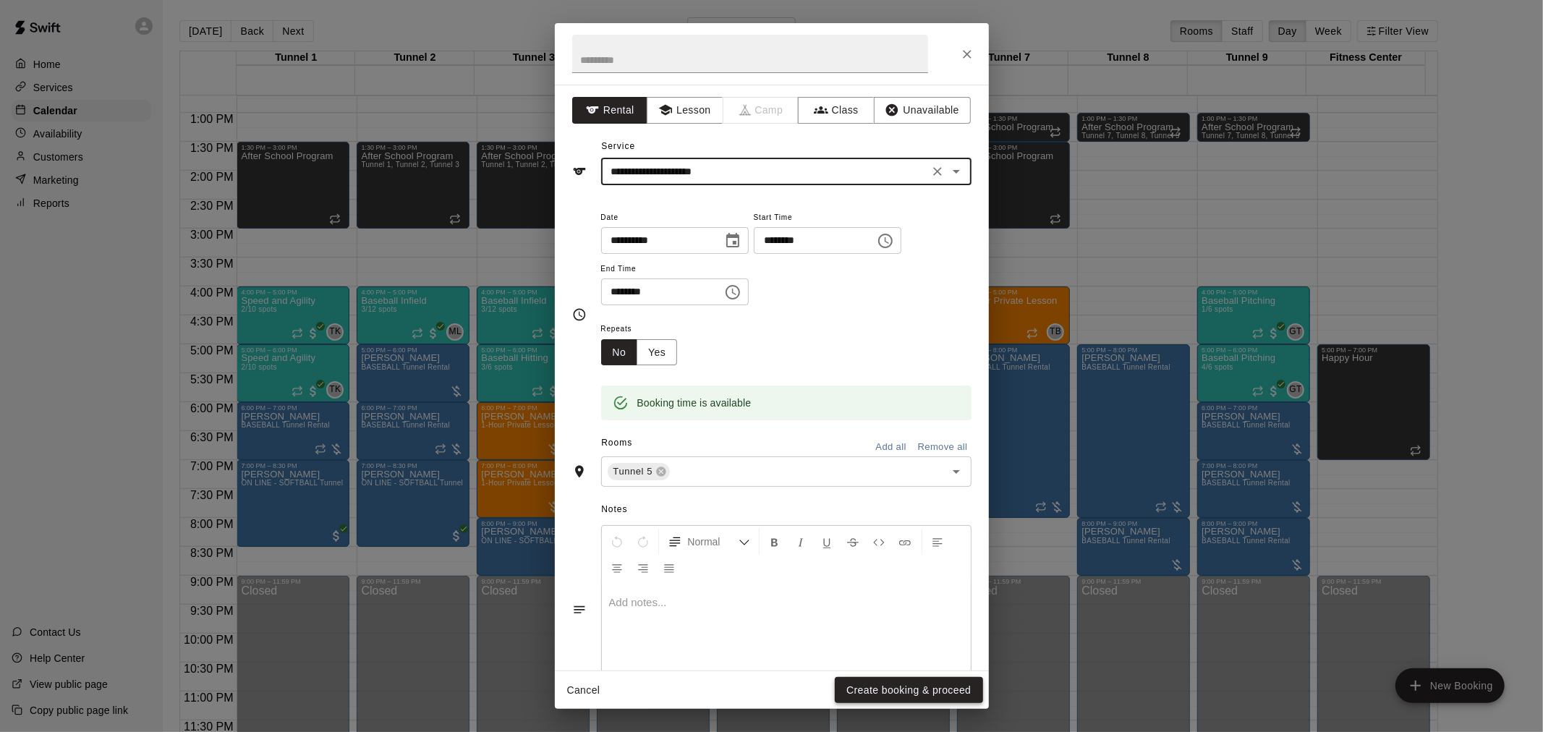
click at [882, 658] on button "Create booking & proceed" at bounding box center [909, 690] width 148 height 27
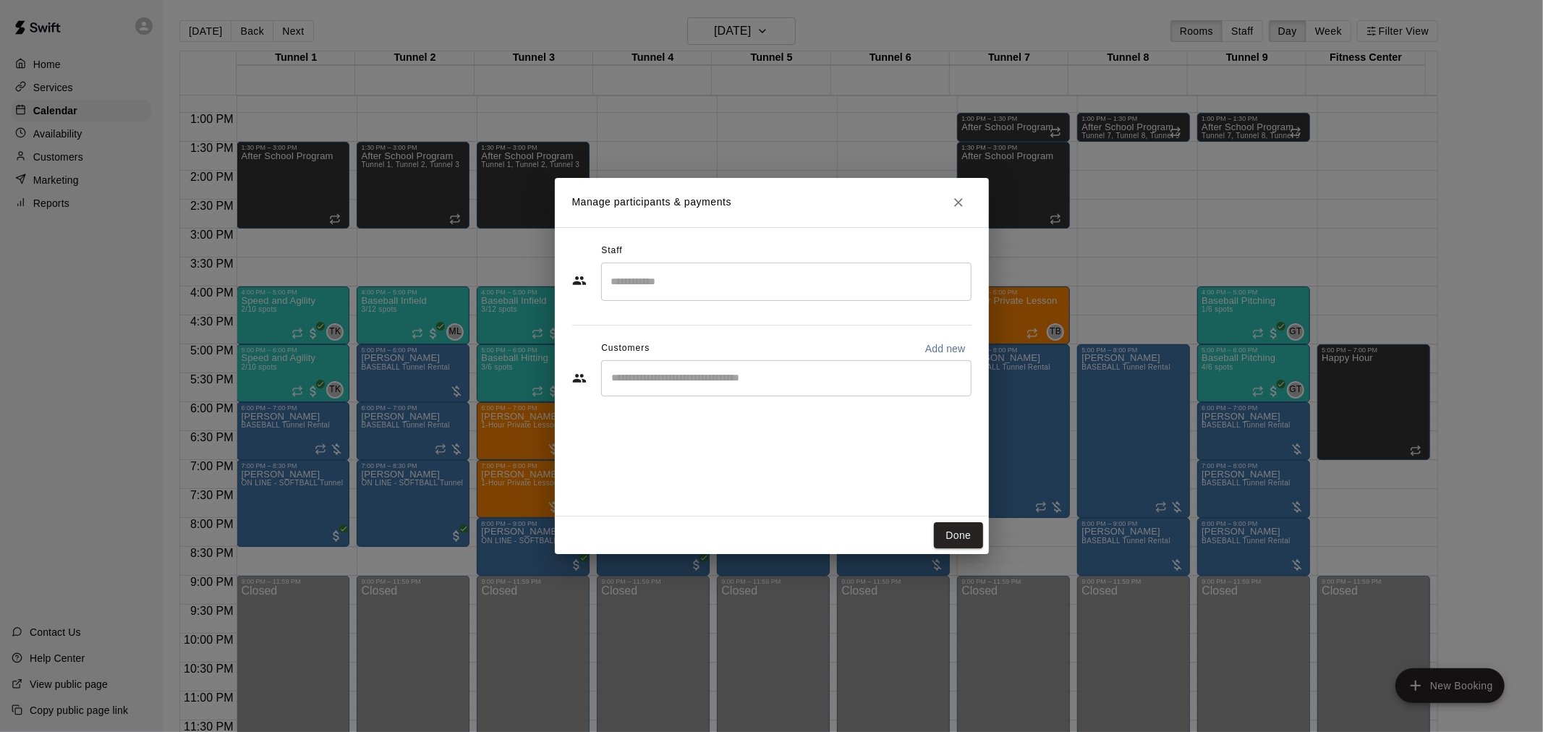
click at [674, 371] on input "Start typing to search customers..." at bounding box center [785, 378] width 357 height 14
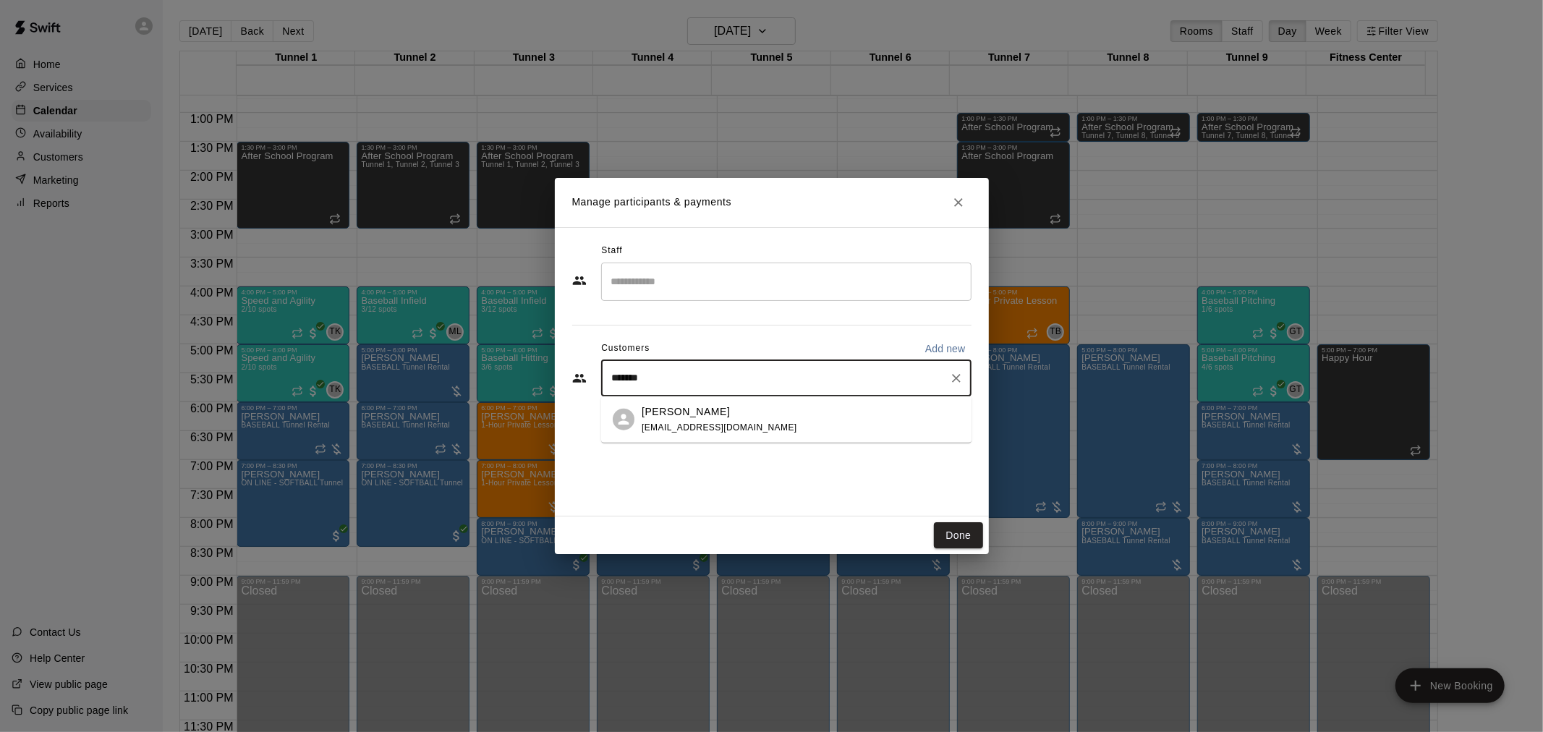
type input "********"
click at [677, 405] on p "[PERSON_NAME]" at bounding box center [685, 411] width 88 height 15
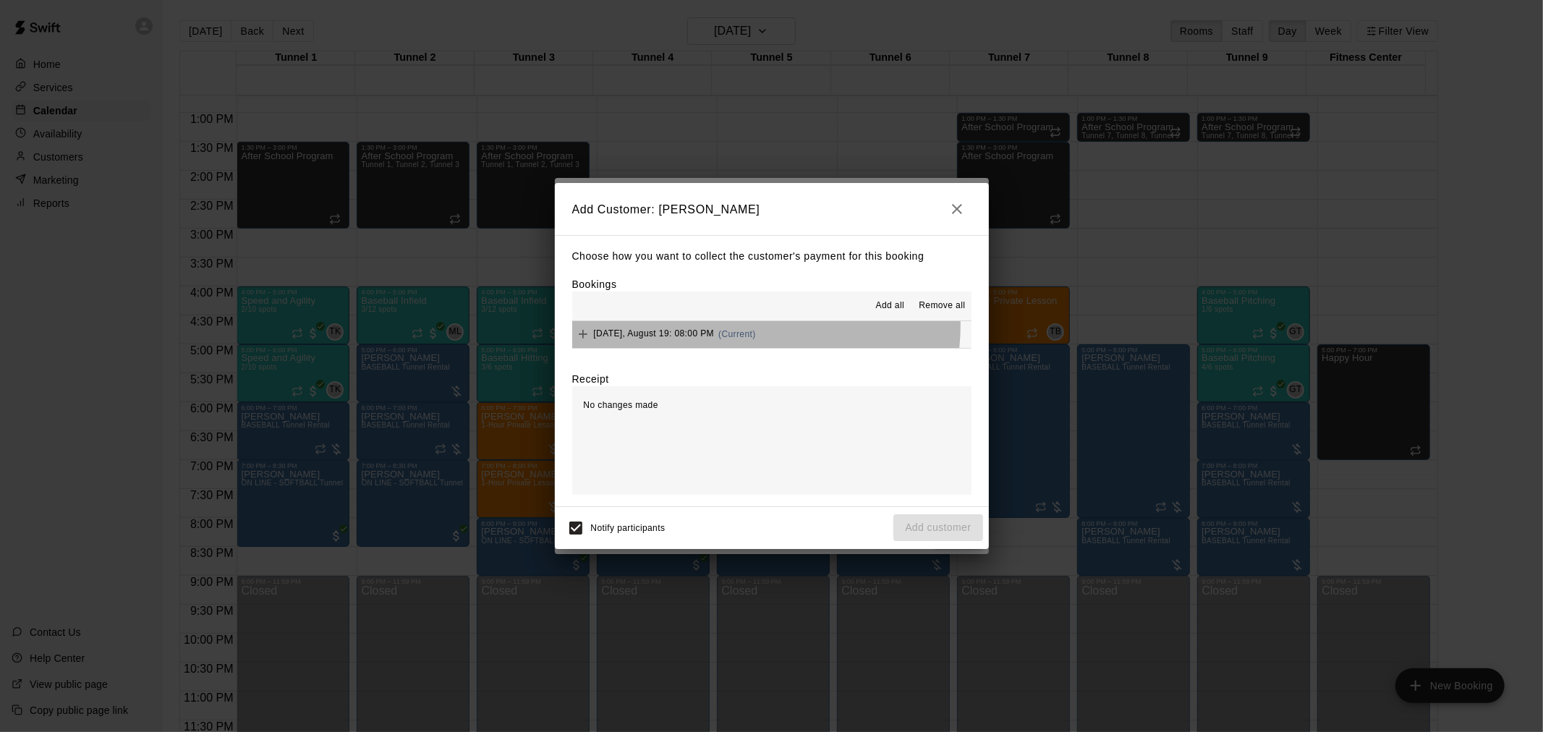
click at [756, 327] on div "[DATE], August 19: 08:00 PM (Current)" at bounding box center [664, 334] width 184 height 22
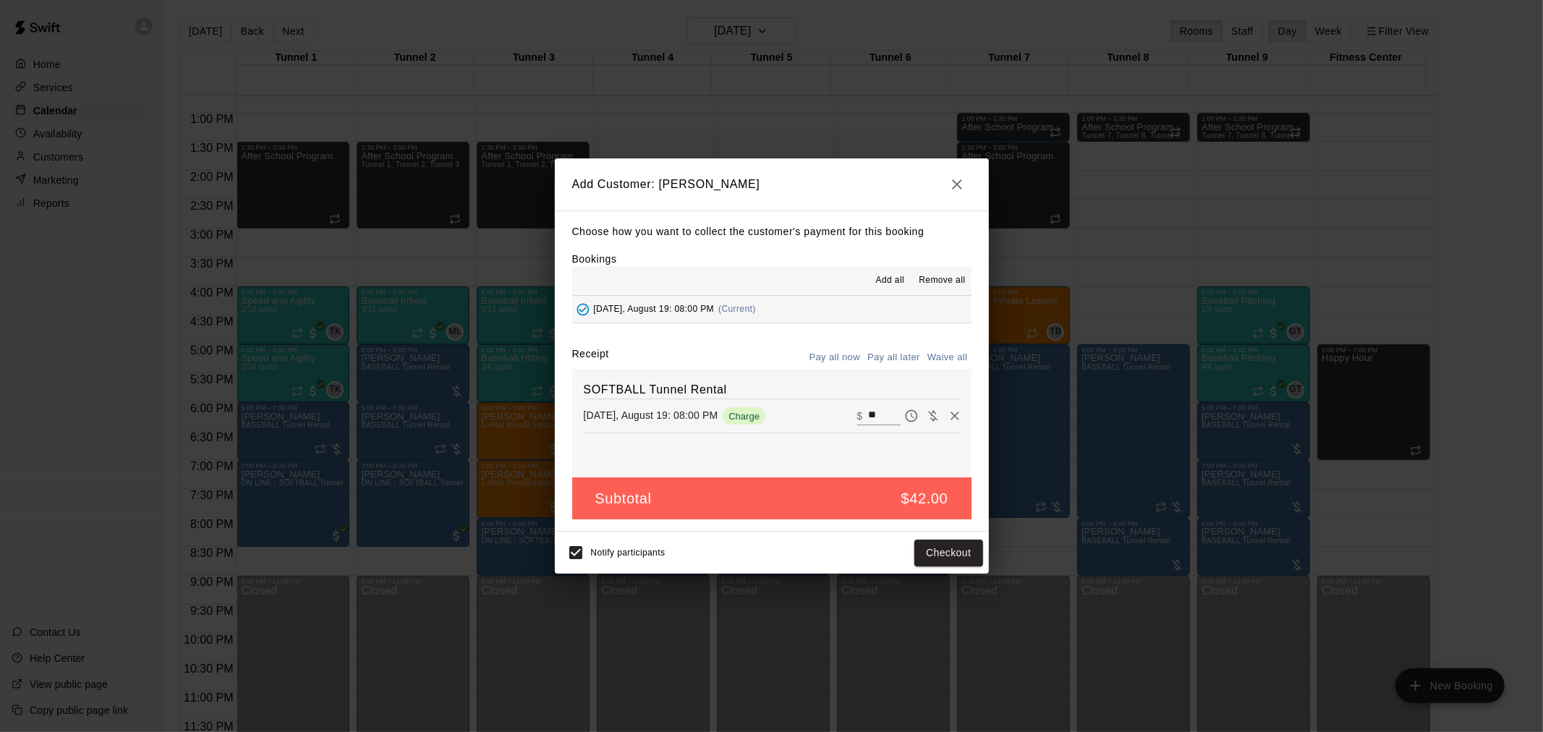
click at [898, 357] on button "Pay all later" at bounding box center [894, 357] width 60 height 22
click at [945, 550] on button "Add customer" at bounding box center [937, 553] width 89 height 27
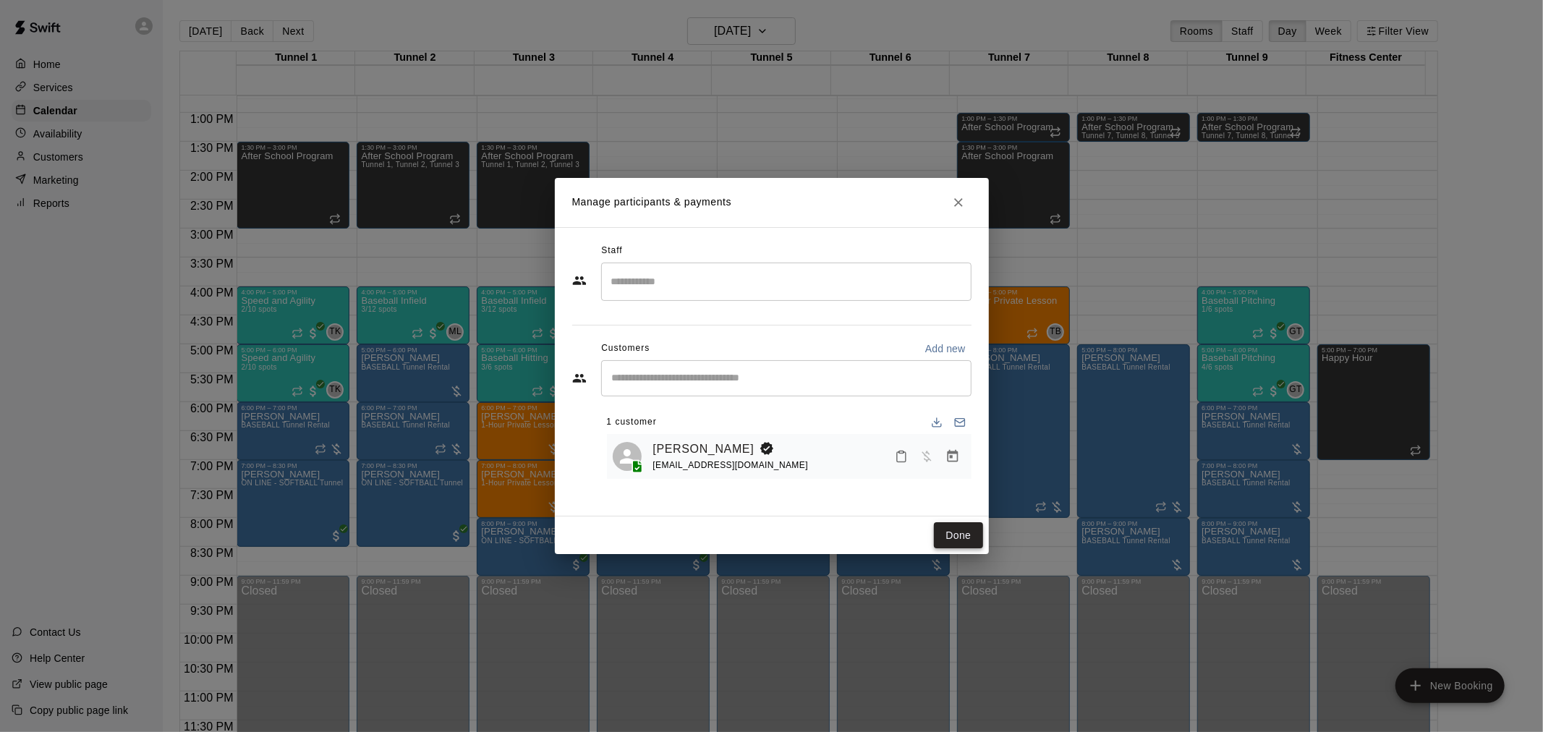
click at [955, 535] on button "Done" at bounding box center [958, 535] width 48 height 27
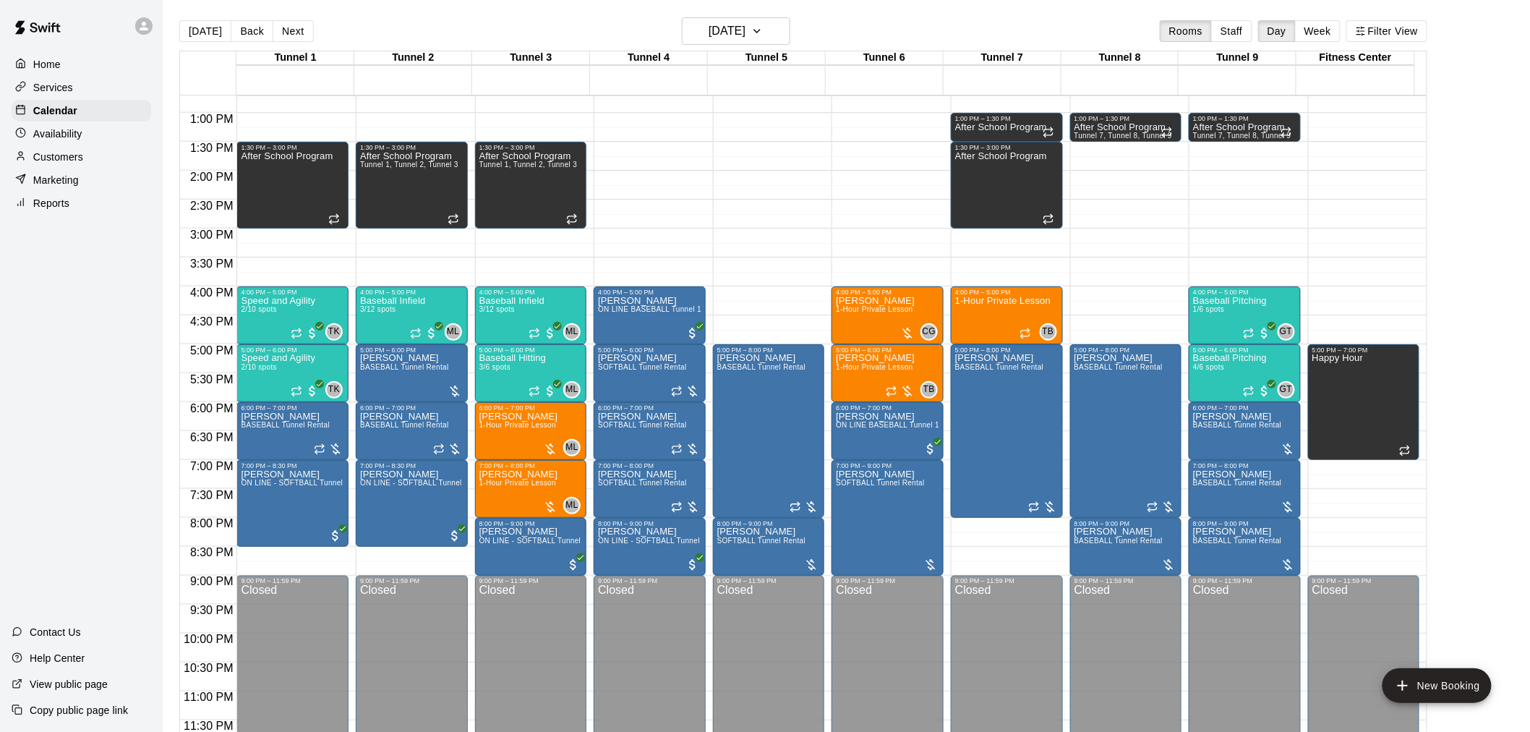
click at [216, 30] on button "[DATE]" at bounding box center [205, 31] width 52 height 22
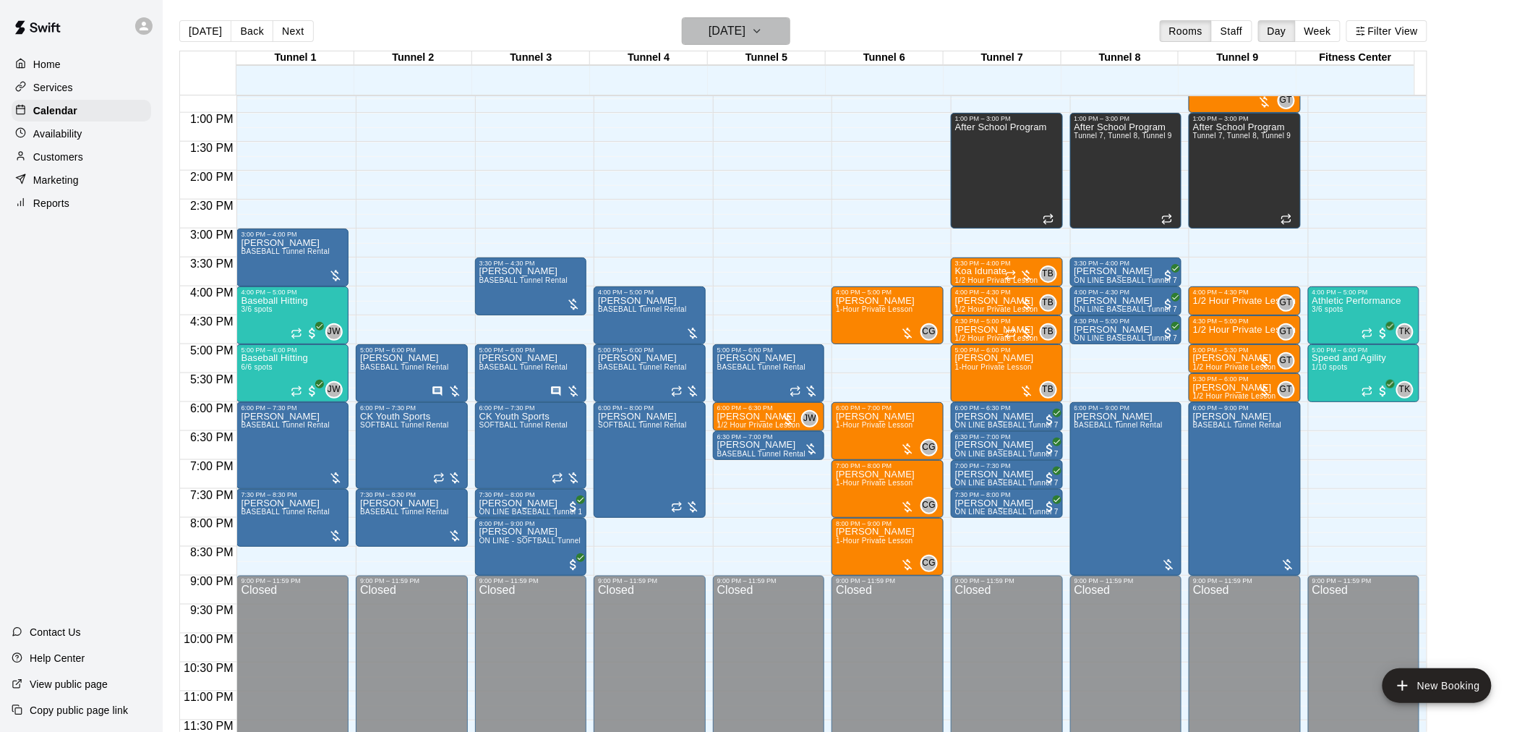
click at [720, 35] on h6 "[DATE]" at bounding box center [727, 31] width 37 height 20
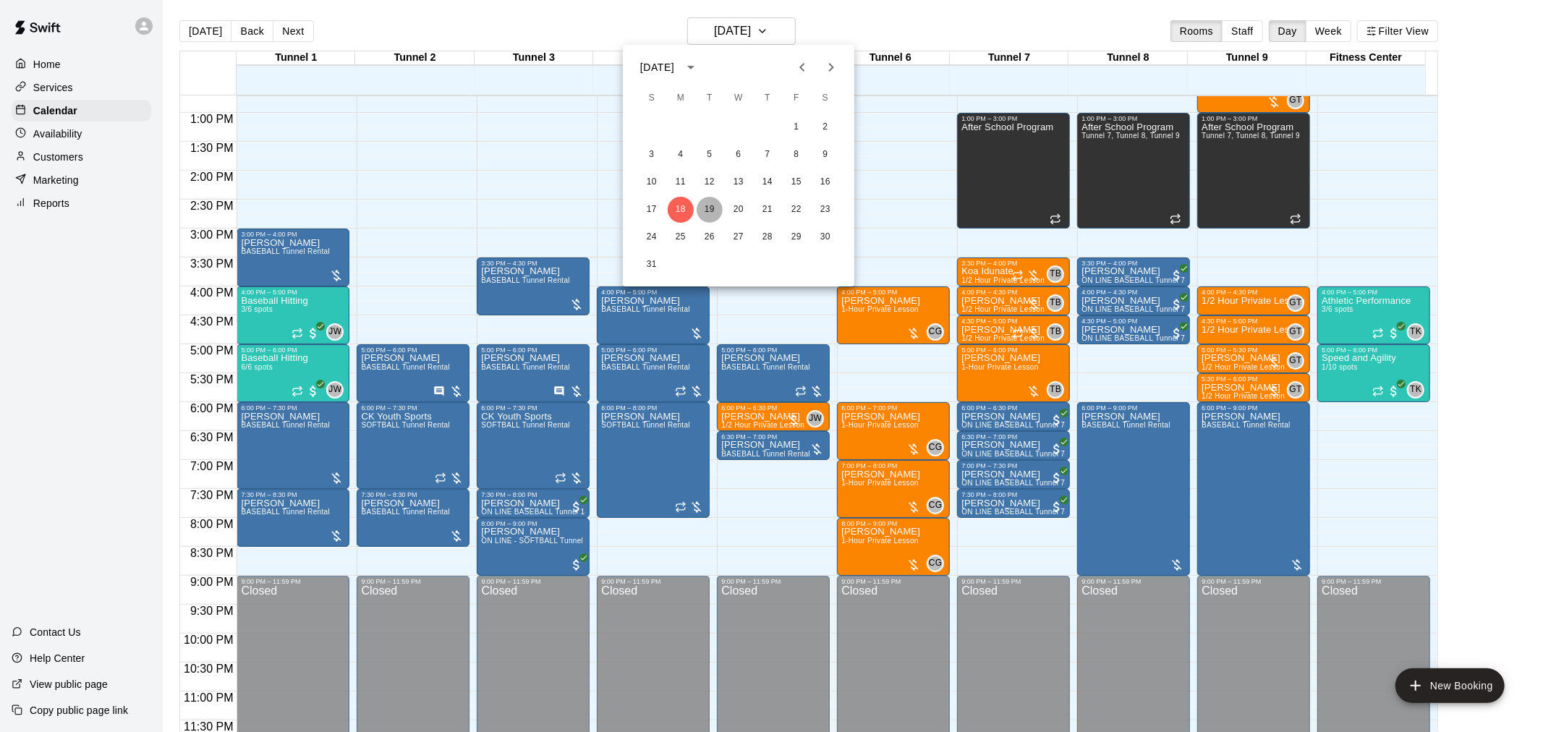
click at [707, 207] on button "19" at bounding box center [709, 210] width 26 height 26
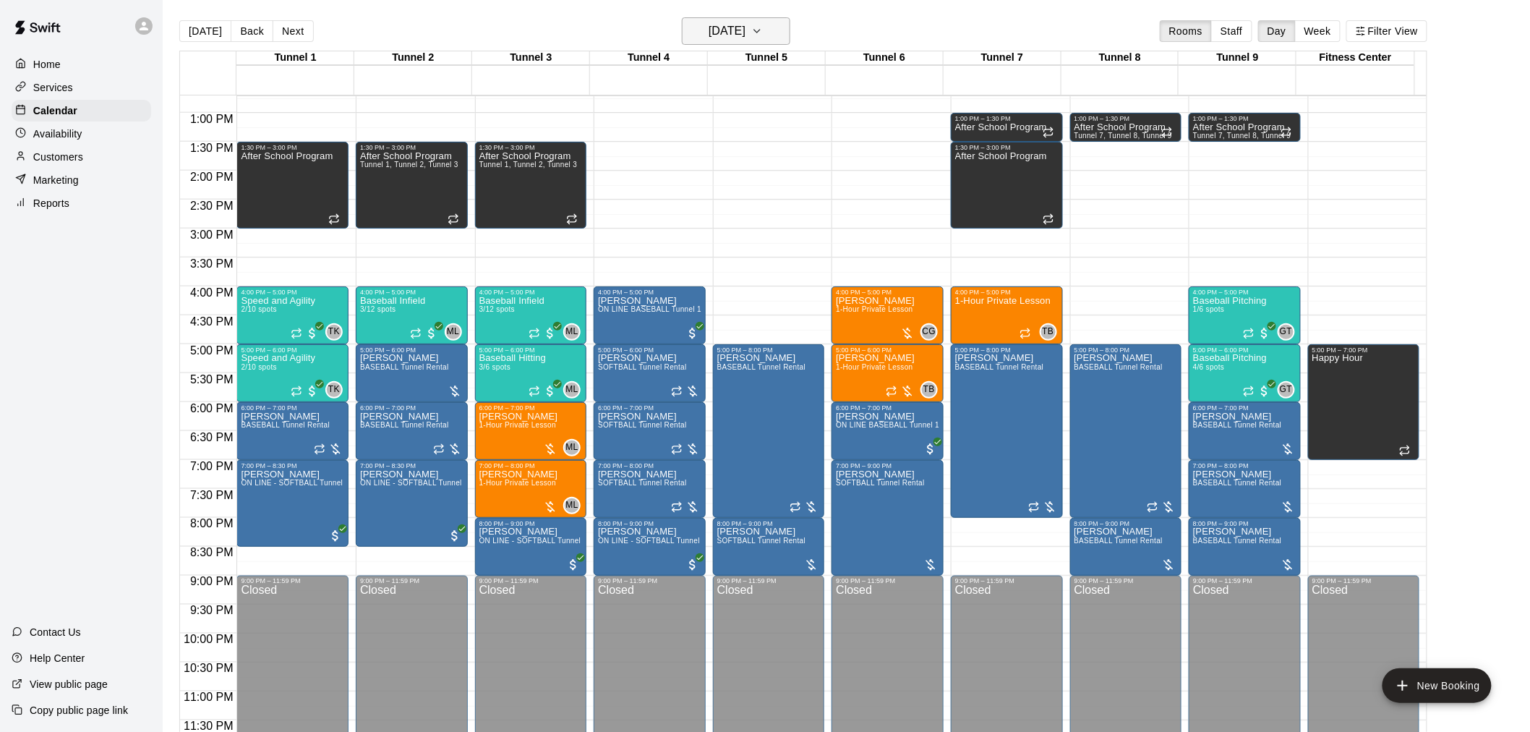
click at [746, 30] on h6 "[DATE]" at bounding box center [727, 31] width 37 height 20
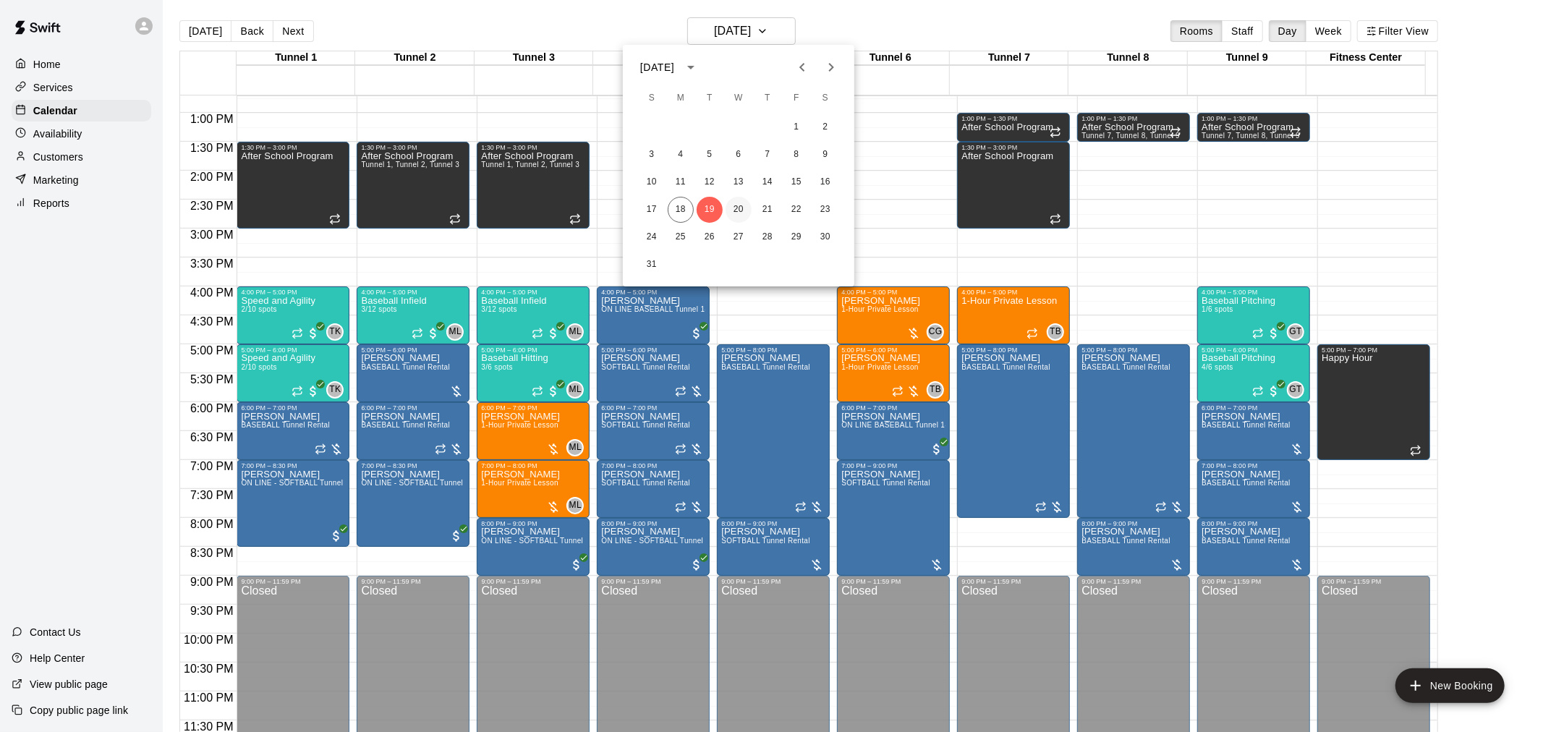
click at [735, 205] on button "20" at bounding box center [738, 210] width 26 height 26
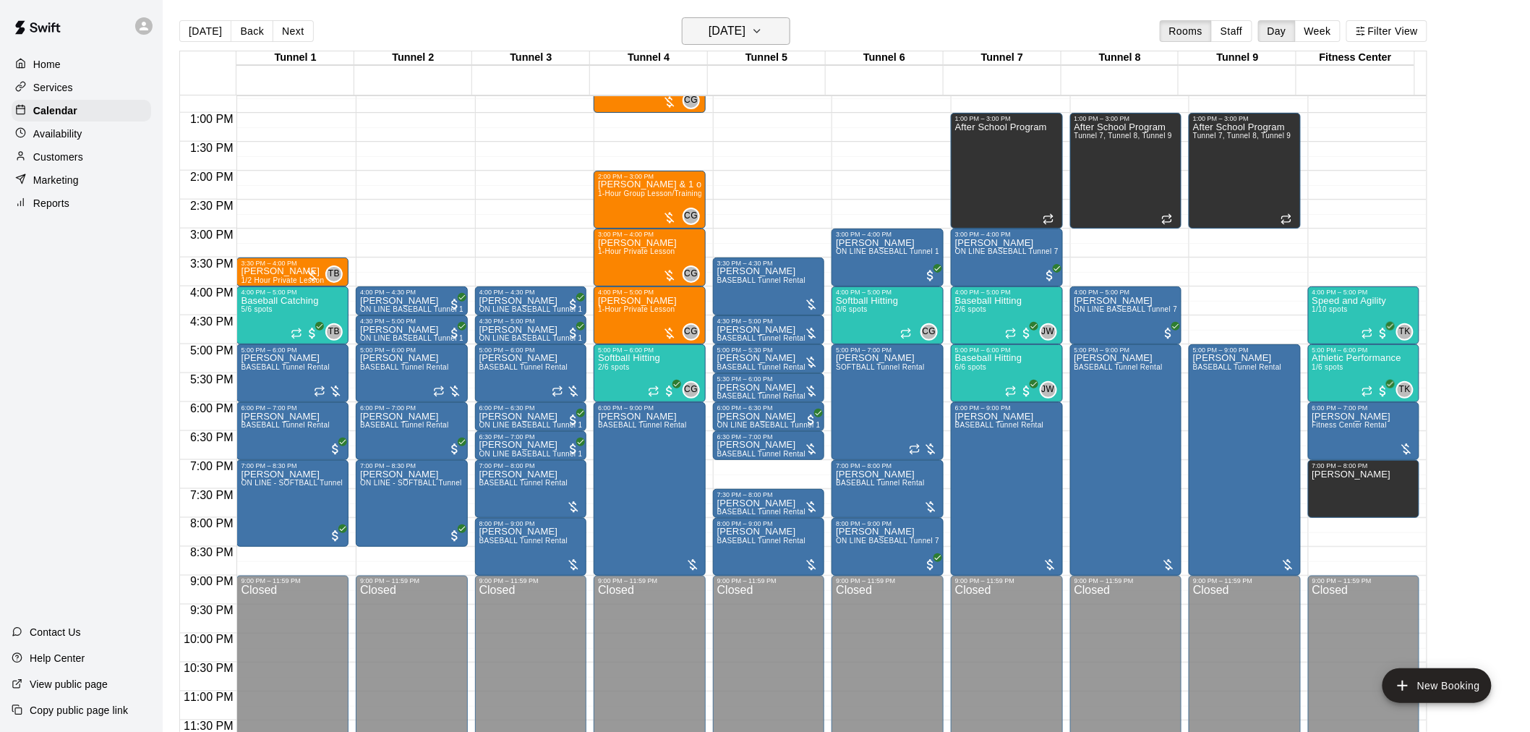
click at [729, 32] on h6 "[DATE]" at bounding box center [727, 31] width 37 height 20
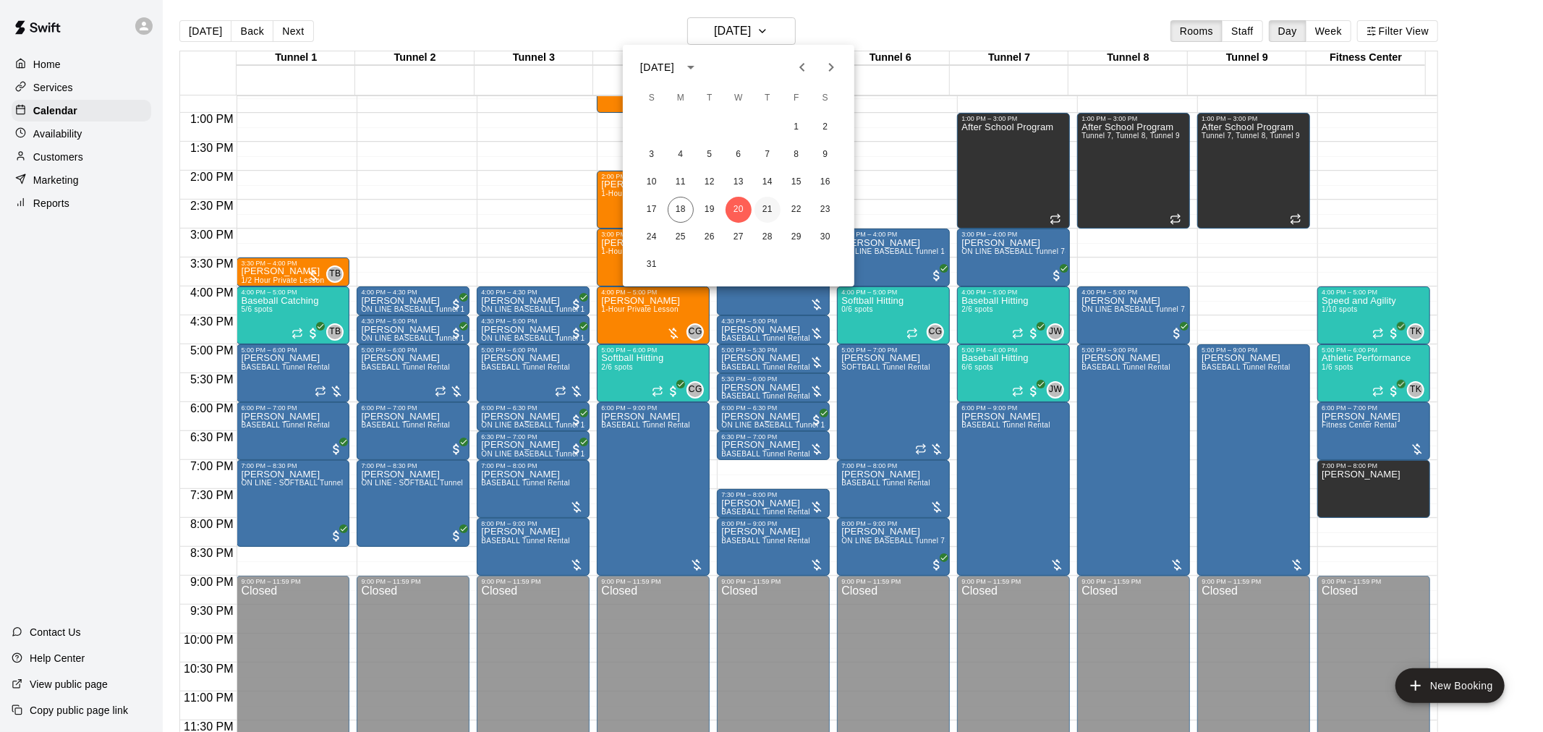
click at [772, 212] on button "21" at bounding box center [767, 210] width 26 height 26
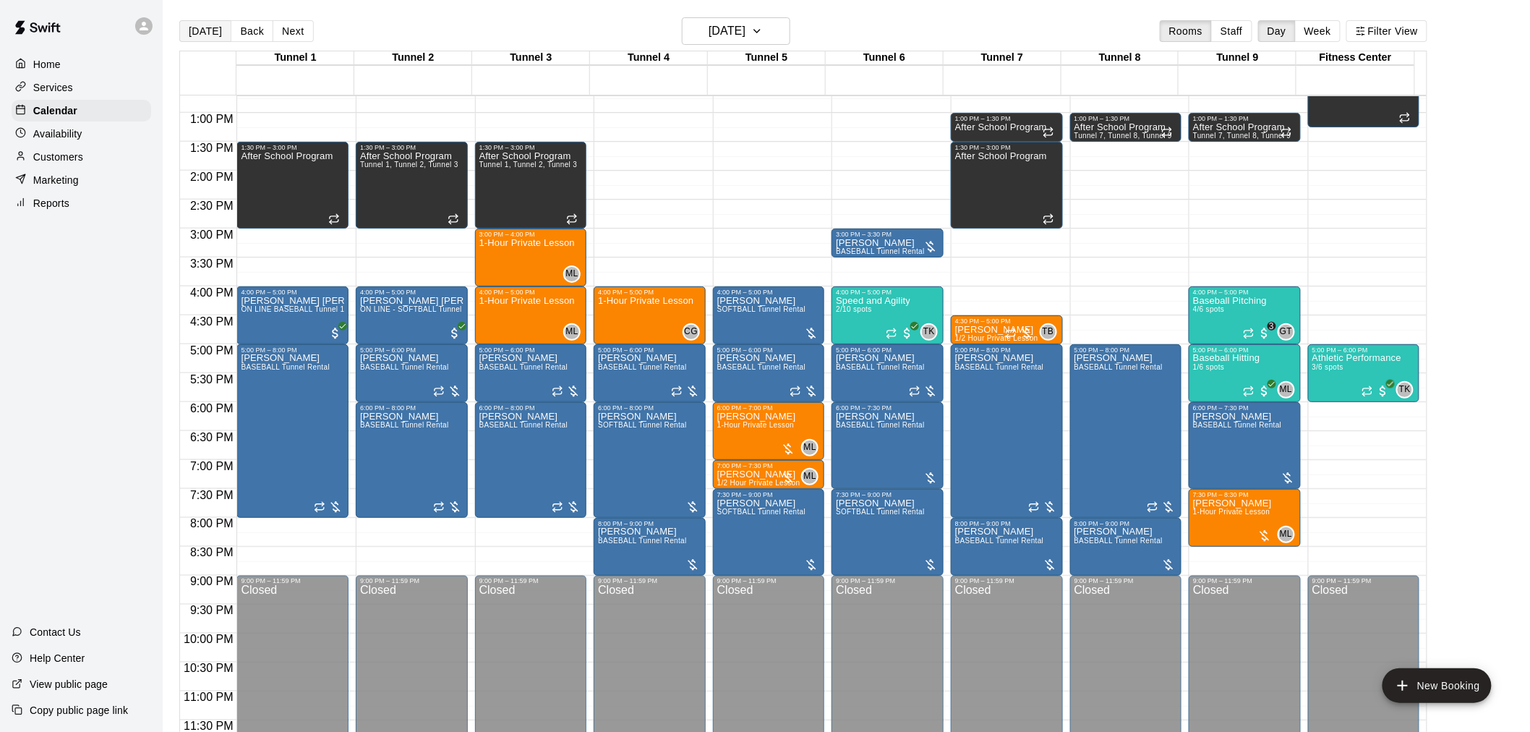
click at [202, 22] on button "[DATE]" at bounding box center [205, 31] width 52 height 22
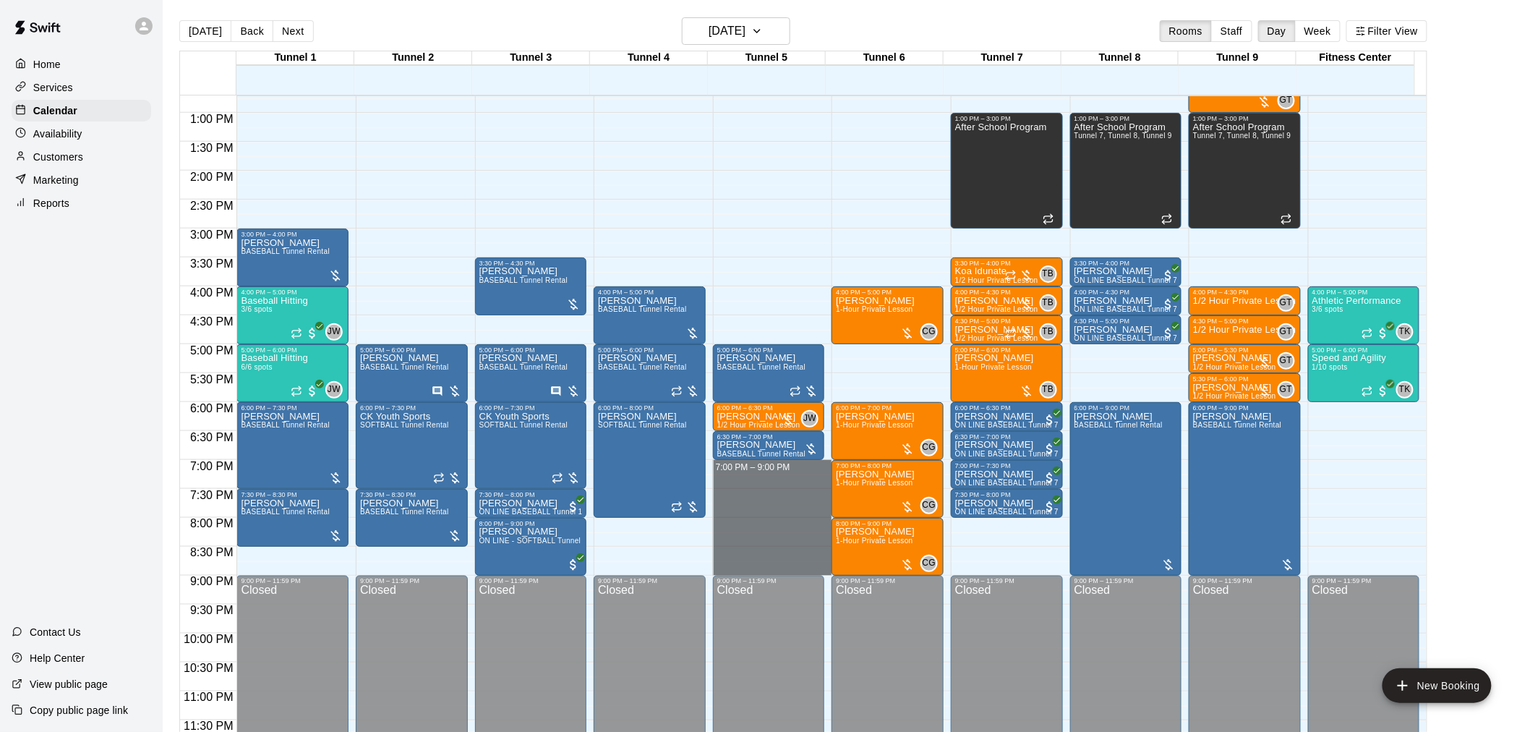
drag, startPoint x: 732, startPoint y: 464, endPoint x: 724, endPoint y: 569, distance: 105.2
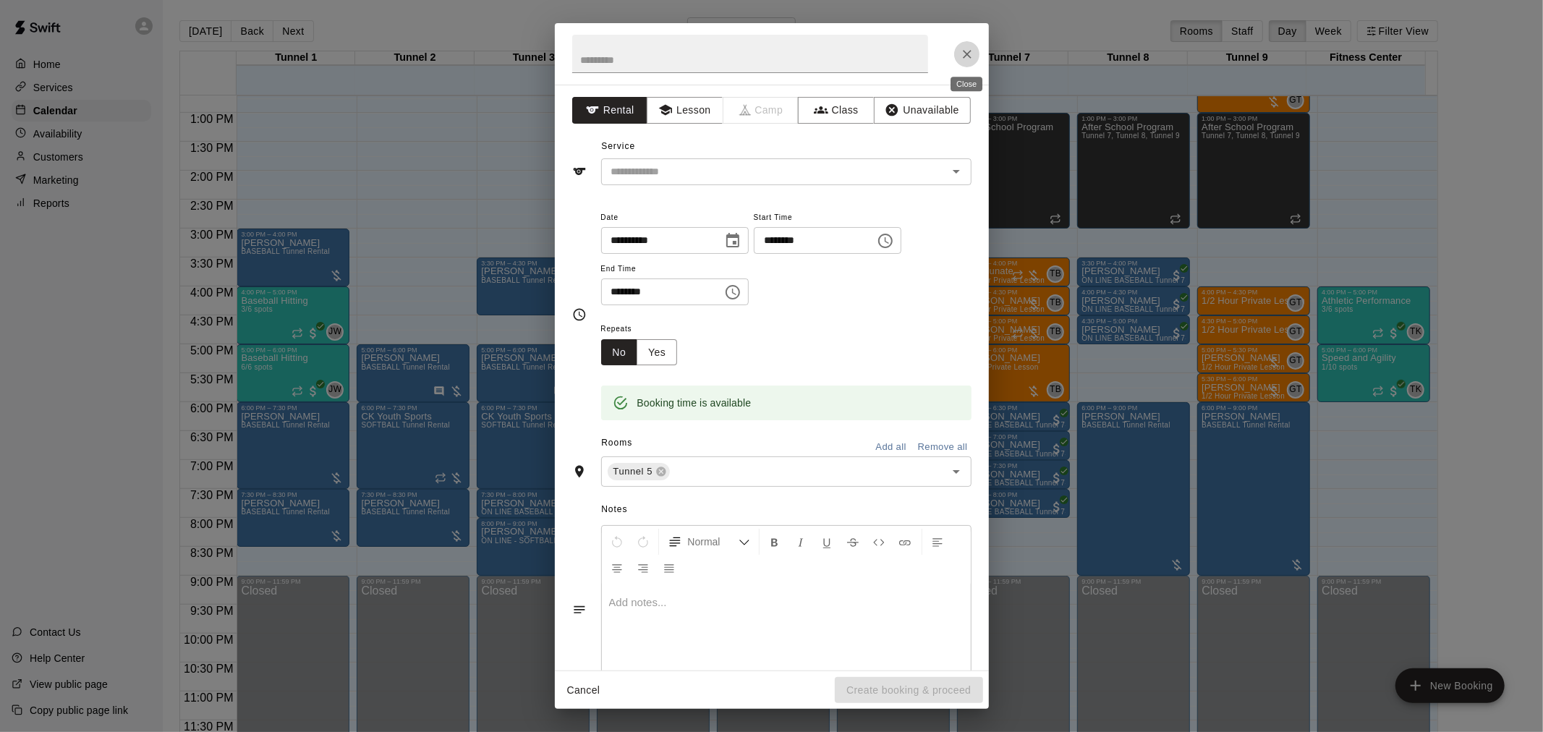
click at [973, 48] on icon "Close" at bounding box center [967, 54] width 14 height 14
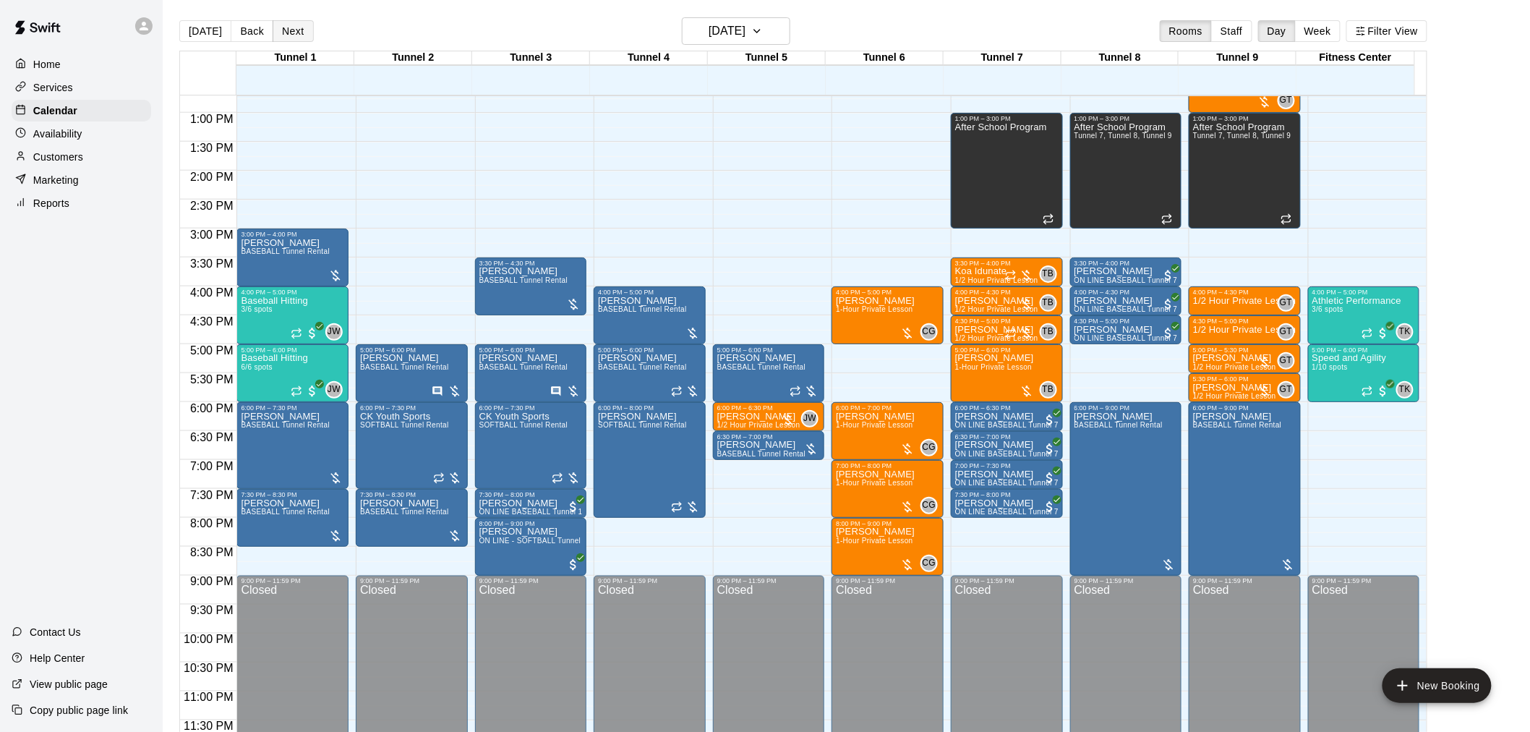
click at [293, 22] on button "Next" at bounding box center [293, 31] width 40 height 22
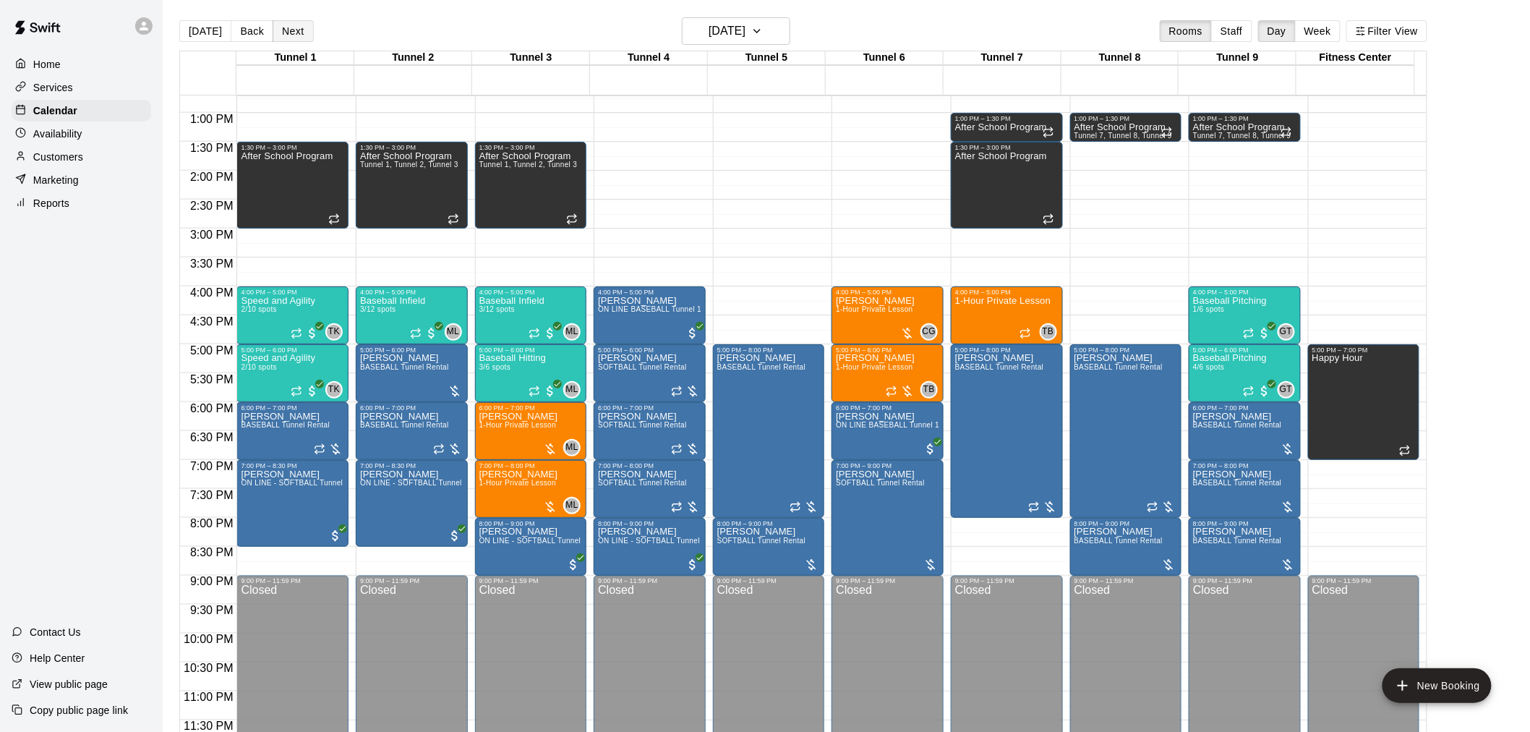
click at [300, 37] on button "Next" at bounding box center [293, 31] width 40 height 22
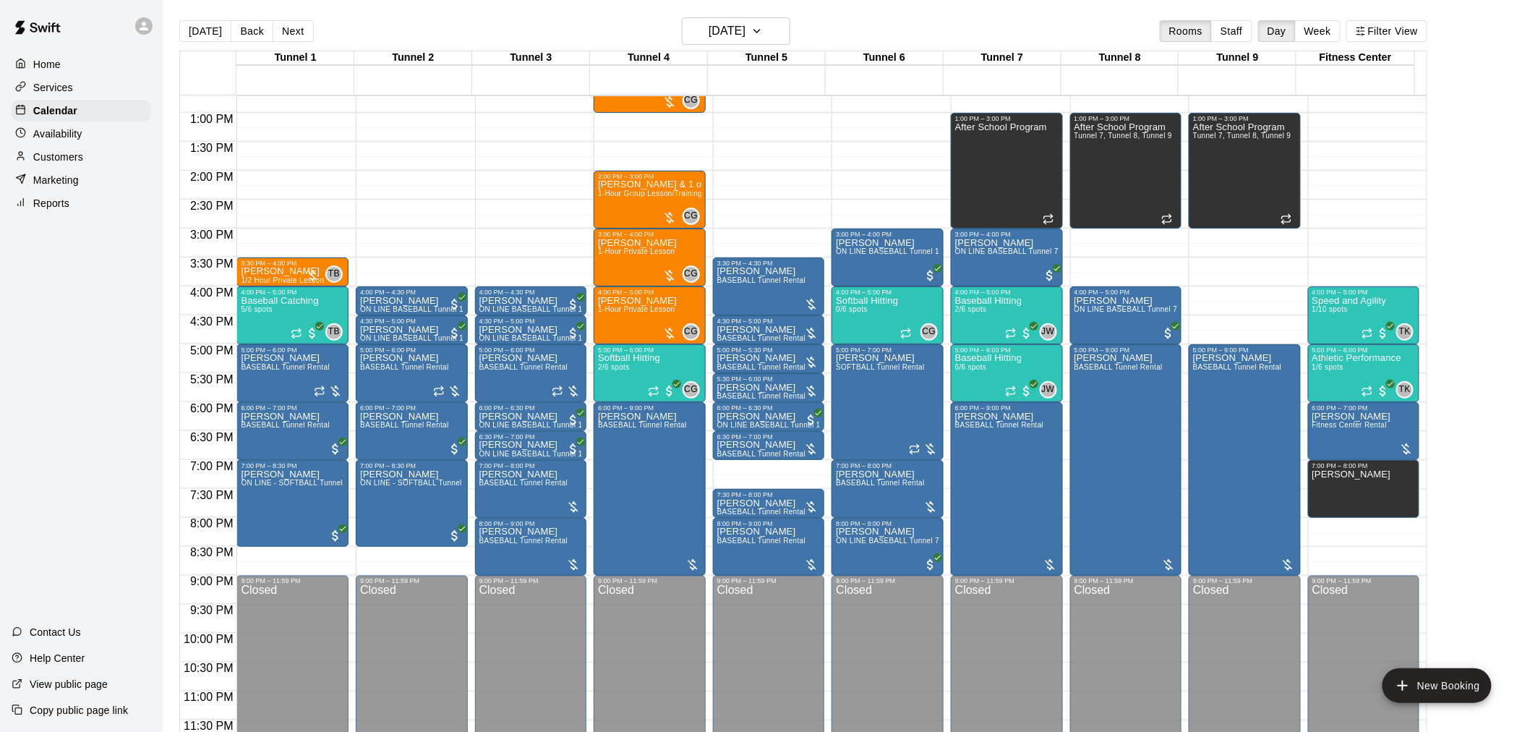
drag, startPoint x: 283, startPoint y: 20, endPoint x: 286, endPoint y: 12, distance: 8.1
click at [285, 18] on div "[DATE] Back [DATE][DATE] Rooms Staff Day Week Filter View" at bounding box center [803, 33] width 1248 height 33
click at [287, 27] on button "Next" at bounding box center [293, 31] width 40 height 22
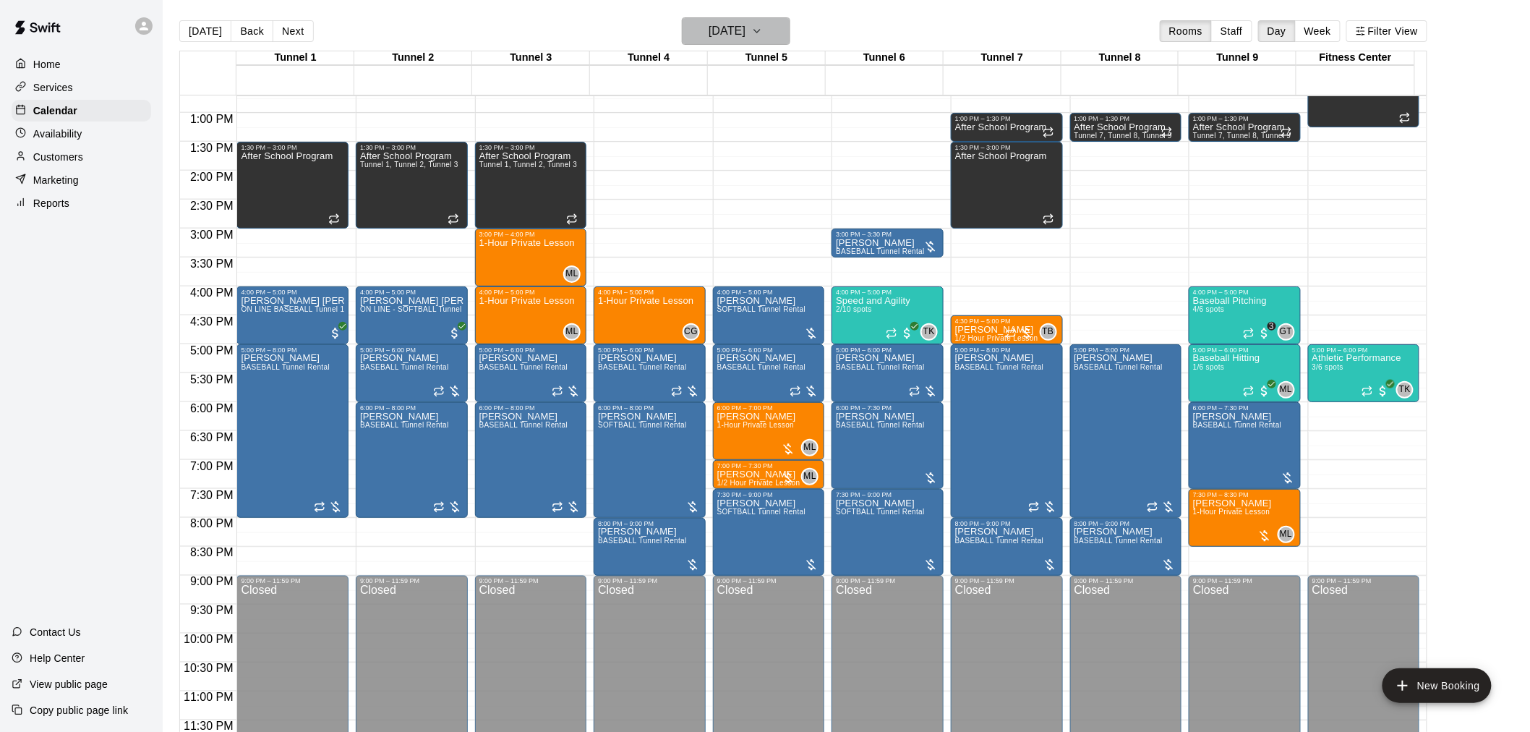
click at [710, 25] on h6 "[DATE]" at bounding box center [727, 31] width 37 height 20
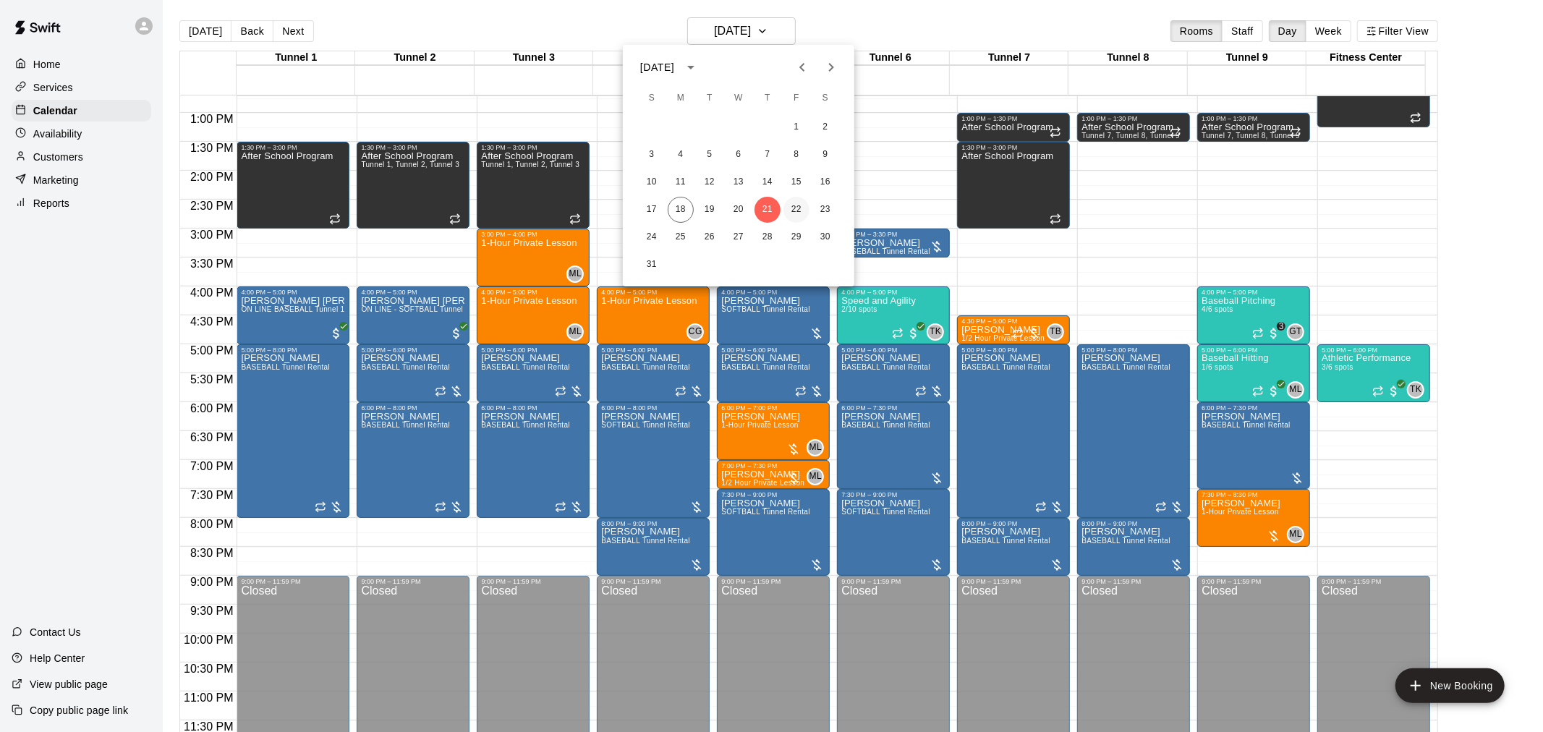
click at [805, 210] on button "22" at bounding box center [796, 210] width 26 height 26
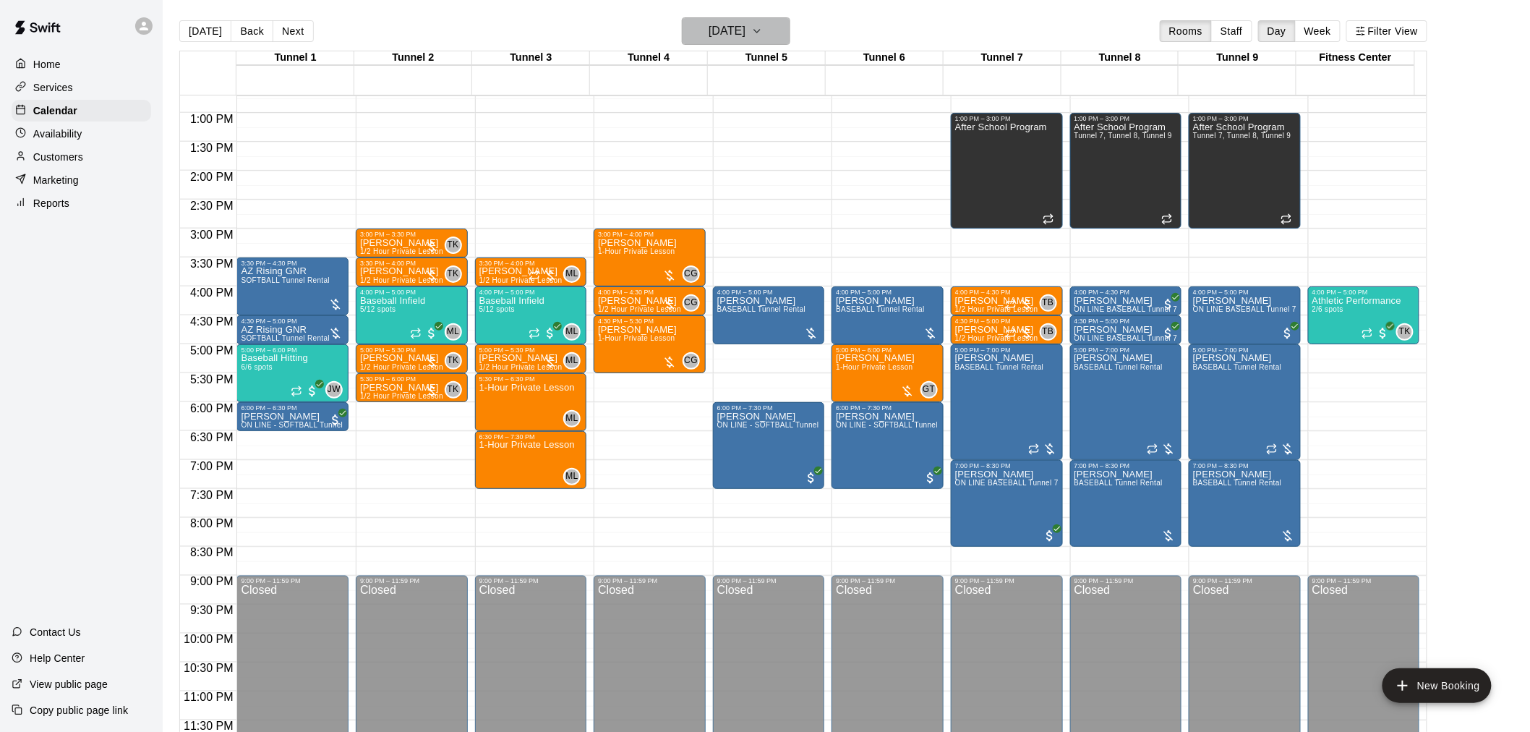
click at [739, 34] on h6 "[DATE]" at bounding box center [727, 31] width 37 height 20
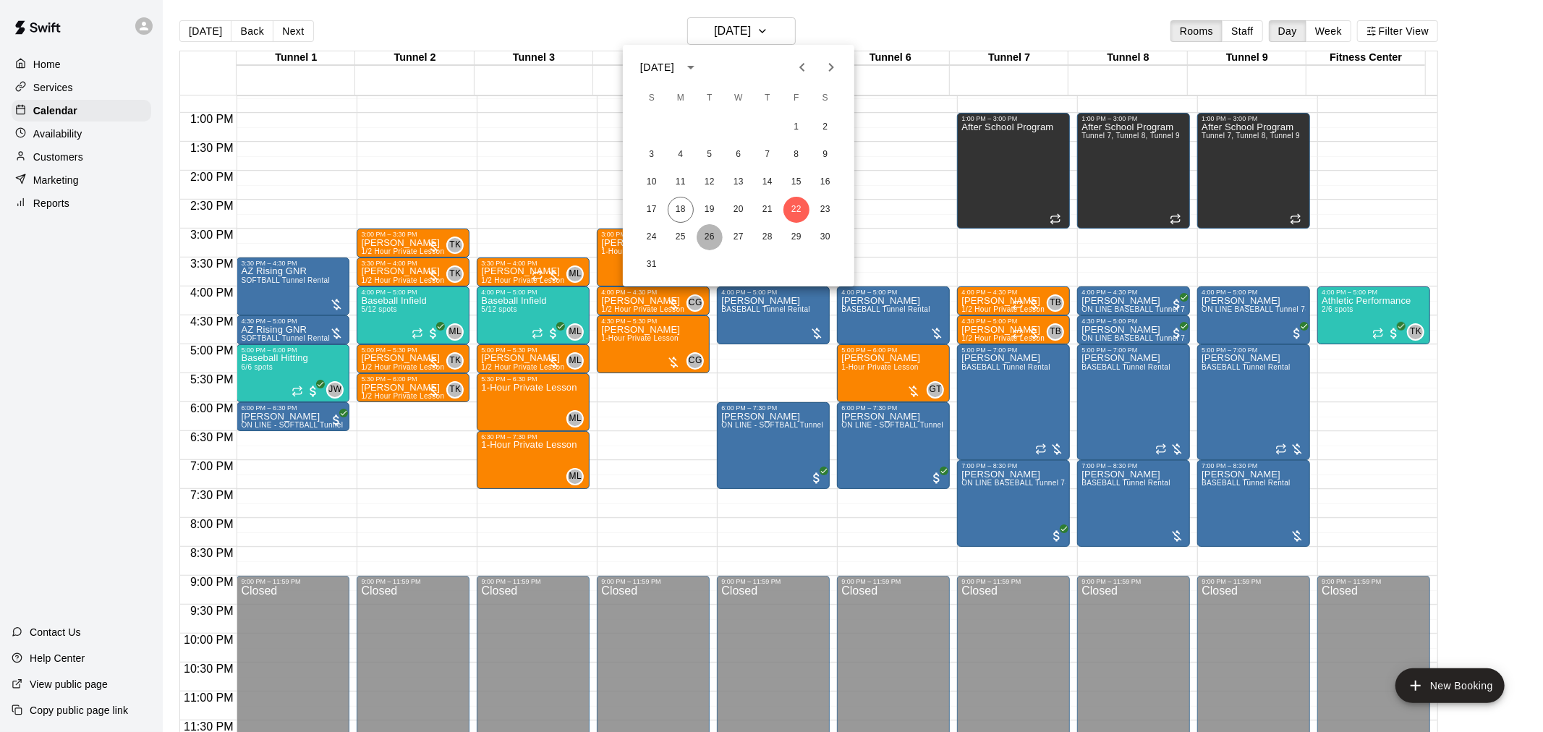
click at [707, 247] on button "26" at bounding box center [709, 237] width 26 height 26
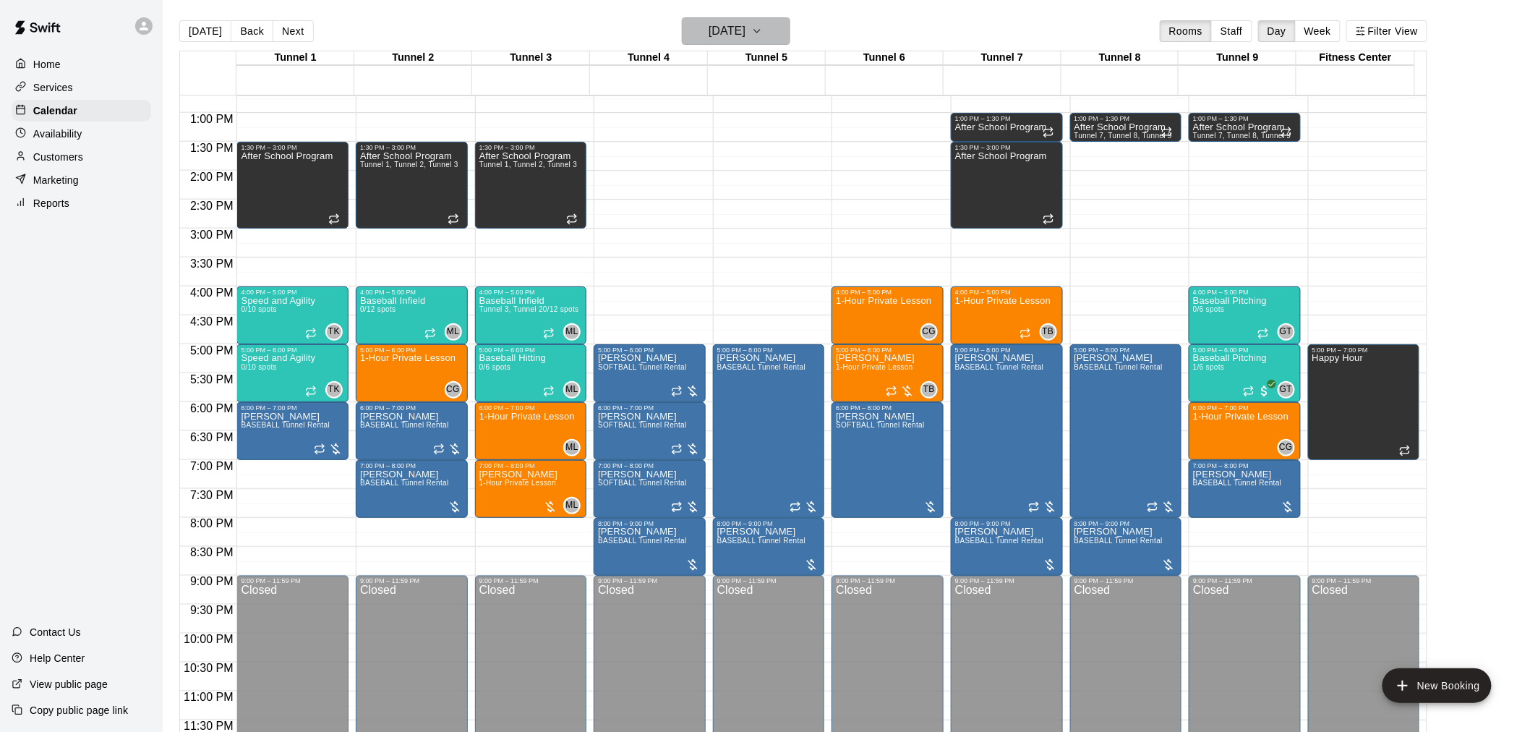
click at [746, 38] on h6 "[DATE]" at bounding box center [727, 31] width 37 height 20
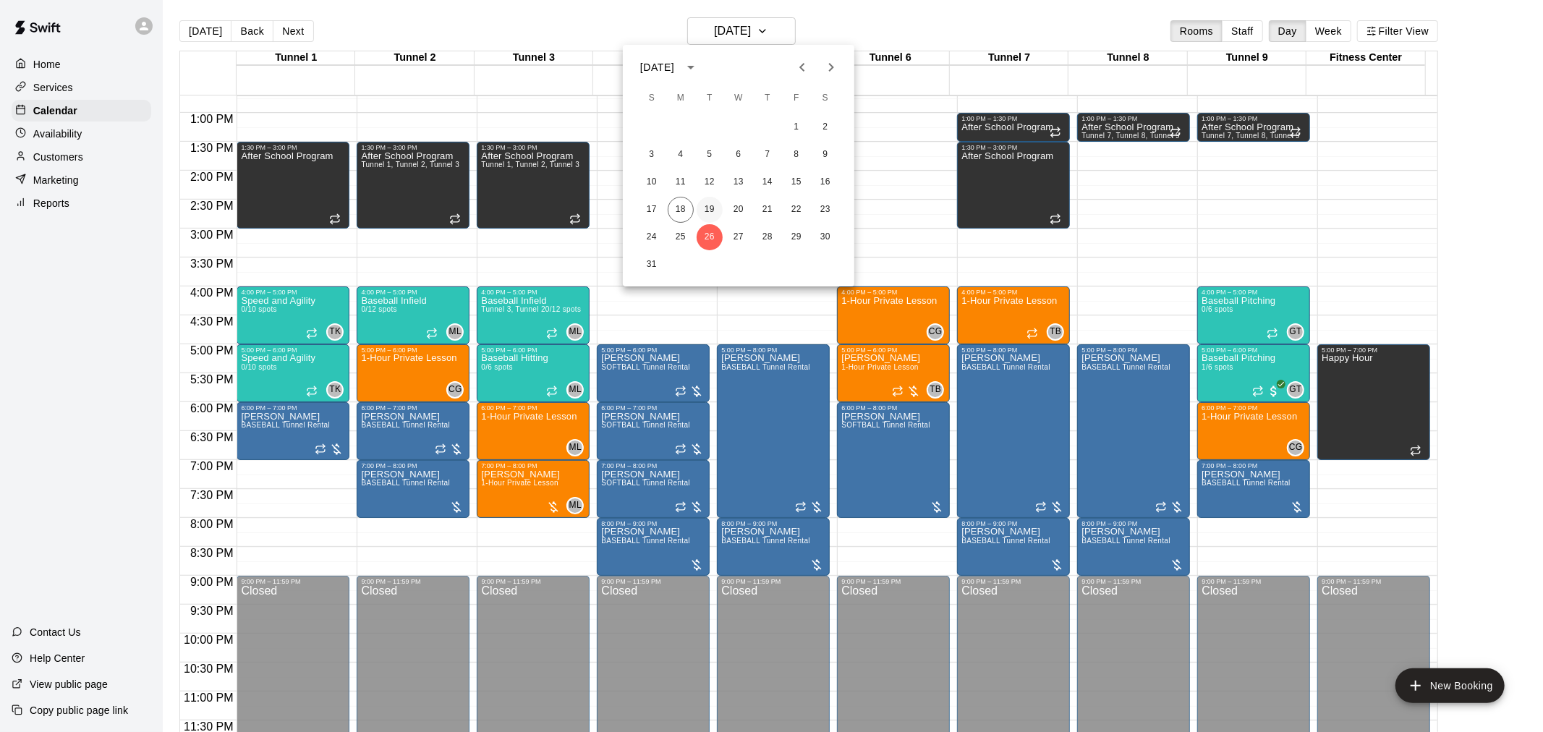
click at [712, 204] on button "19" at bounding box center [709, 210] width 26 height 26
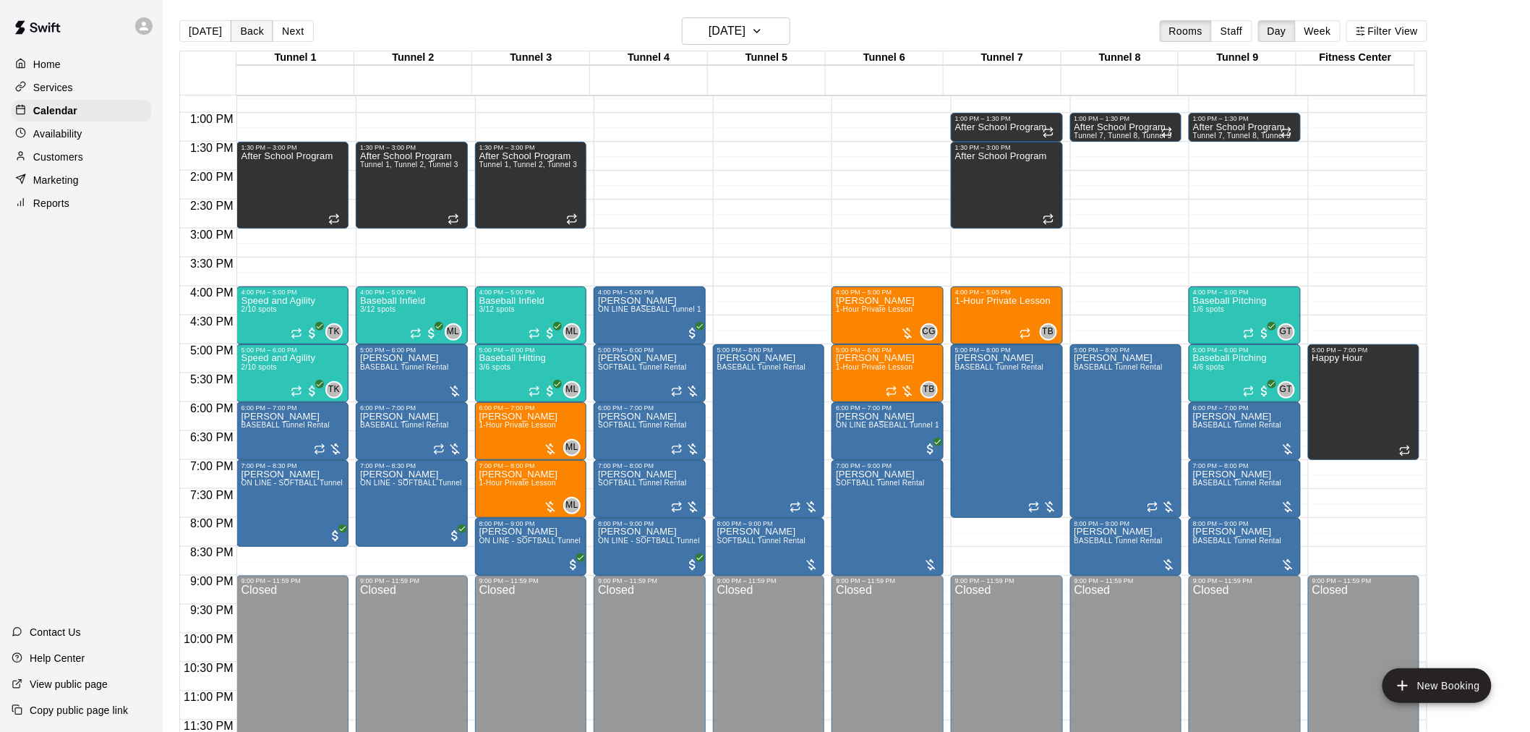
click at [236, 27] on button "Back" at bounding box center [252, 31] width 43 height 22
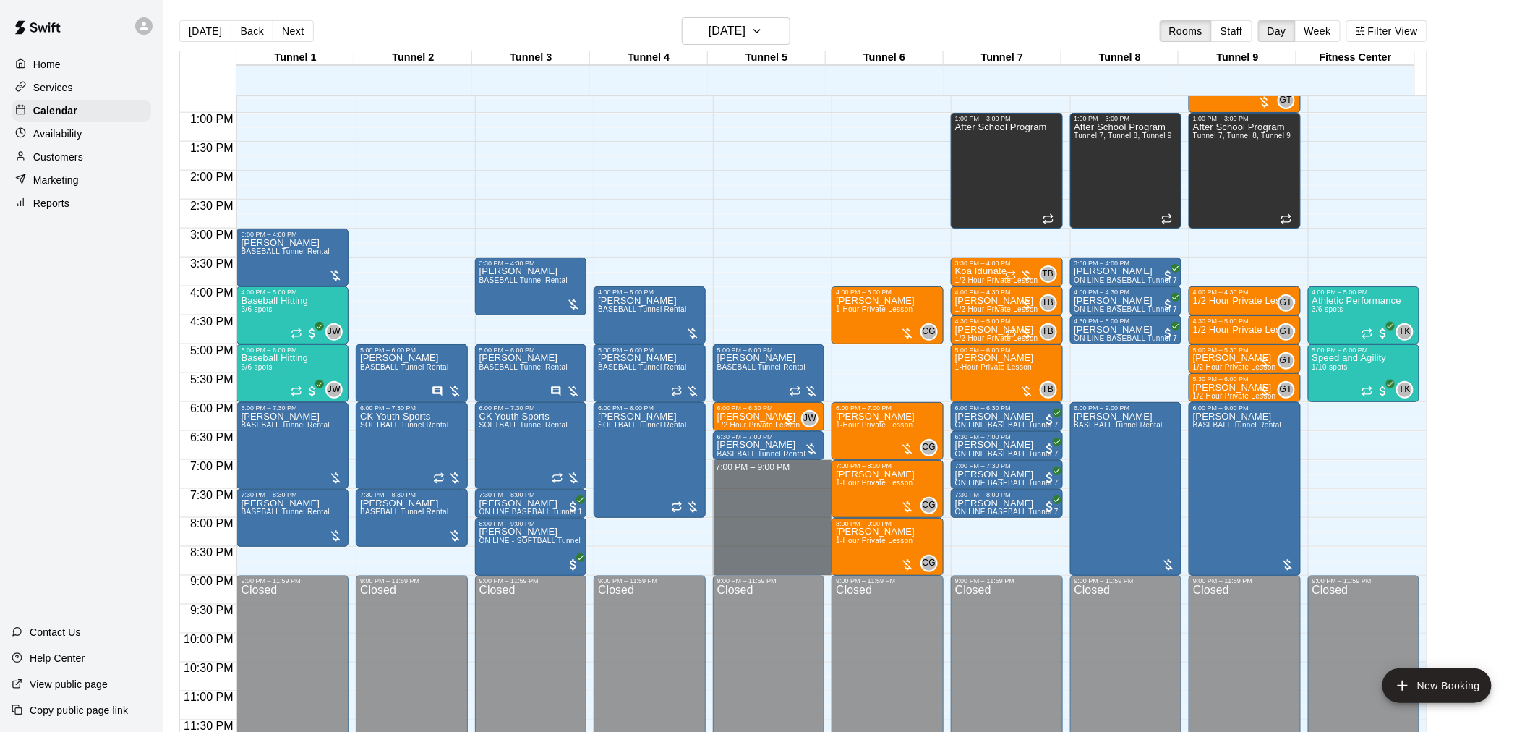
drag, startPoint x: 732, startPoint y: 463, endPoint x: 725, endPoint y: 570, distance: 107.3
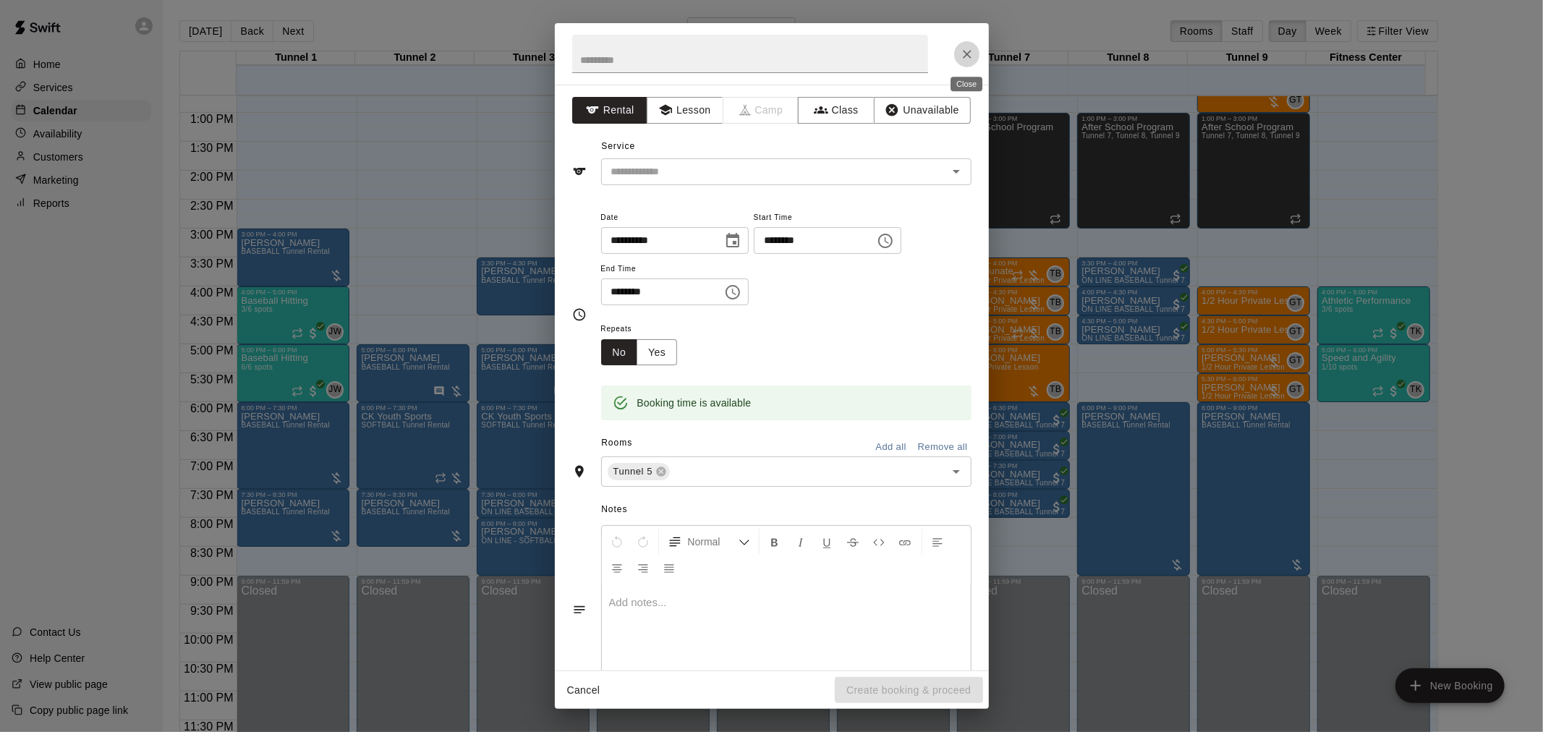
click at [968, 53] on icon "Close" at bounding box center [967, 54] width 9 height 9
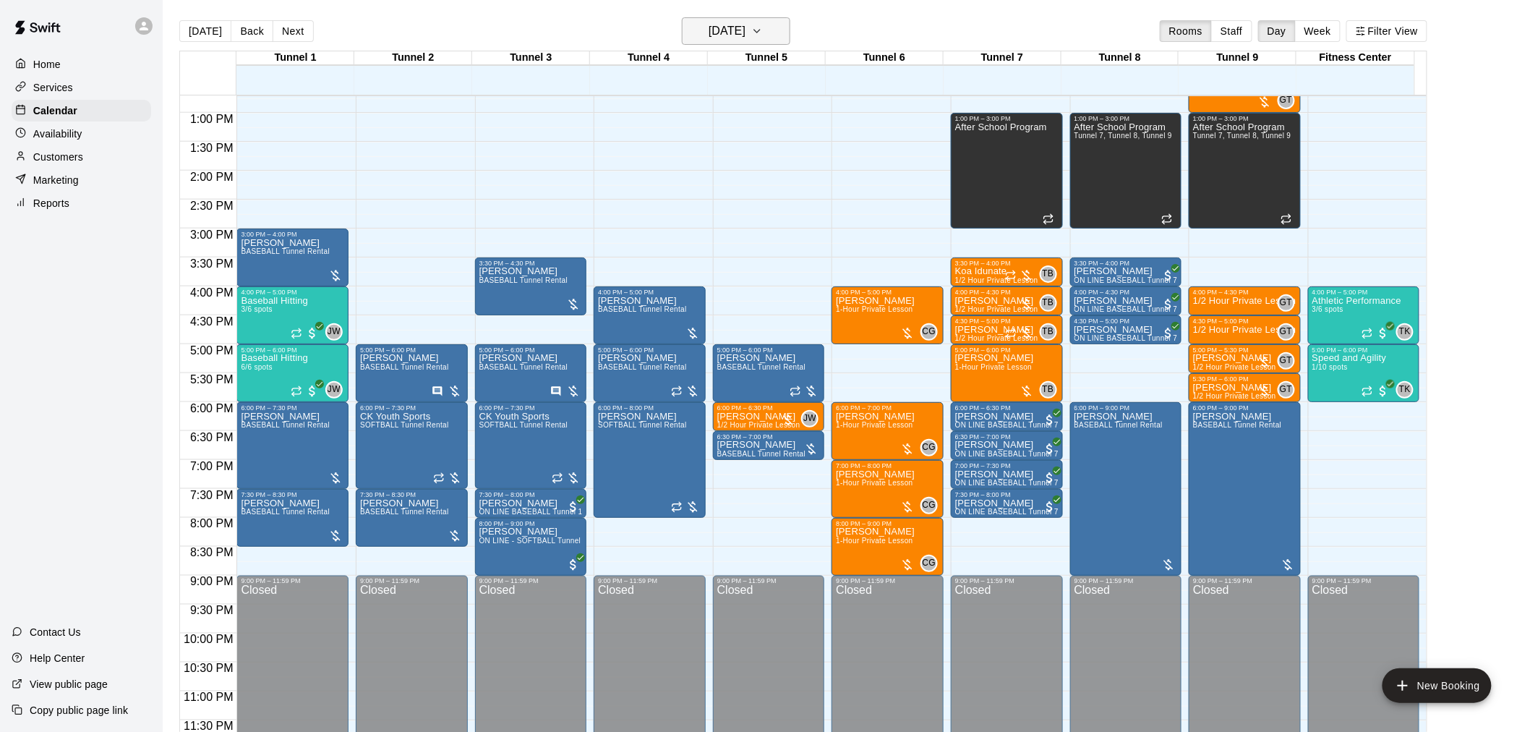
click at [736, 37] on h6 "[DATE]" at bounding box center [727, 31] width 37 height 20
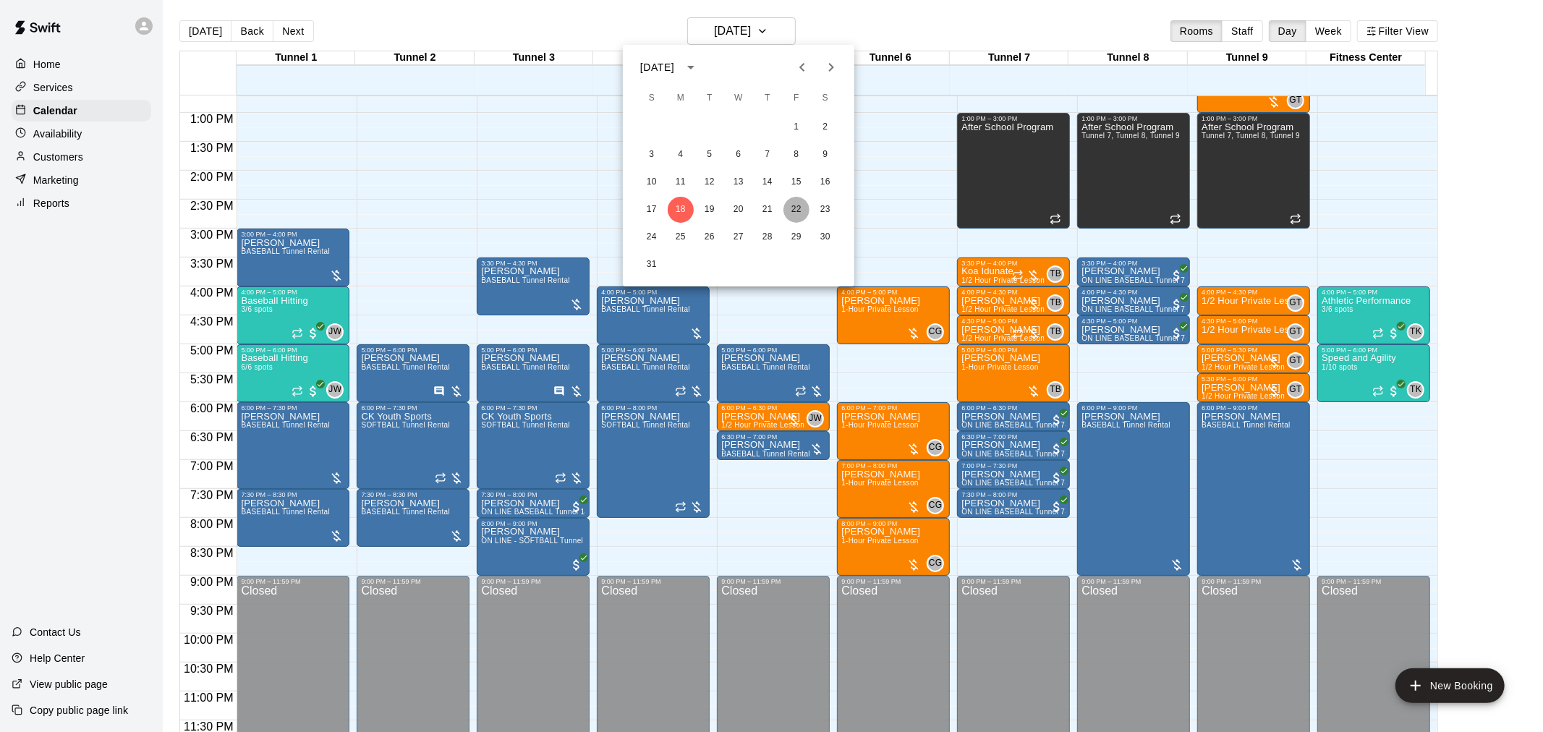
click at [796, 206] on button "22" at bounding box center [796, 210] width 26 height 26
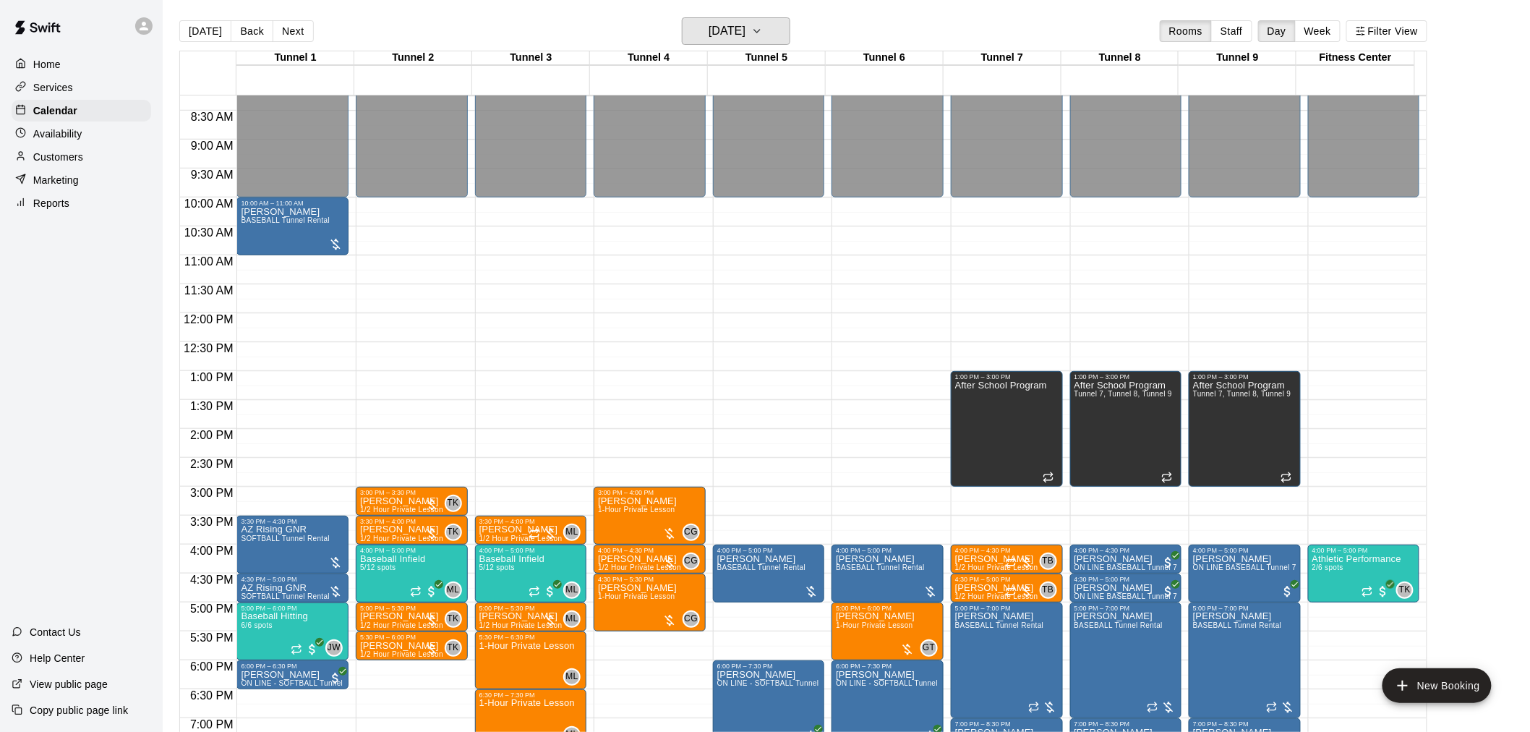
scroll to position [495, 0]
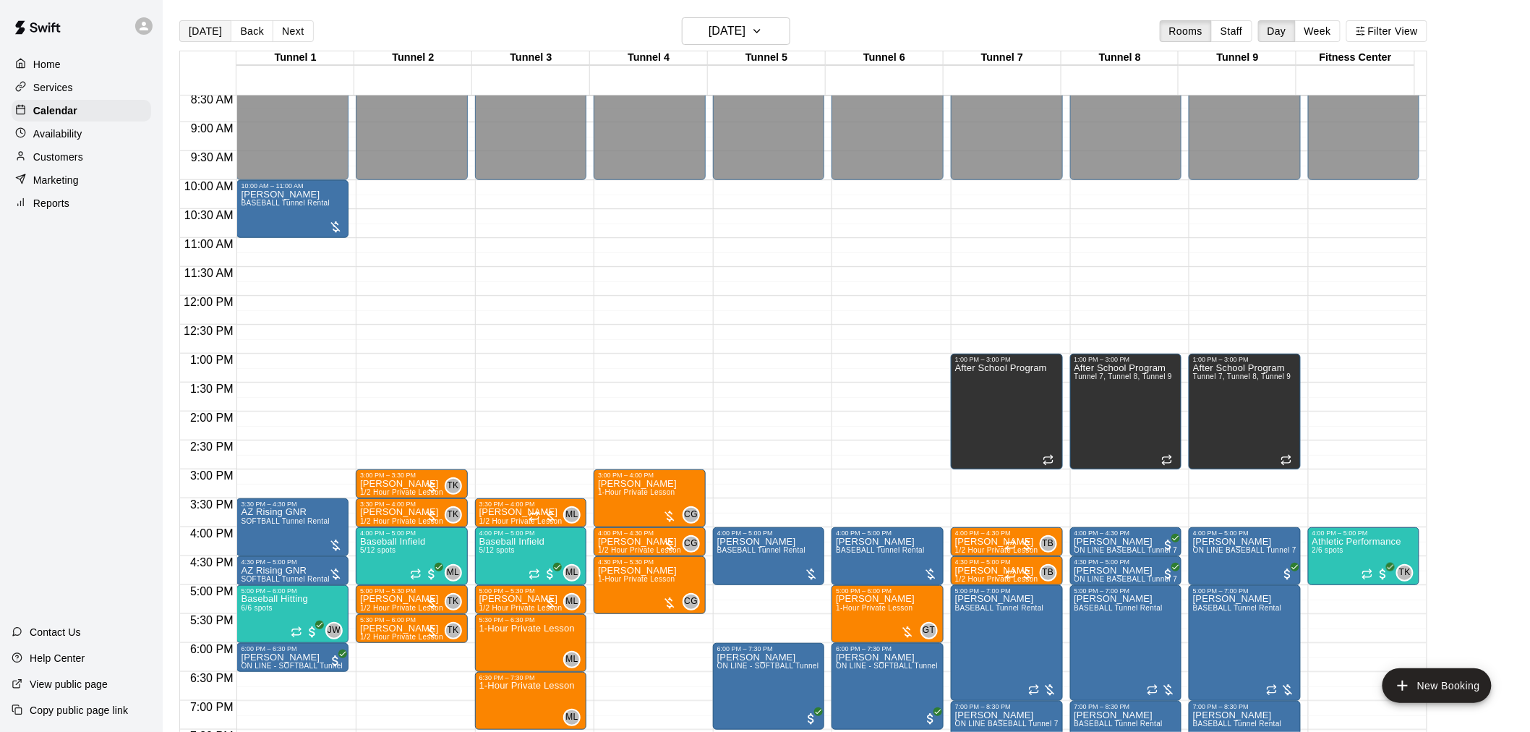
click at [214, 26] on button "[DATE]" at bounding box center [205, 31] width 52 height 22
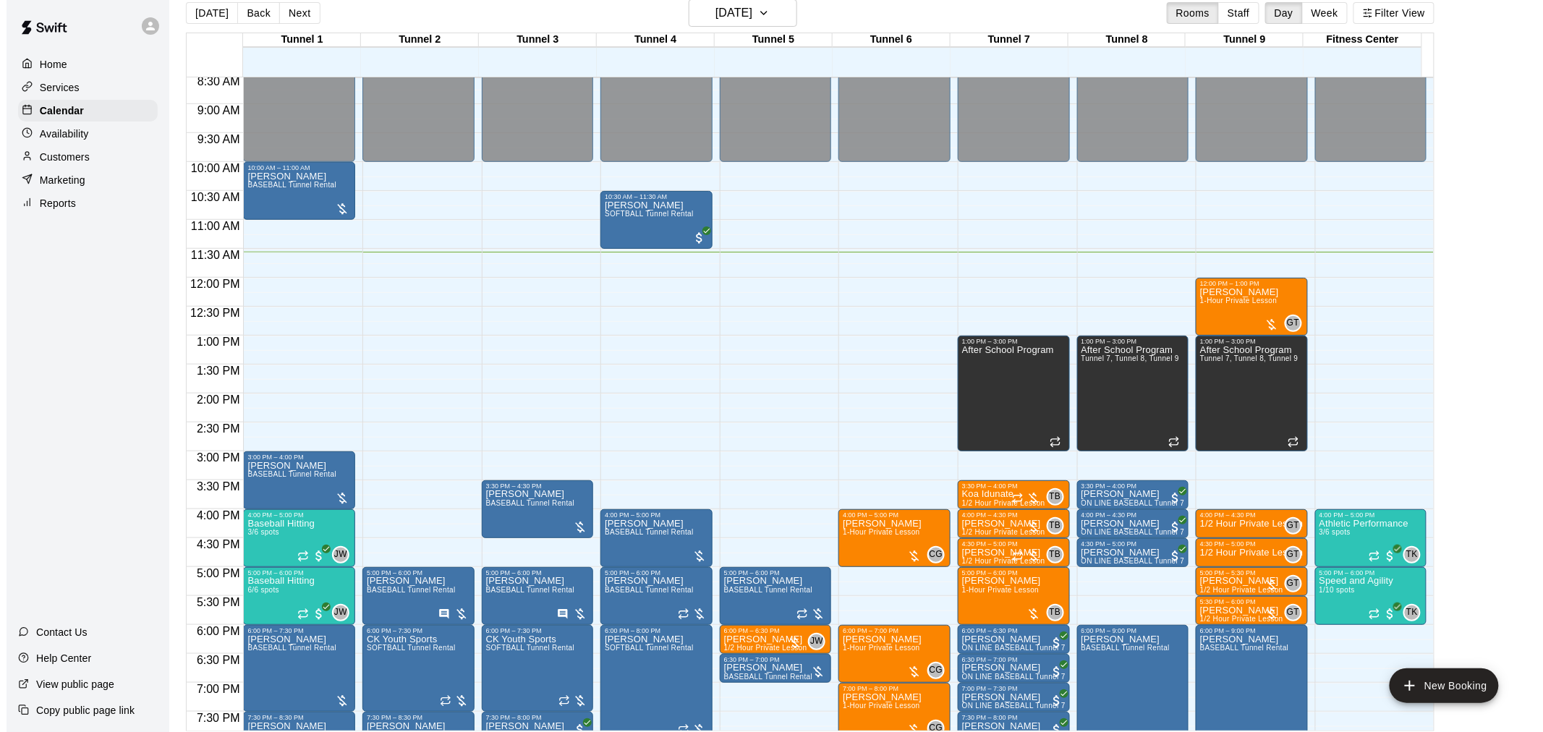
scroll to position [23, 0]
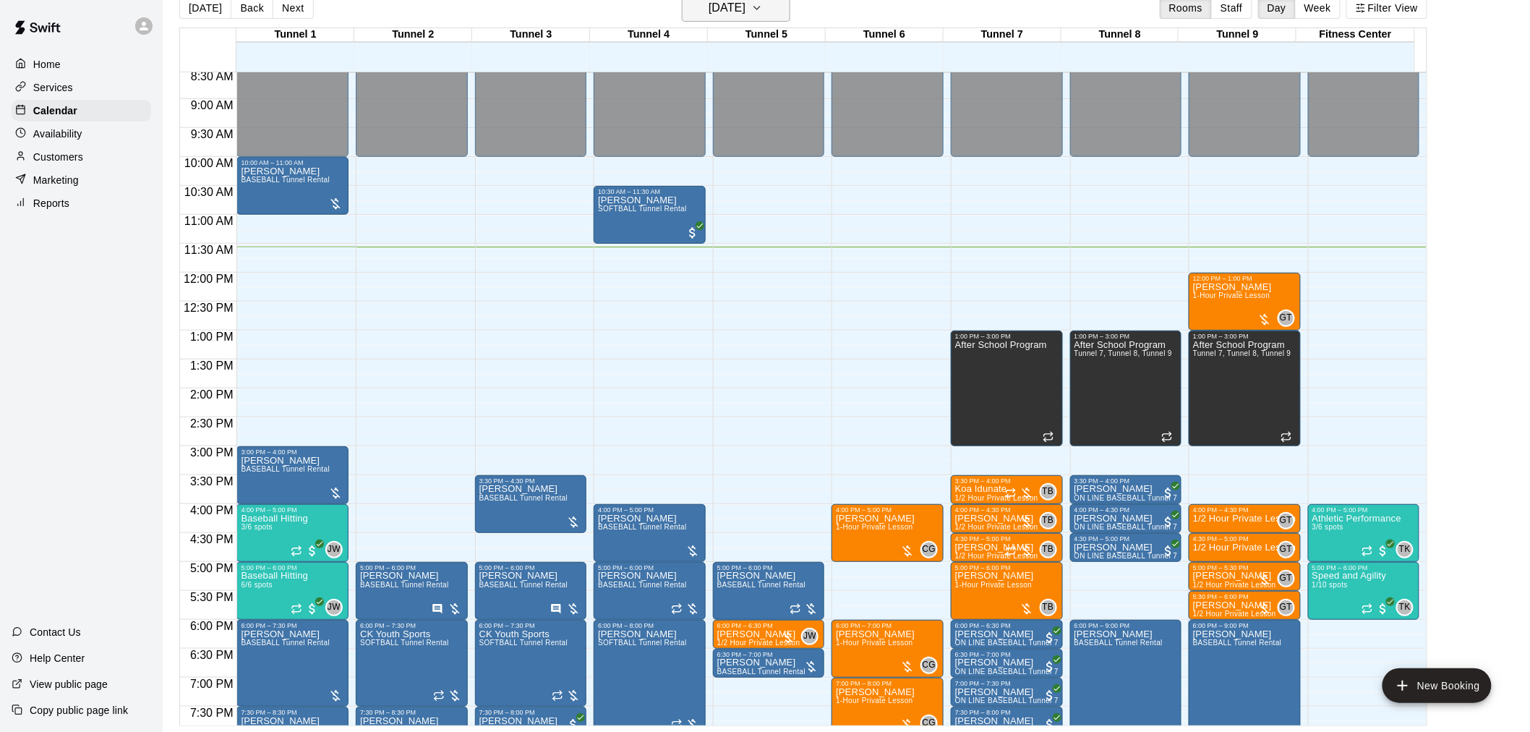
click at [722, 11] on h6 "[DATE]" at bounding box center [727, 8] width 37 height 20
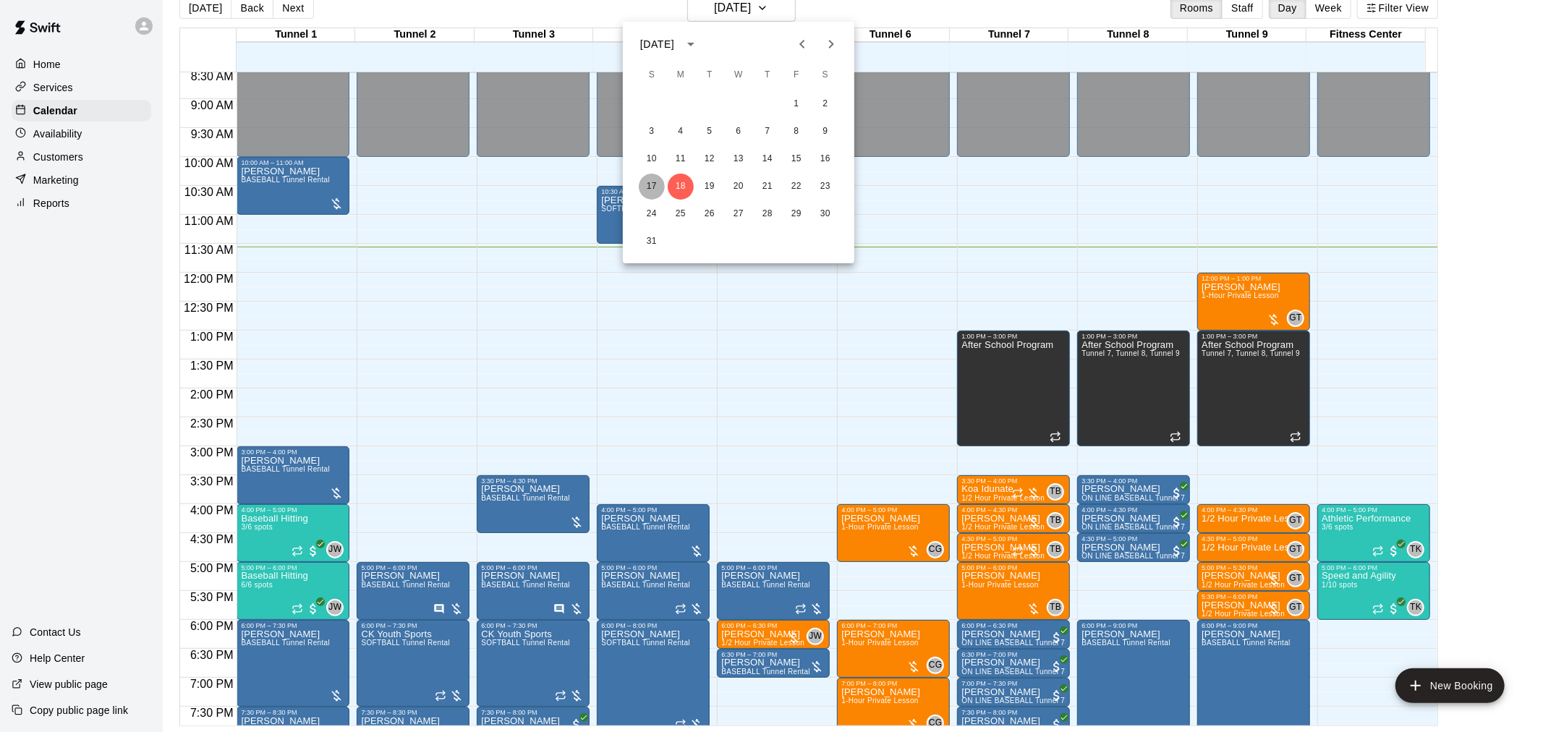
click at [659, 182] on button "17" at bounding box center [652, 187] width 26 height 26
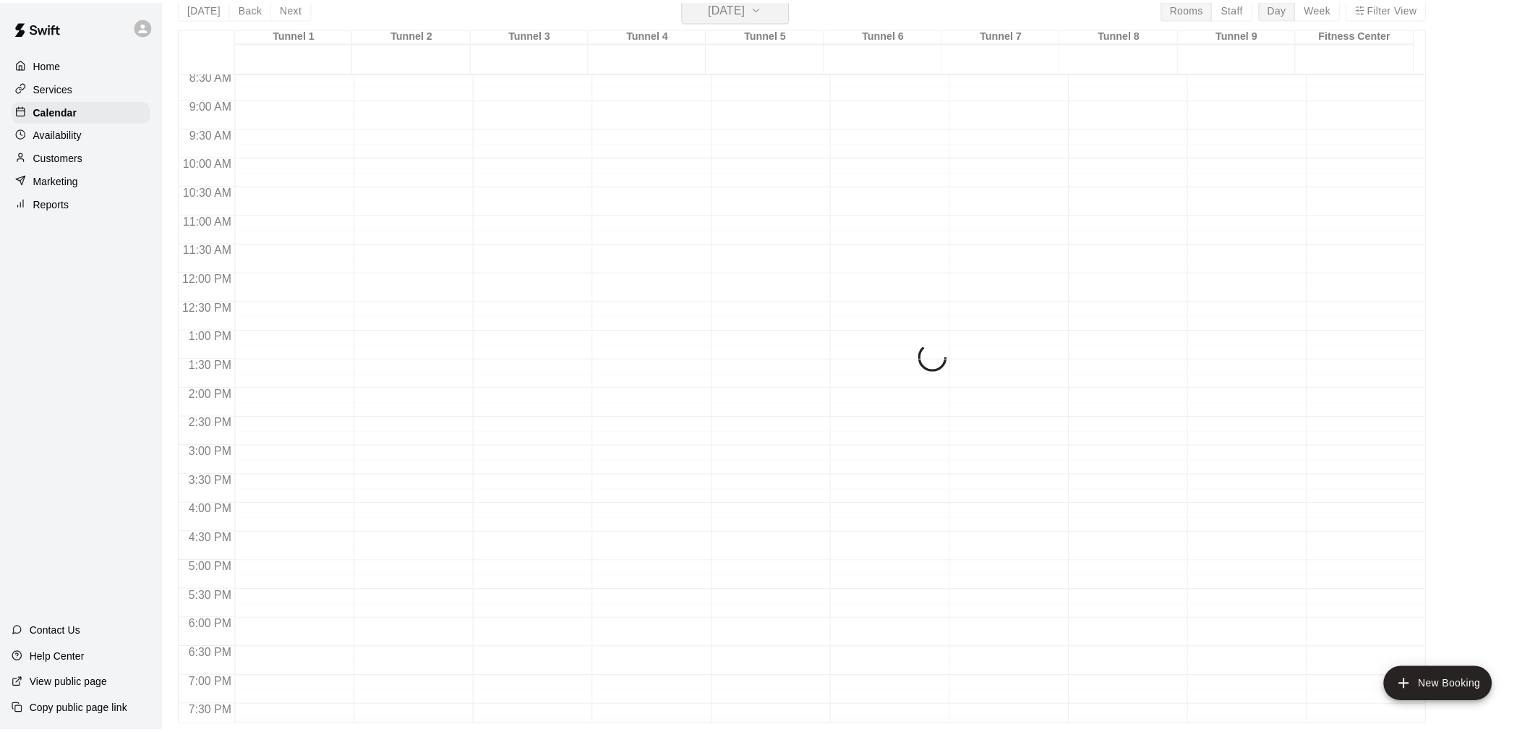
scroll to position [17, 0]
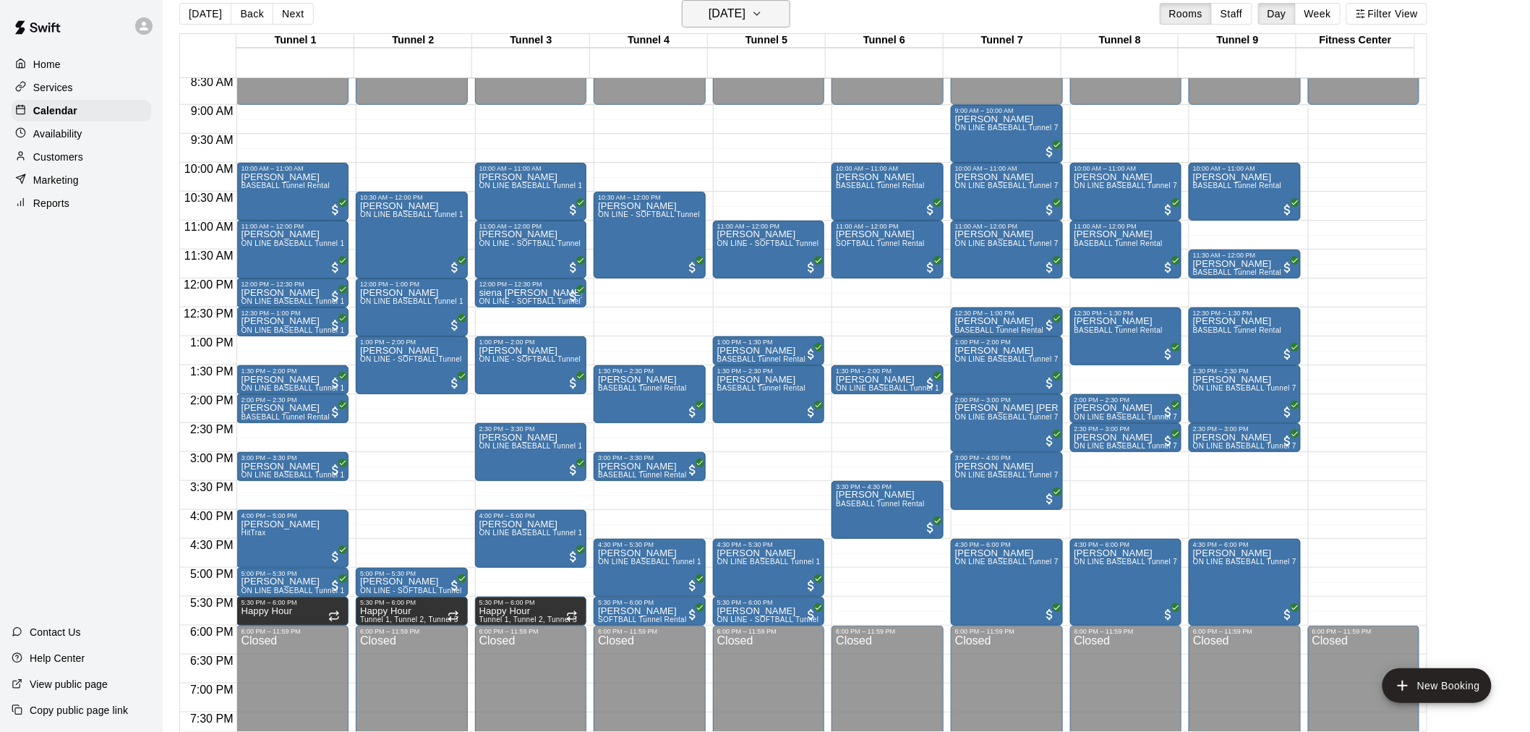
click at [741, 5] on h6 "[DATE]" at bounding box center [727, 14] width 37 height 20
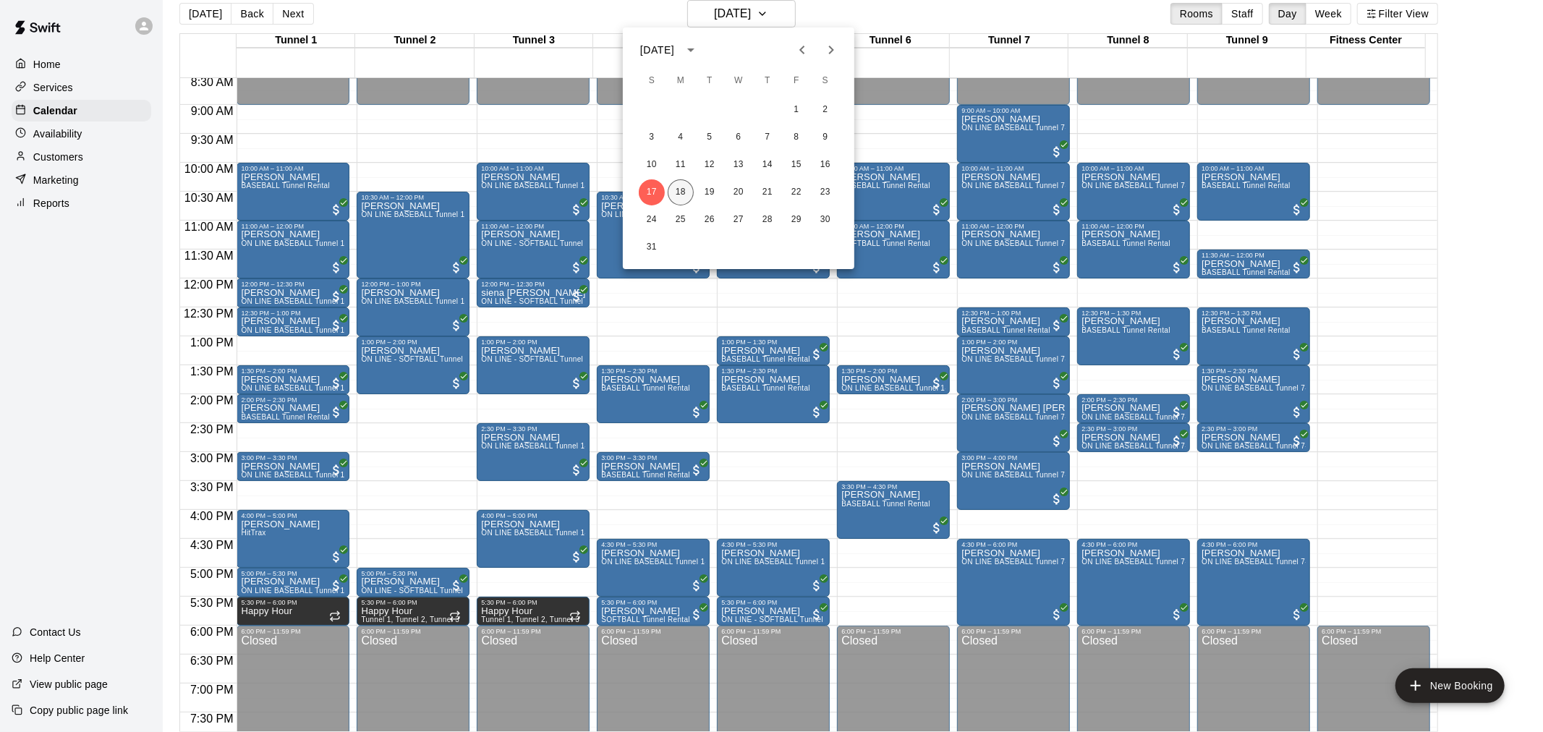
click at [686, 193] on button "18" at bounding box center [681, 192] width 26 height 26
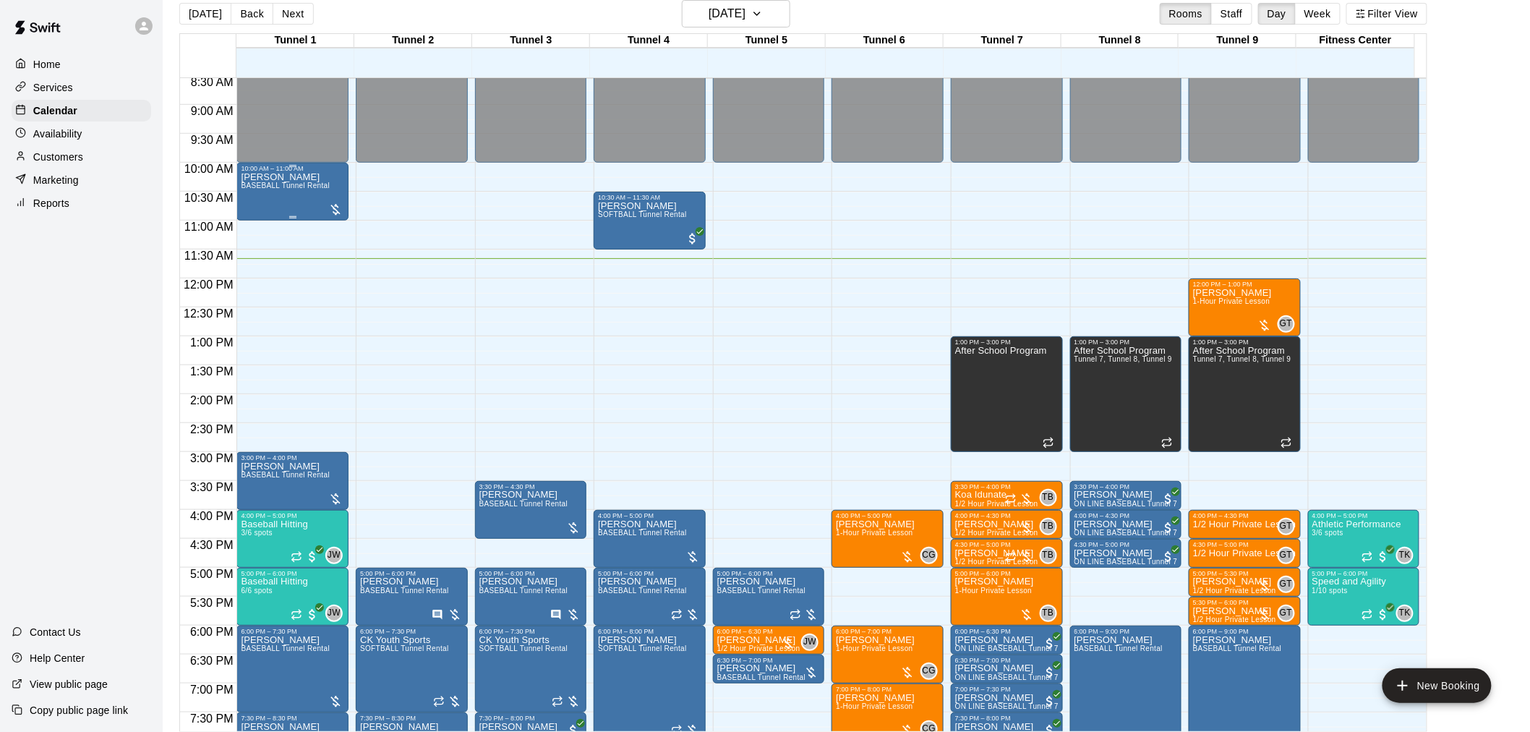
click at [301, 177] on p "[PERSON_NAME]" at bounding box center [285, 177] width 89 height 0
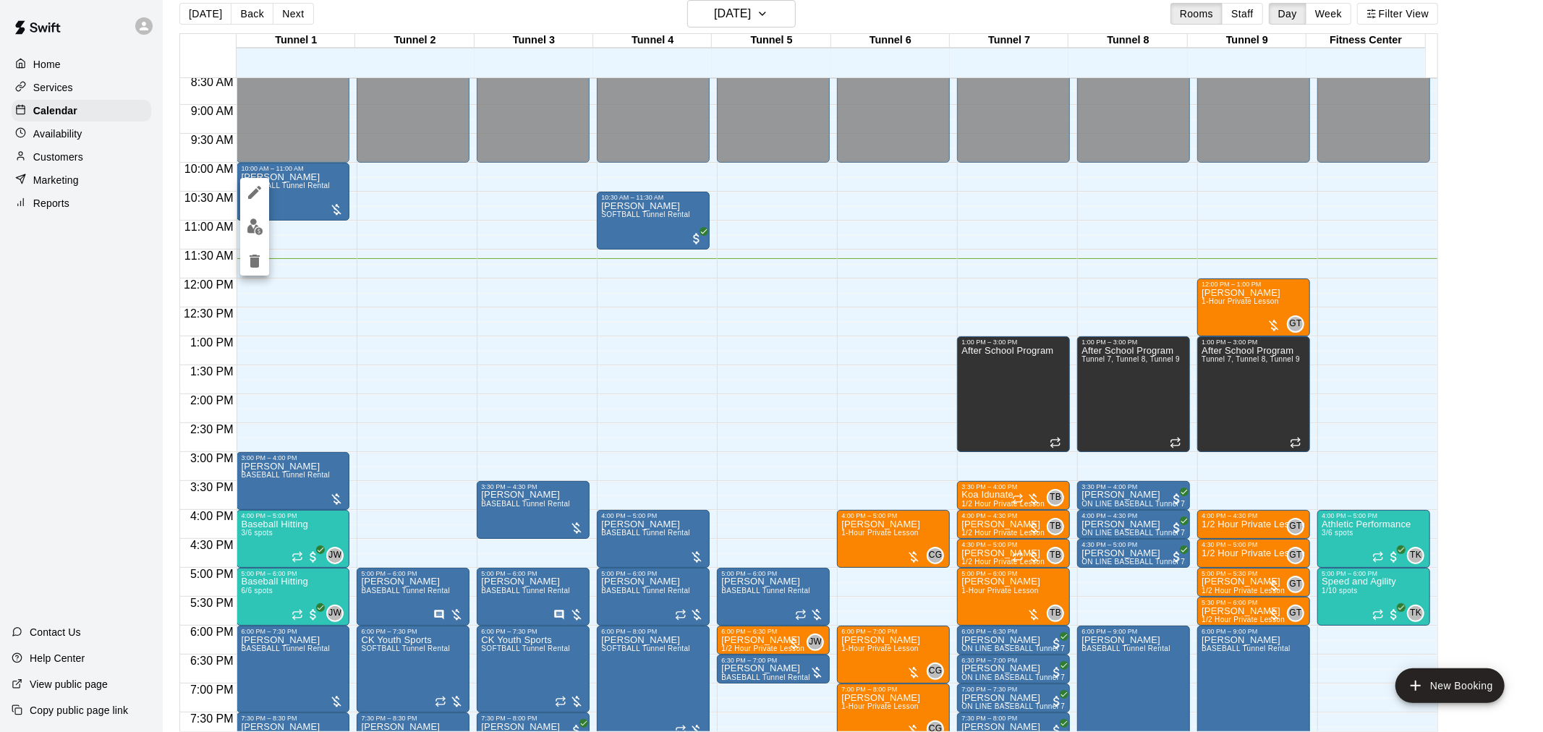
click at [261, 230] on img "edit" at bounding box center [255, 226] width 17 height 17
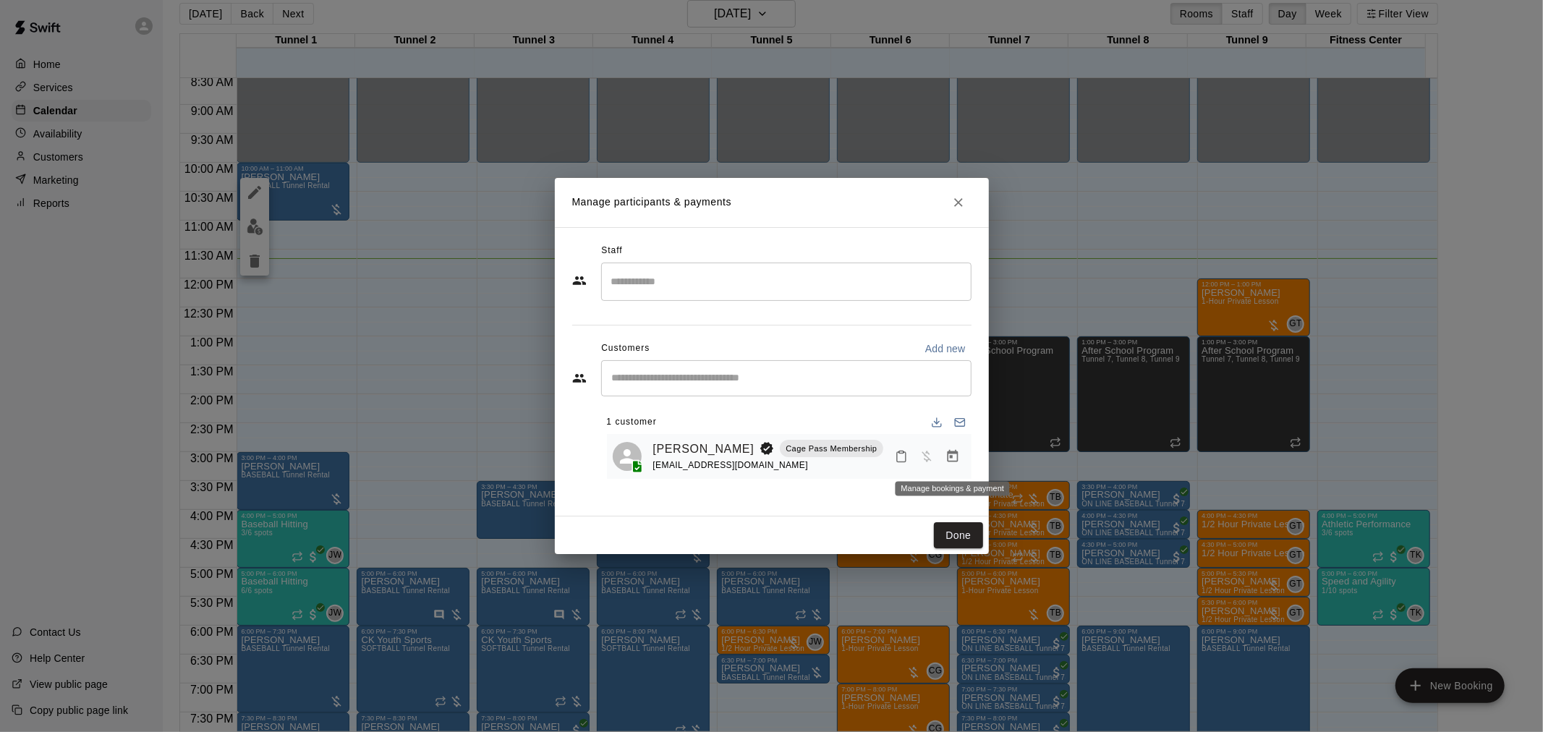
click at [945, 456] on icon "Manage bookings & payment" at bounding box center [952, 456] width 14 height 14
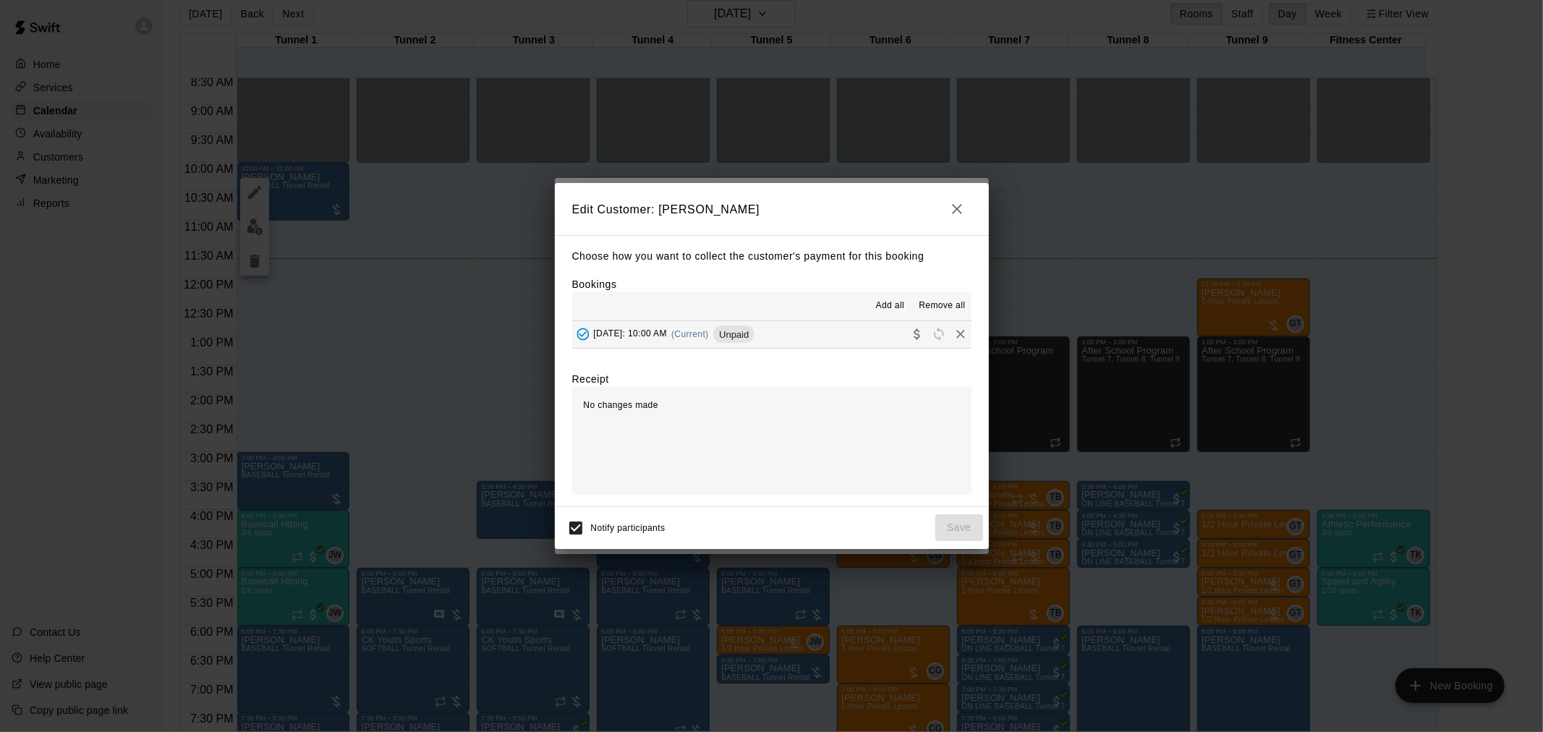
click at [751, 326] on div "[DATE]: 10:00 AM (Current) Unpaid" at bounding box center [663, 334] width 183 height 22
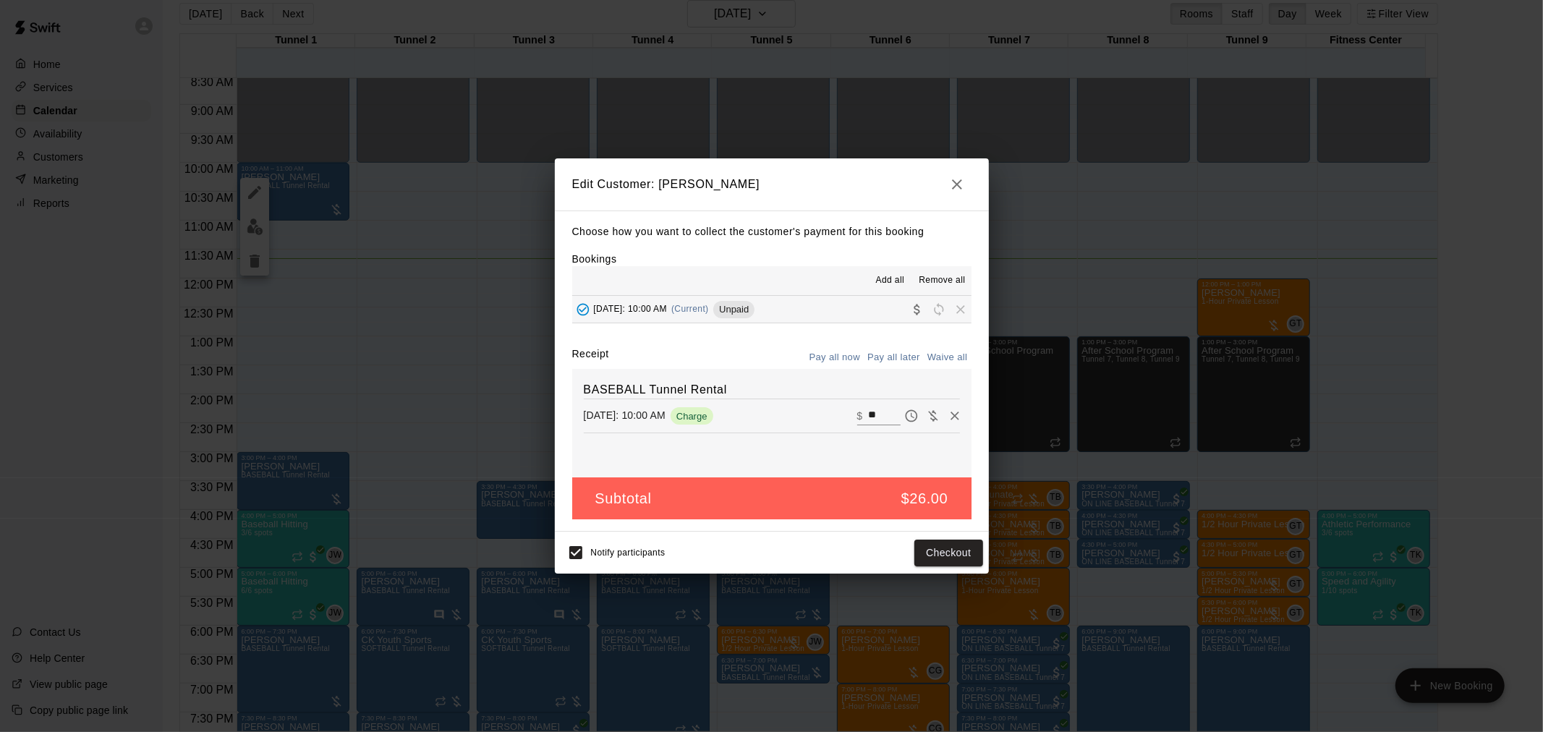
click at [938, 540] on div "Notify participants Checkout" at bounding box center [771, 552] width 422 height 30
click at [939, 547] on button "Checkout" at bounding box center [948, 553] width 68 height 27
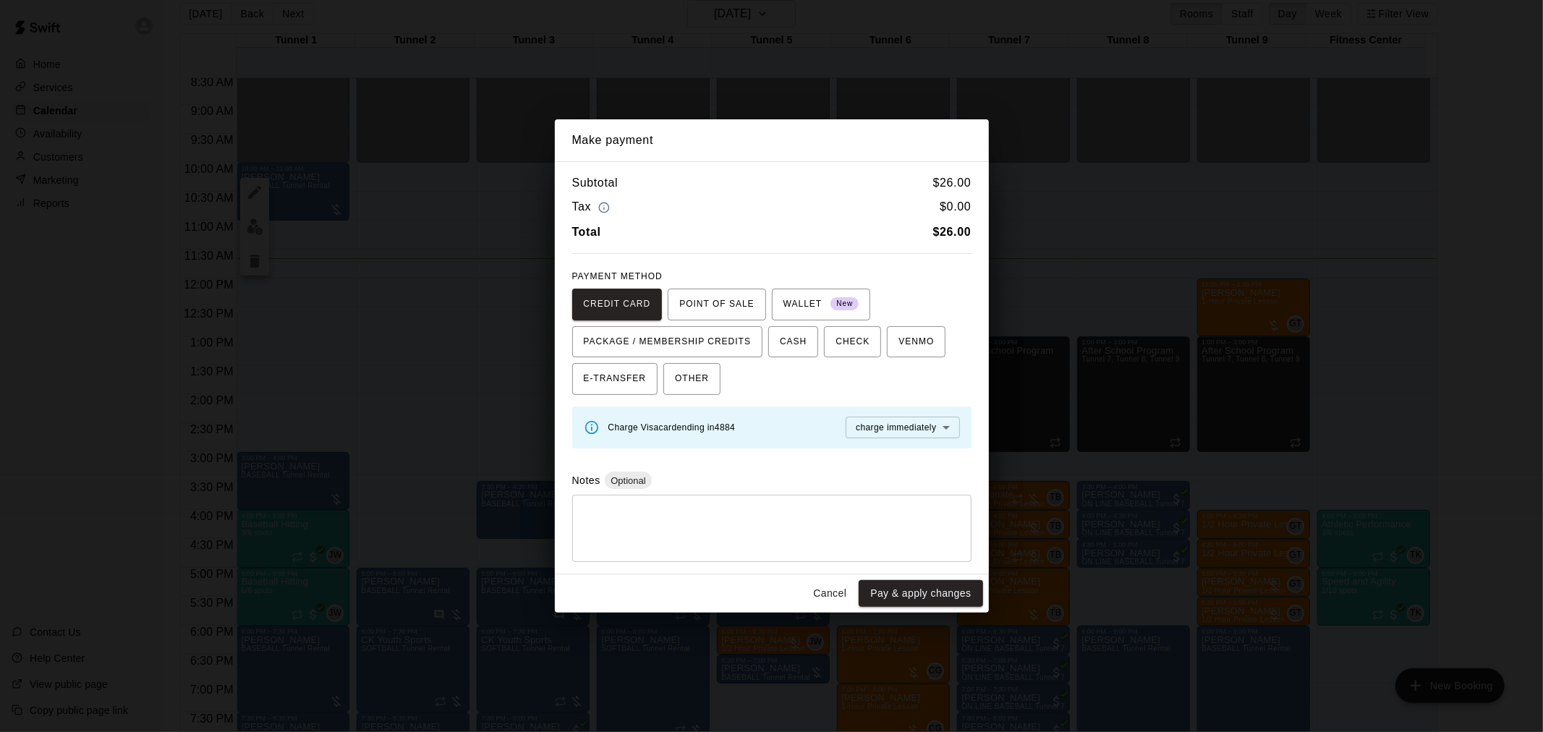
click at [937, 610] on div "Cancel Pay & apply changes" at bounding box center [772, 593] width 434 height 38
click at [935, 600] on button "Pay & apply changes" at bounding box center [920, 593] width 124 height 27
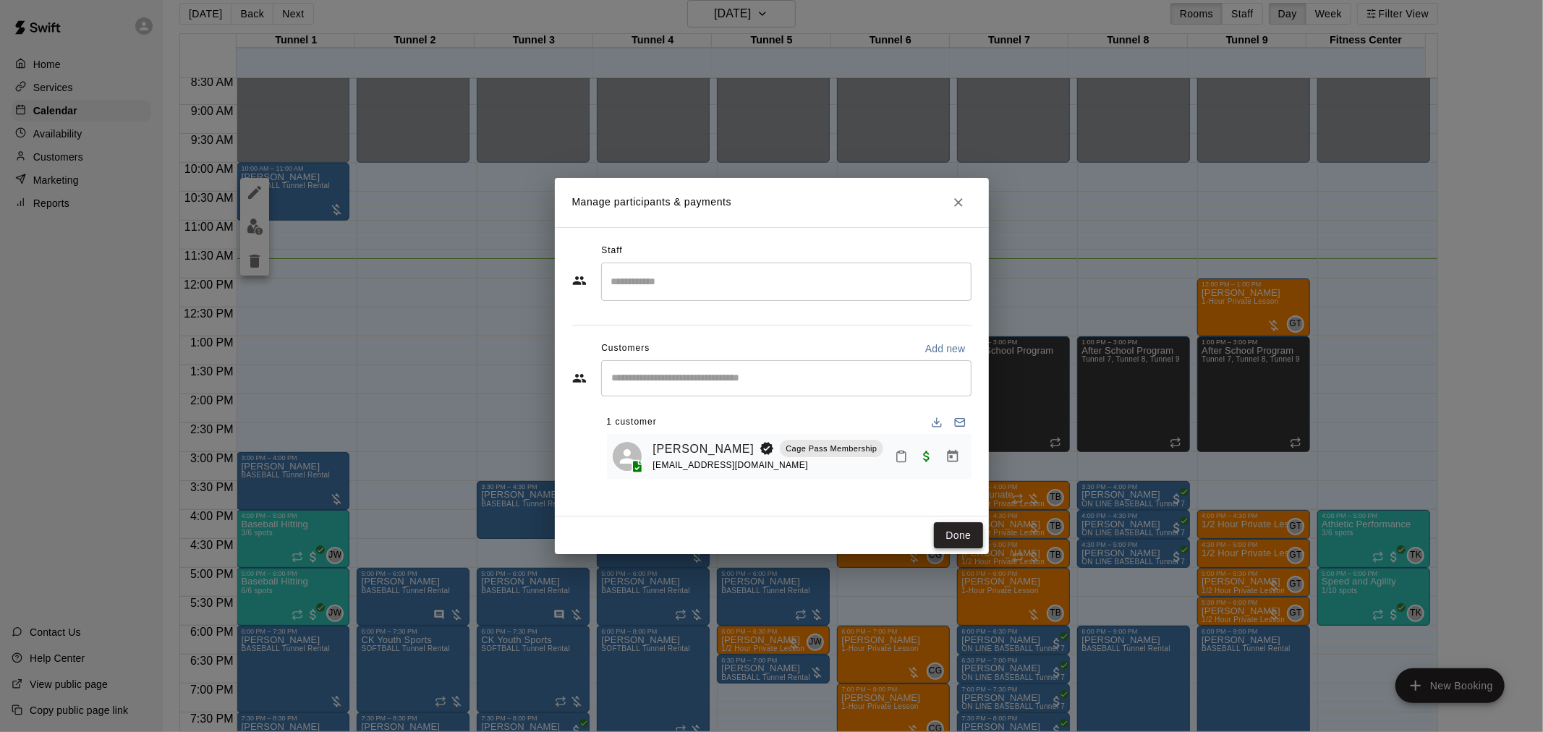
click at [953, 535] on button "Done" at bounding box center [958, 535] width 48 height 27
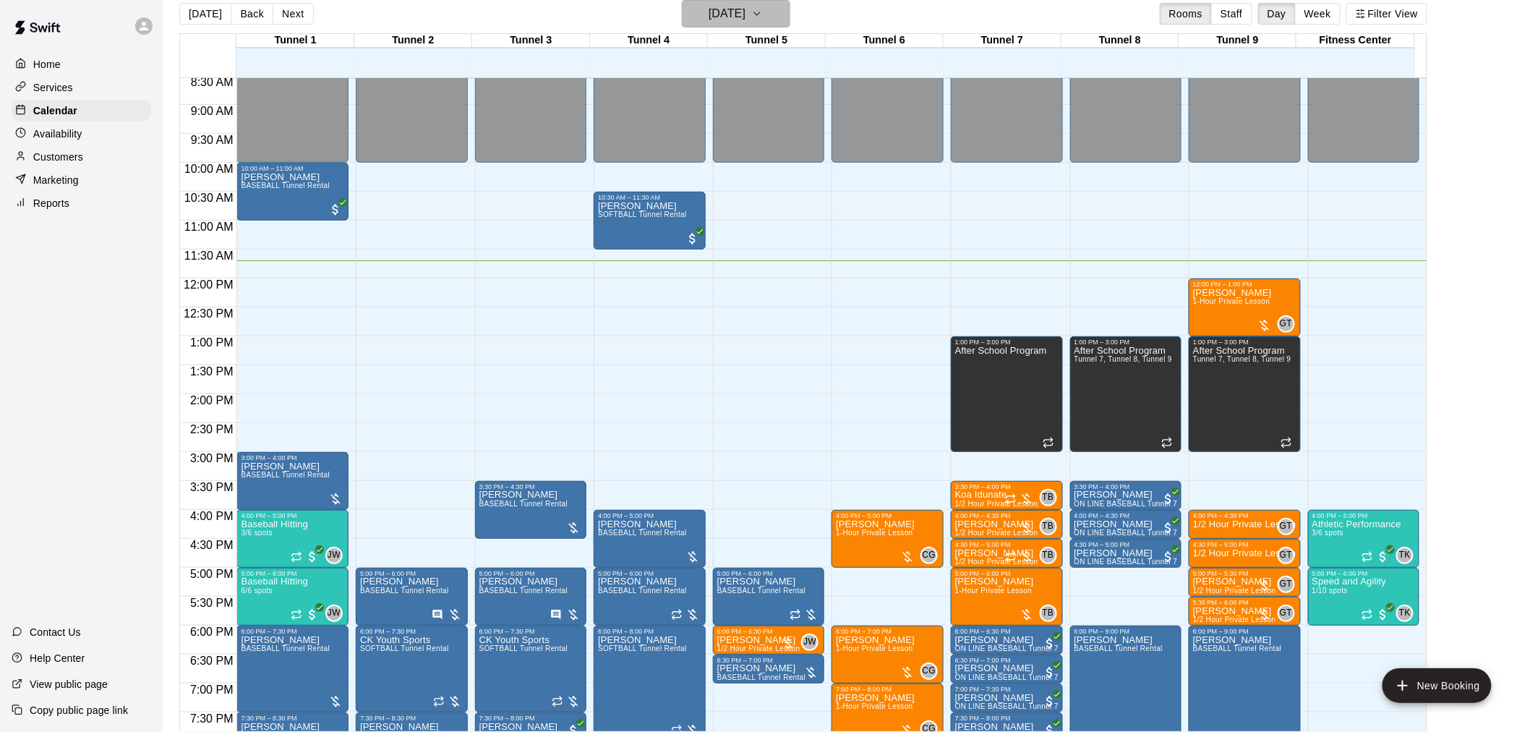
click at [711, 10] on h6 "[DATE]" at bounding box center [727, 14] width 37 height 20
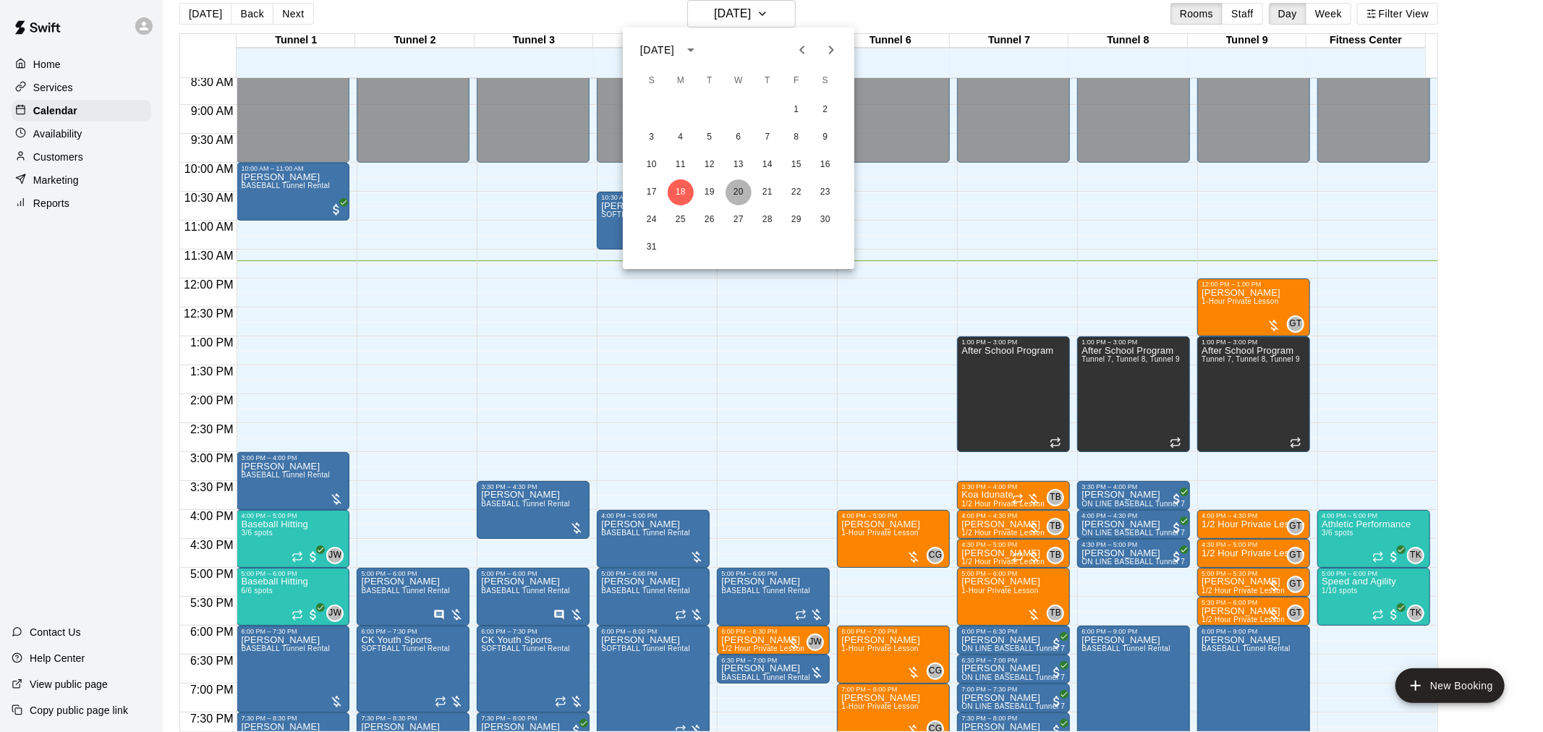
click at [750, 191] on button "20" at bounding box center [738, 192] width 26 height 26
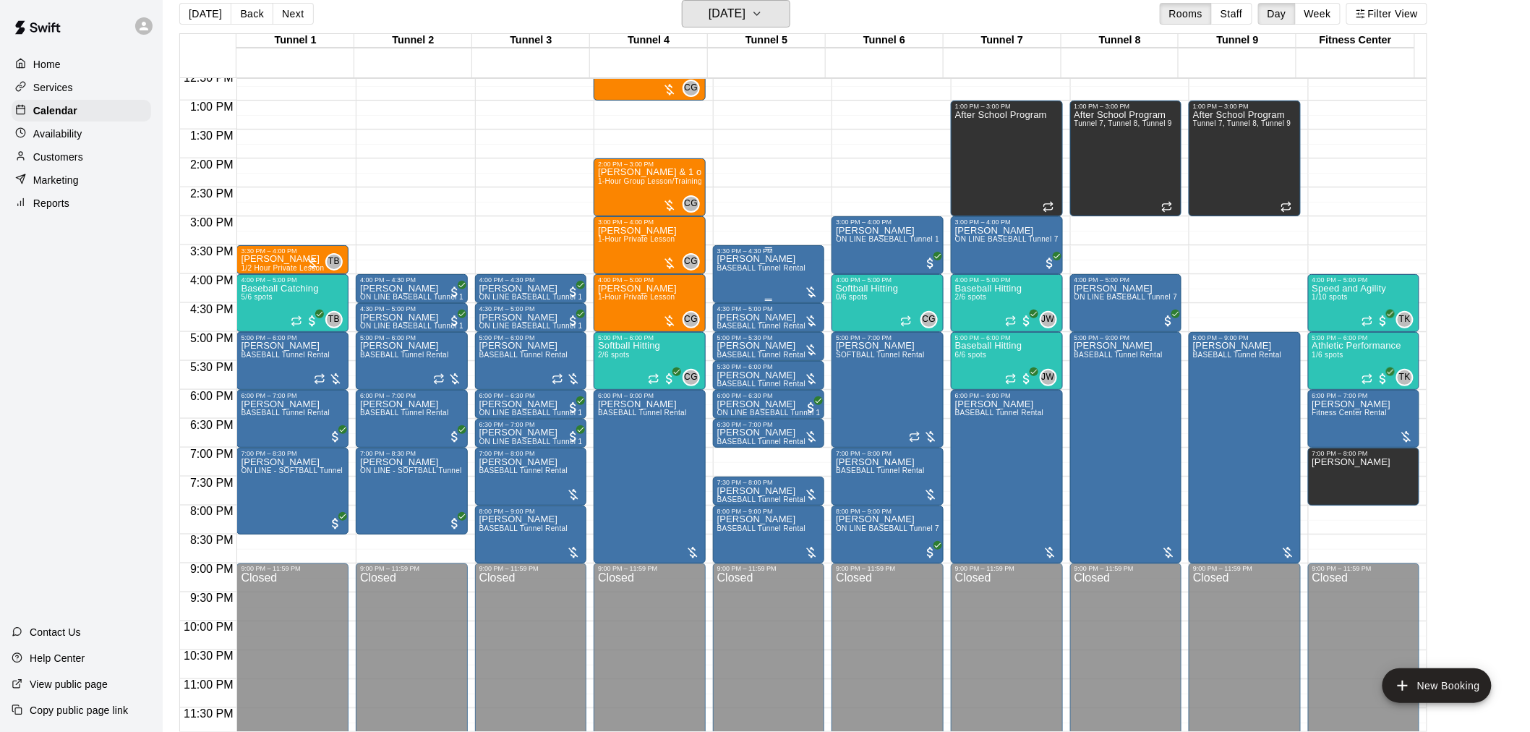
scroll to position [735, 0]
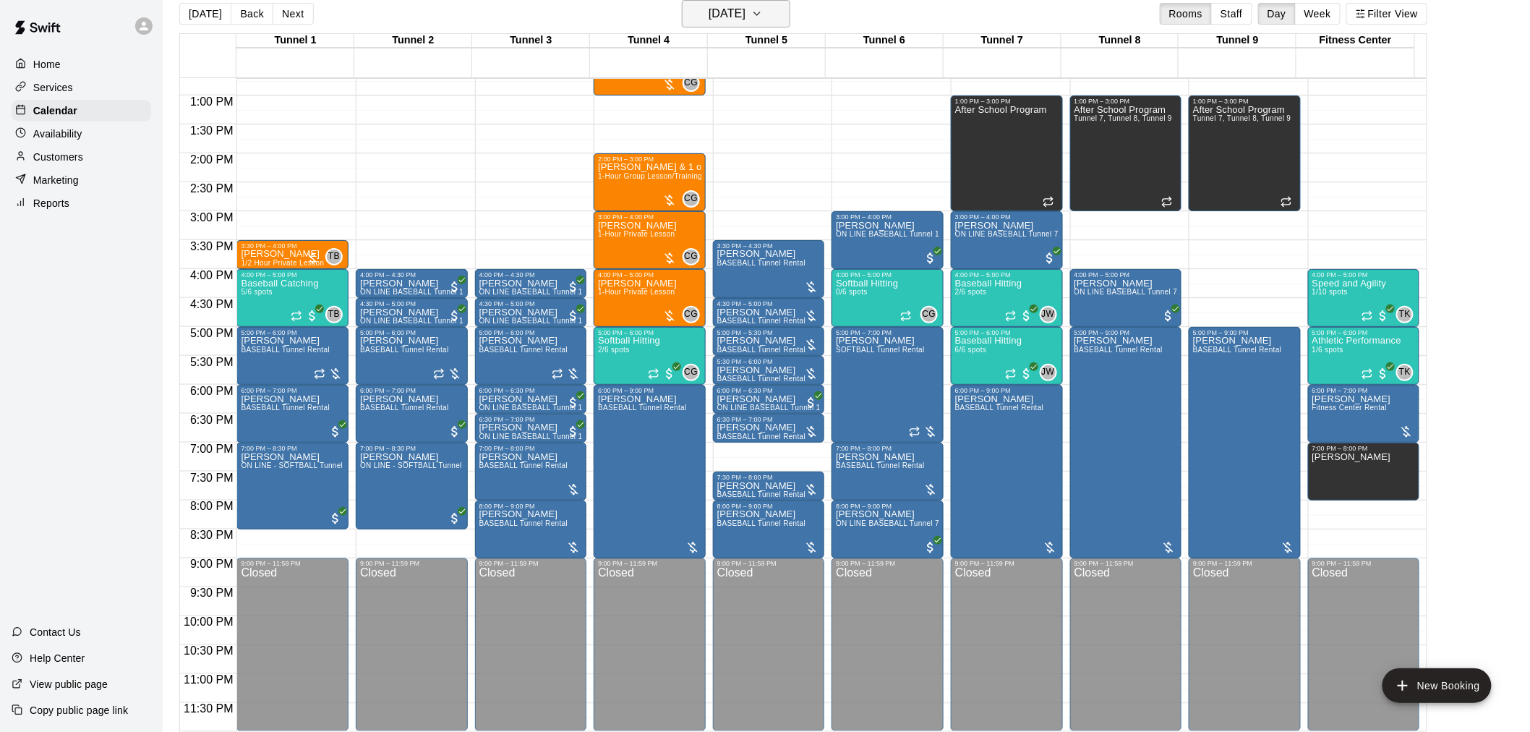
click at [723, 7] on h6 "[DATE]" at bounding box center [727, 14] width 37 height 20
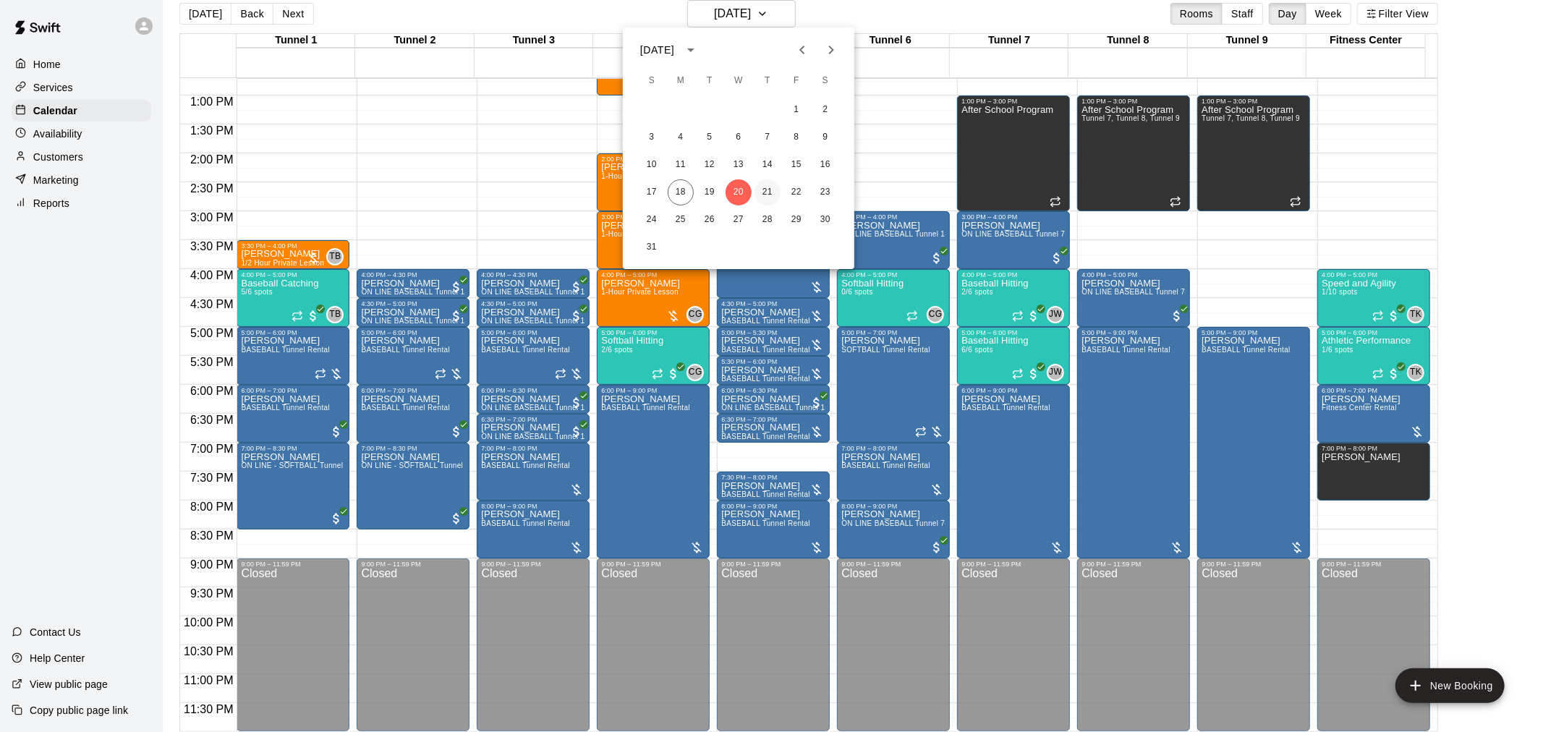
click at [762, 189] on button "21" at bounding box center [767, 192] width 26 height 26
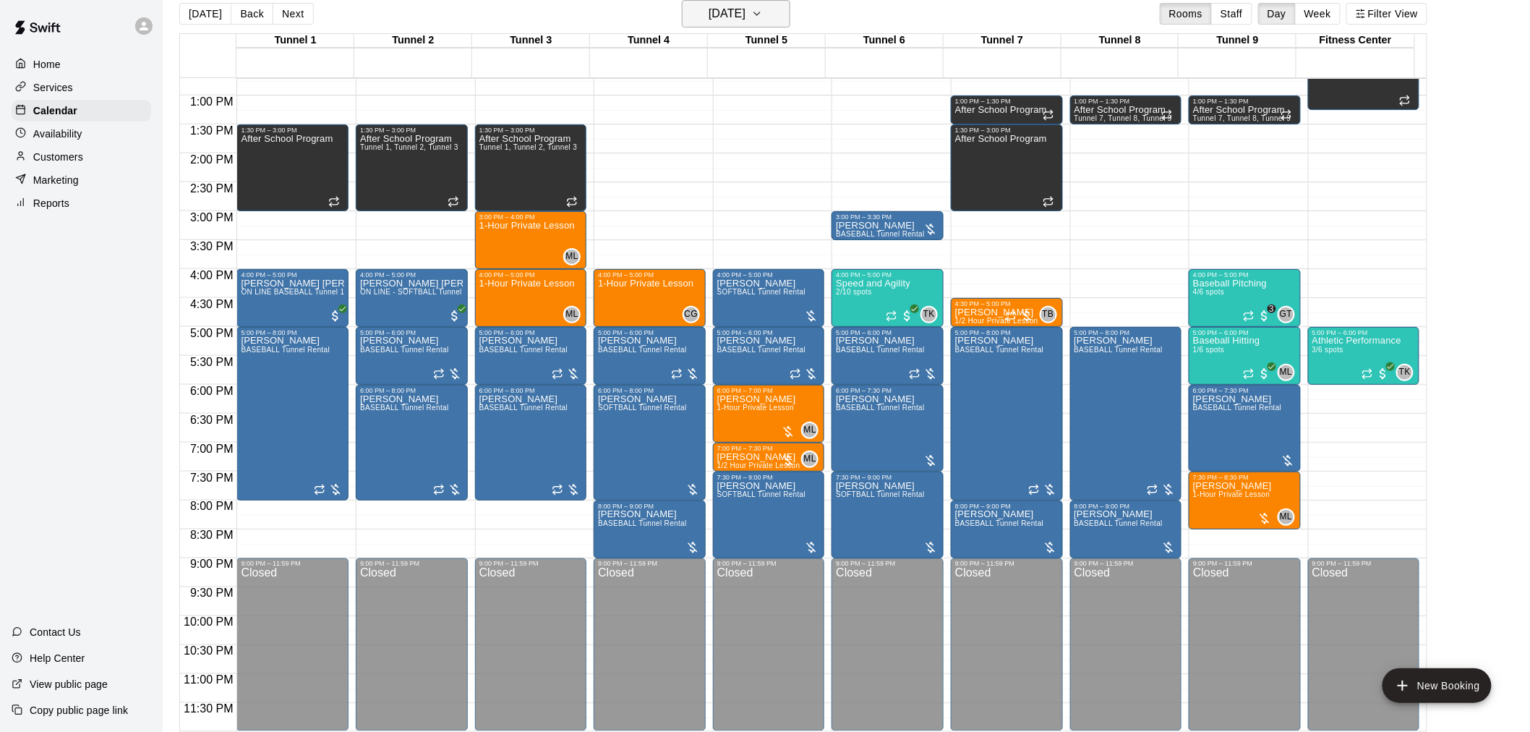
click at [717, 17] on h6 "[DATE]" at bounding box center [727, 14] width 37 height 20
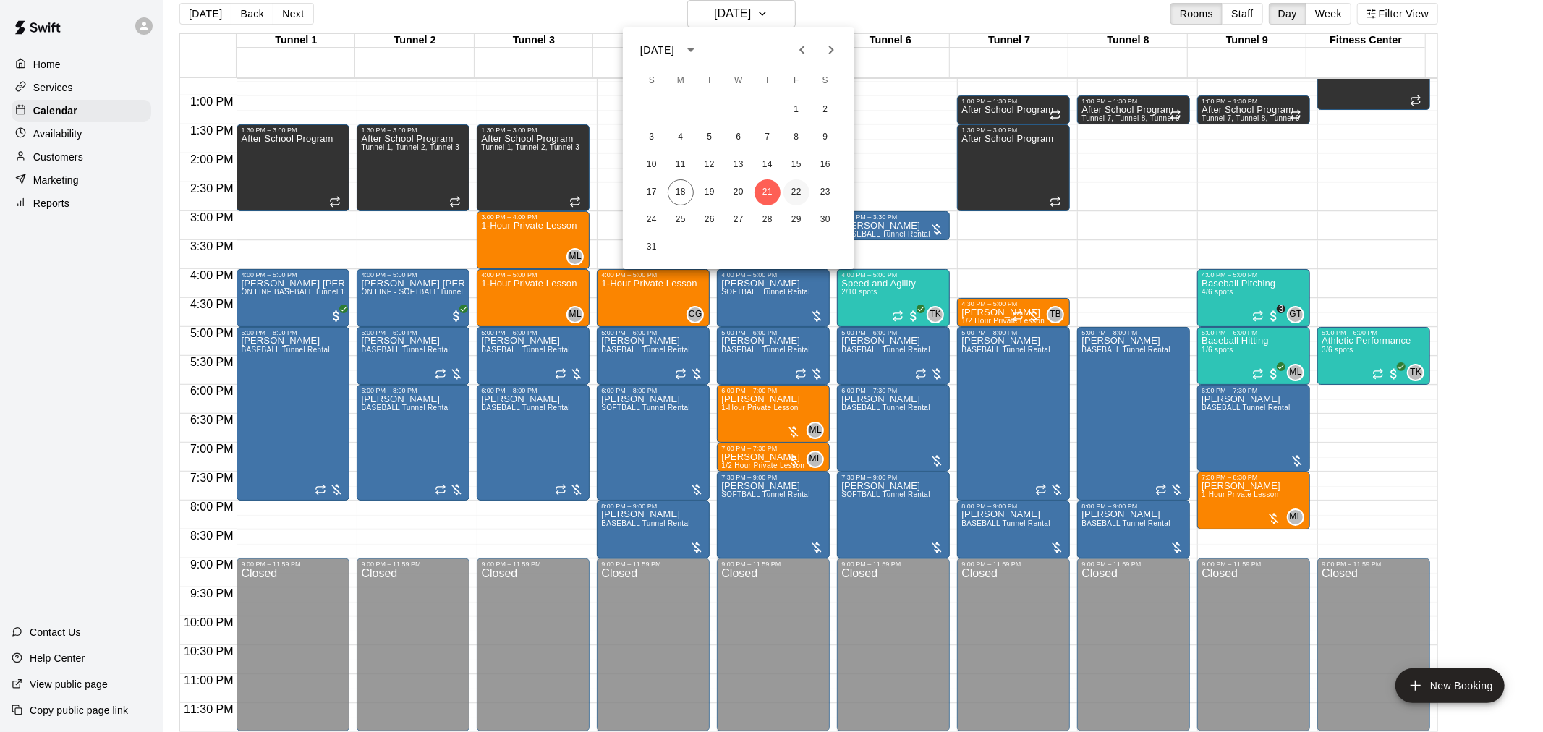
click at [798, 198] on button "22" at bounding box center [796, 192] width 26 height 26
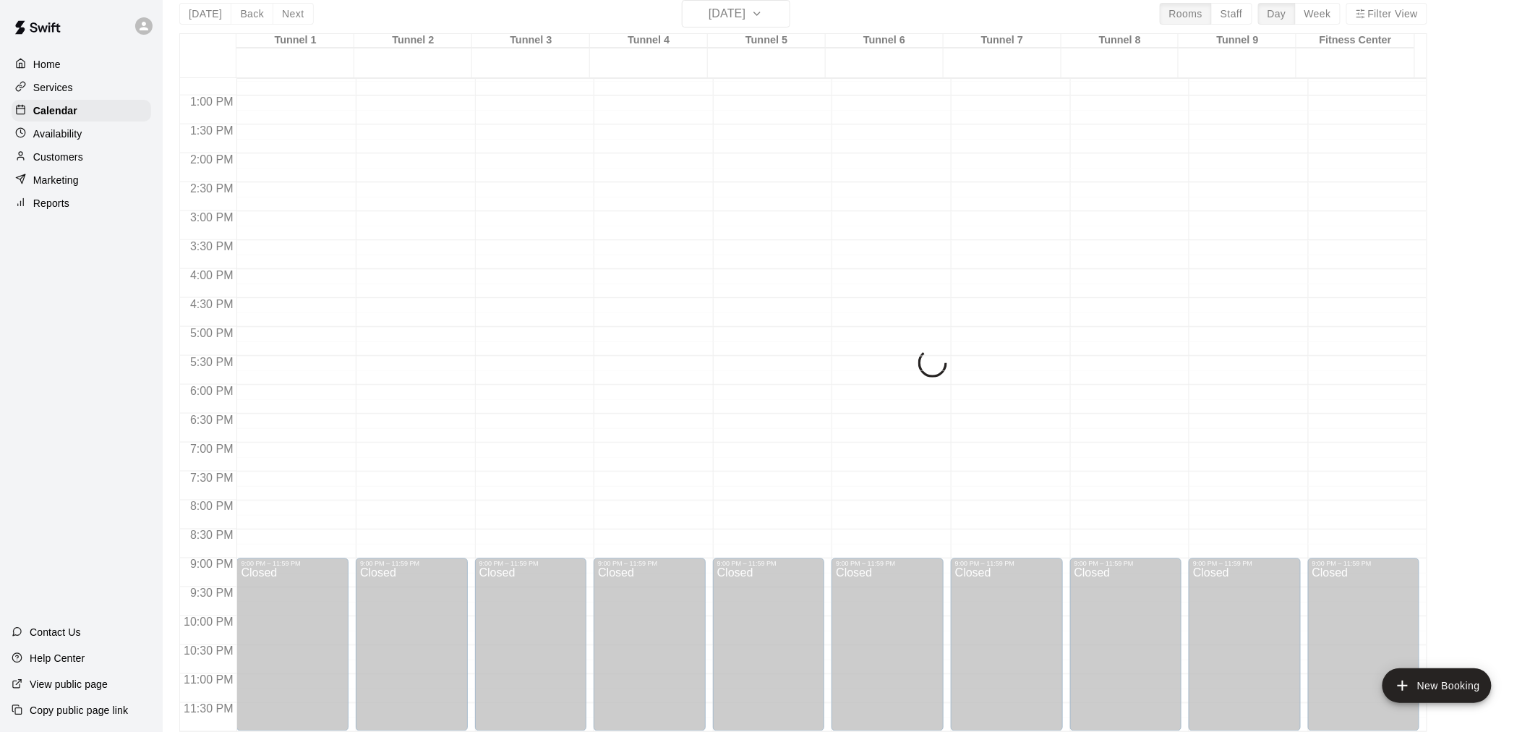
click at [244, 9] on button "Back" at bounding box center [252, 14] width 43 height 22
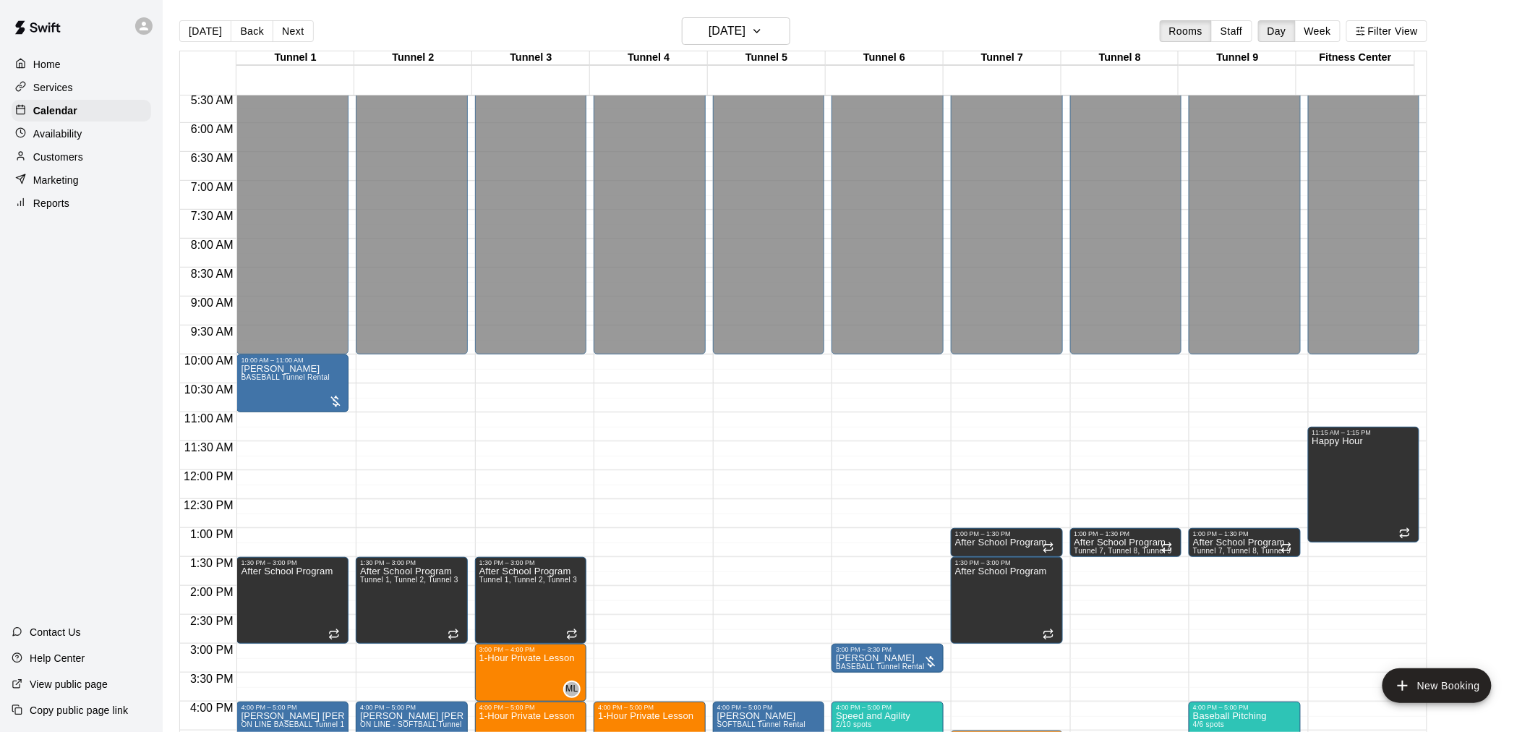
scroll to position [254, 0]
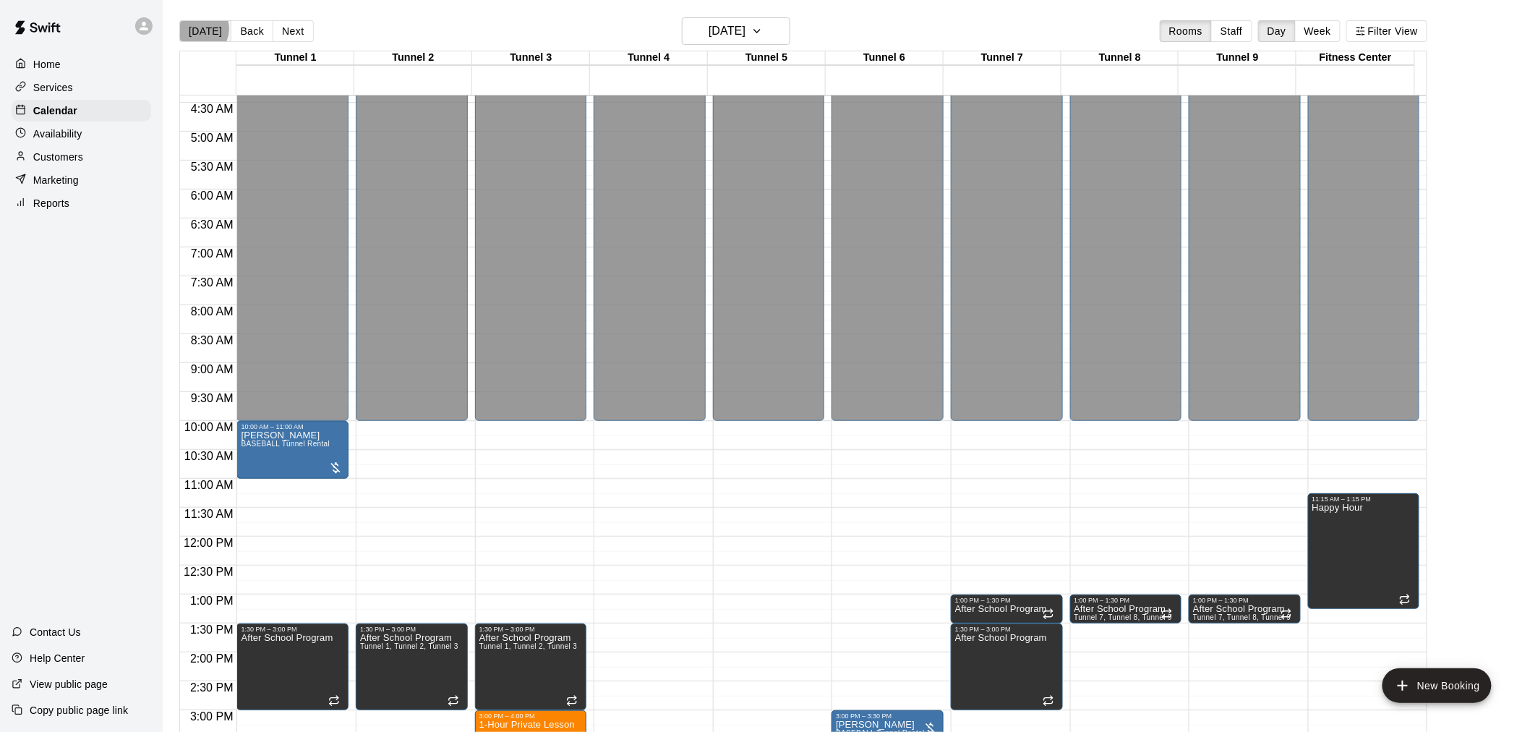
click at [198, 29] on button "[DATE]" at bounding box center [205, 31] width 52 height 22
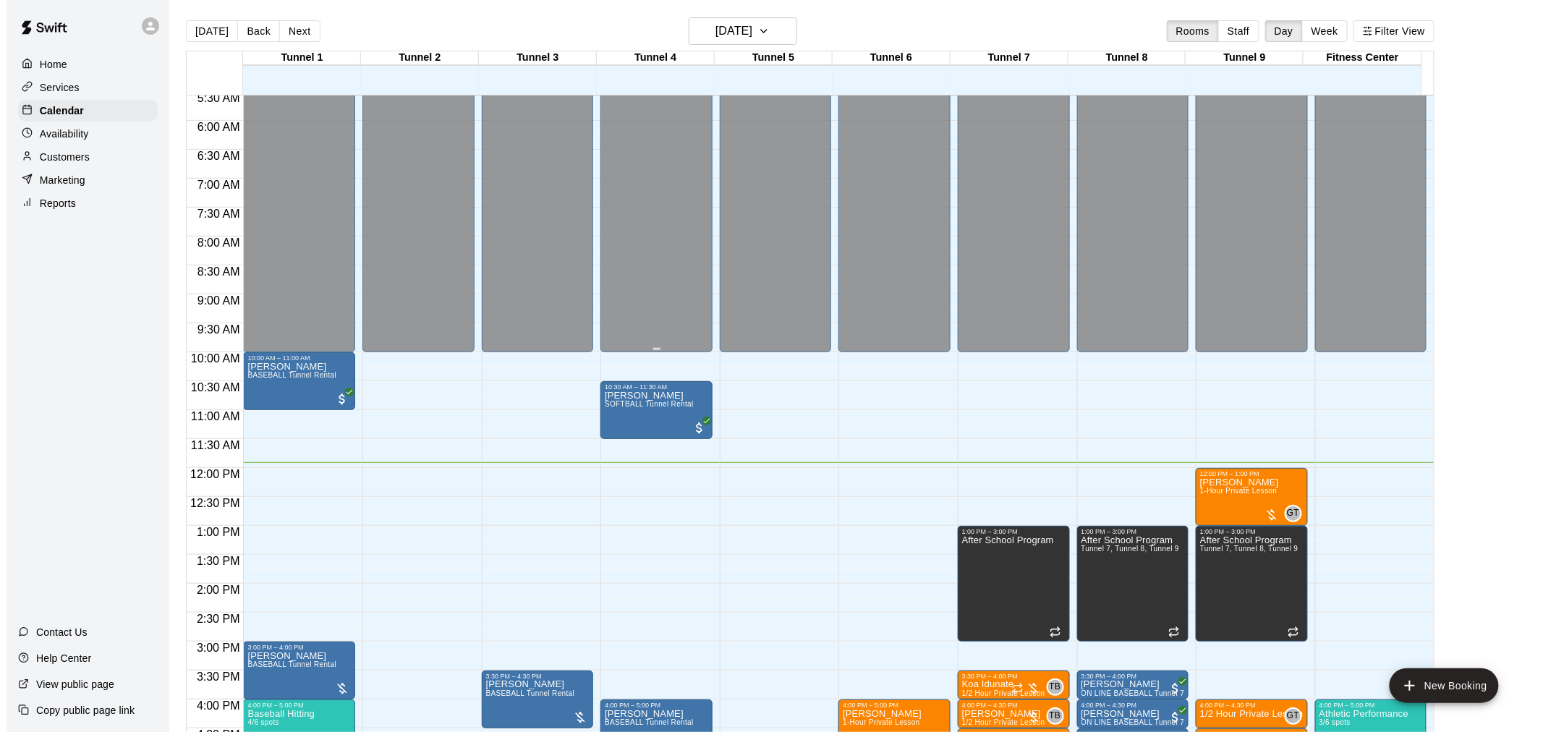
scroll to position [414, 0]
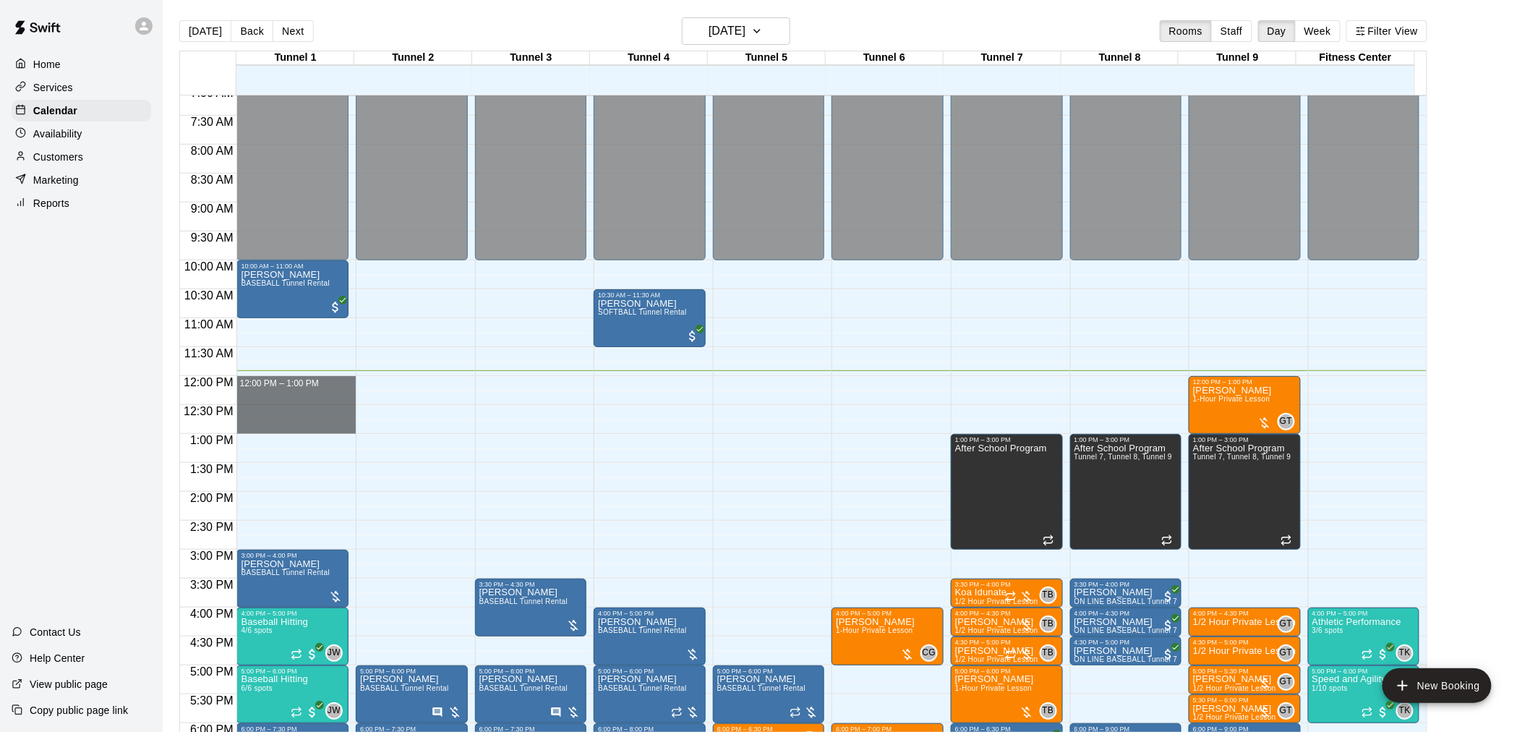
drag, startPoint x: 266, startPoint y: 380, endPoint x: 261, endPoint y: 430, distance: 49.4
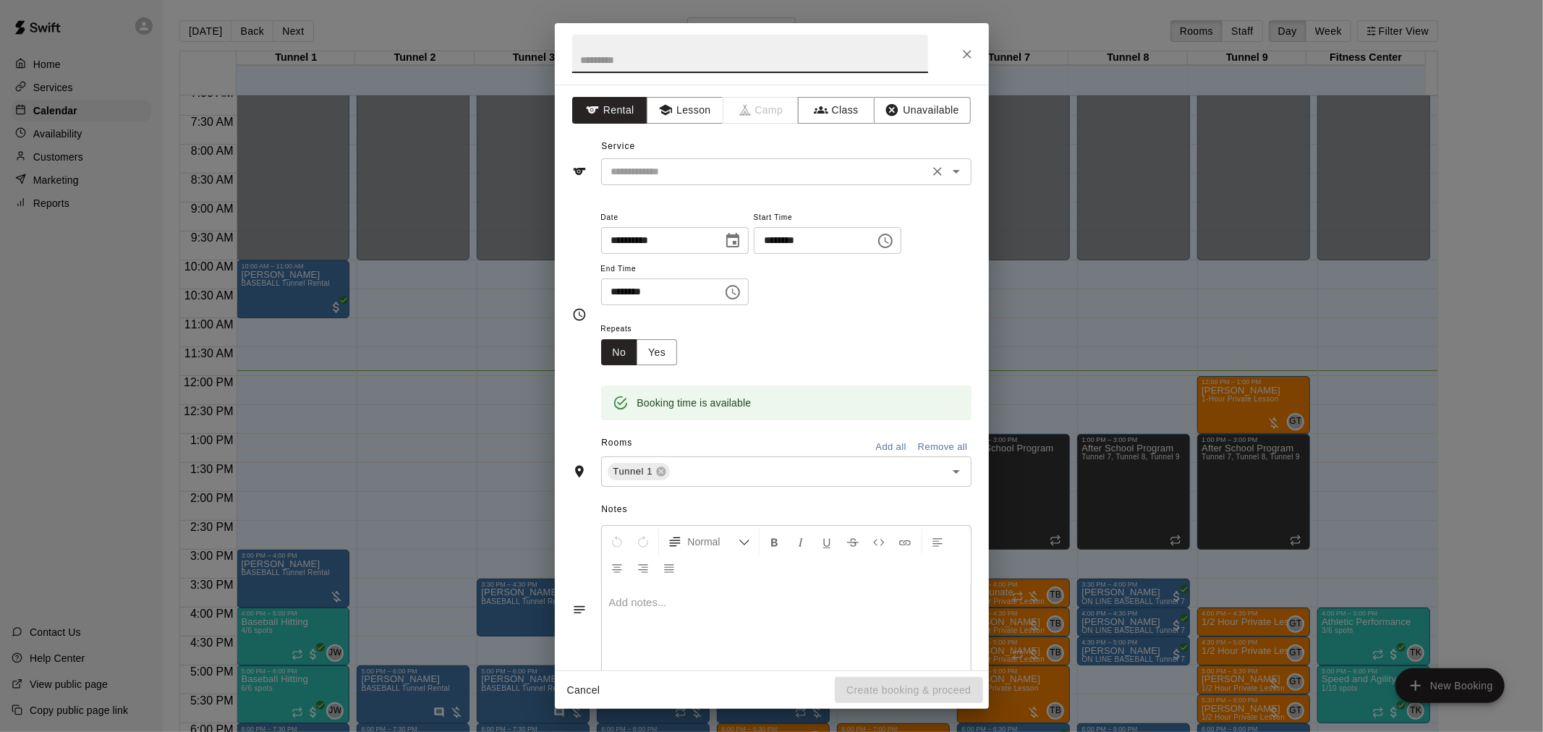
click at [669, 164] on input "text" at bounding box center [764, 172] width 319 height 18
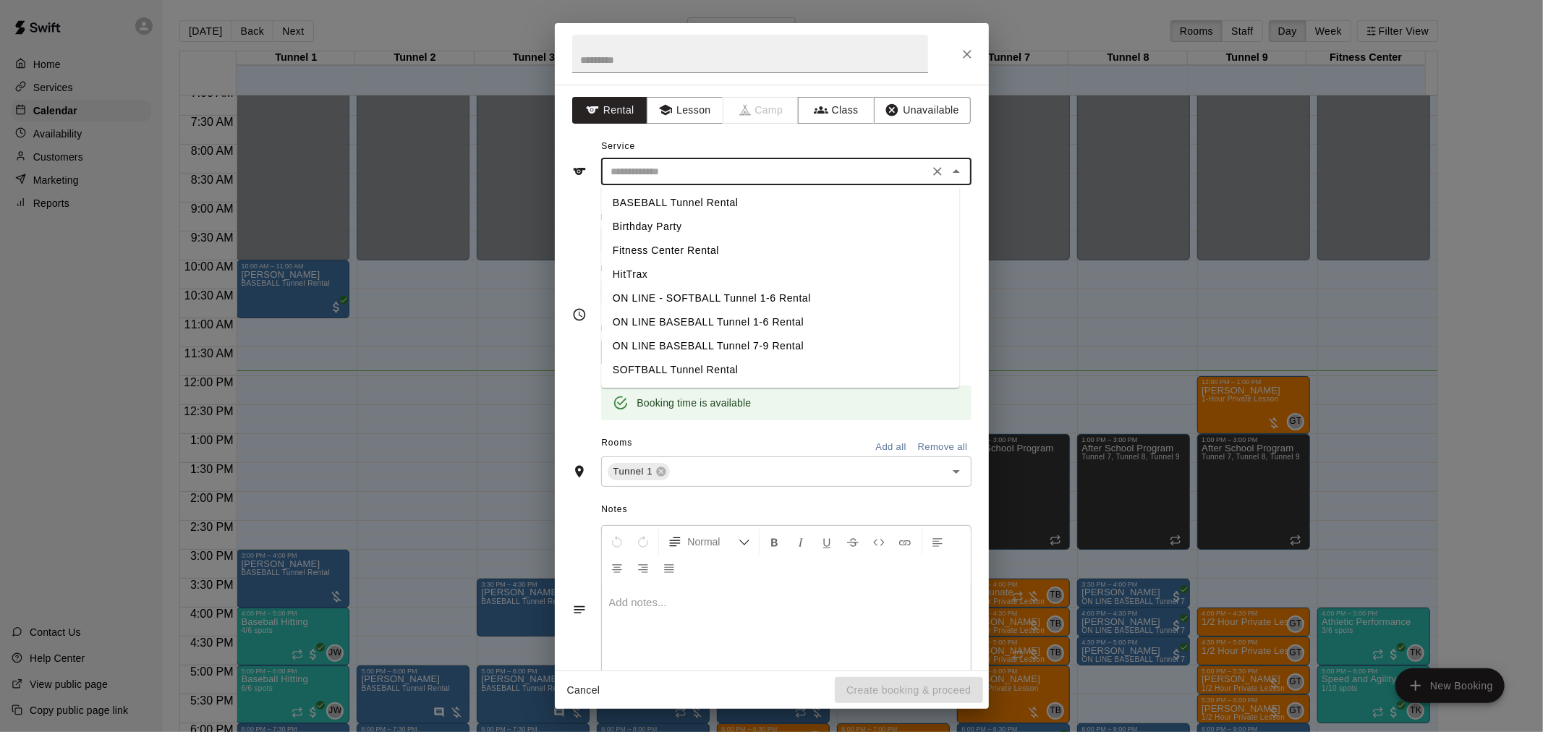
click at [704, 204] on li "BASEBALL Tunnel Rental" at bounding box center [780, 203] width 358 height 24
type input "**********"
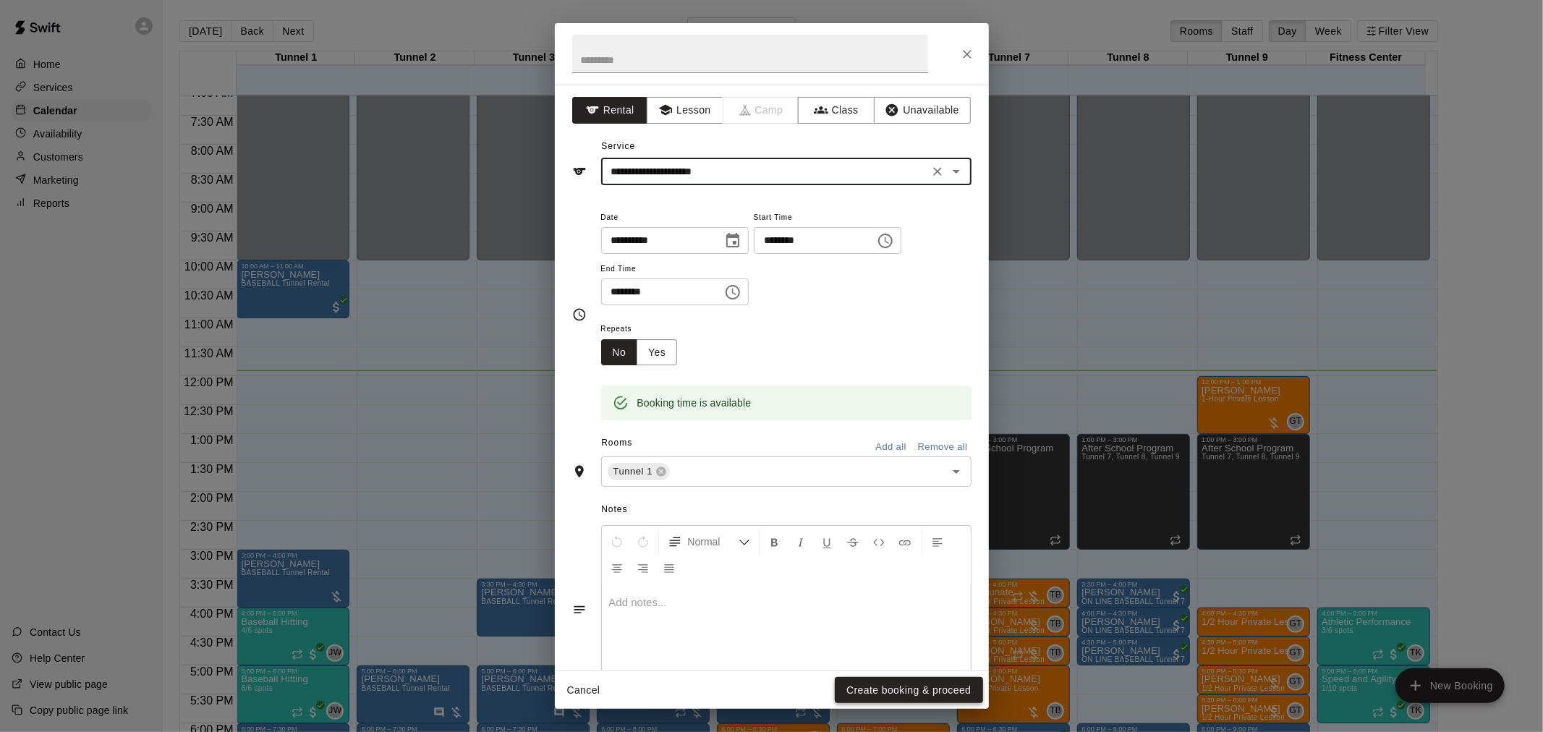
click at [926, 658] on button "Create booking & proceed" at bounding box center [909, 690] width 148 height 27
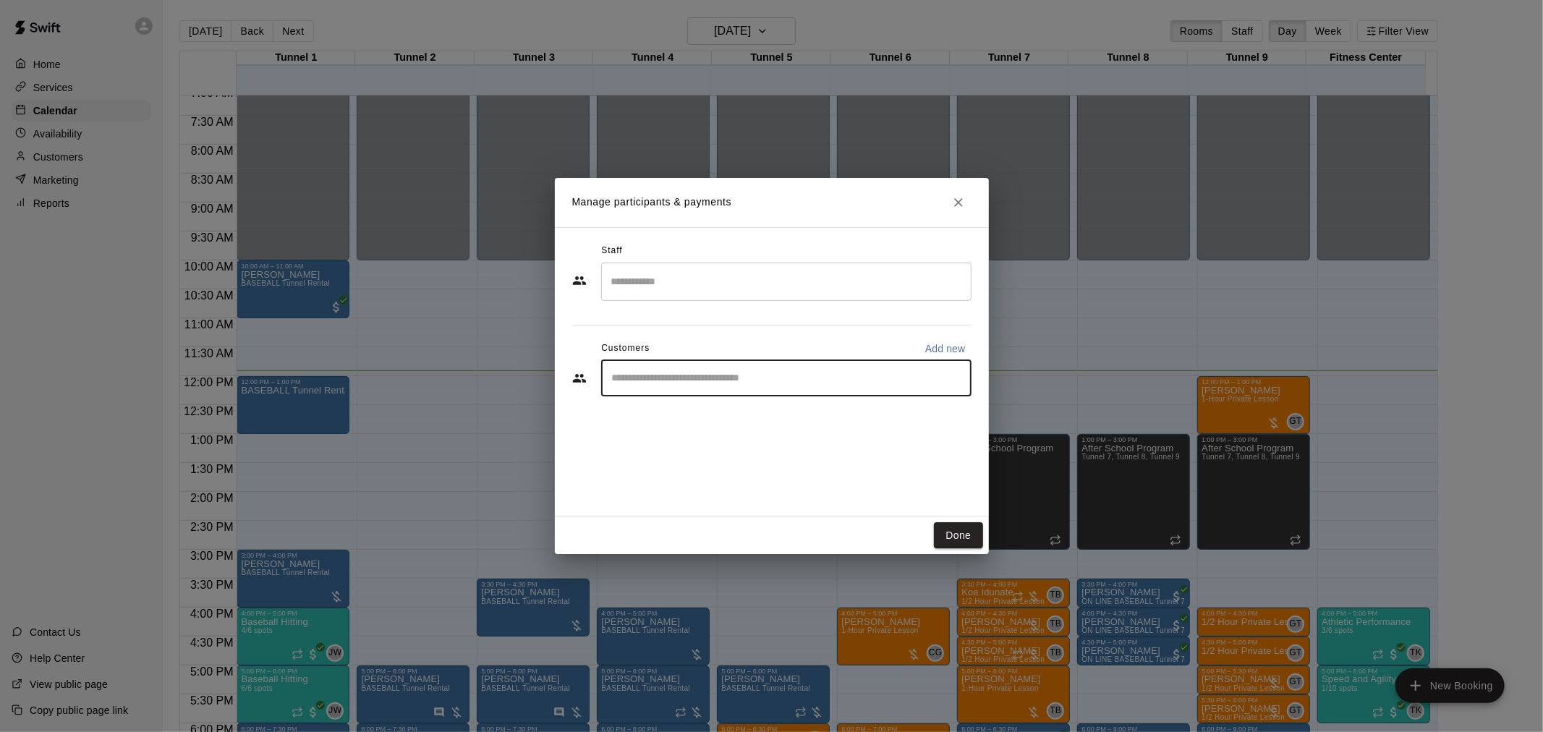
click at [752, 376] on input "Start typing to search customers..." at bounding box center [785, 378] width 357 height 14
type input "******"
click at [733, 411] on div "[PERSON_NAME] [PERSON_NAME][EMAIL_ADDRESS][DOMAIN_NAME]" at bounding box center [800, 419] width 318 height 31
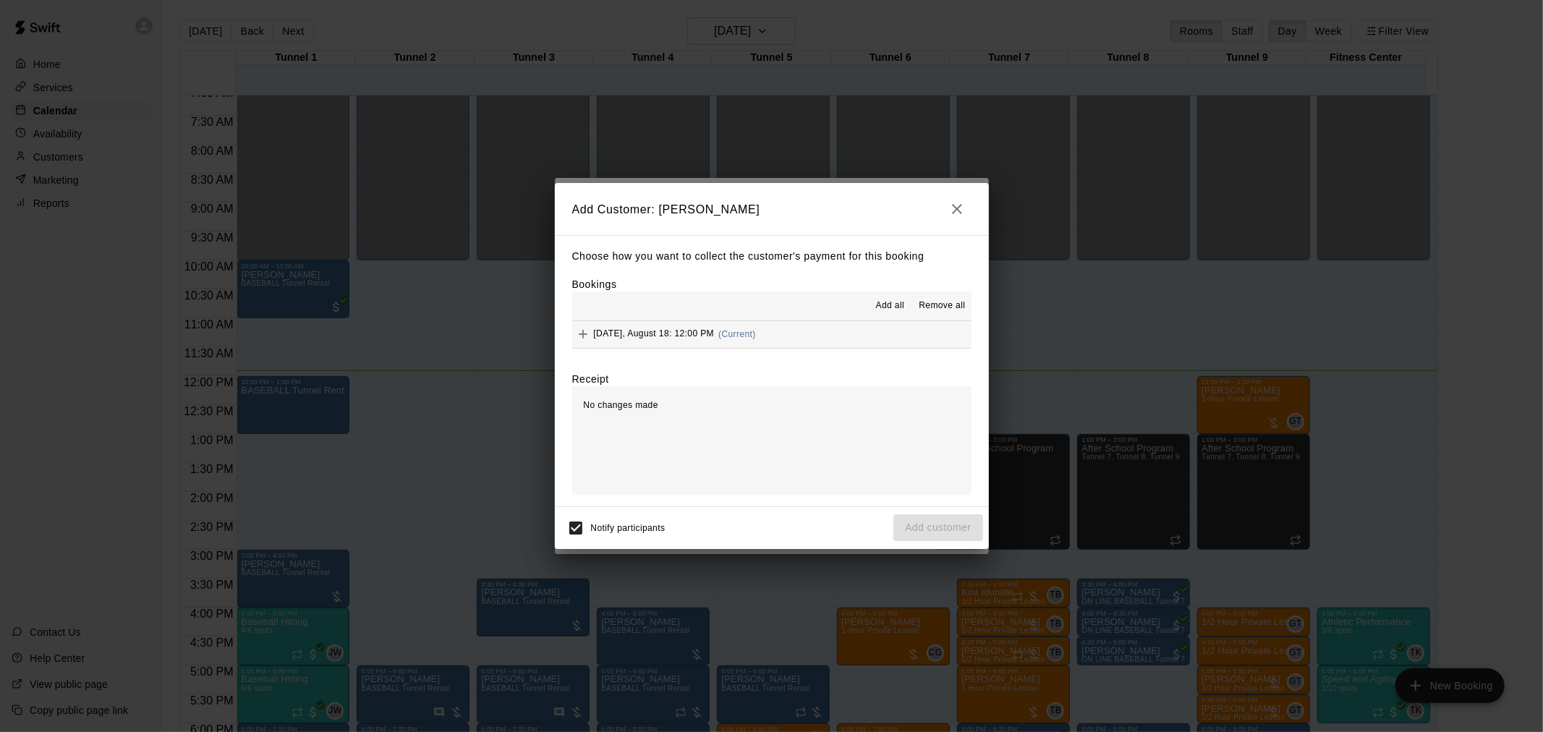
click at [743, 328] on div "[DATE], August 18: 12:00 PM (Current)" at bounding box center [664, 334] width 184 height 22
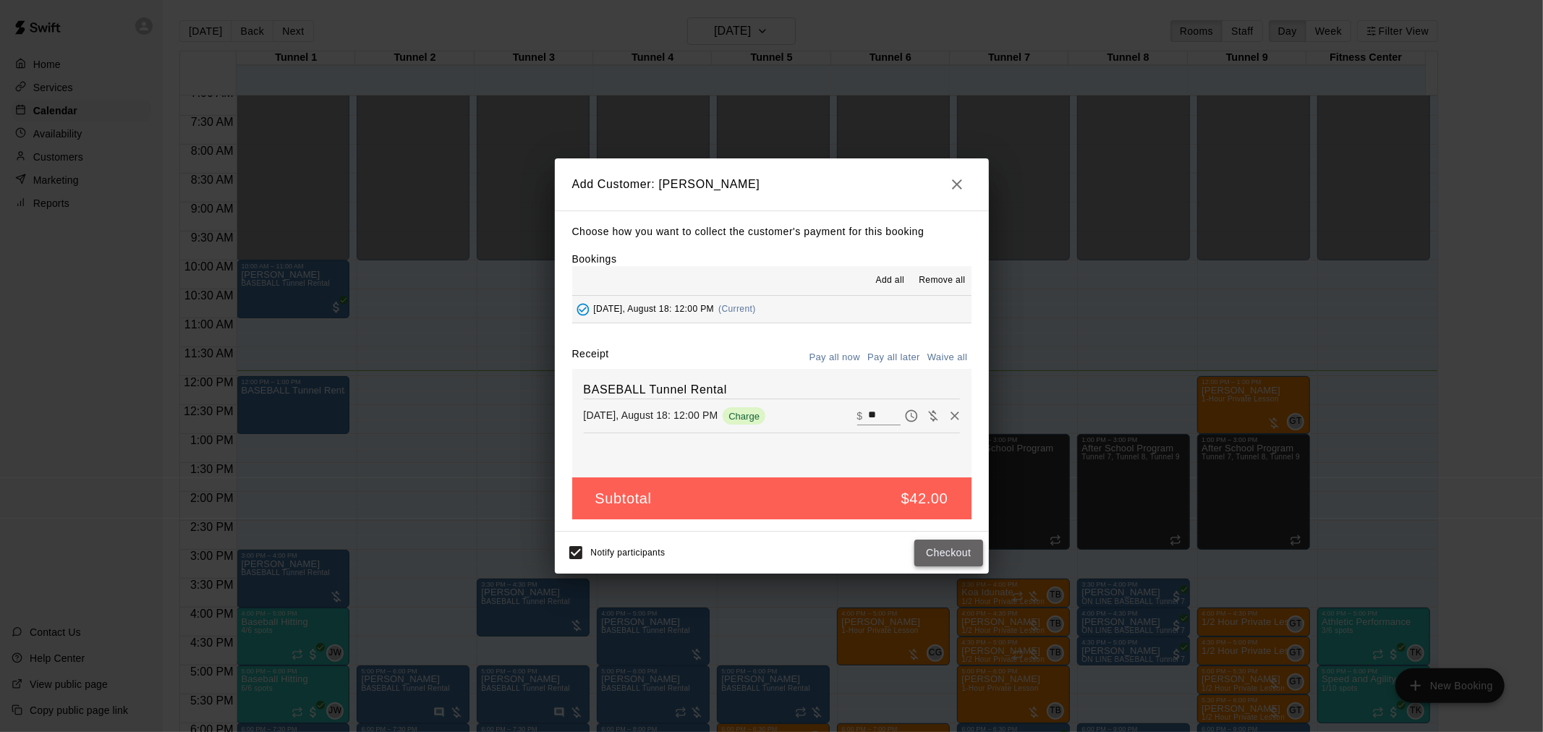
click at [944, 553] on button "Checkout" at bounding box center [948, 553] width 68 height 27
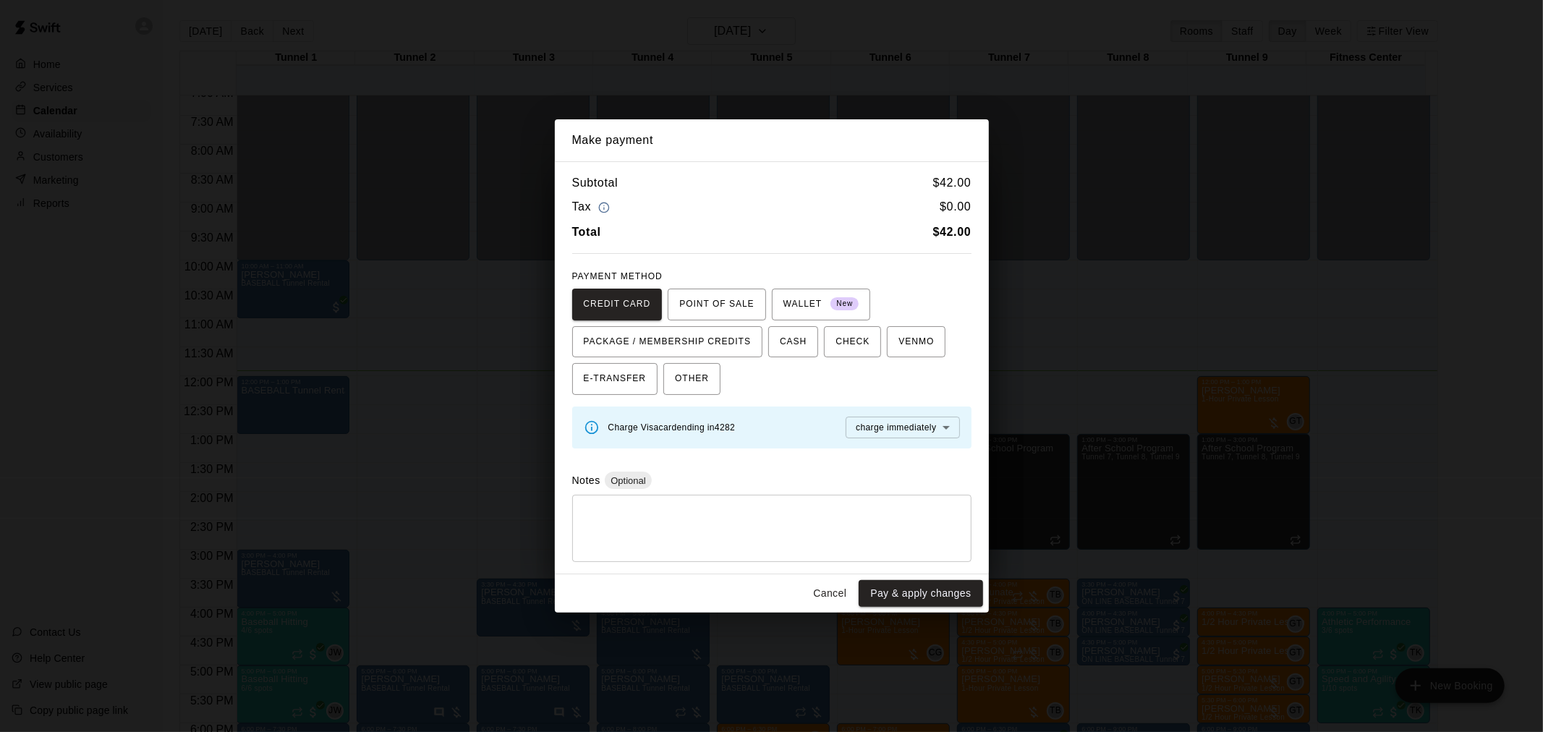
click at [732, 429] on span "Charge Visa card ending in 4282" at bounding box center [671, 427] width 127 height 10
click at [687, 377] on span "OTHER" at bounding box center [692, 378] width 34 height 23
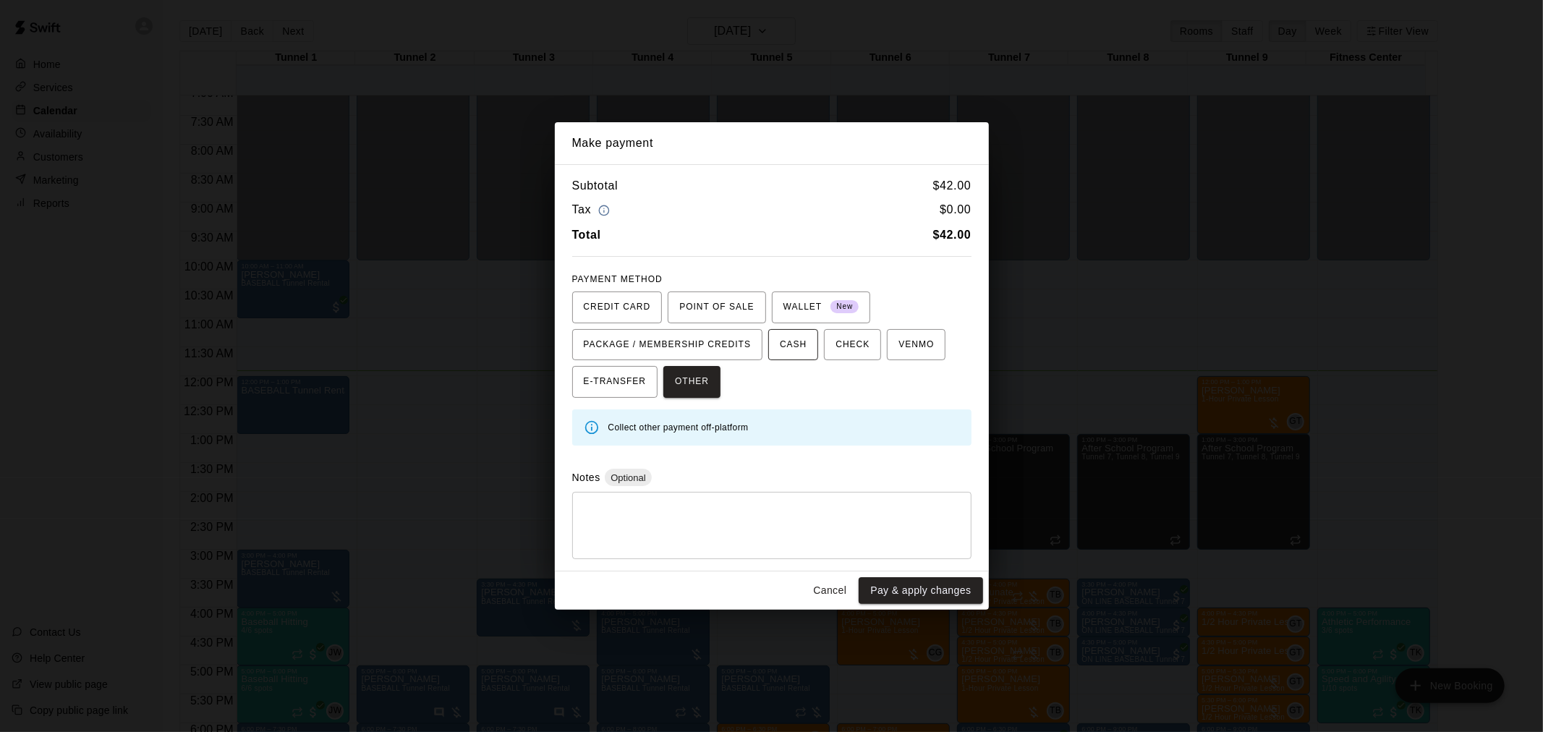
click at [806, 337] on span "CASH" at bounding box center [793, 344] width 27 height 23
click at [660, 391] on div "CREDIT CARD POINT OF SALE WALLET New PACKAGE / MEMBERSHIP CREDITS CASH CHECK VE…" at bounding box center [771, 344] width 399 height 107
click at [671, 383] on button "OTHER" at bounding box center [691, 382] width 57 height 32
click at [916, 584] on button "Pay & apply changes" at bounding box center [920, 590] width 124 height 27
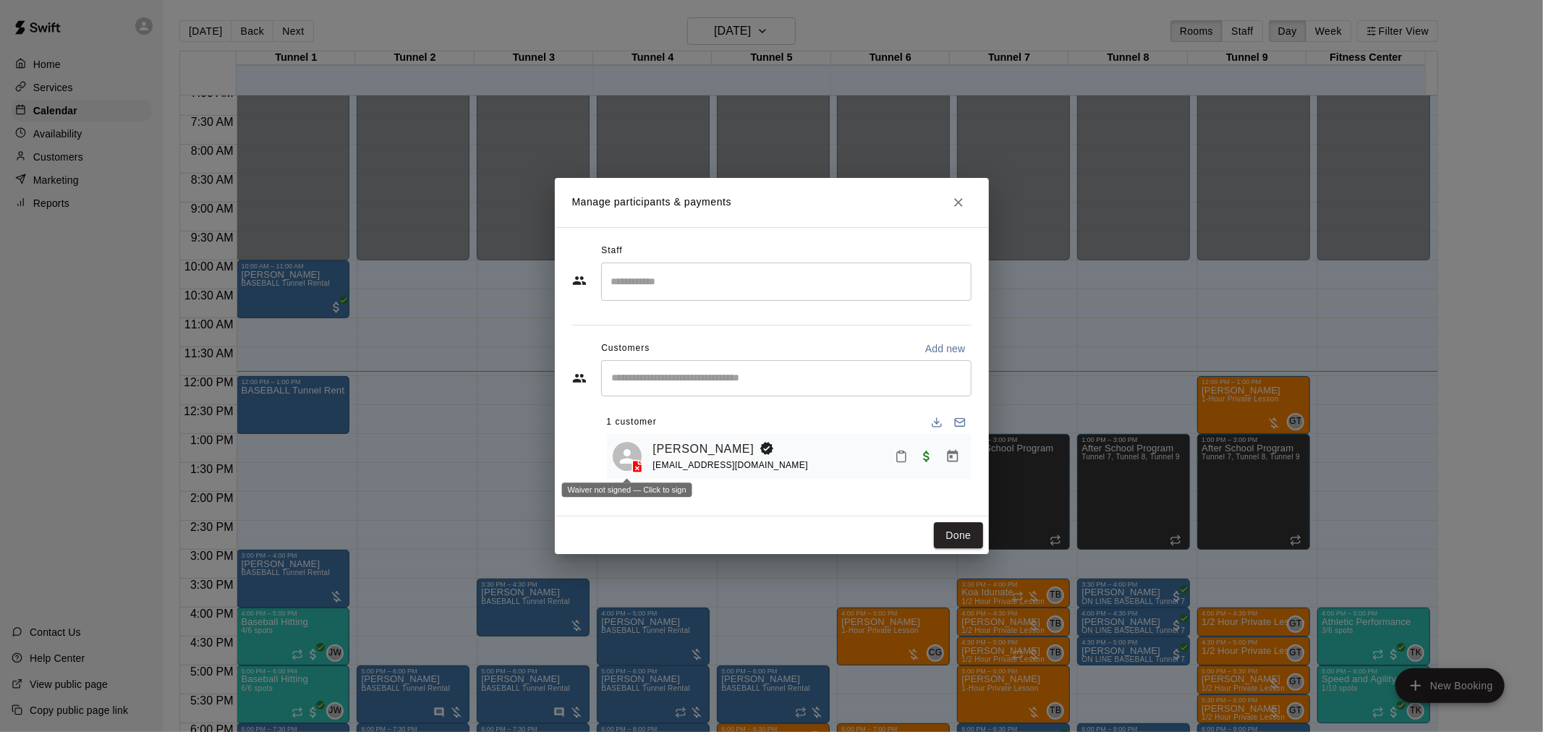
click at [637, 464] on icon at bounding box center [636, 467] width 9 height 12
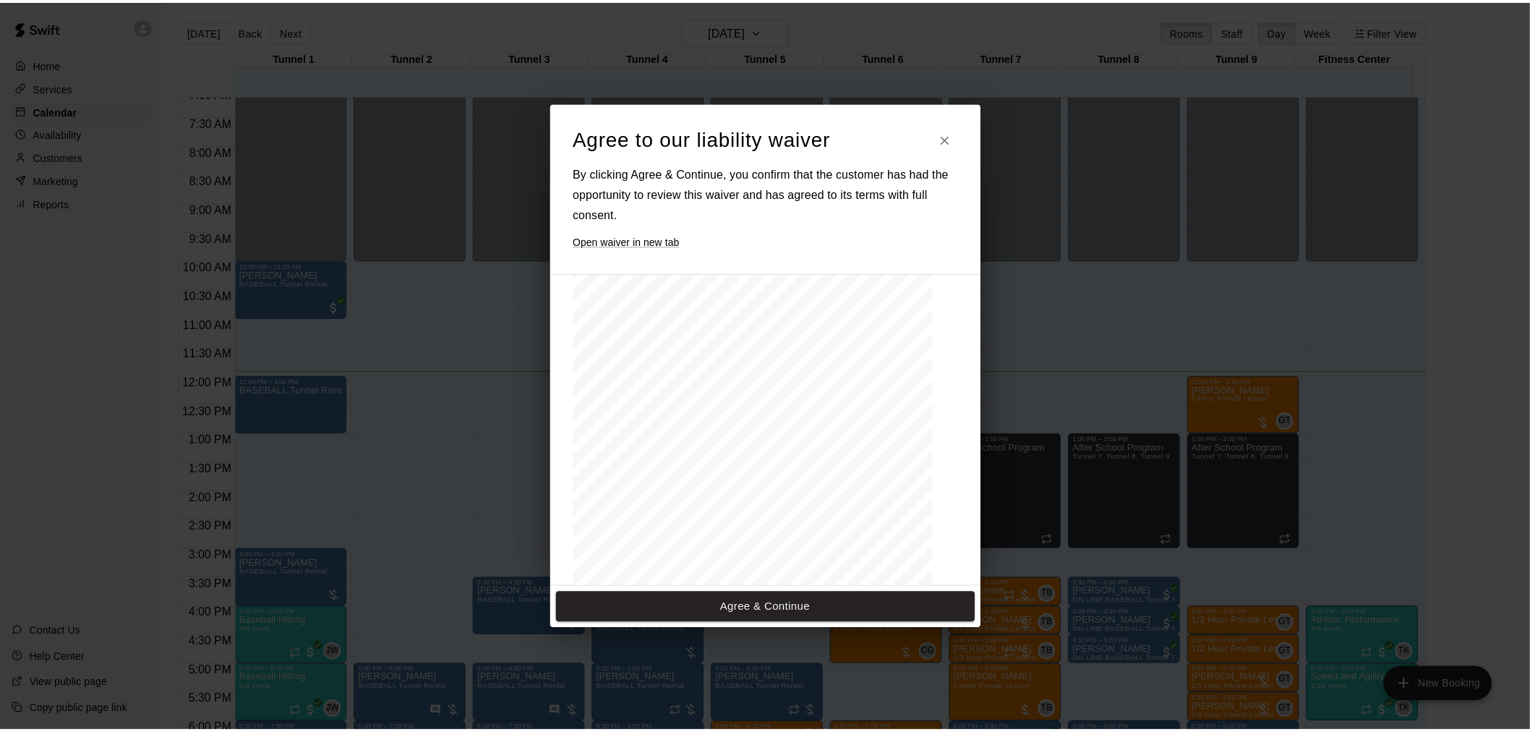
scroll to position [634, 0]
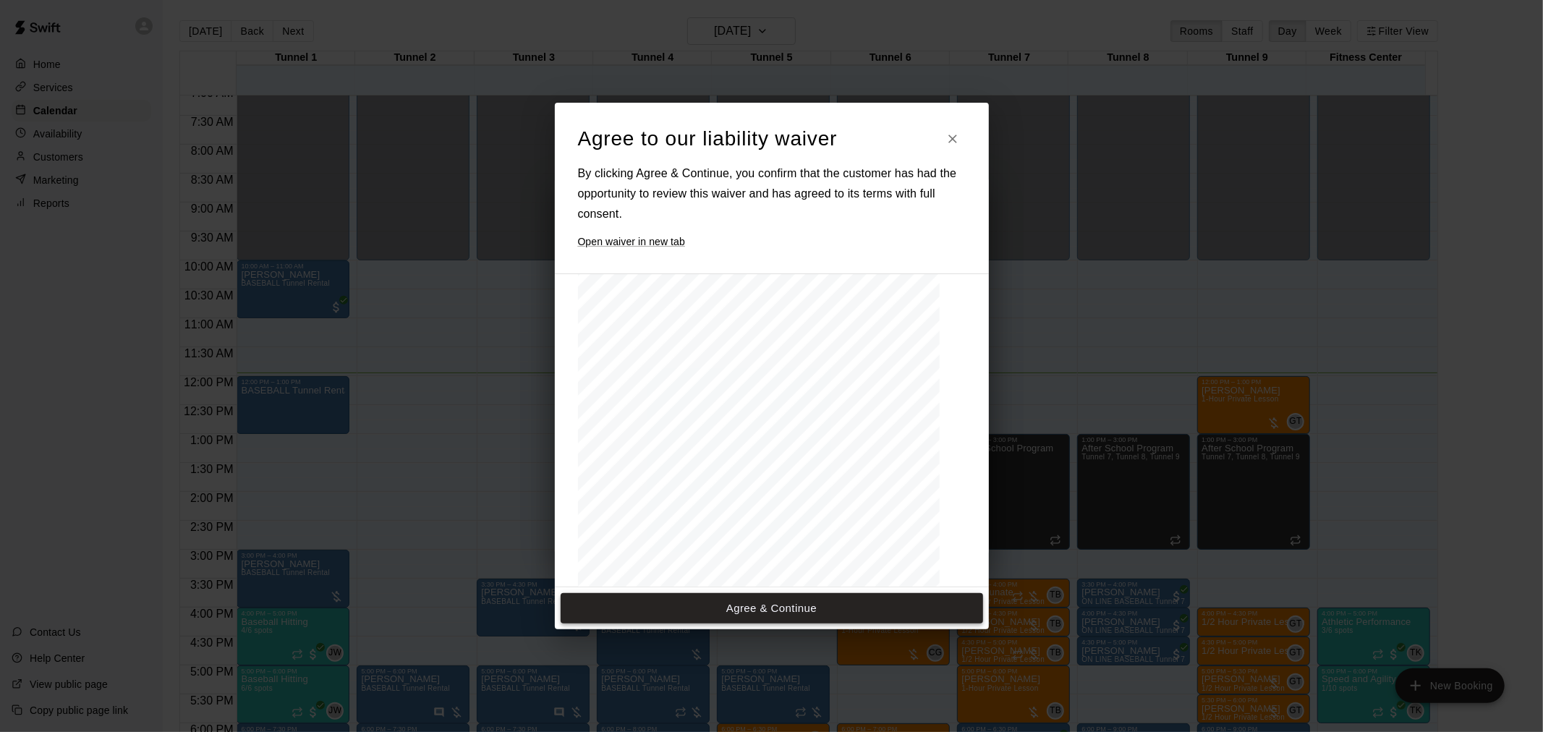
click at [758, 605] on button "Agree & Continue" at bounding box center [771, 608] width 422 height 30
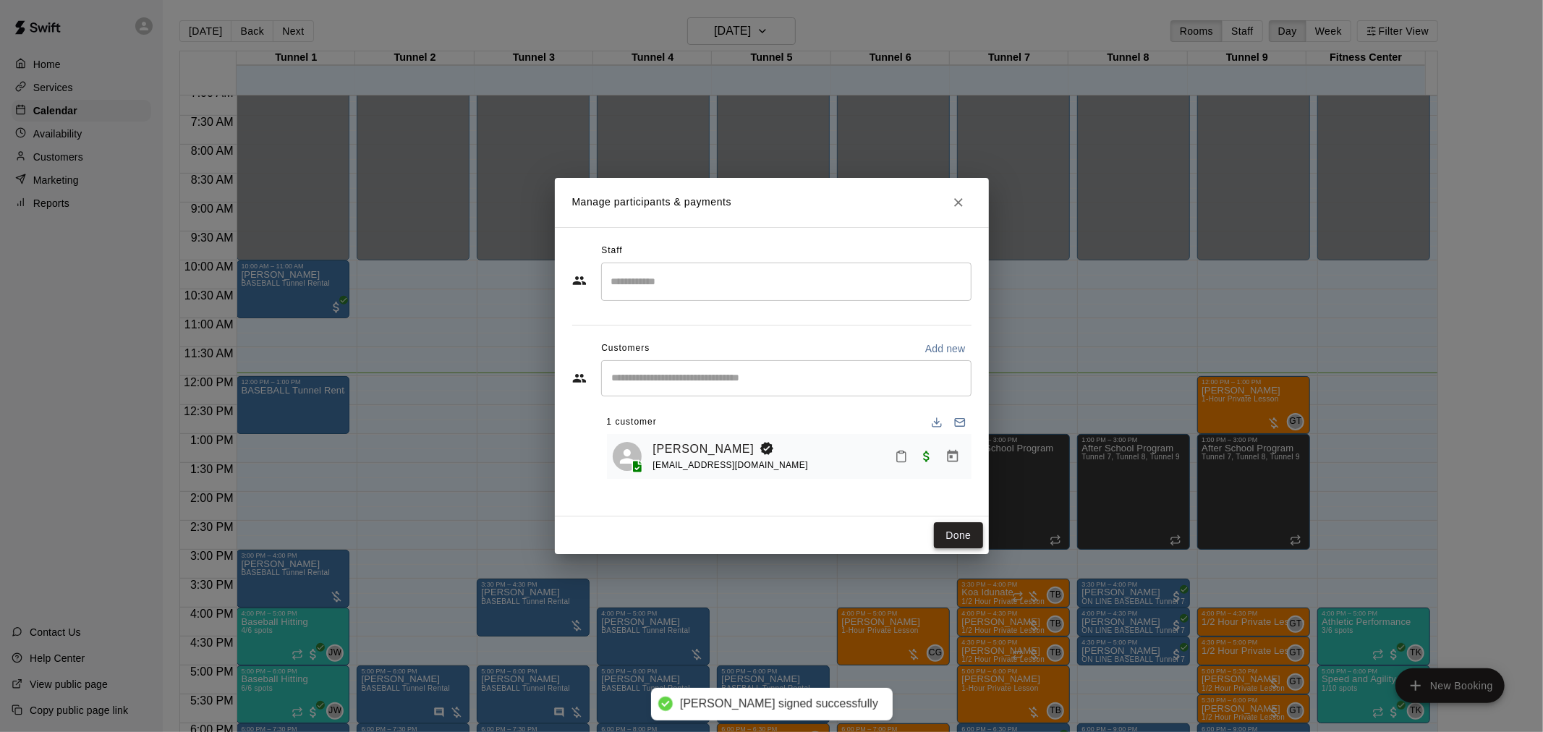
click at [968, 532] on button "Done" at bounding box center [958, 535] width 48 height 27
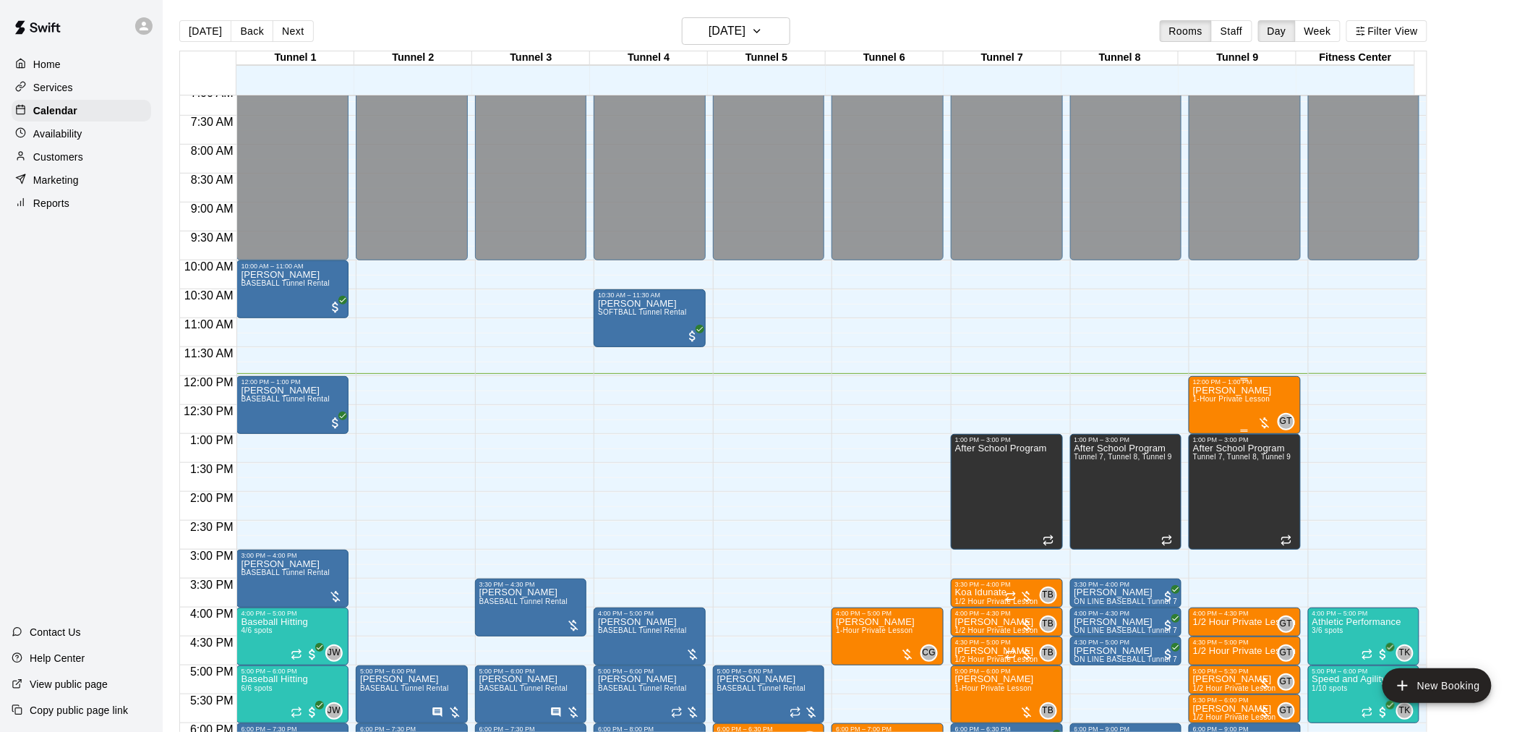
click at [1238, 403] on span "1-Hour Private Lesson" at bounding box center [1231, 399] width 77 height 8
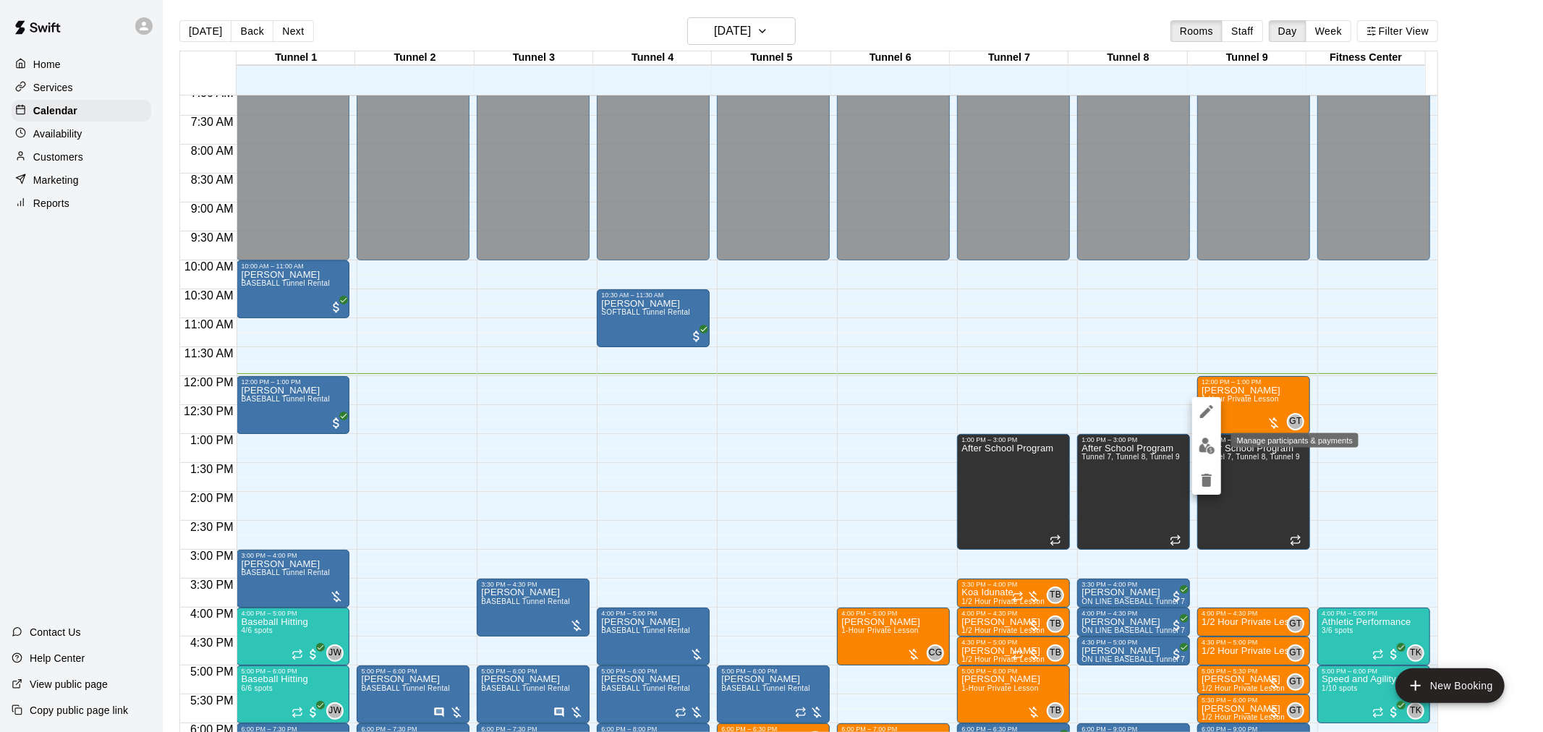
click at [1204, 442] on img "edit" at bounding box center [1206, 446] width 17 height 17
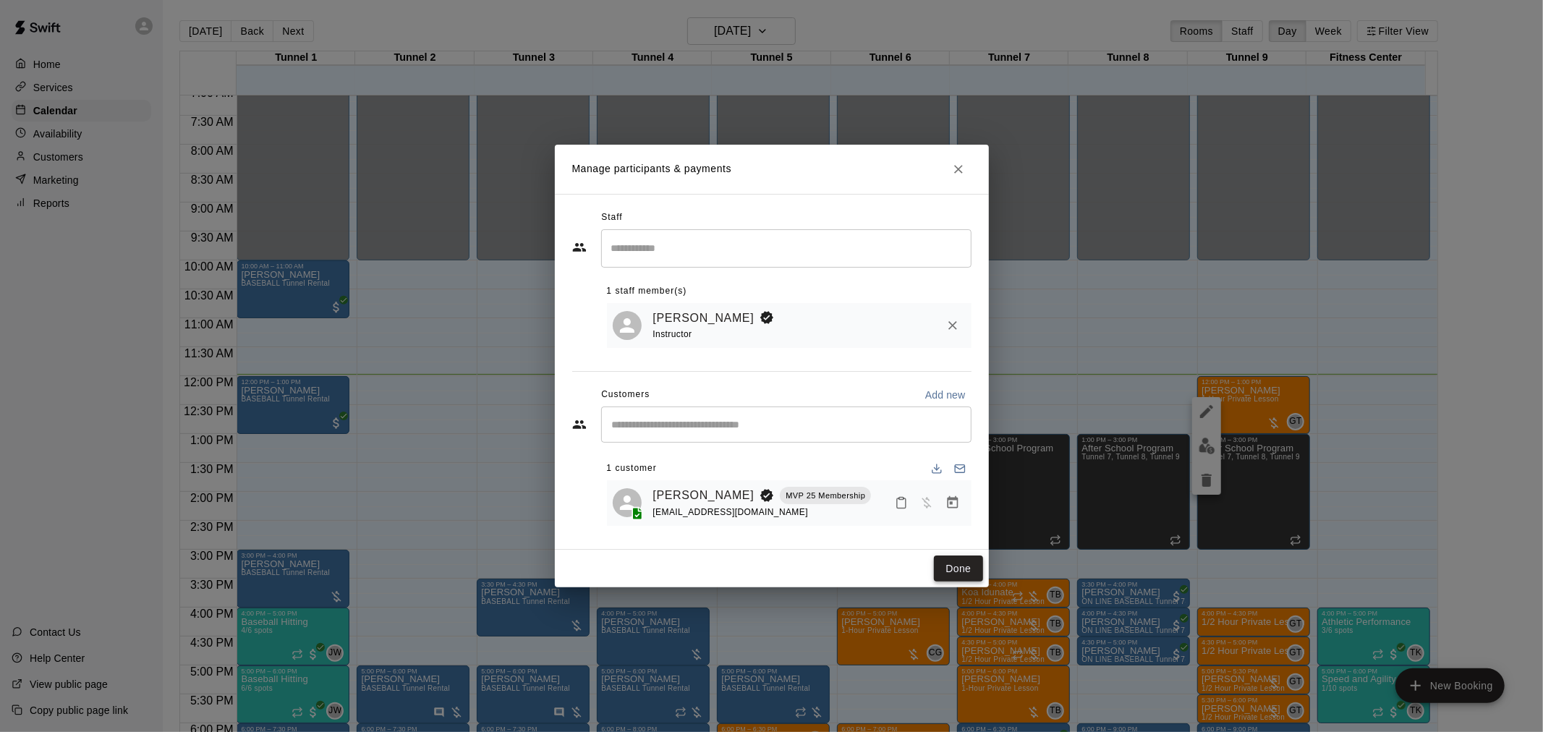
click at [953, 568] on button "Done" at bounding box center [958, 568] width 48 height 27
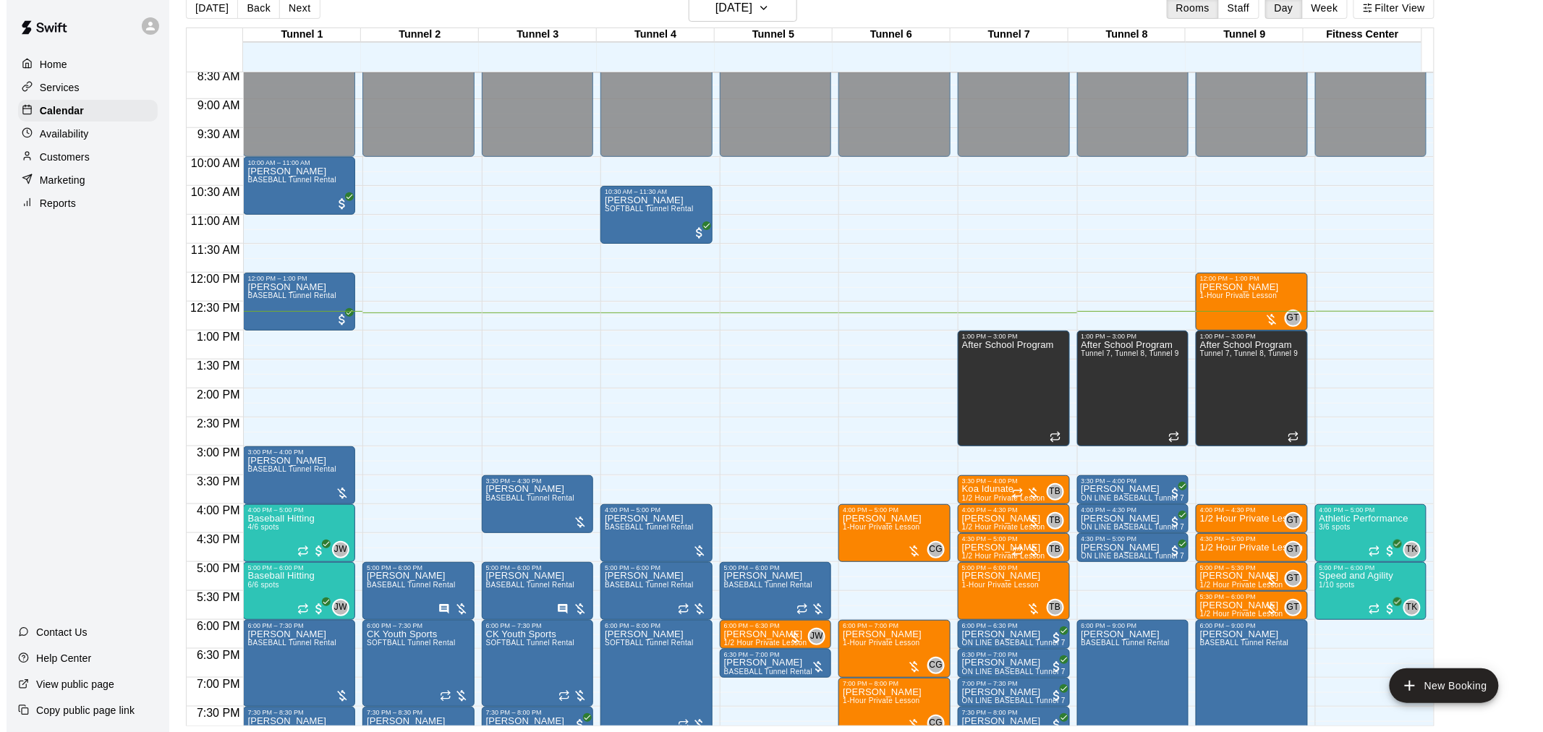
scroll to position [575, 0]
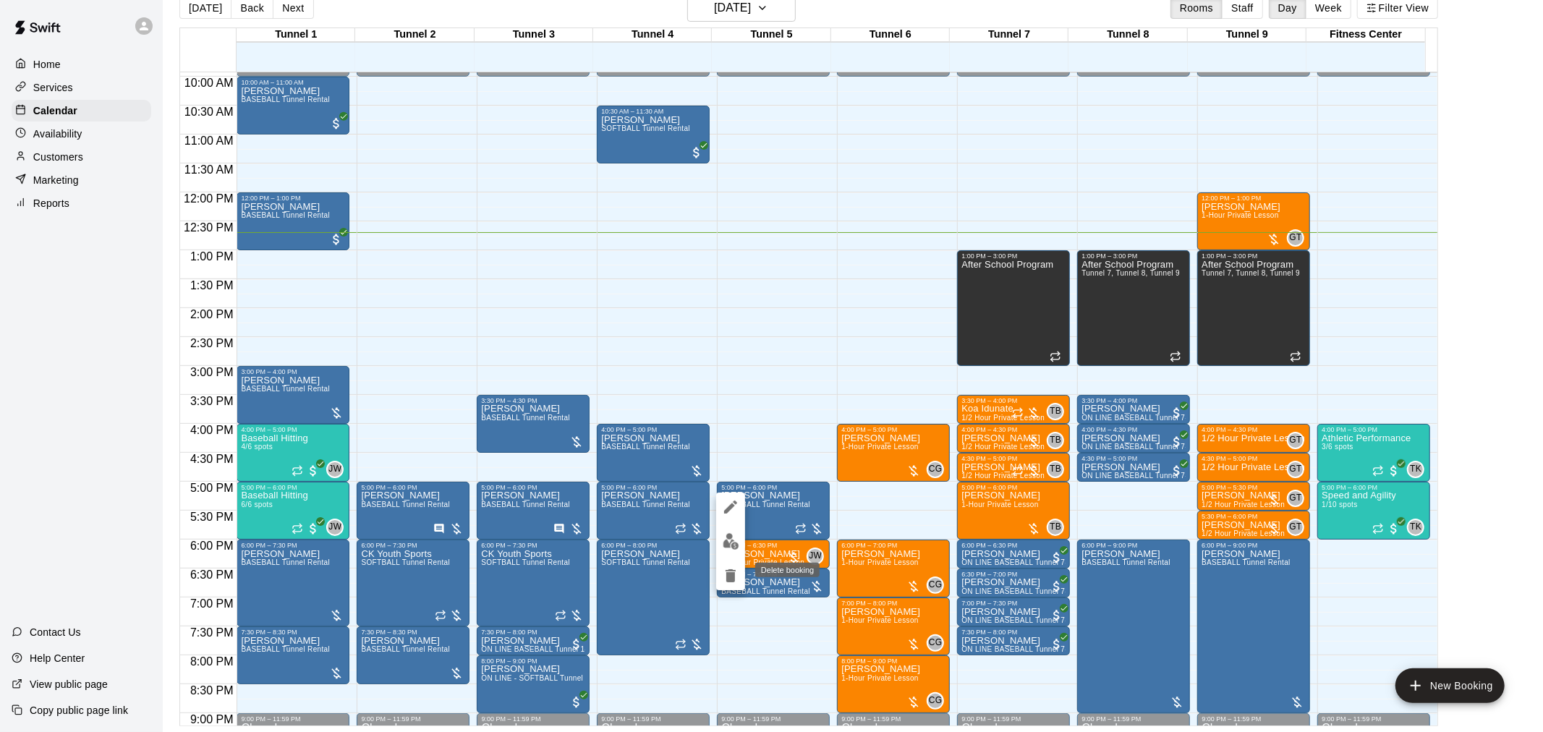
click at [732, 576] on icon "delete" at bounding box center [730, 575] width 10 height 13
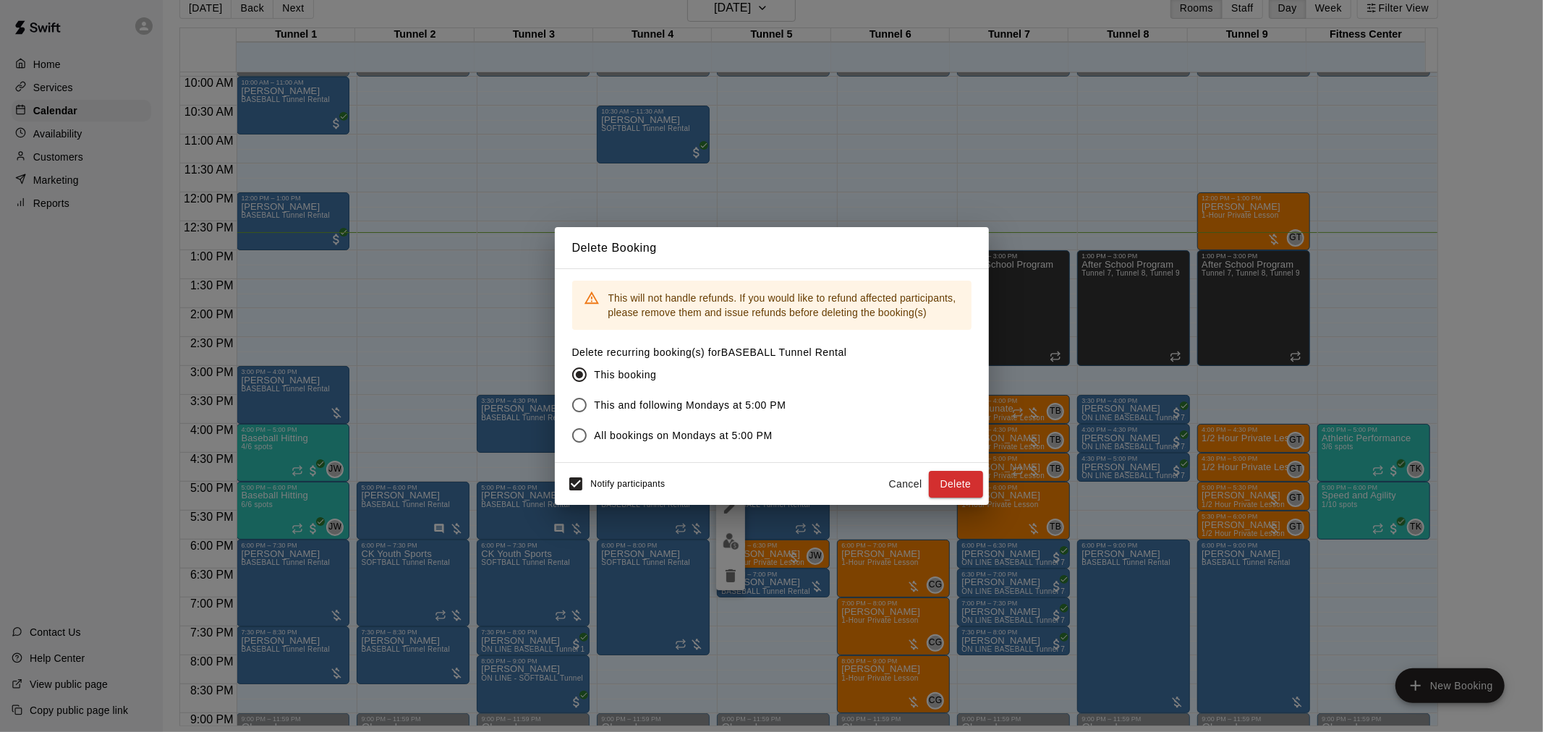
click at [913, 481] on button "Cancel" at bounding box center [905, 484] width 46 height 27
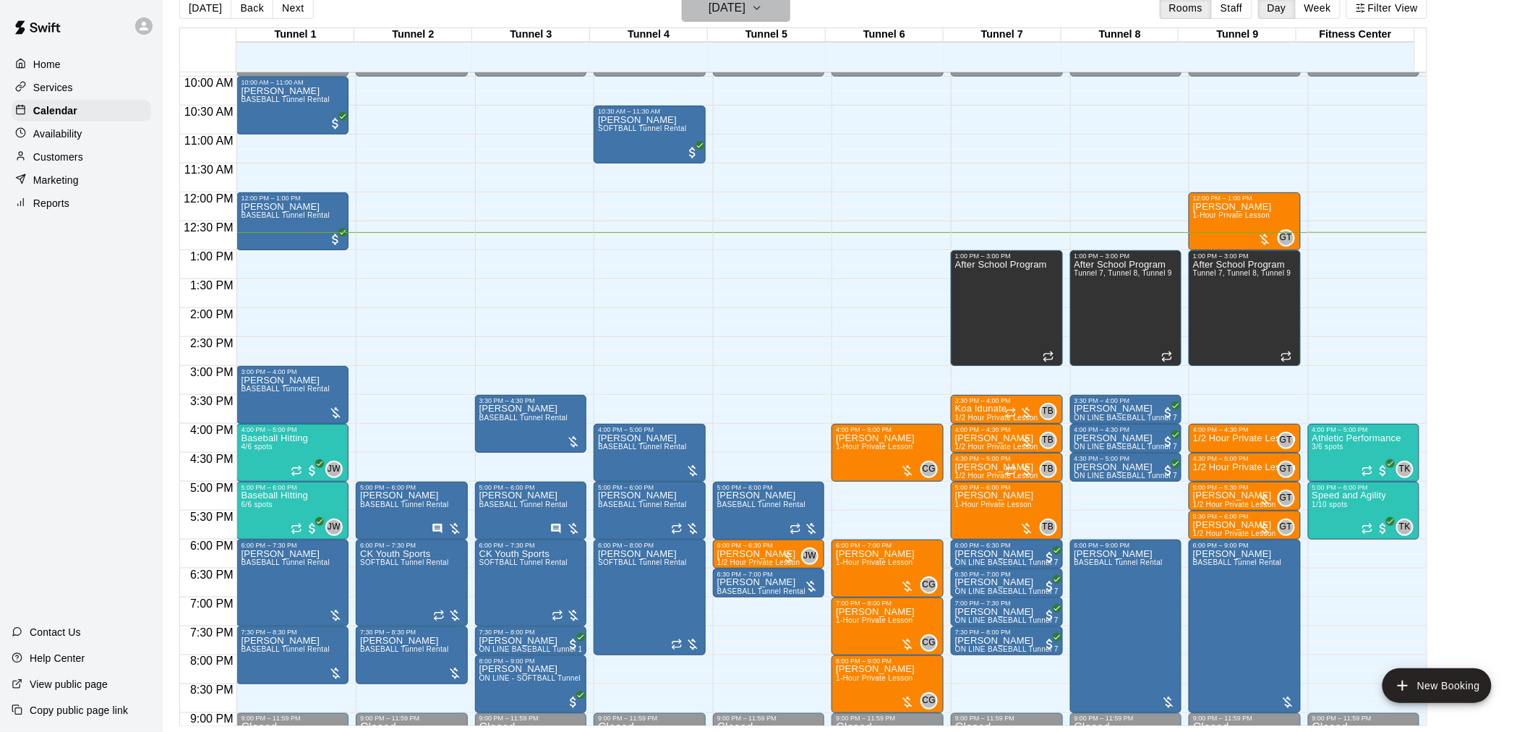
click at [726, 14] on h6 "[DATE]" at bounding box center [727, 8] width 37 height 20
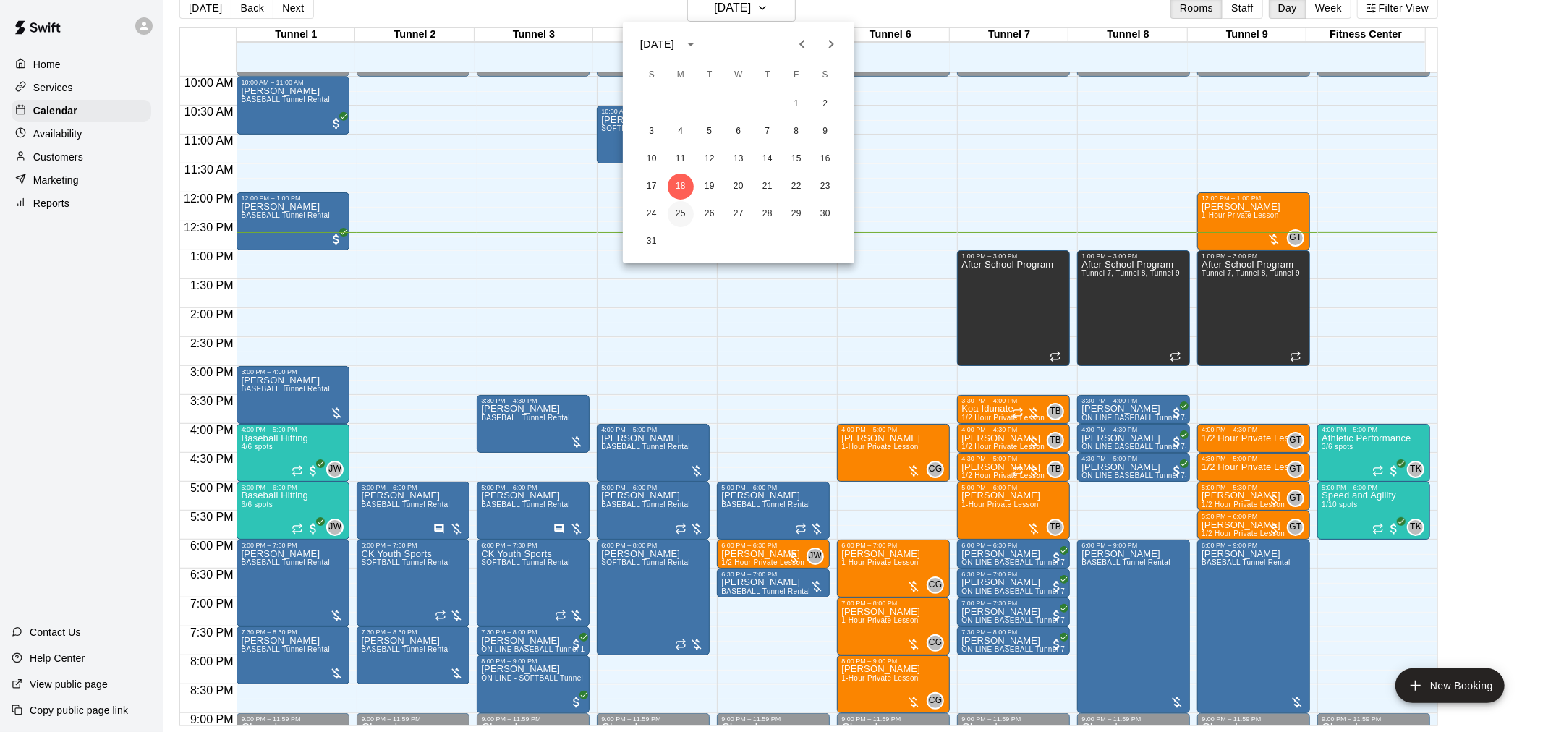
click at [684, 205] on button "25" at bounding box center [681, 214] width 26 height 26
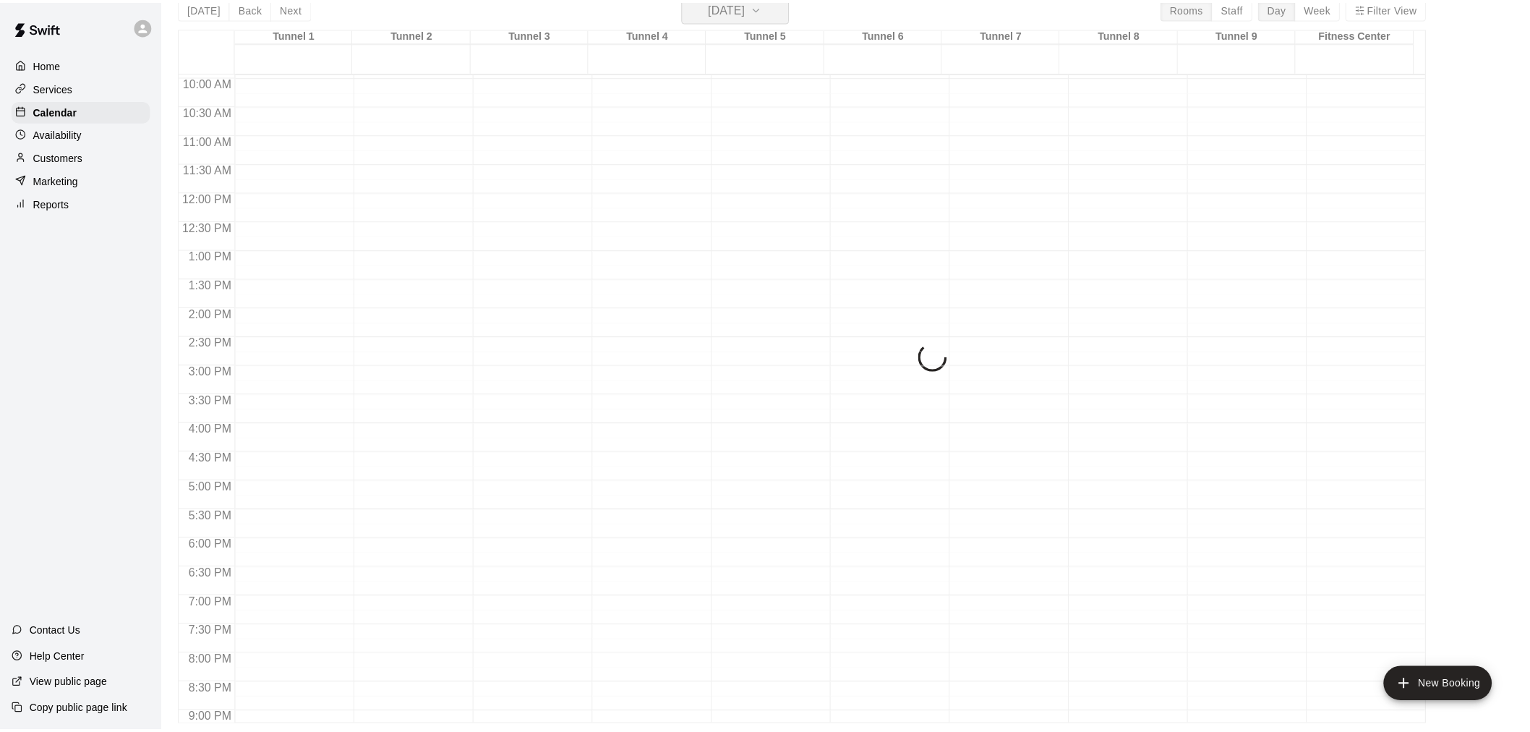
scroll to position [17, 0]
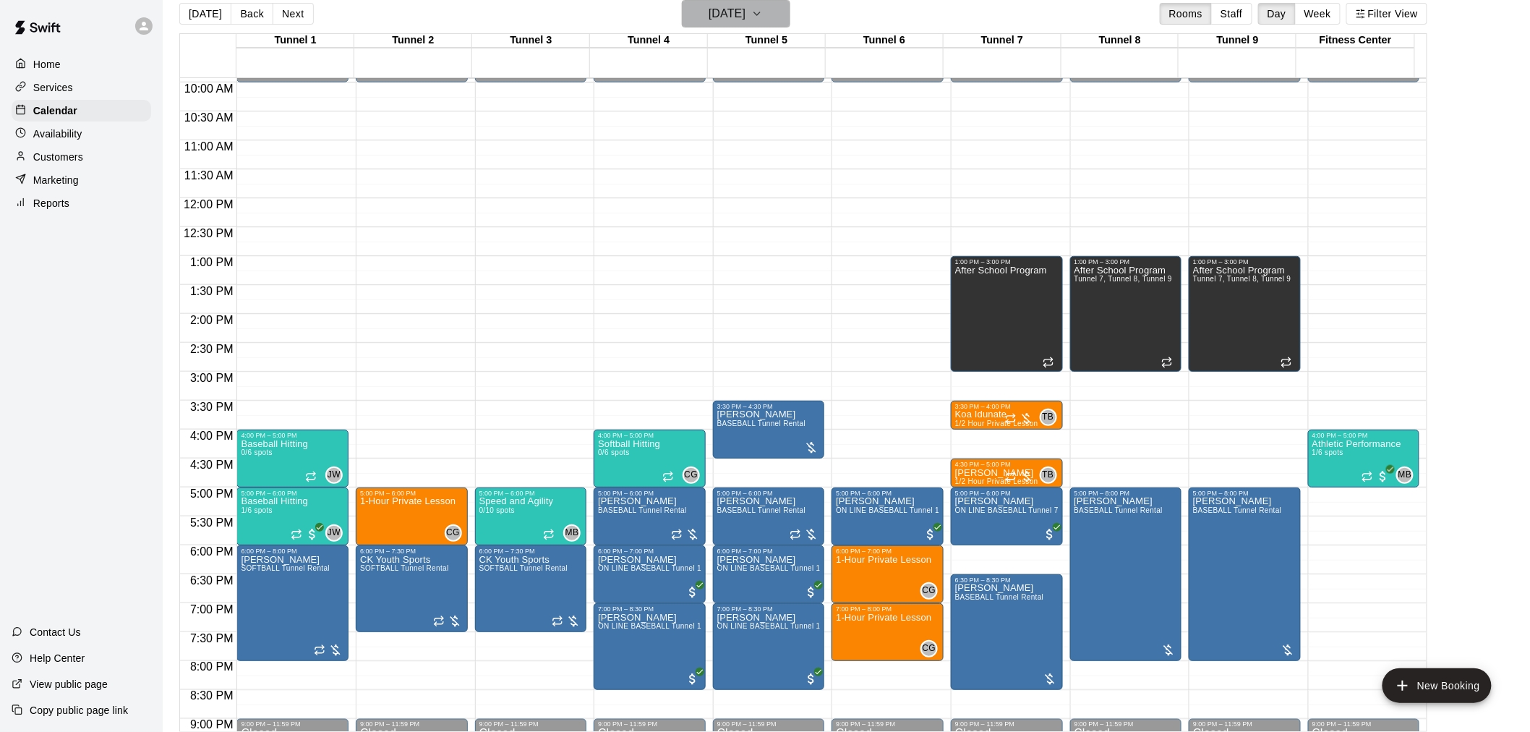
click at [763, 20] on icon "button" at bounding box center [757, 13] width 12 height 17
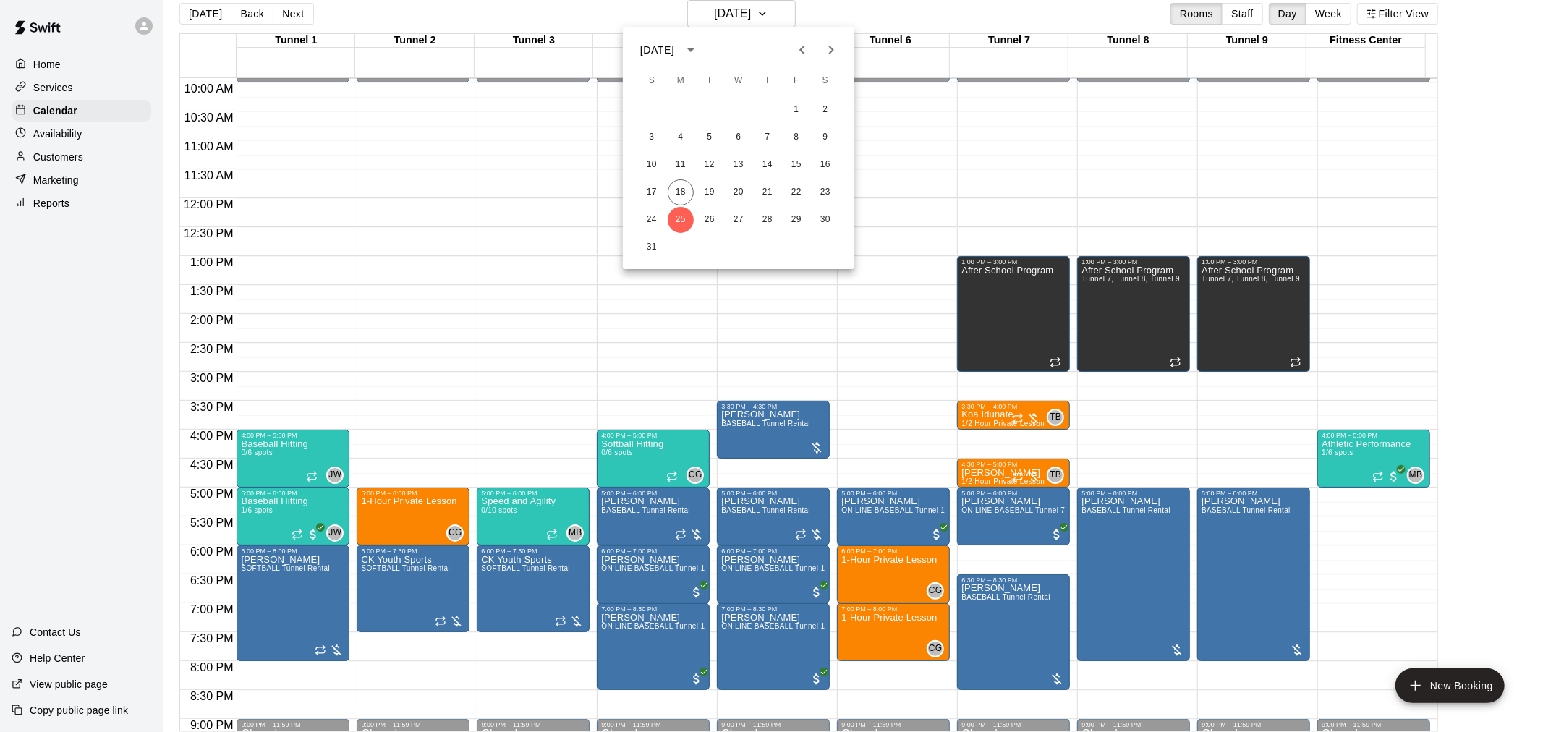
click at [830, 54] on icon "Next month" at bounding box center [830, 49] width 17 height 17
click at [681, 108] on button "1" at bounding box center [681, 110] width 26 height 26
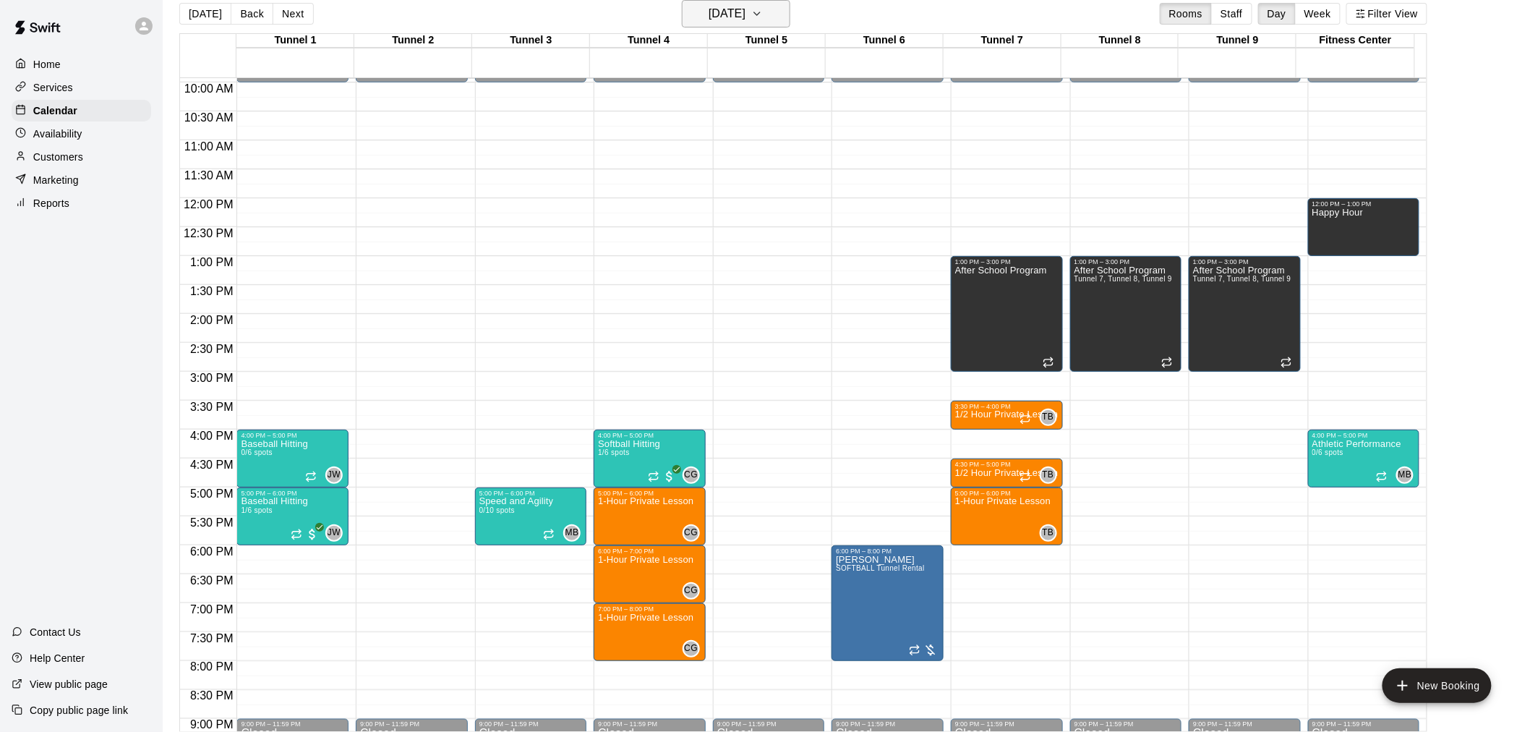
click at [743, 24] on button "[DATE]" at bounding box center [736, 13] width 108 height 27
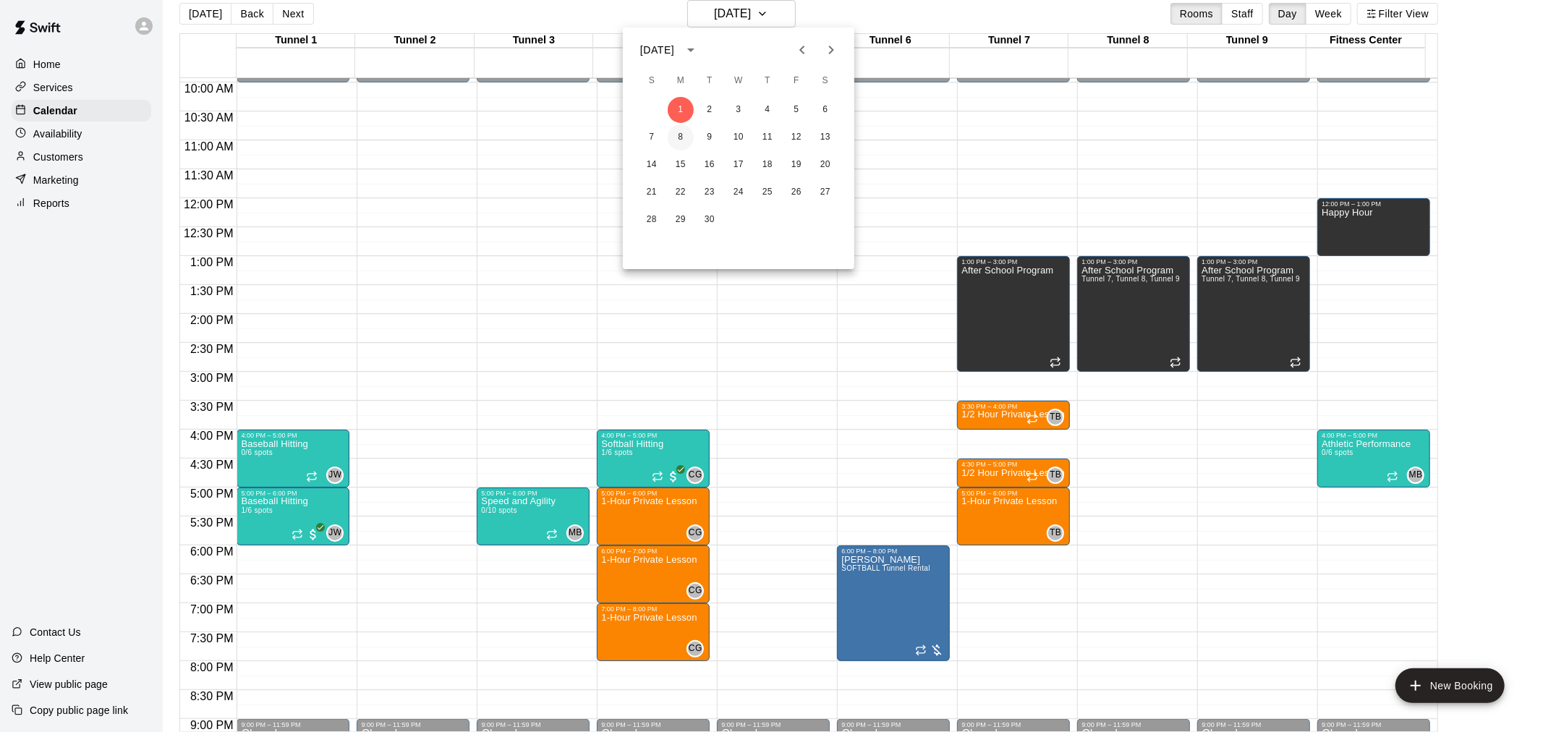
click at [677, 132] on button "8" at bounding box center [681, 137] width 26 height 26
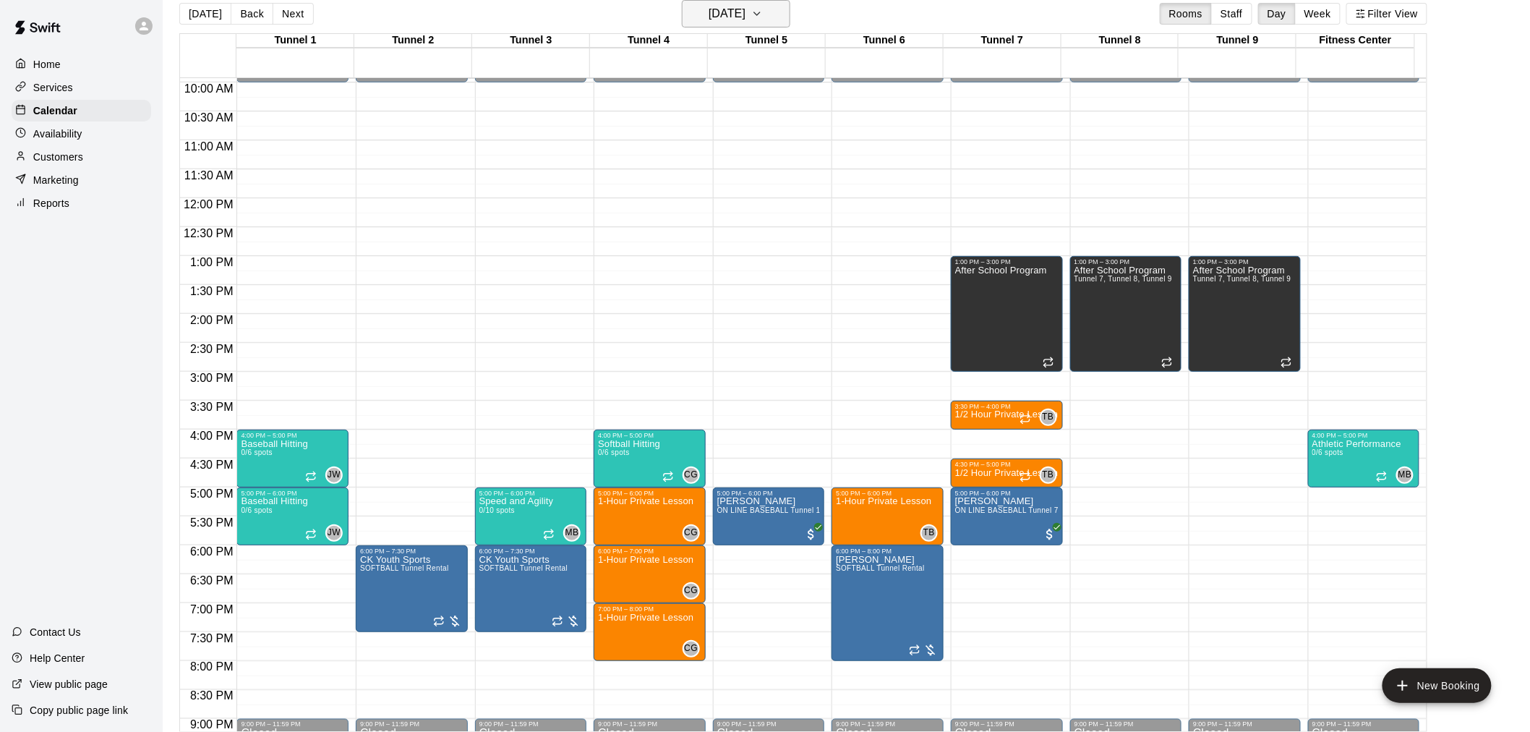
click at [723, 7] on h6 "[DATE]" at bounding box center [727, 14] width 37 height 20
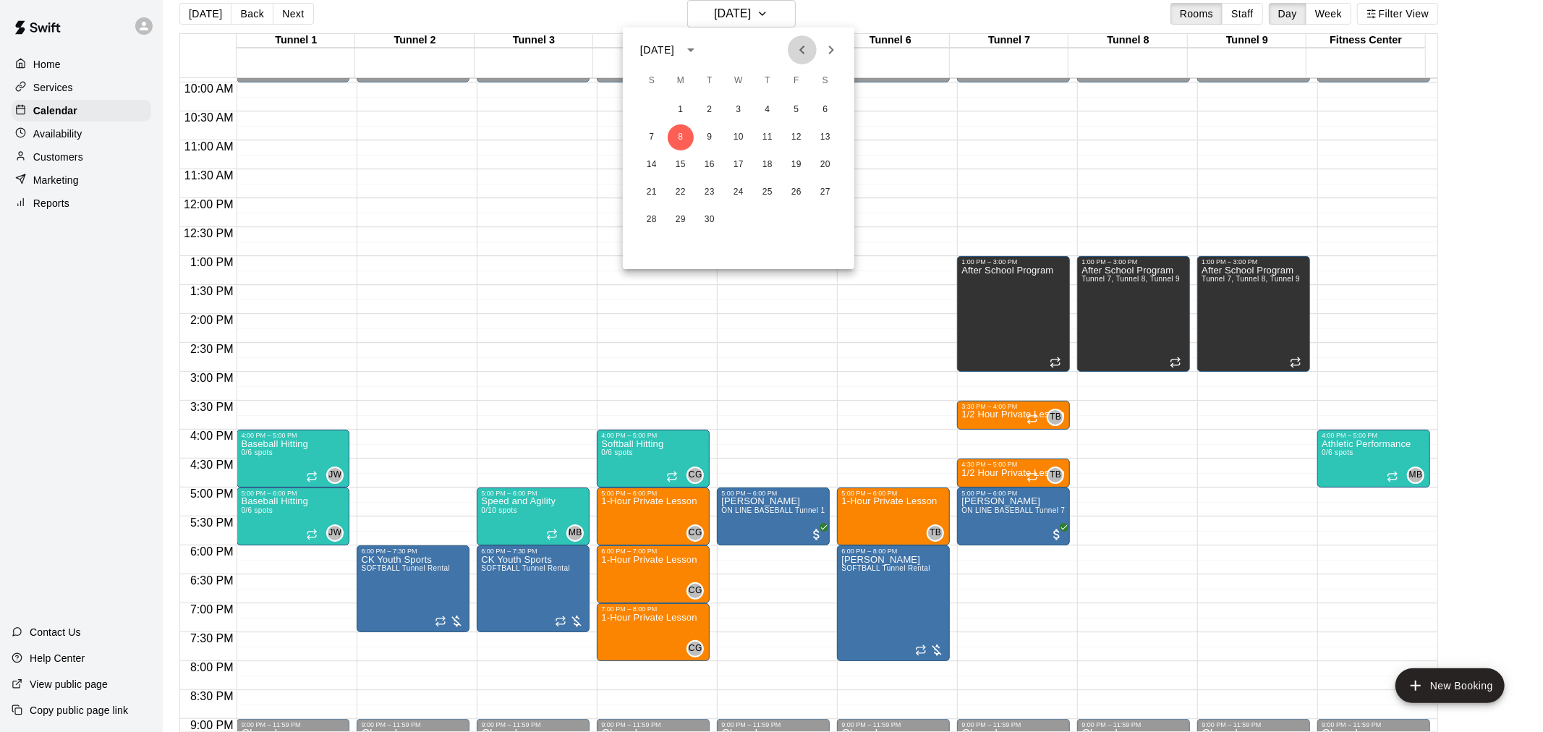
click at [806, 44] on icon "Previous month" at bounding box center [801, 49] width 17 height 17
click at [683, 200] on button "18" at bounding box center [681, 192] width 26 height 26
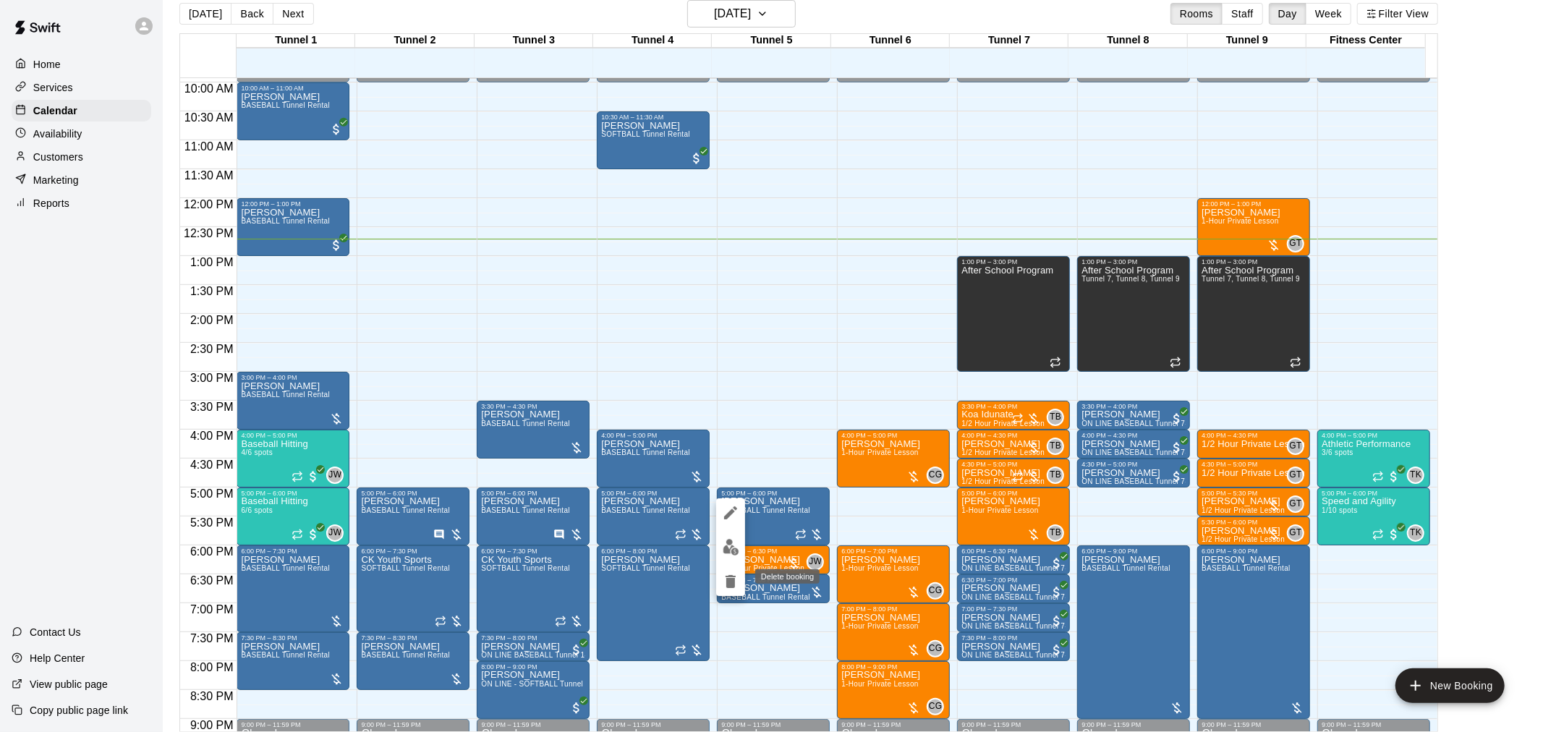
click at [732, 580] on icon "delete" at bounding box center [730, 581] width 10 height 13
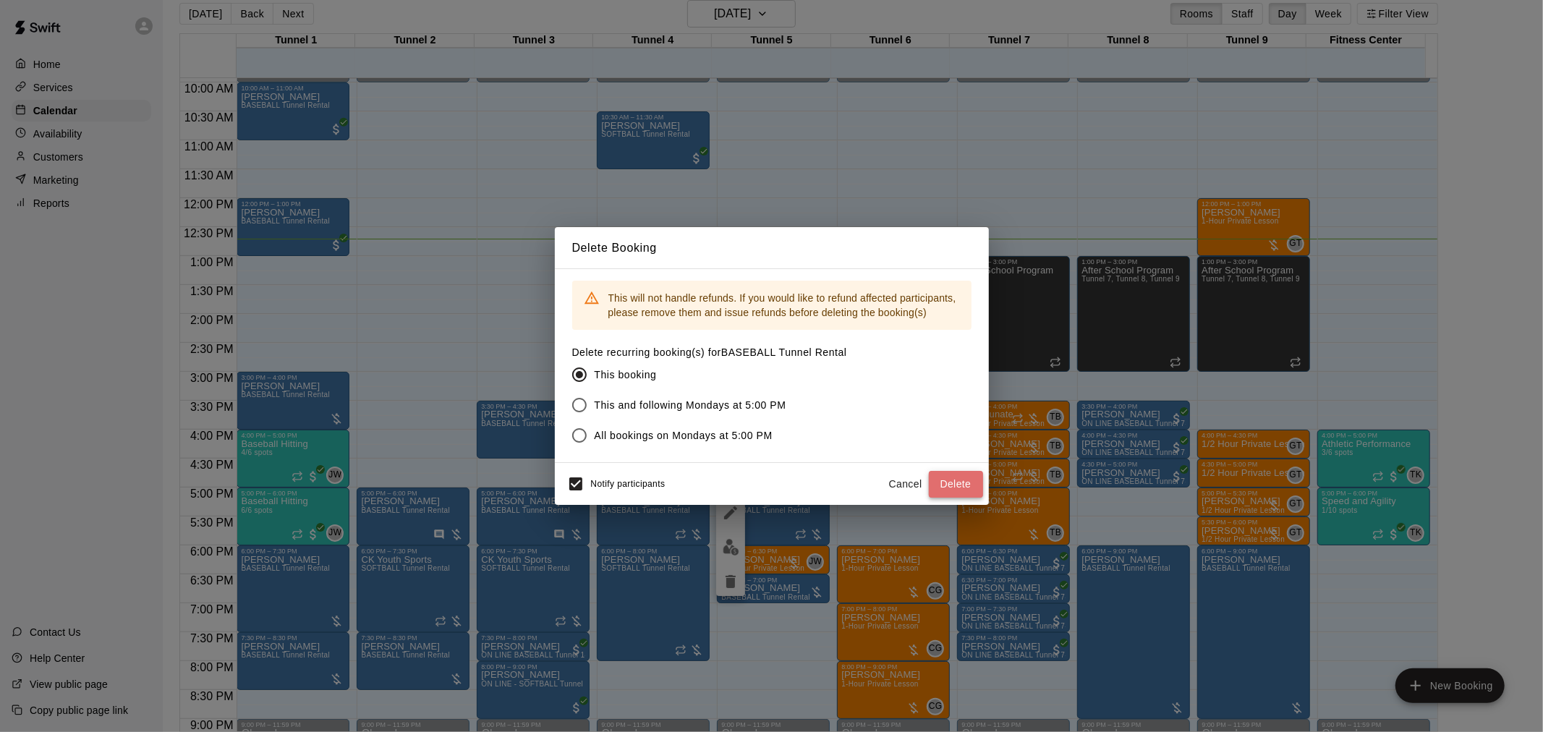
click at [942, 485] on button "Delete" at bounding box center [956, 484] width 54 height 27
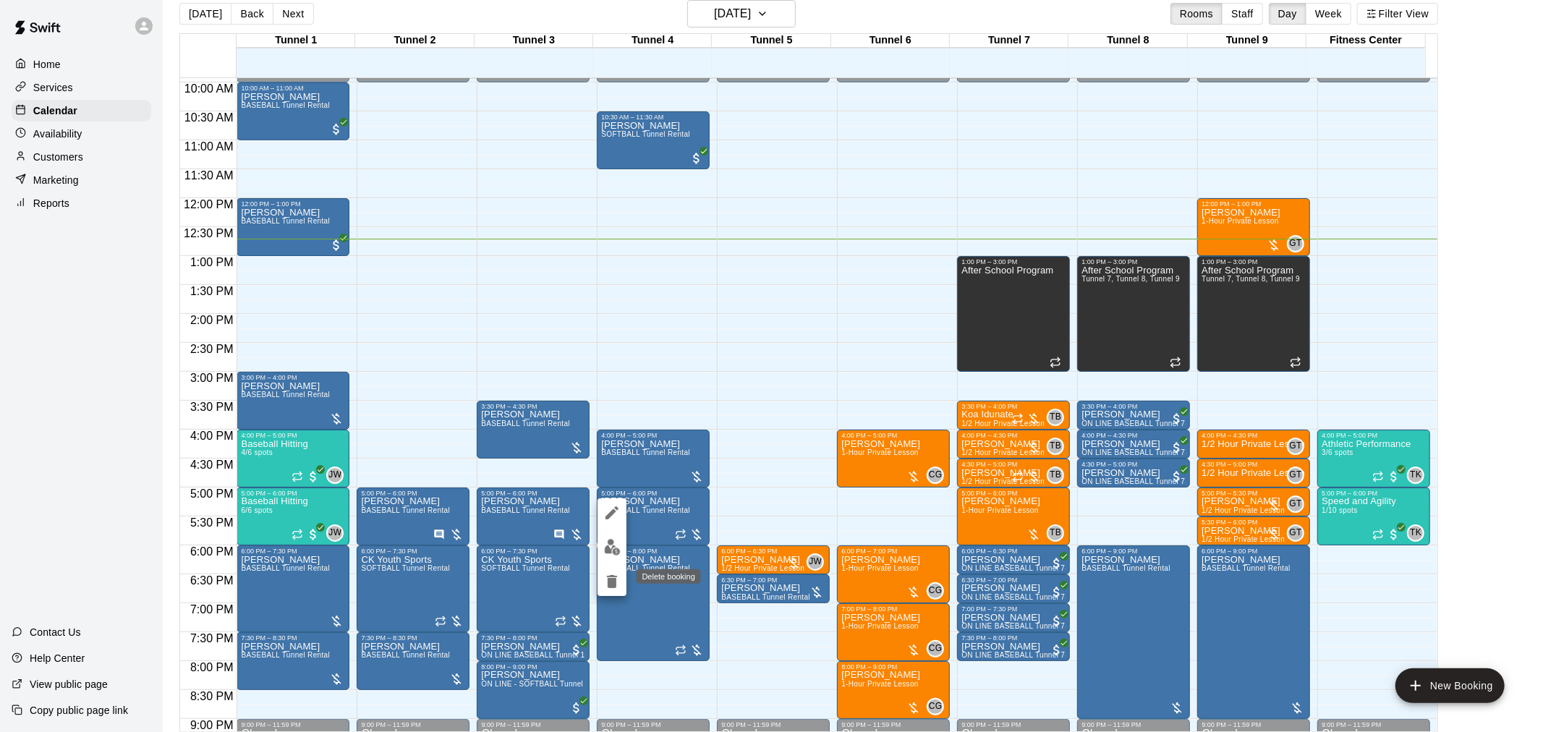
click at [610, 584] on icon "delete" at bounding box center [612, 581] width 10 height 13
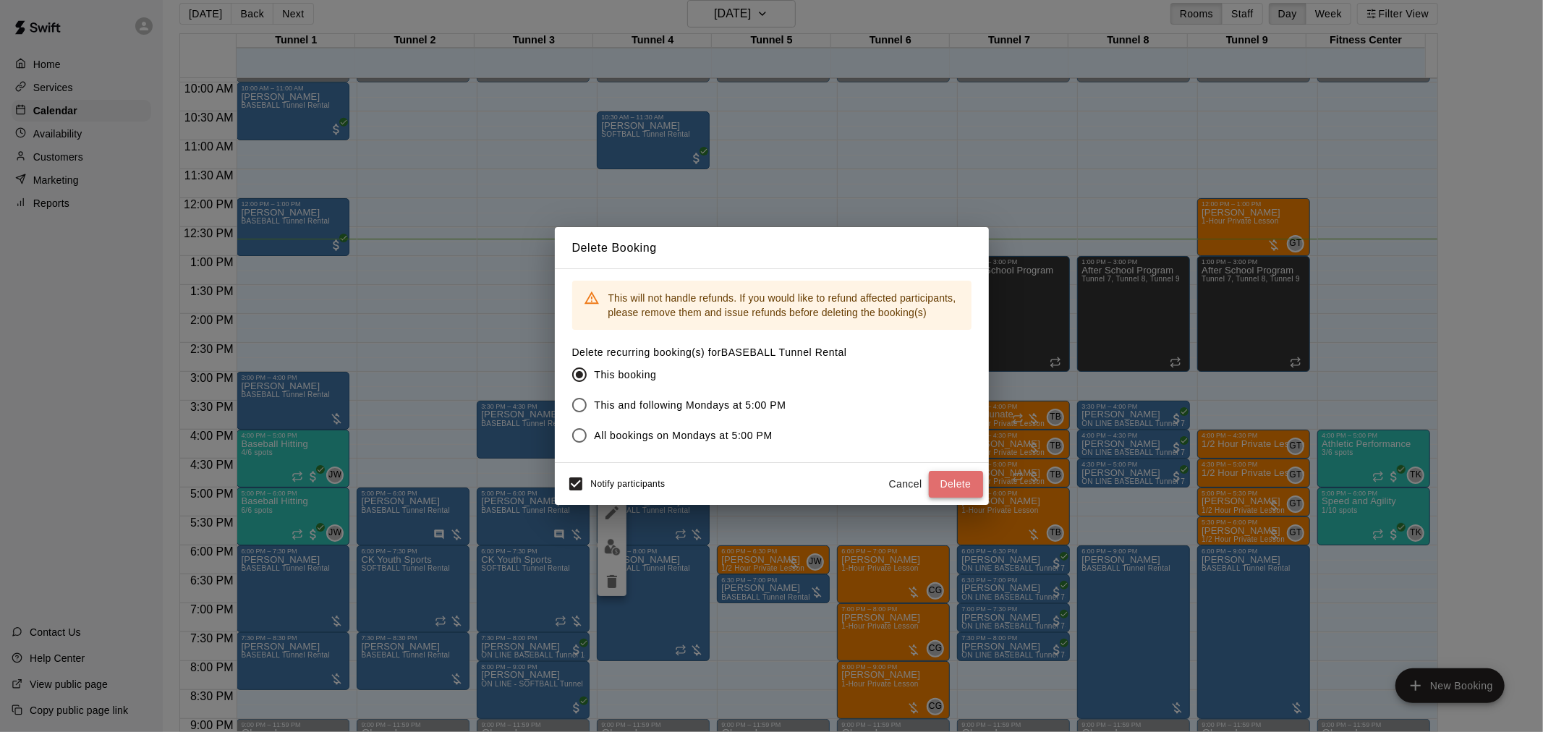
click at [950, 479] on button "Delete" at bounding box center [956, 484] width 54 height 27
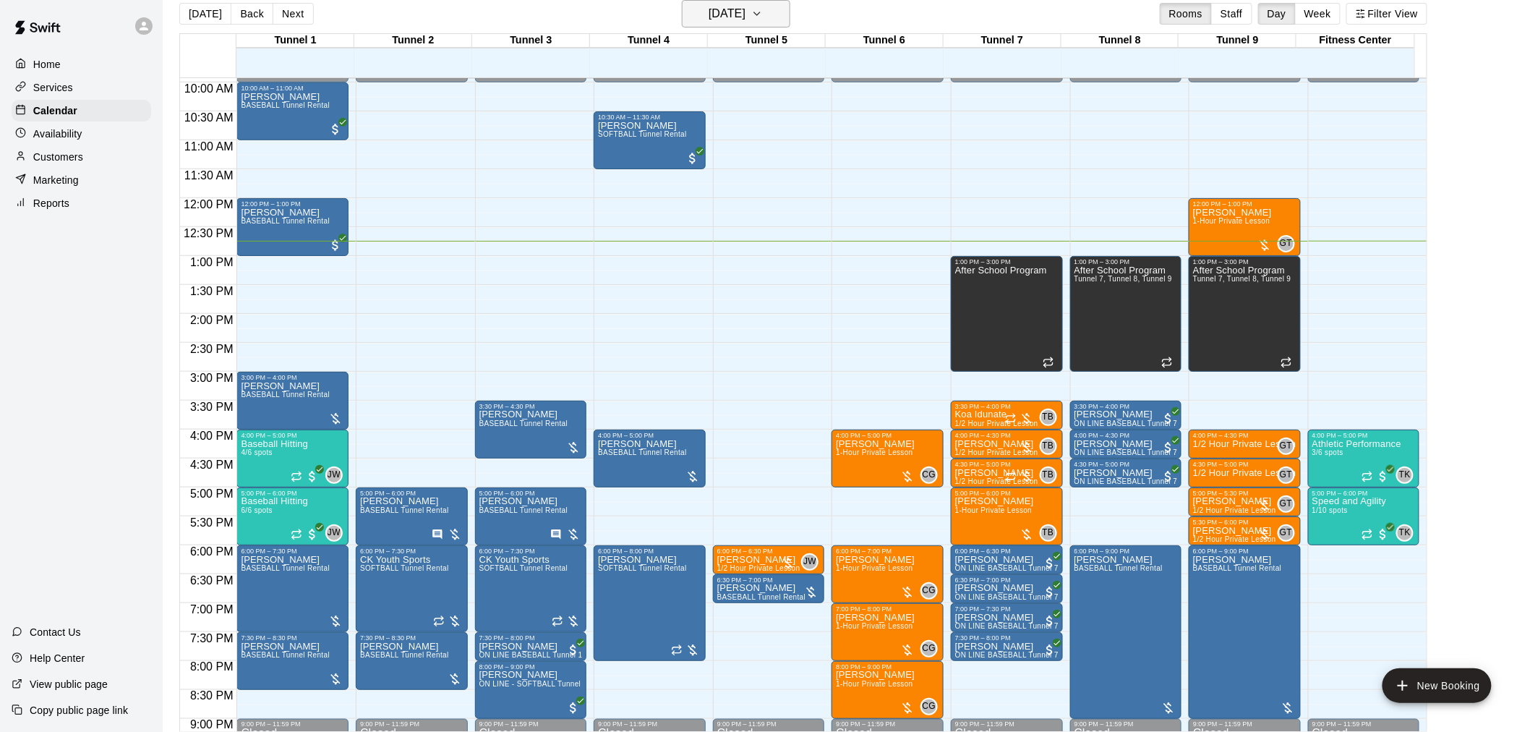
click at [746, 14] on h6 "[DATE]" at bounding box center [727, 14] width 37 height 20
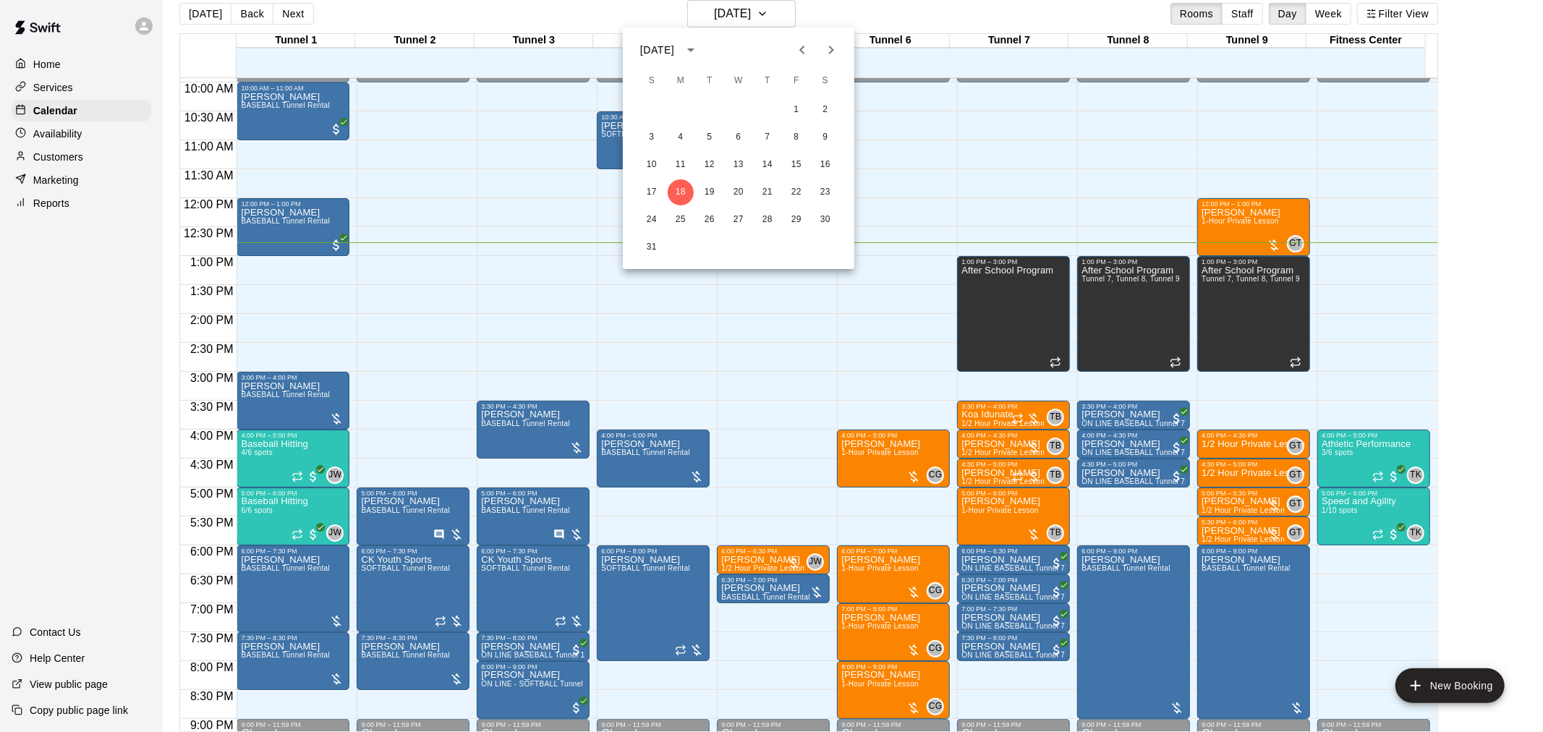
click at [757, 17] on div at bounding box center [771, 366] width 1543 height 732
